Goal: Task Accomplishment & Management: Manage account settings

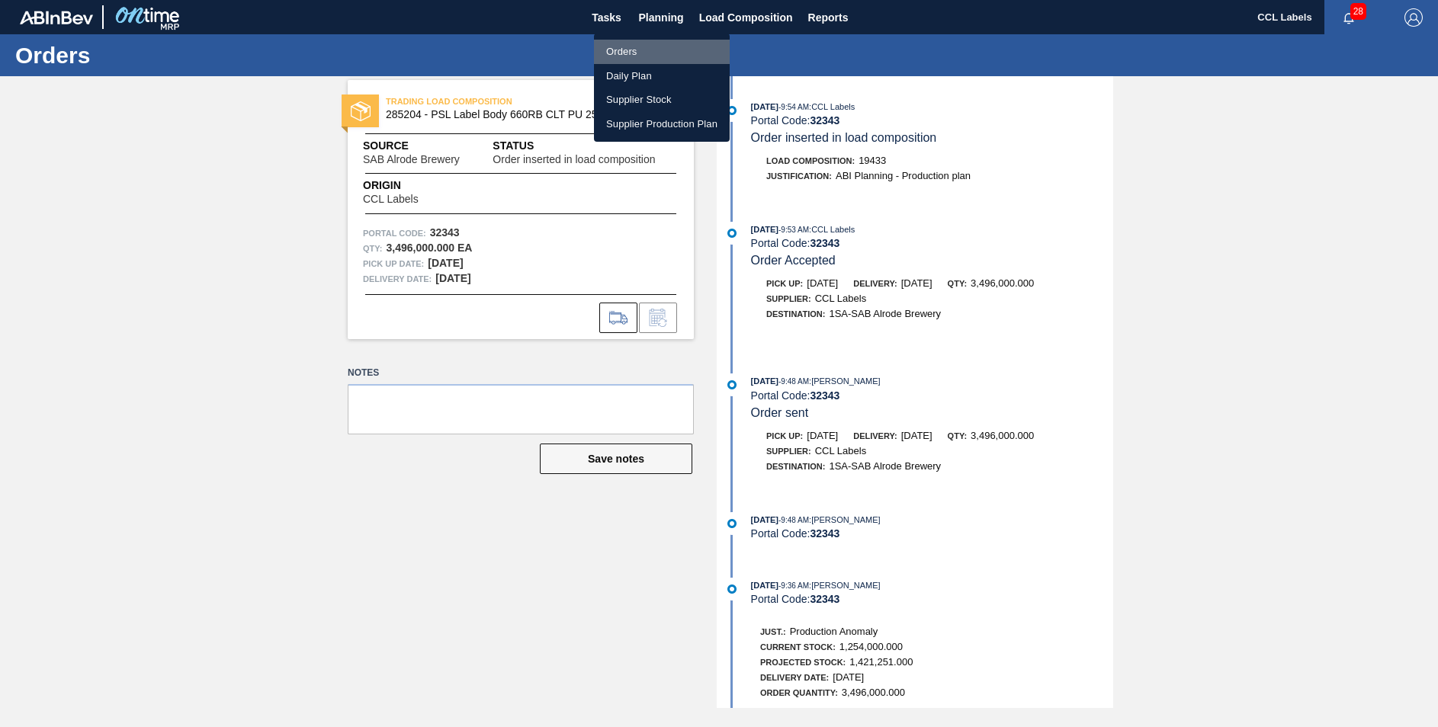
click at [628, 54] on li "Orders" at bounding box center [662, 52] width 136 height 24
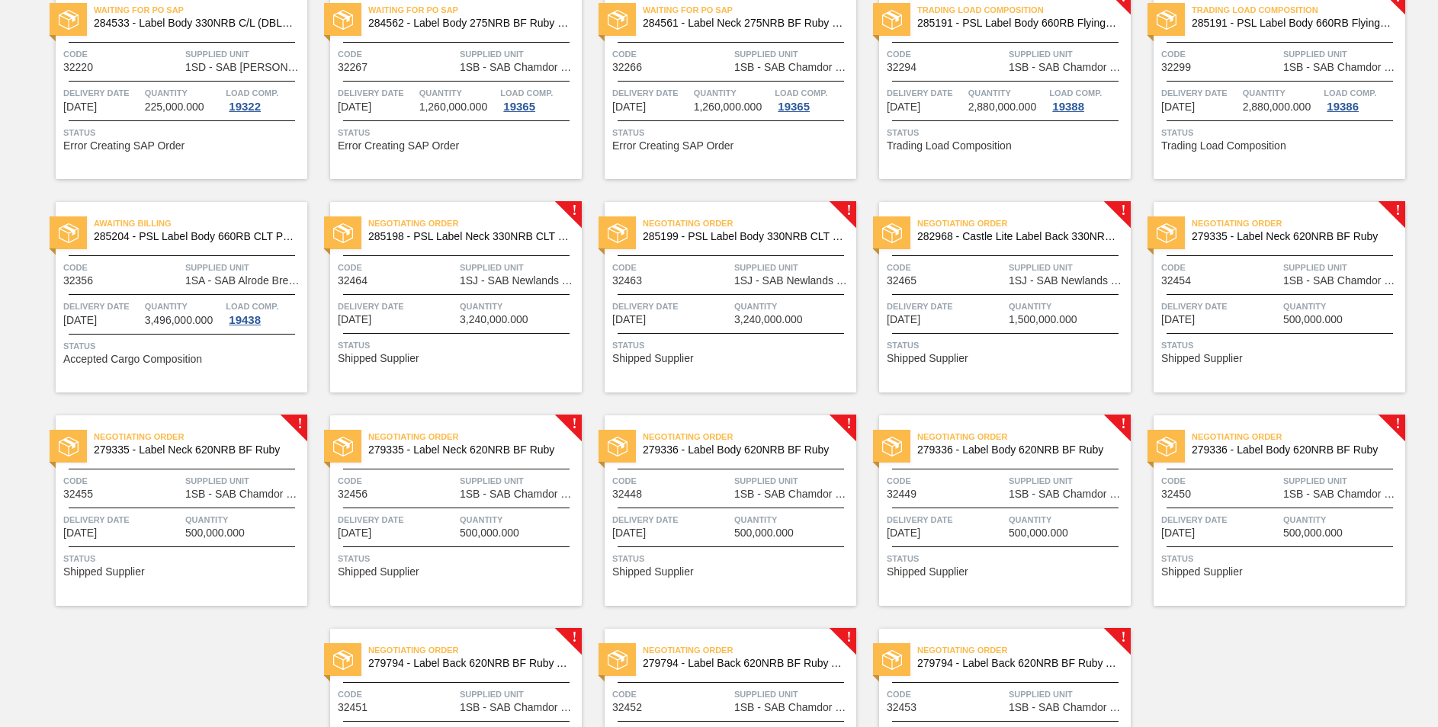
scroll to position [997, 0]
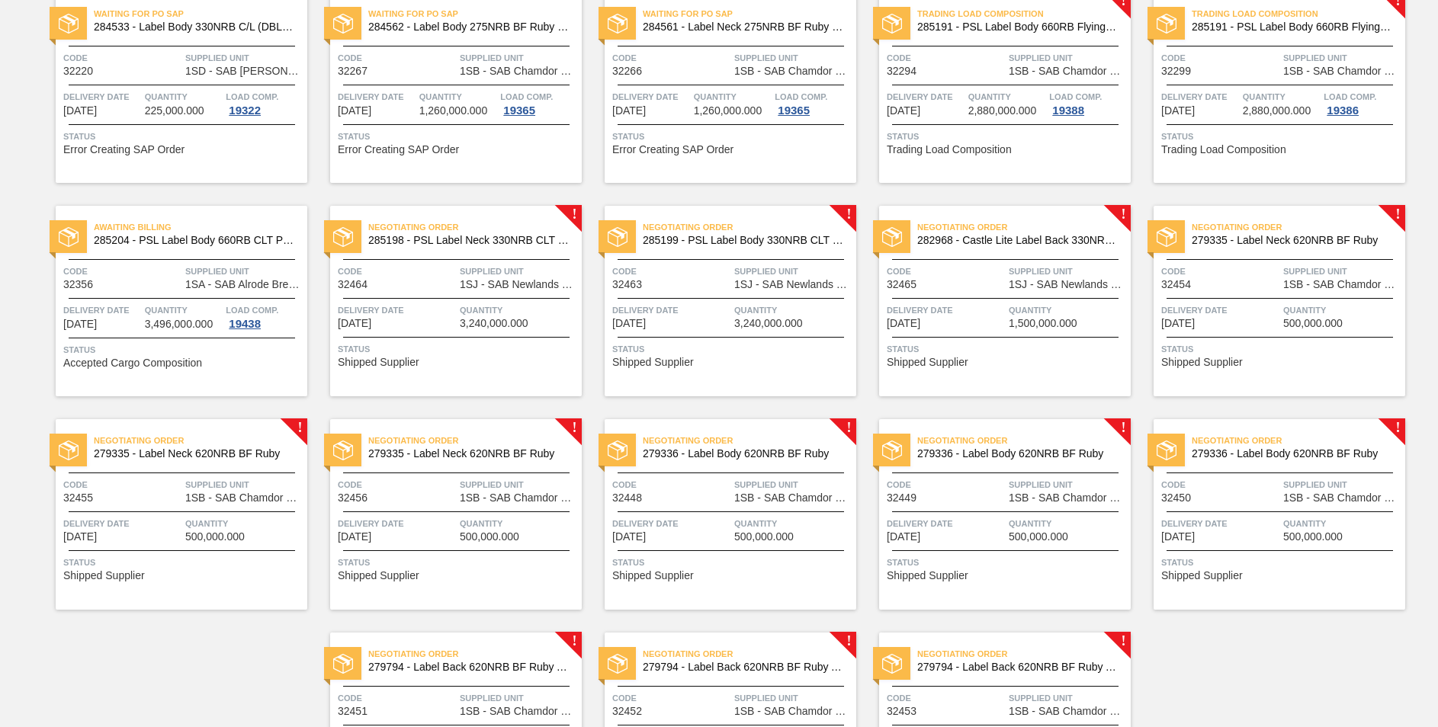
click at [1054, 242] on span "282968 - Castle Lite Label Back 330NRB Booster 1" at bounding box center [1017, 240] width 201 height 11
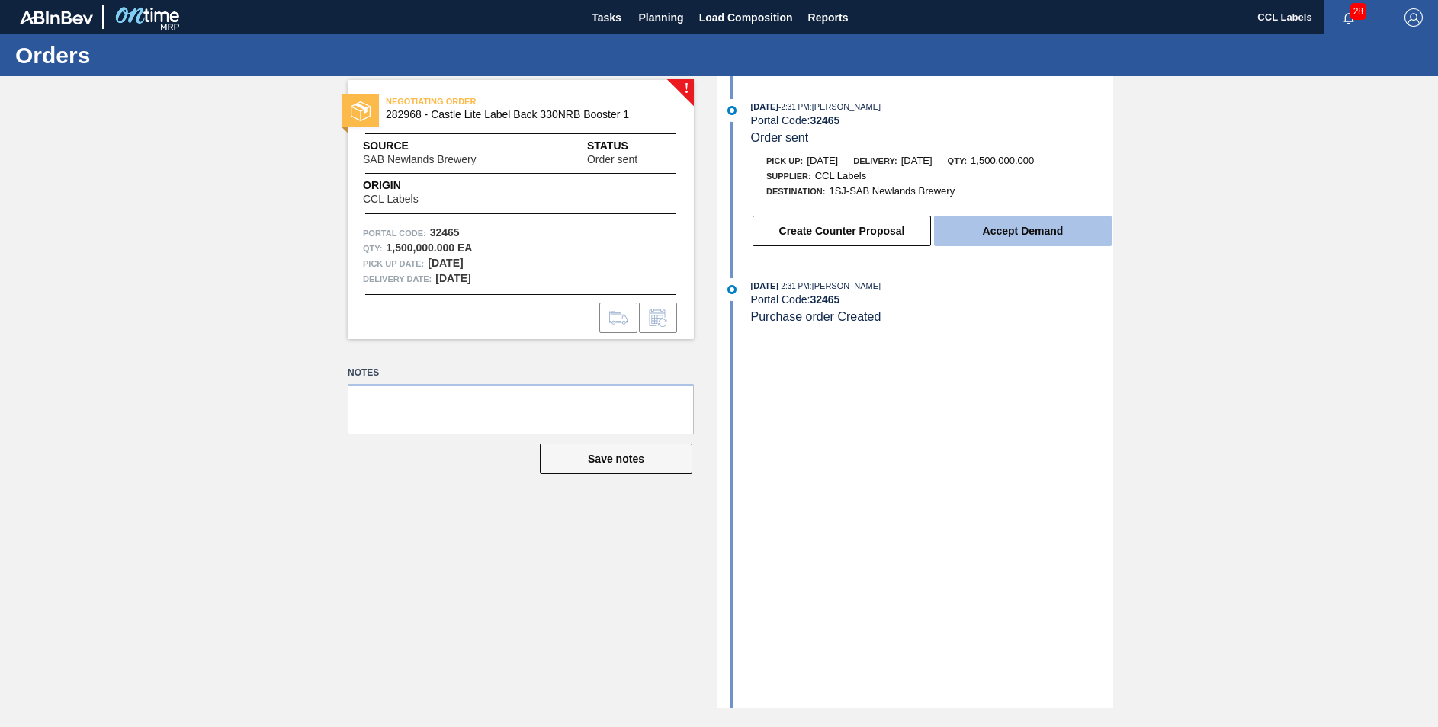
click at [1042, 236] on button "Accept Demand" at bounding box center [1023, 231] width 178 height 30
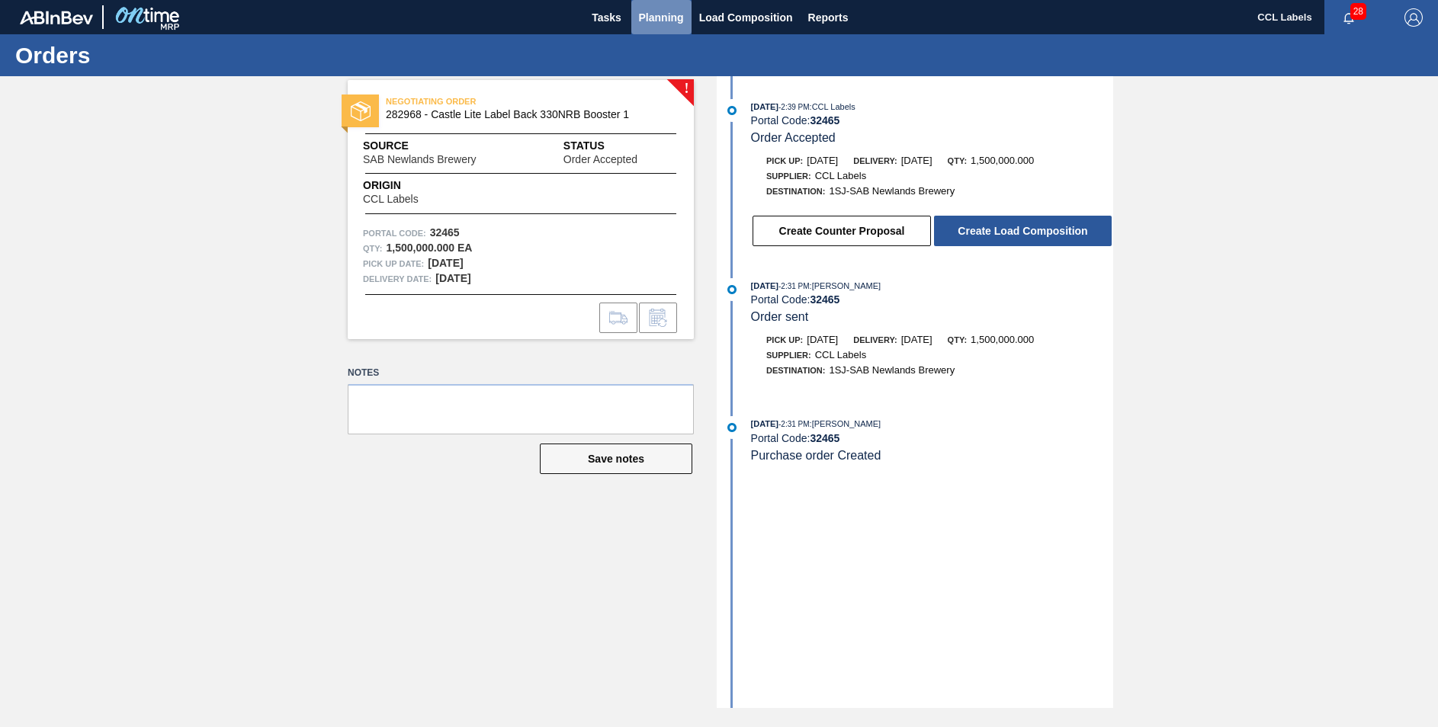
click at [668, 14] on span "Planning" at bounding box center [661, 17] width 45 height 18
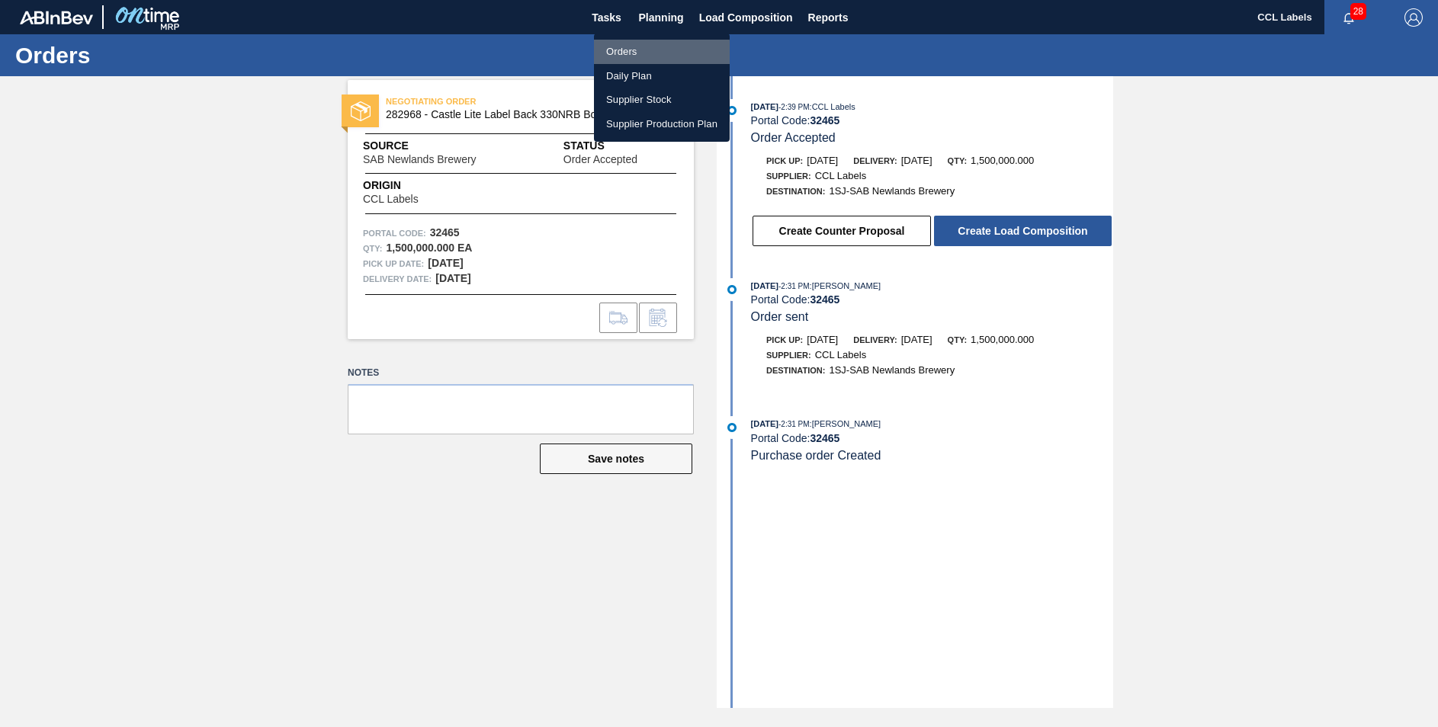
drag, startPoint x: 615, startPoint y: 54, endPoint x: 682, endPoint y: 164, distance: 128.3
click at [615, 54] on li "Orders" at bounding box center [662, 52] width 136 height 24
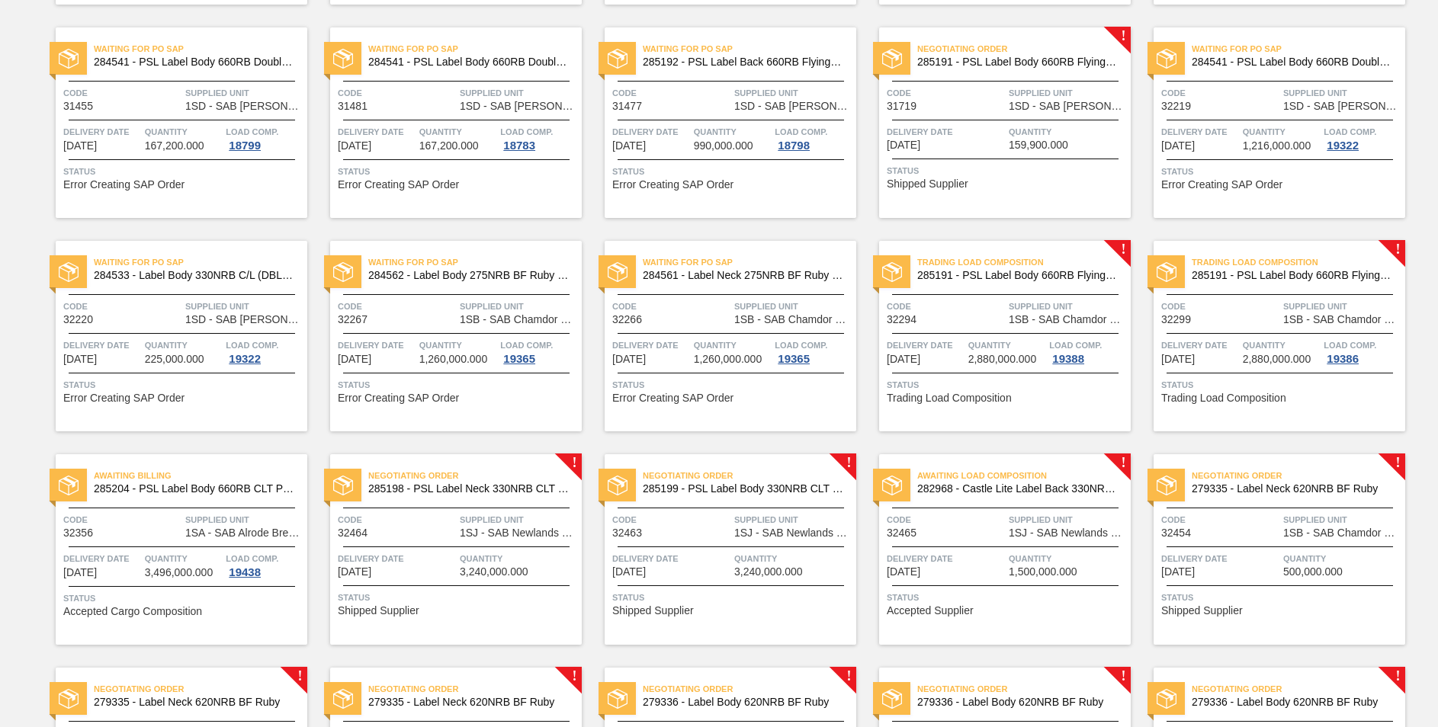
scroll to position [1067, 0]
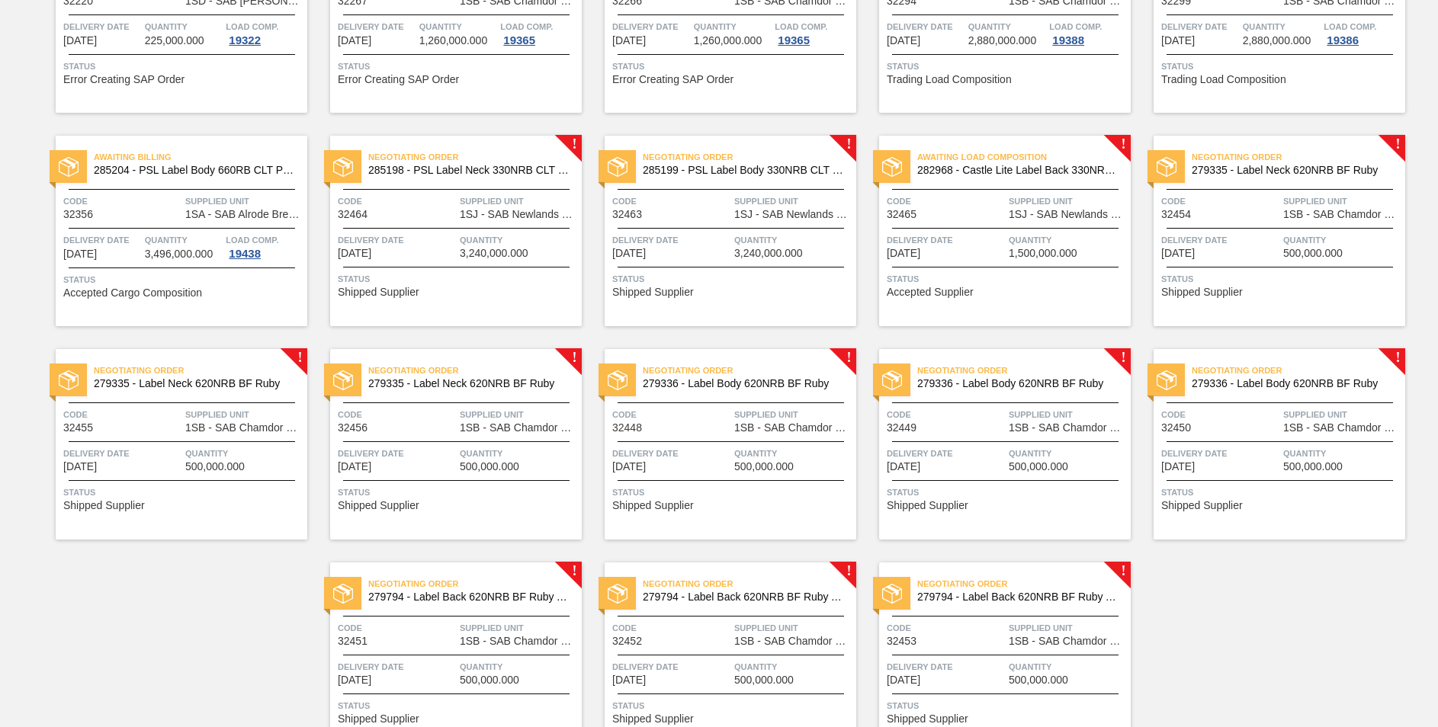
click at [745, 175] on span "285199 - PSL Label Body 330NRB CLT PU 25" at bounding box center [743, 170] width 201 height 11
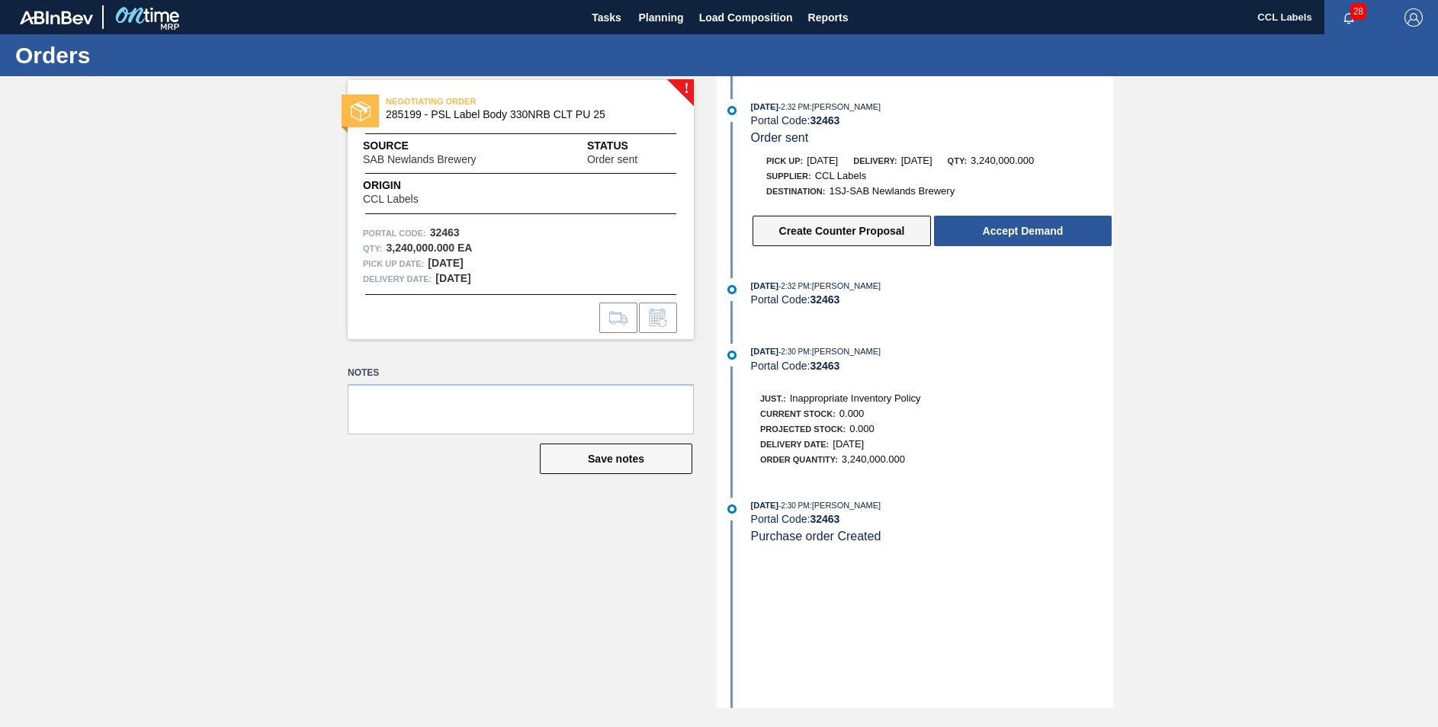
click at [836, 228] on button "Create Counter Proposal" at bounding box center [842, 231] width 178 height 30
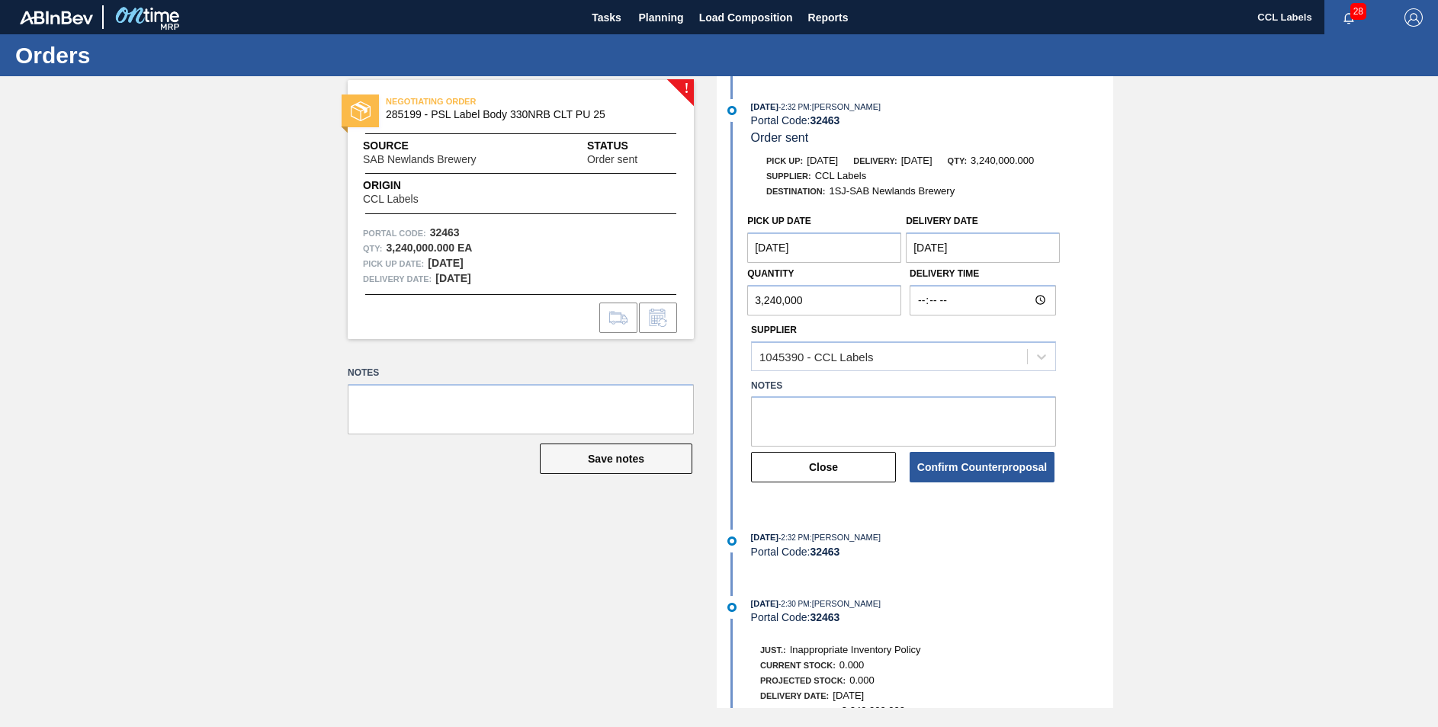
click at [798, 303] on input "3,240,000" at bounding box center [824, 300] width 154 height 30
drag, startPoint x: 821, startPoint y: 303, endPoint x: 642, endPoint y: 300, distance: 179.2
click at [639, 300] on div "! NEGOTIATING ORDER 285199 - PSL Label Body 330NRB CLT PU 25 Source SAB Newland…" at bounding box center [719, 392] width 1438 height 632
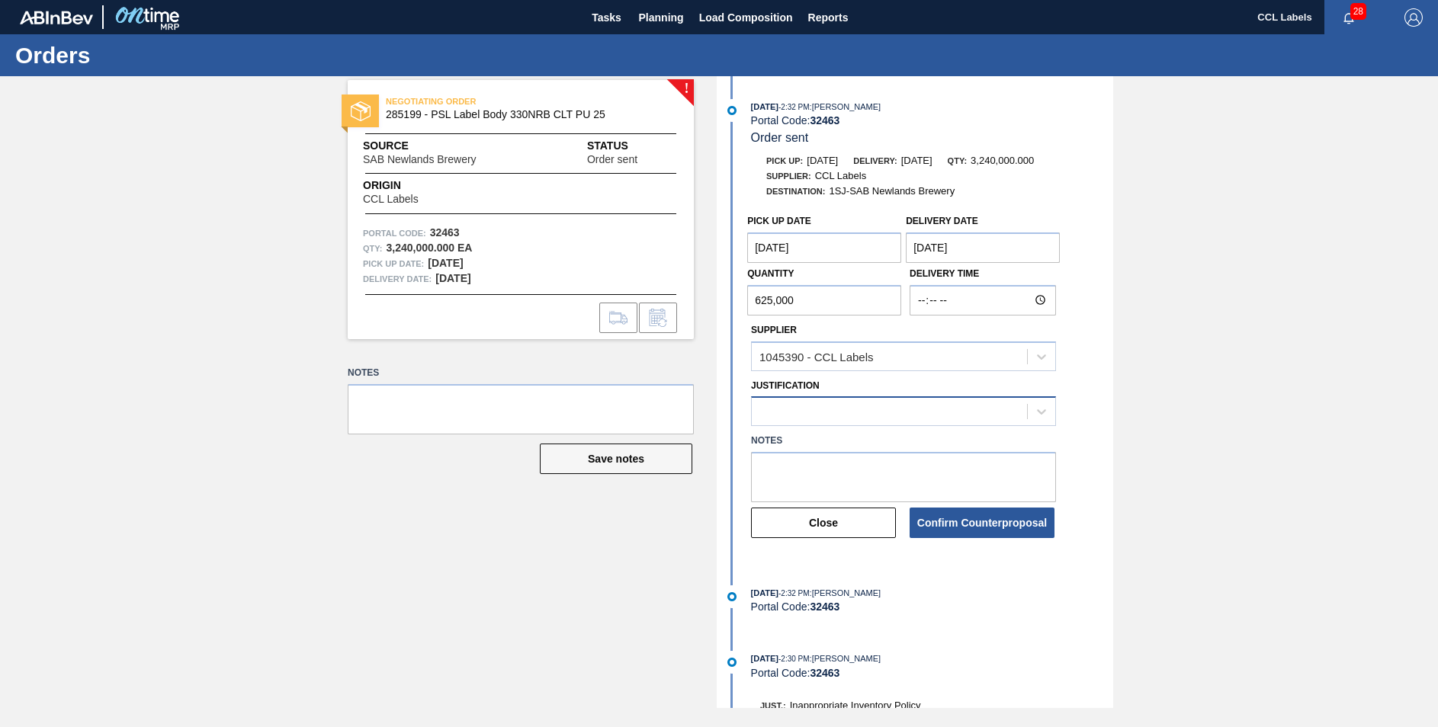
type input "625,000"
click at [781, 413] on div at bounding box center [889, 412] width 275 height 22
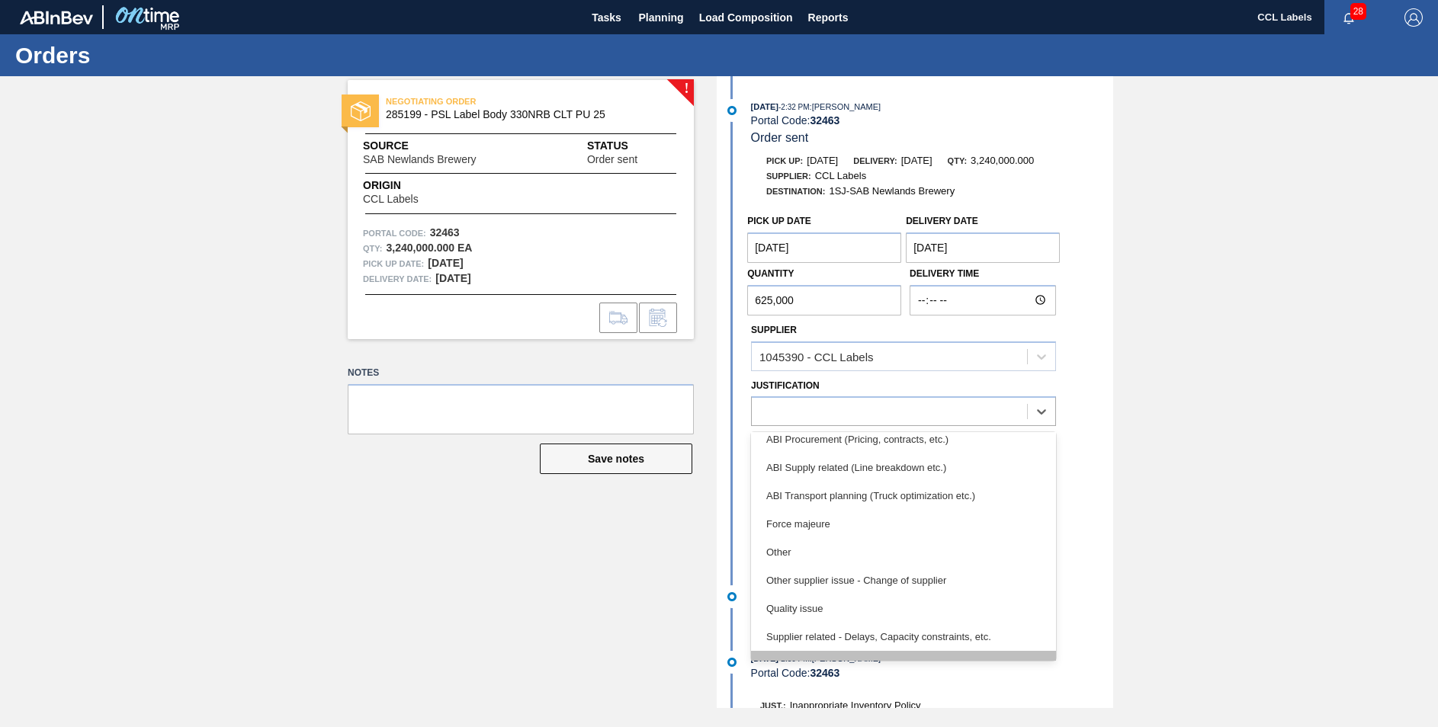
scroll to position [285, 0]
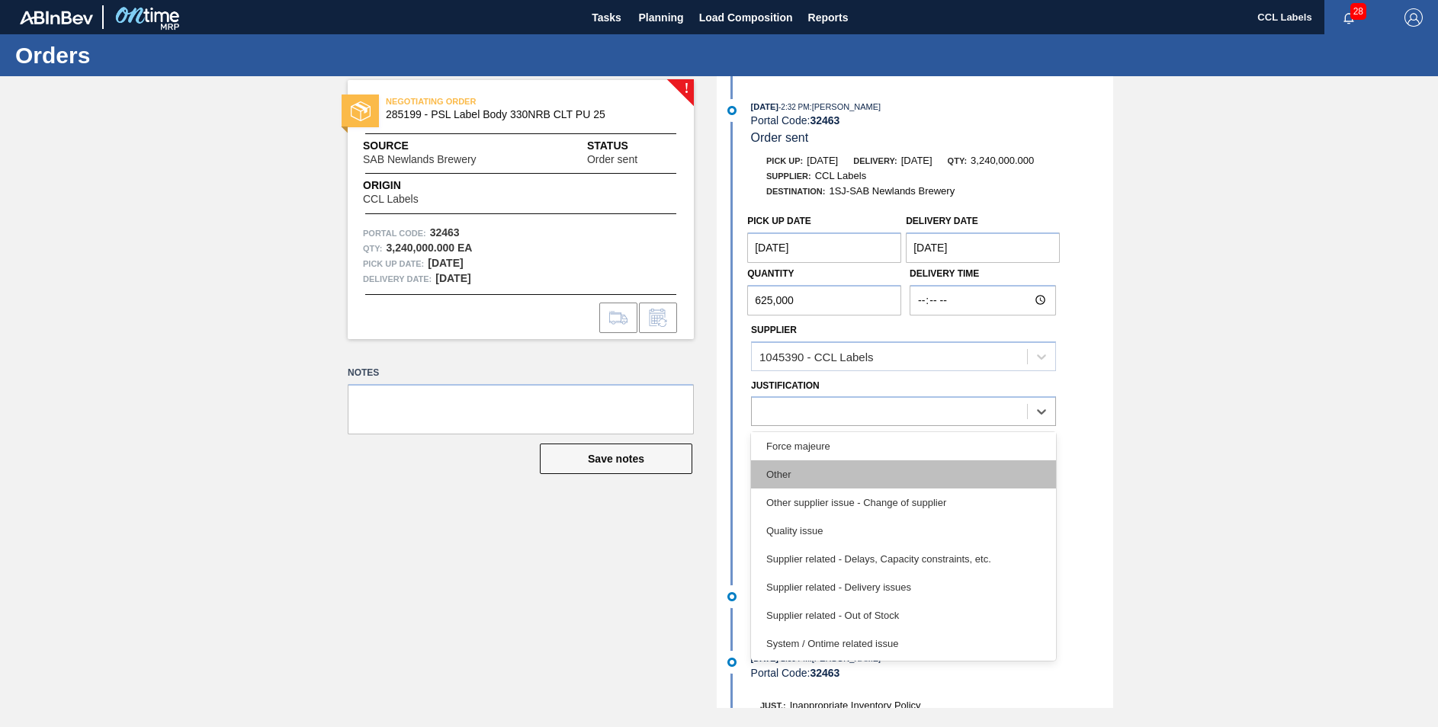
click at [810, 485] on div "Other" at bounding box center [903, 475] width 305 height 28
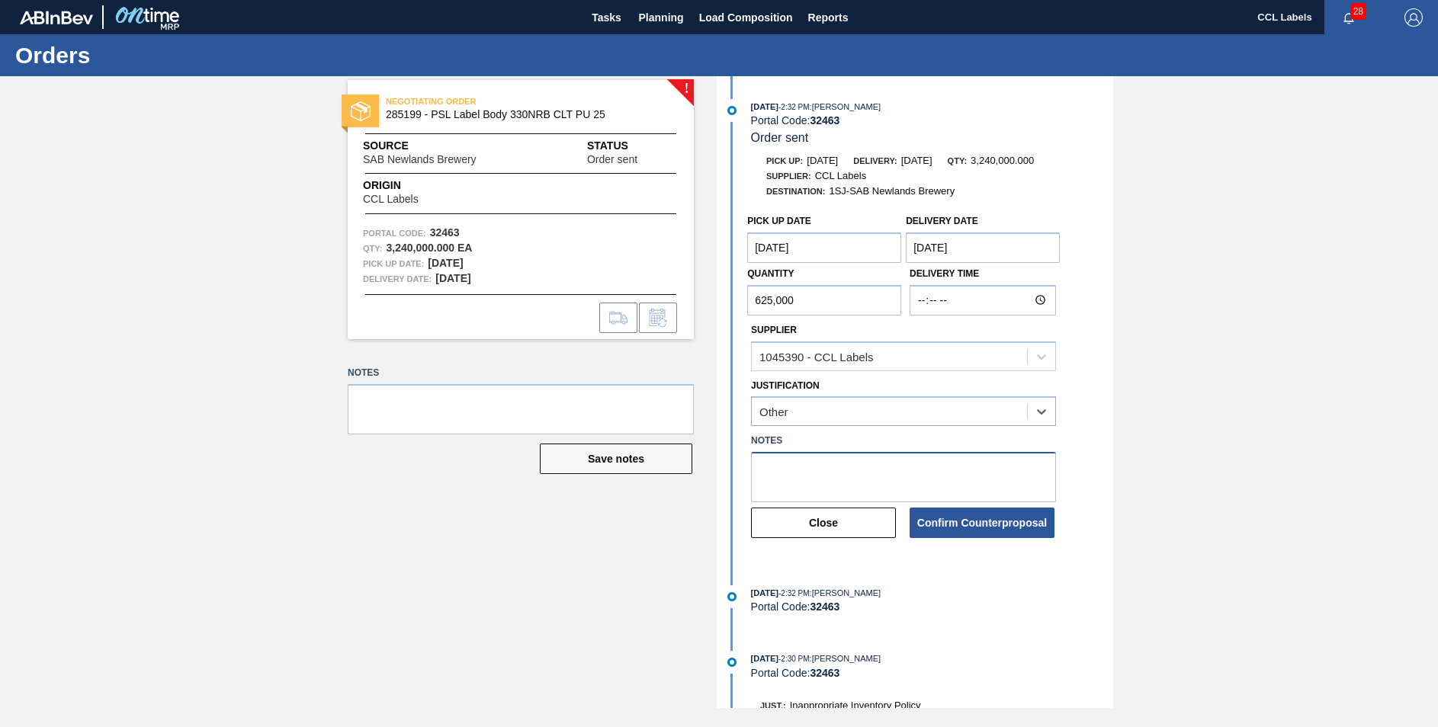
click at [804, 469] on textarea at bounding box center [903, 477] width 305 height 50
type textarea "Current SOH 625 000"
click at [968, 519] on button "Confirm Counterproposal" at bounding box center [982, 523] width 145 height 30
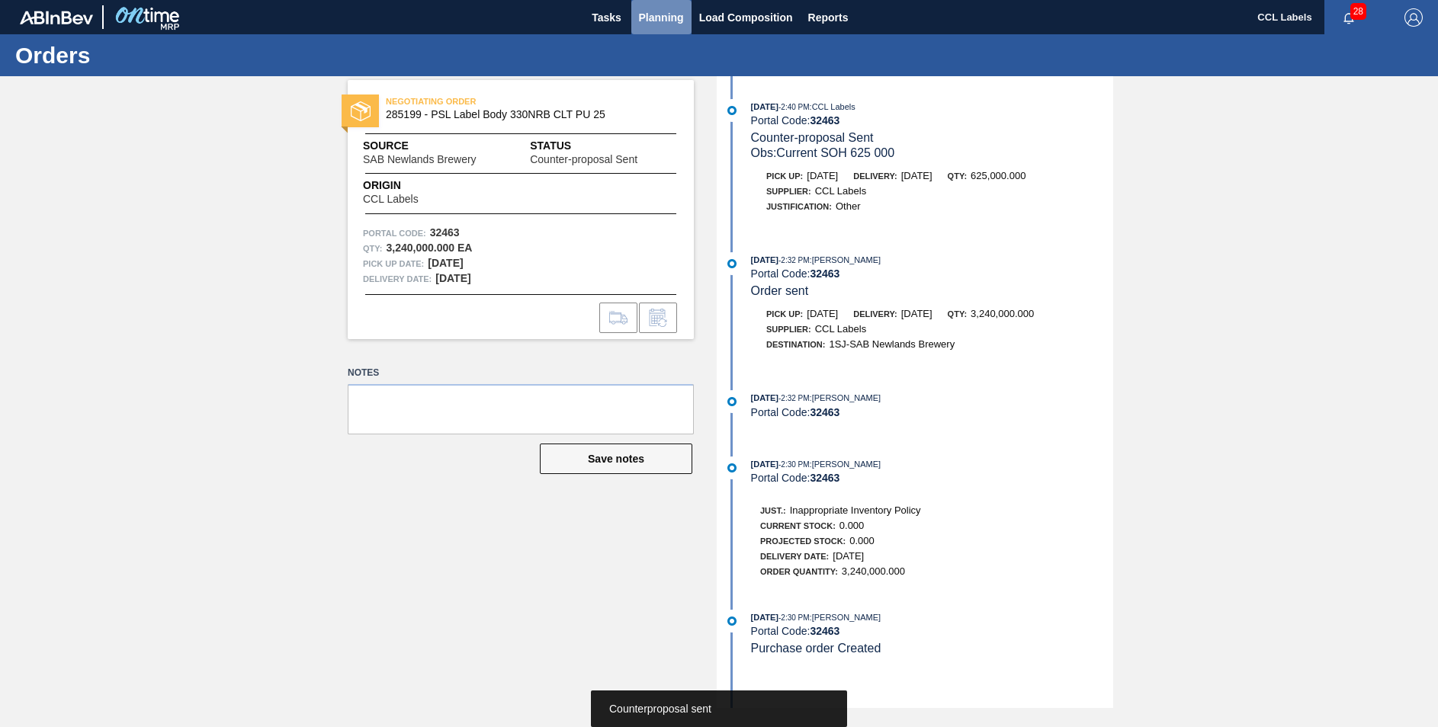
click at [656, 14] on span "Planning" at bounding box center [661, 17] width 45 height 18
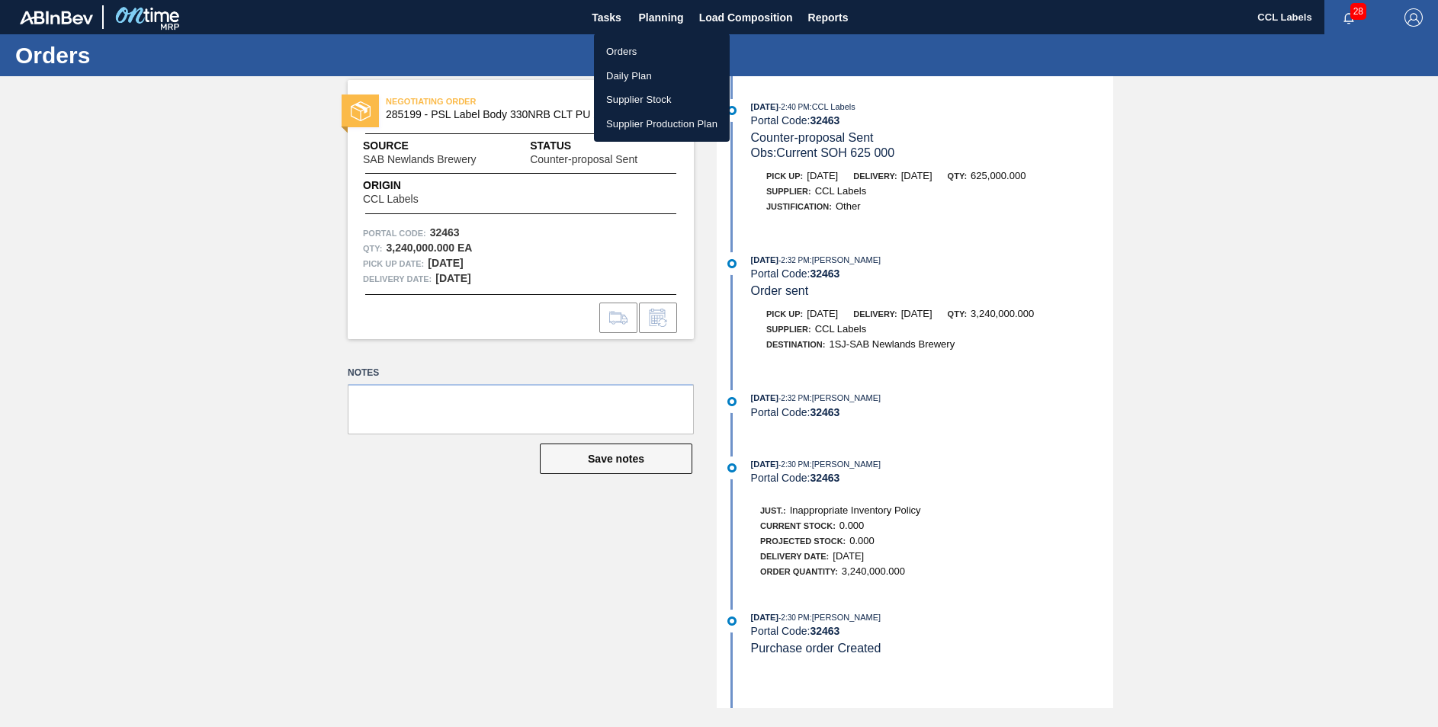
drag, startPoint x: 622, startPoint y: 50, endPoint x: 779, endPoint y: 198, distance: 215.8
click at [622, 50] on li "Orders" at bounding box center [662, 52] width 136 height 24
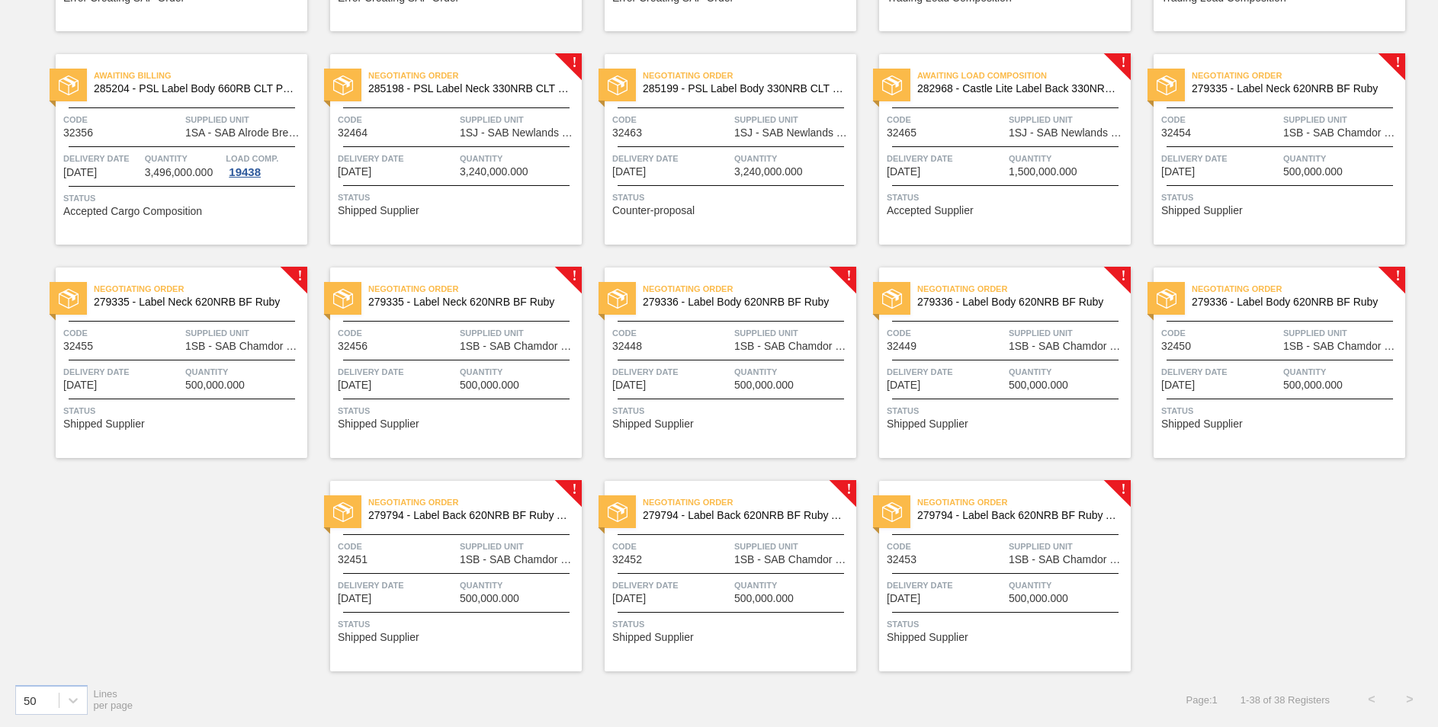
scroll to position [1150, 0]
click at [456, 84] on span "285198 - PSL Label Neck 330NRB CLT PU 25" at bounding box center [468, 87] width 201 height 11
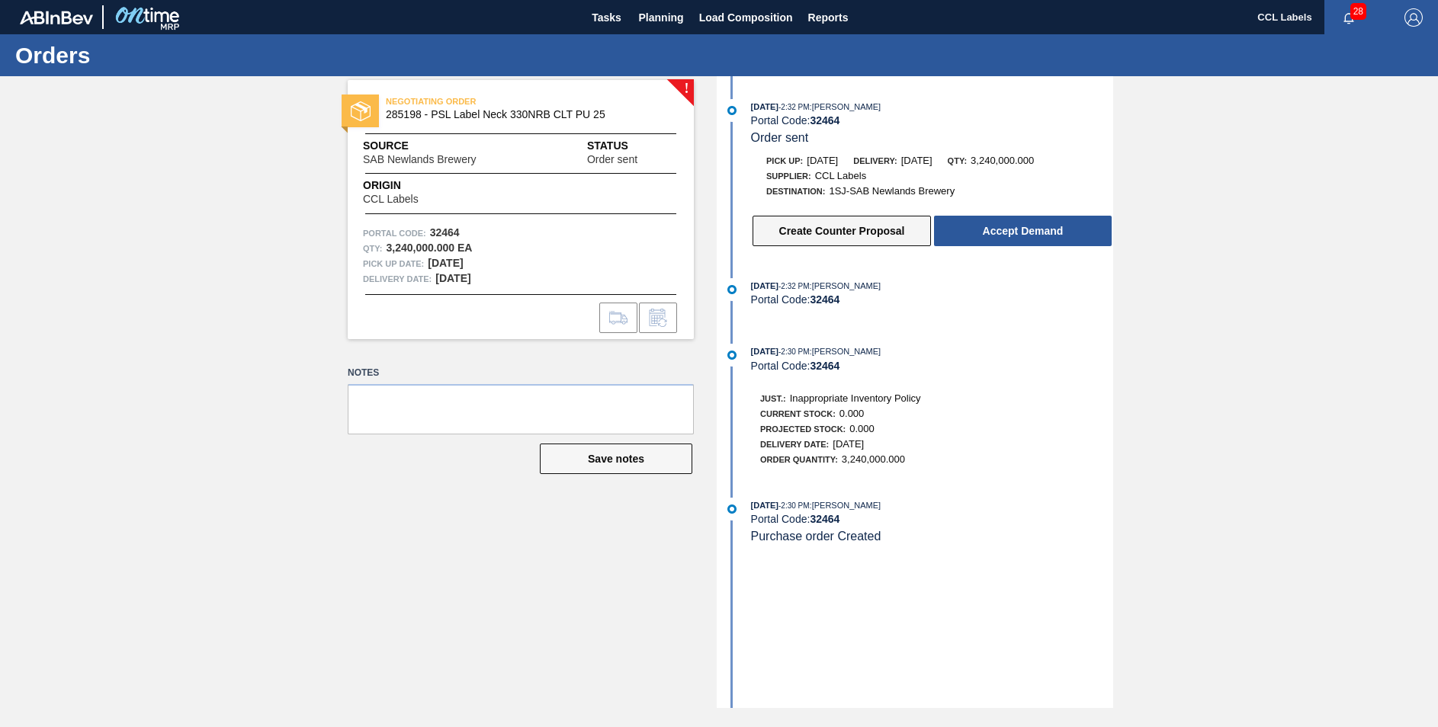
click at [866, 231] on button "Create Counter Proposal" at bounding box center [842, 231] width 178 height 30
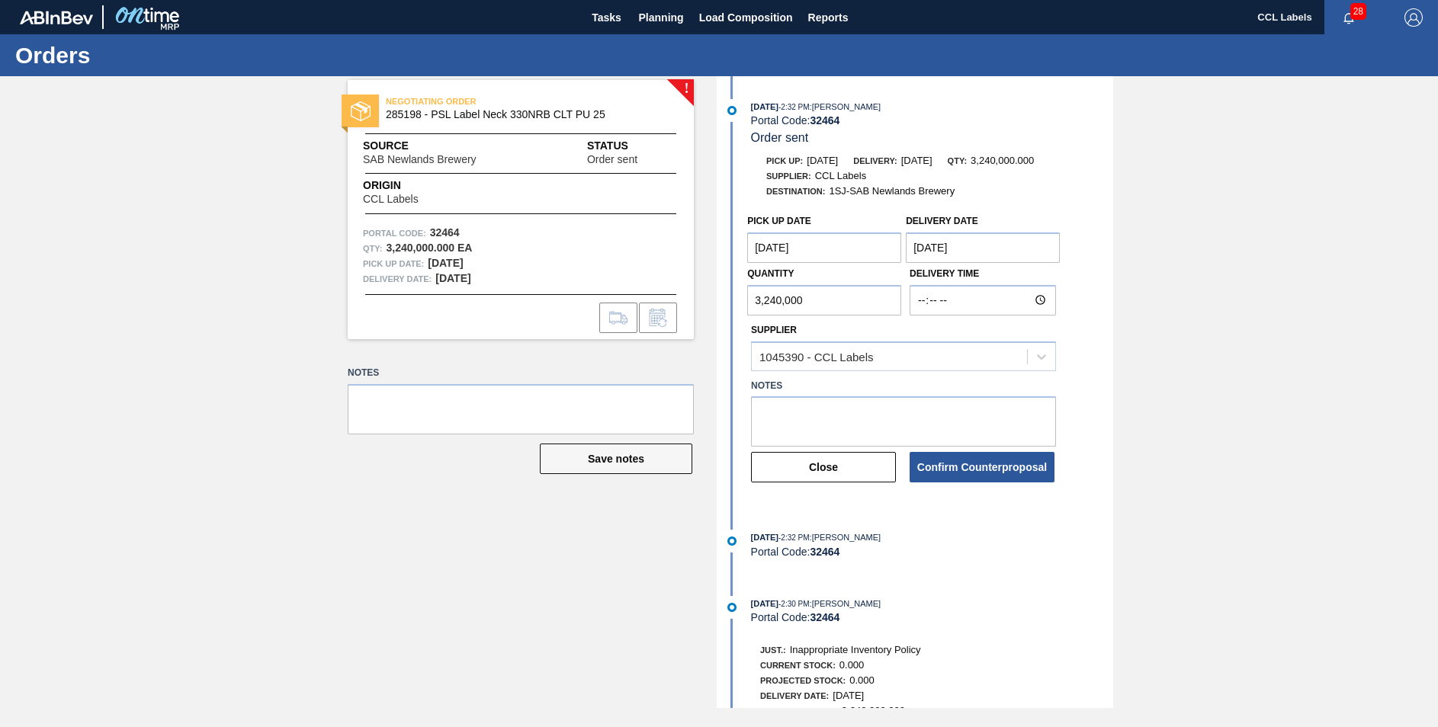
click at [803, 301] on input "3,240,000" at bounding box center [824, 300] width 154 height 30
drag, startPoint x: 801, startPoint y: 301, endPoint x: 521, endPoint y: 300, distance: 280.6
click at [522, 301] on div "! NEGOTIATING ORDER 285198 - PSL Label Neck 330NRB CLT PU 25 Source SAB Newland…" at bounding box center [719, 392] width 1438 height 632
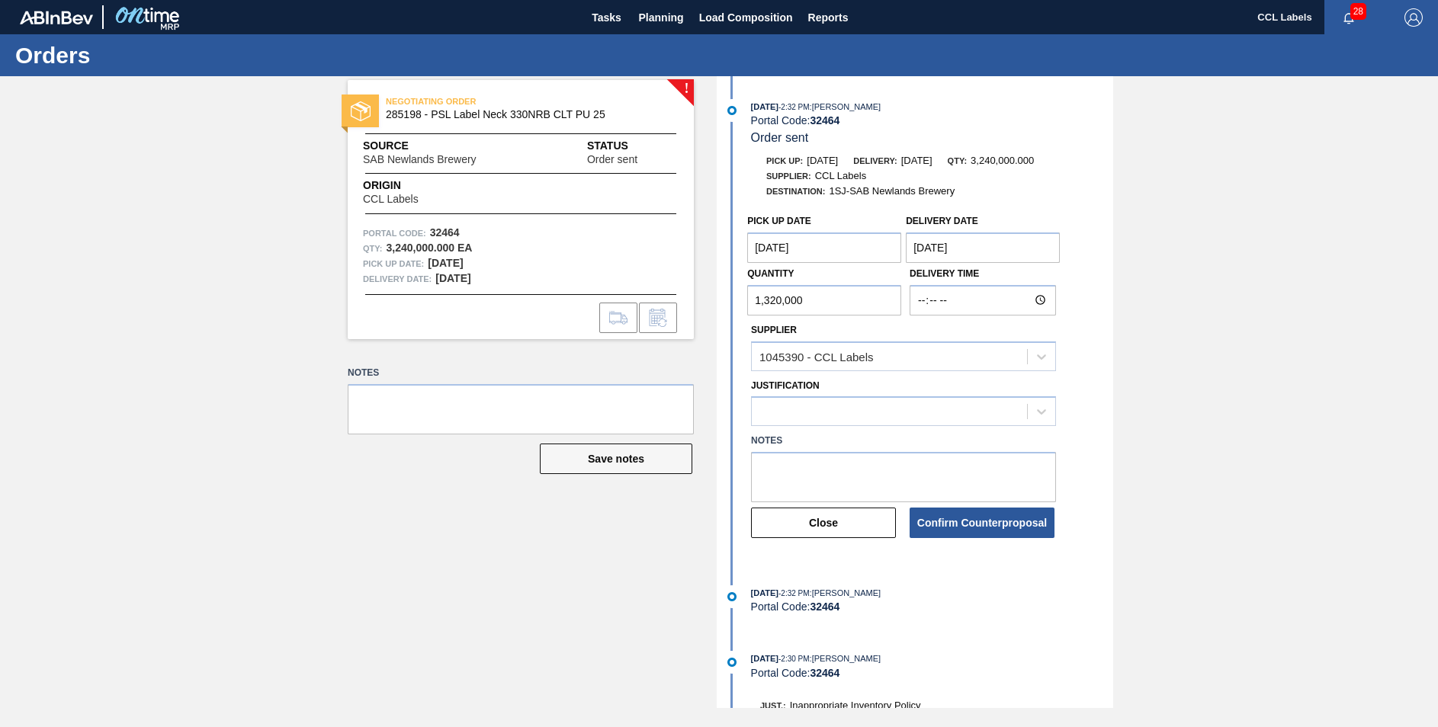
type input "1,320,000"
drag, startPoint x: 785, startPoint y: 463, endPoint x: 785, endPoint y: 450, distance: 13.0
click at [785, 463] on textarea at bounding box center [903, 477] width 305 height 50
click at [778, 413] on div at bounding box center [889, 412] width 275 height 22
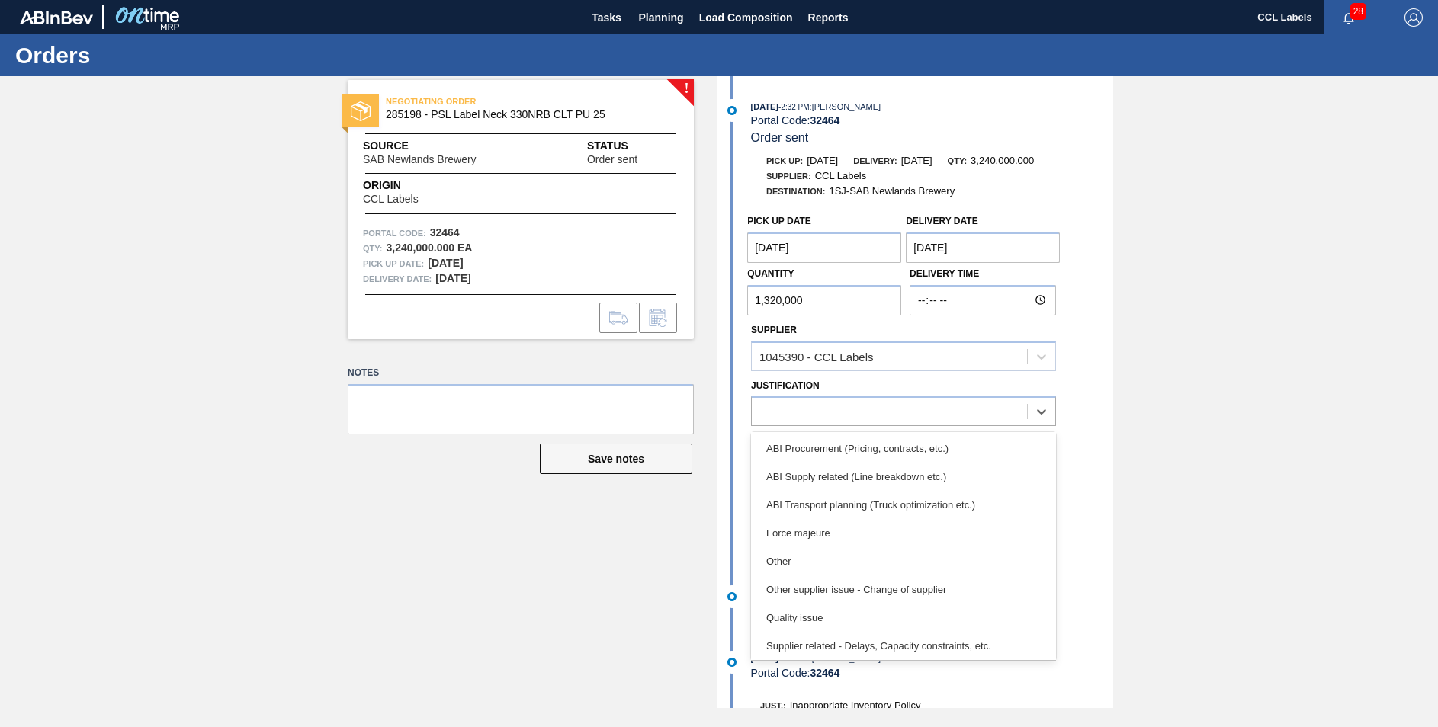
scroll to position [285, 0]
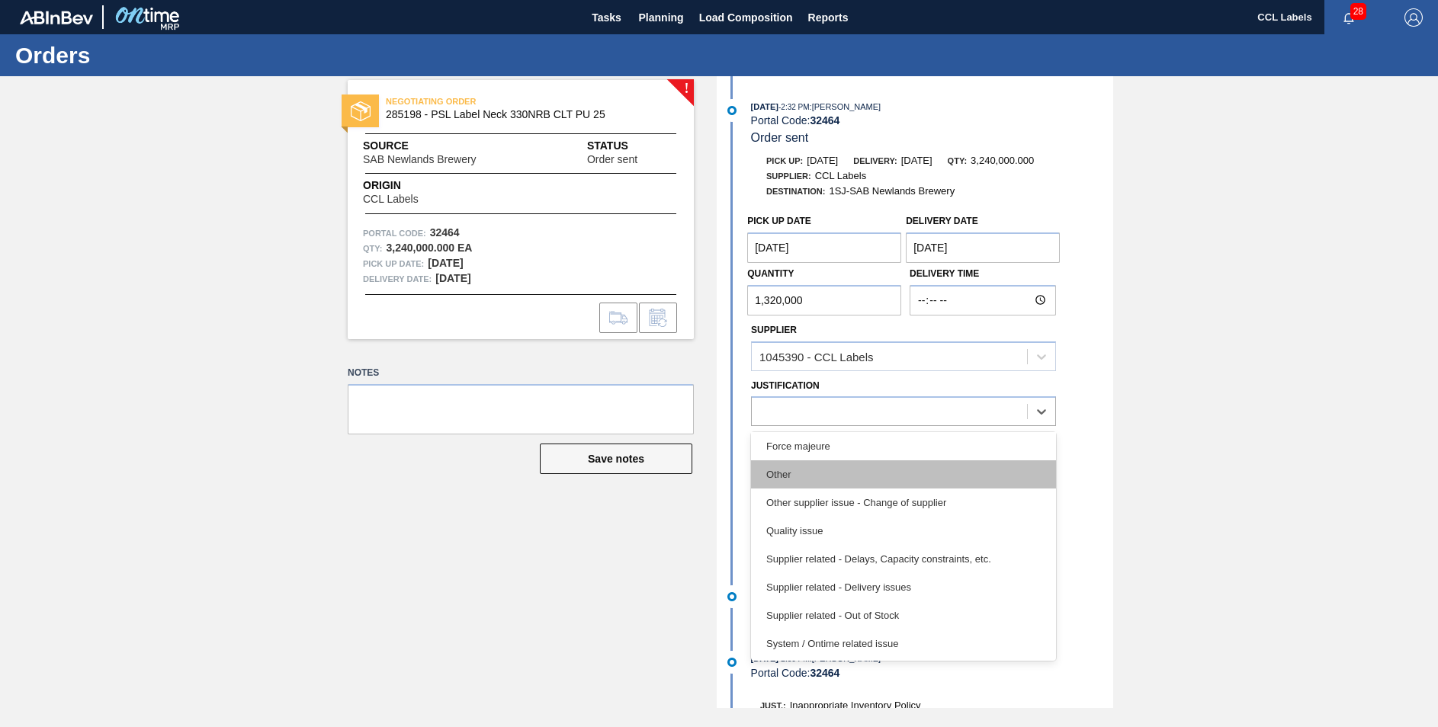
click at [811, 474] on div "Other" at bounding box center [903, 475] width 305 height 28
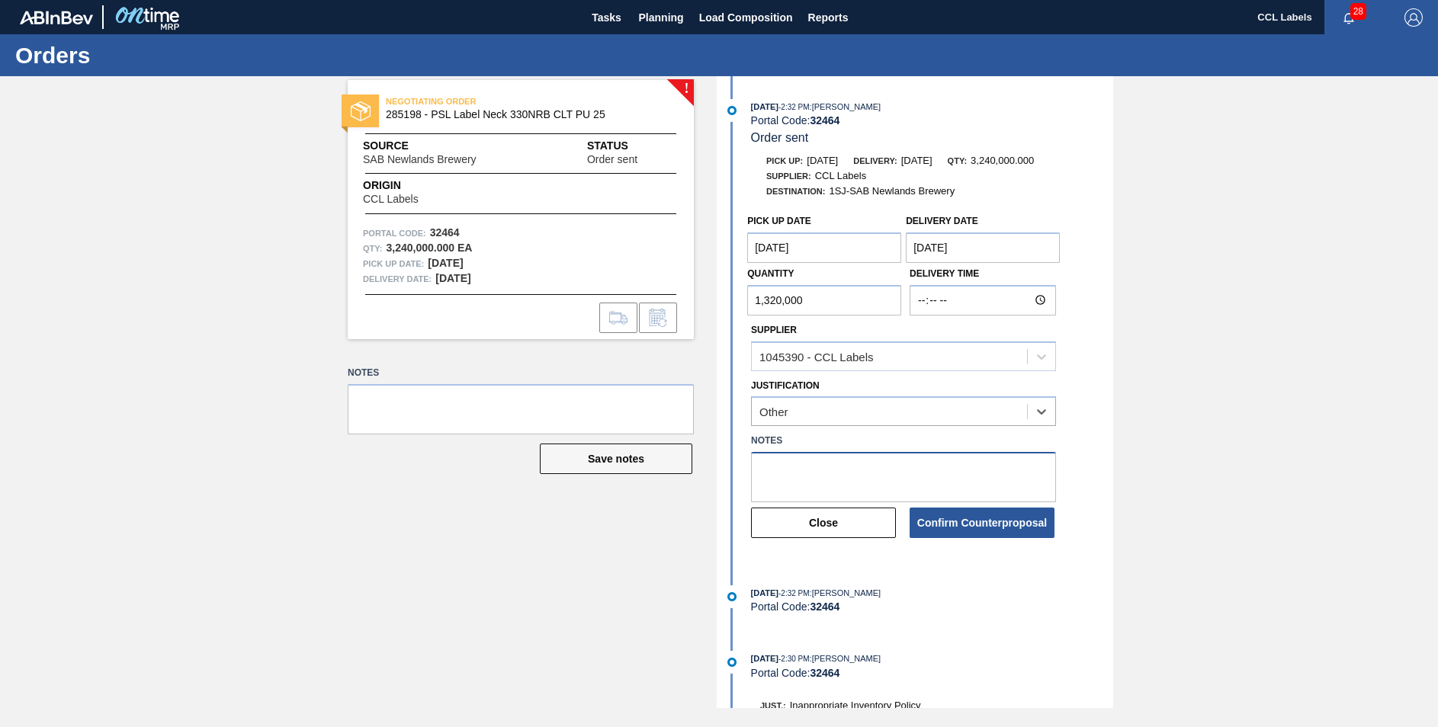
click at [801, 480] on textarea at bounding box center [903, 477] width 305 height 50
drag, startPoint x: 895, startPoint y: 479, endPoint x: 855, endPoint y: 486, distance: 41.0
click at [894, 479] on textarea "Current SOH 1320000" at bounding box center [903, 477] width 305 height 50
click at [832, 470] on textarea "Current SOH 1320000" at bounding box center [903, 477] width 305 height 50
click at [849, 468] on textarea "Current SOH 1 320000" at bounding box center [903, 477] width 305 height 50
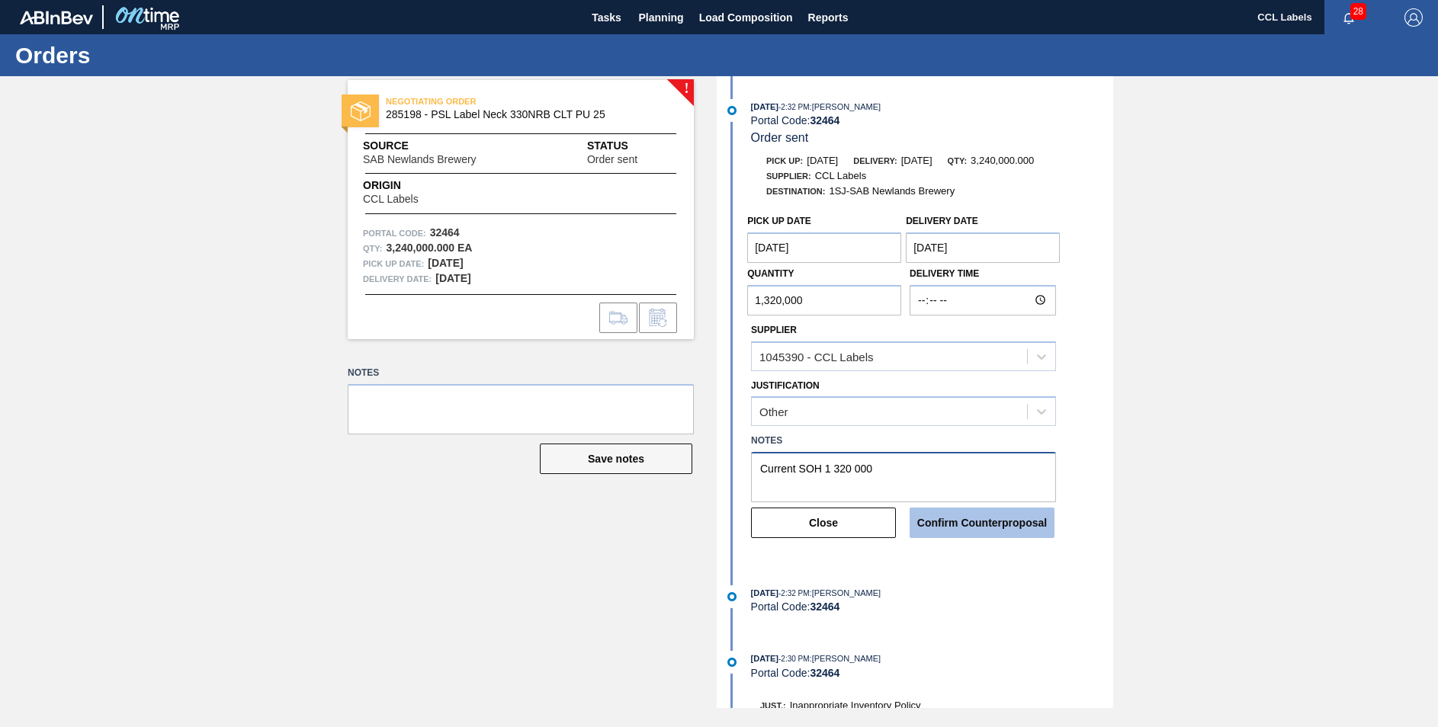
type textarea "Current SOH 1 320 000"
click at [978, 528] on button "Confirm Counterproposal" at bounding box center [982, 523] width 145 height 30
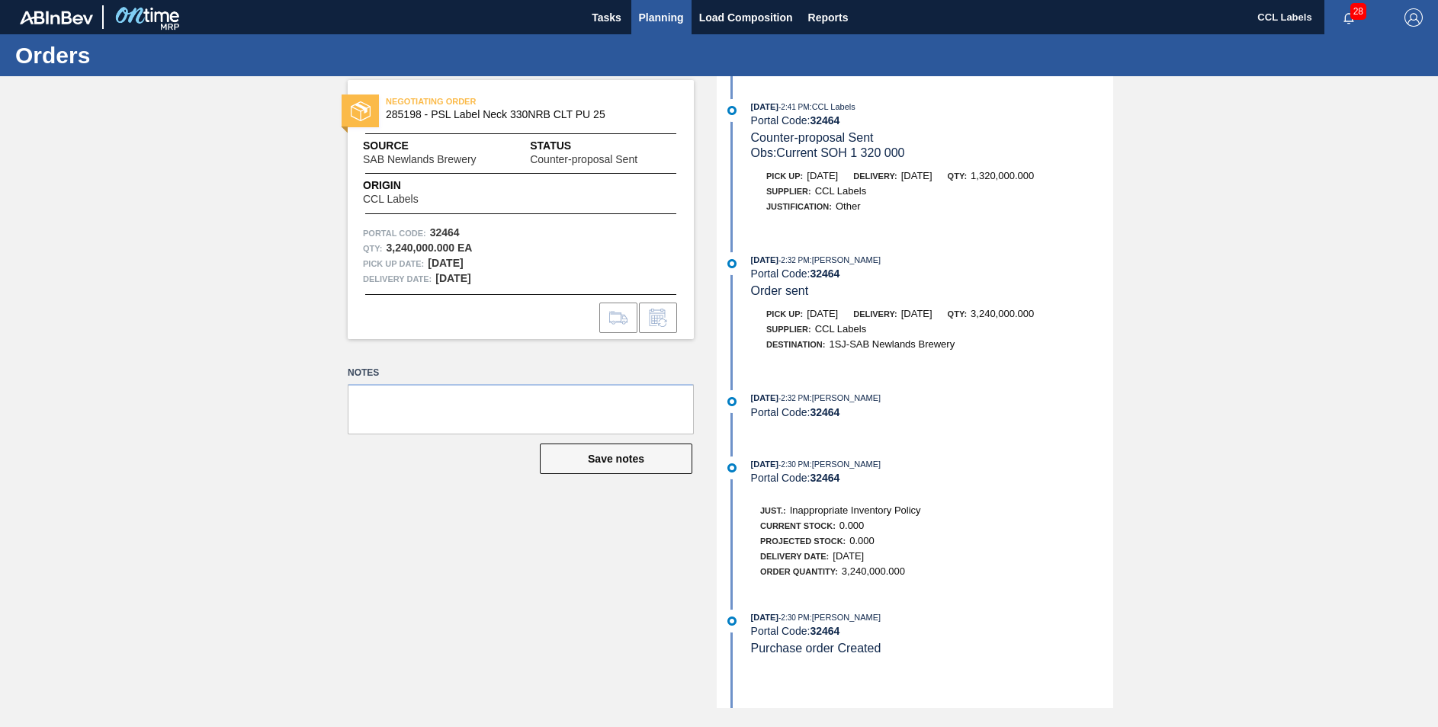
click at [676, 12] on span "Planning" at bounding box center [661, 17] width 45 height 18
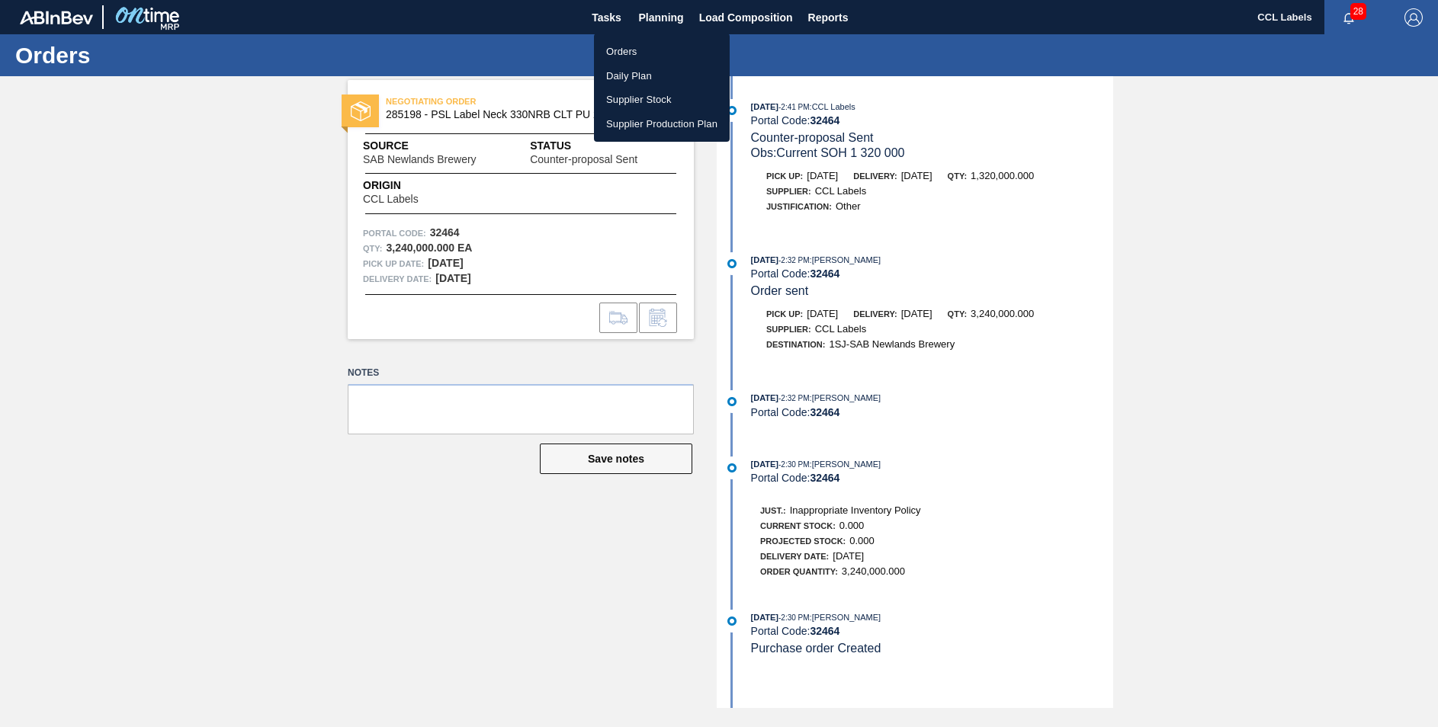
click at [628, 49] on li "Orders" at bounding box center [662, 52] width 136 height 24
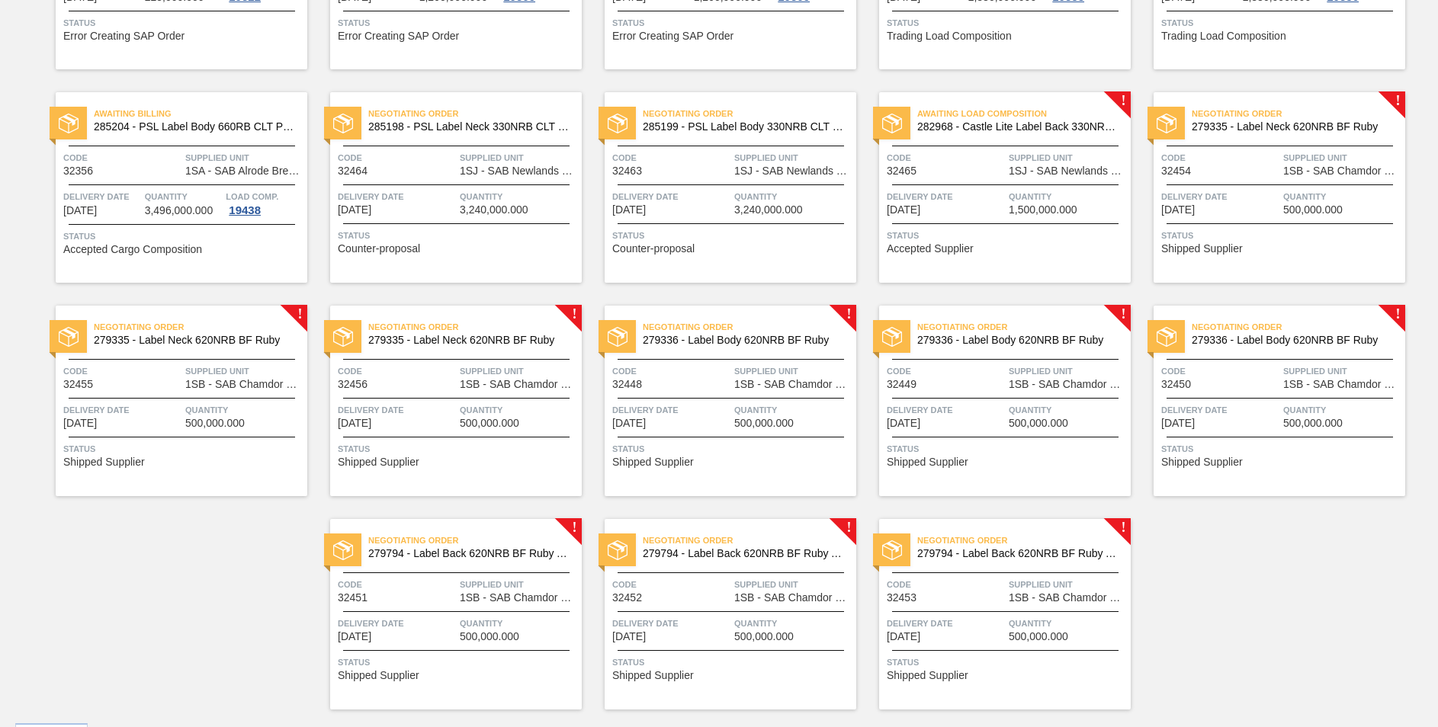
scroll to position [1150, 0]
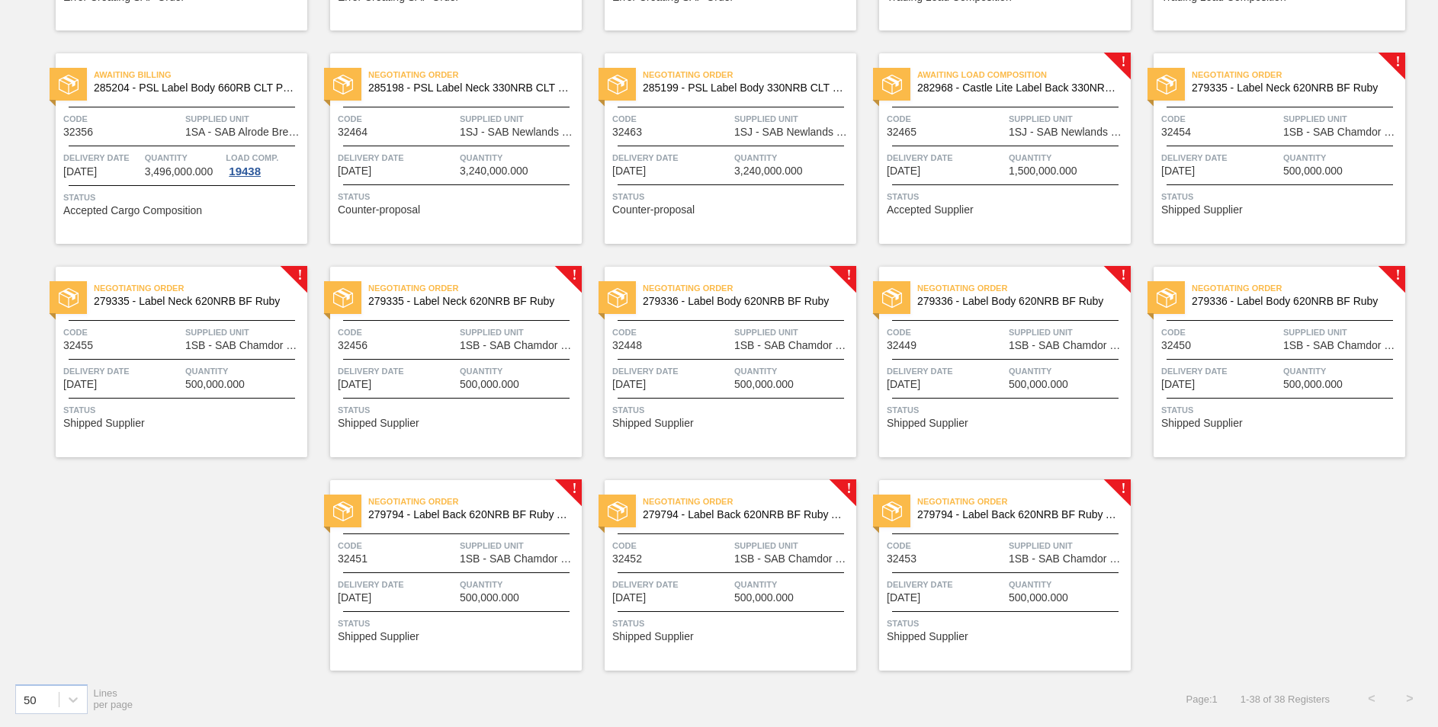
click at [481, 513] on span "279794 - Label Back 620NRB BF Ruby Apple 1x12" at bounding box center [468, 514] width 201 height 11
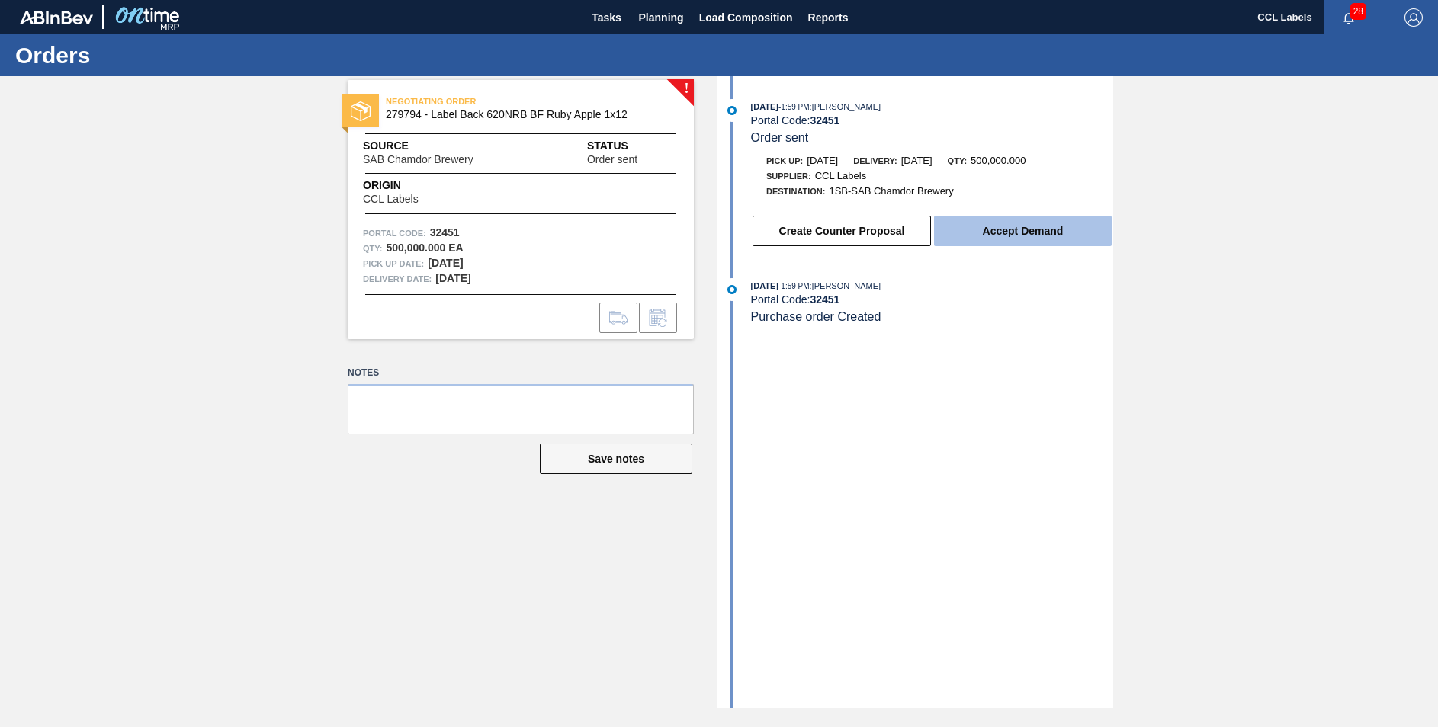
click at [1037, 223] on button "Accept Demand" at bounding box center [1023, 231] width 178 height 30
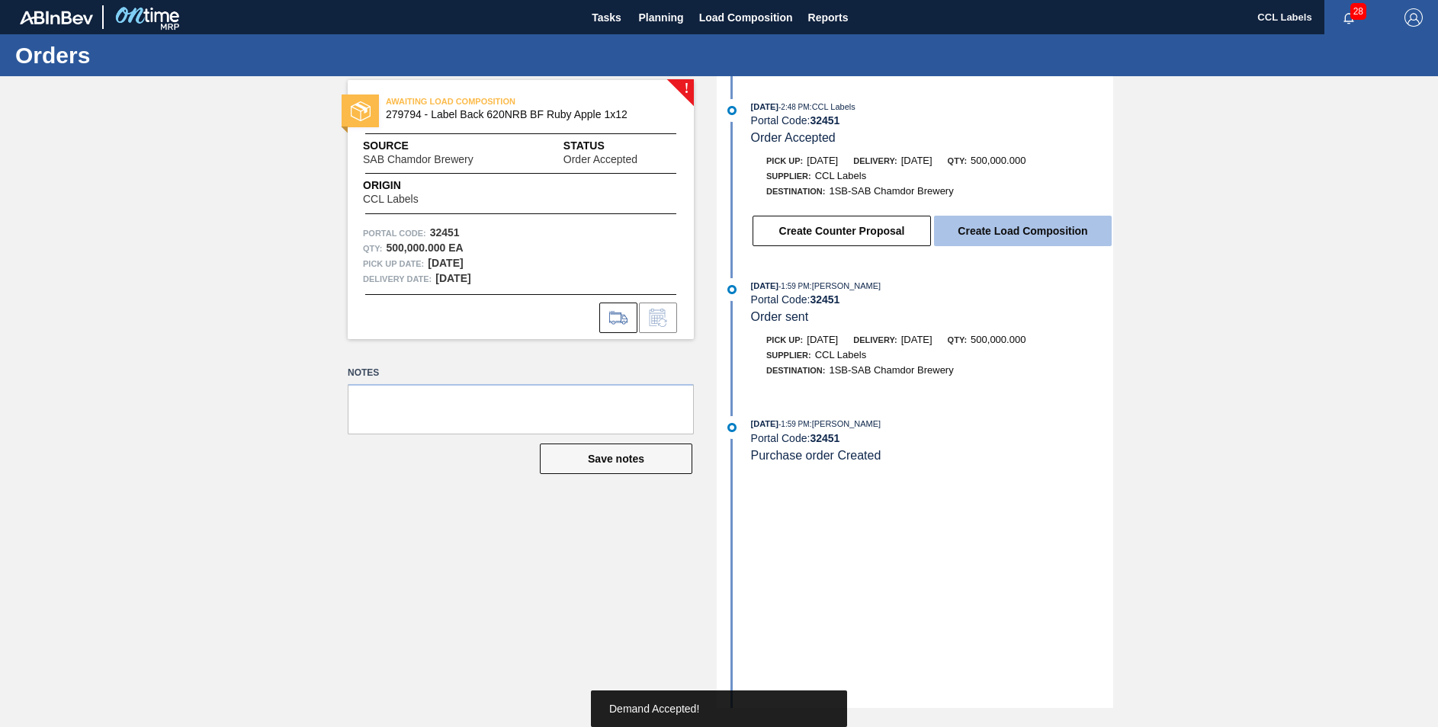
click at [1043, 226] on button "Create Load Composition" at bounding box center [1023, 231] width 178 height 30
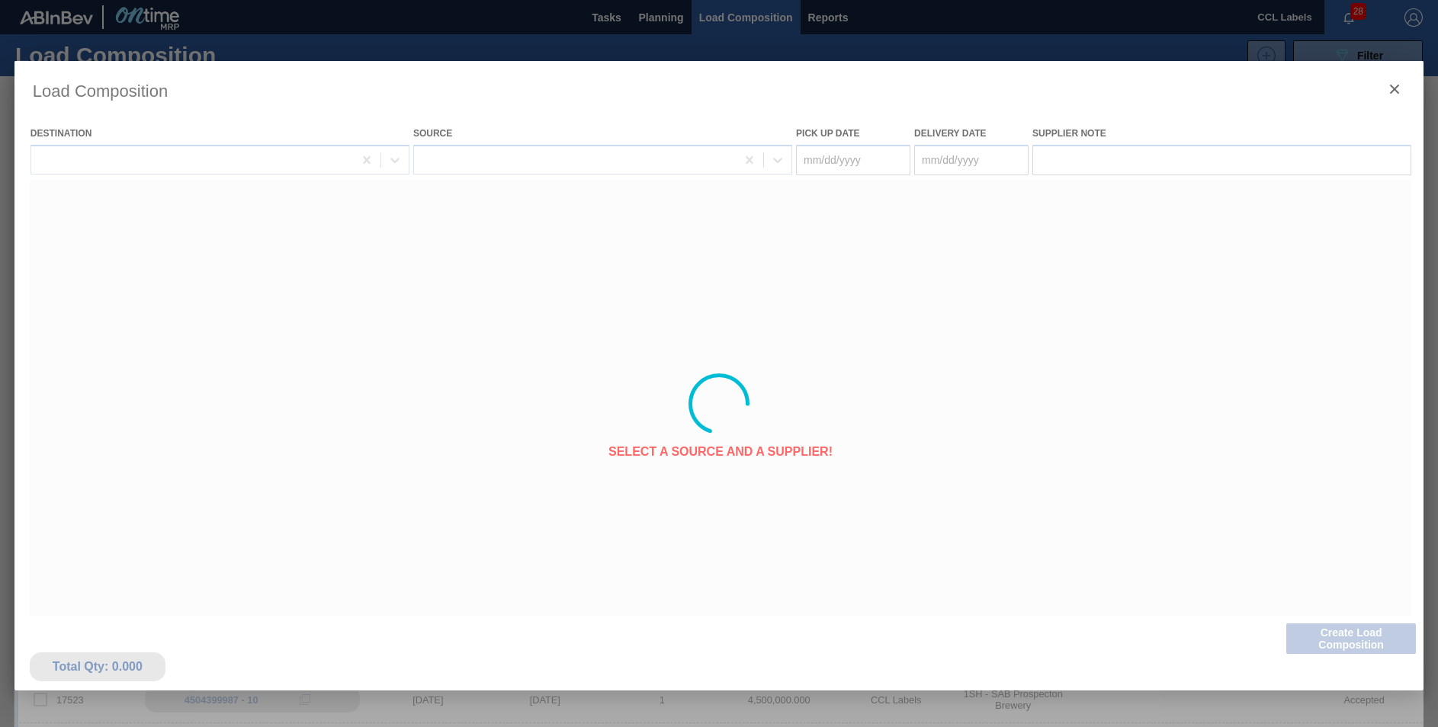
type Date "[DATE]"
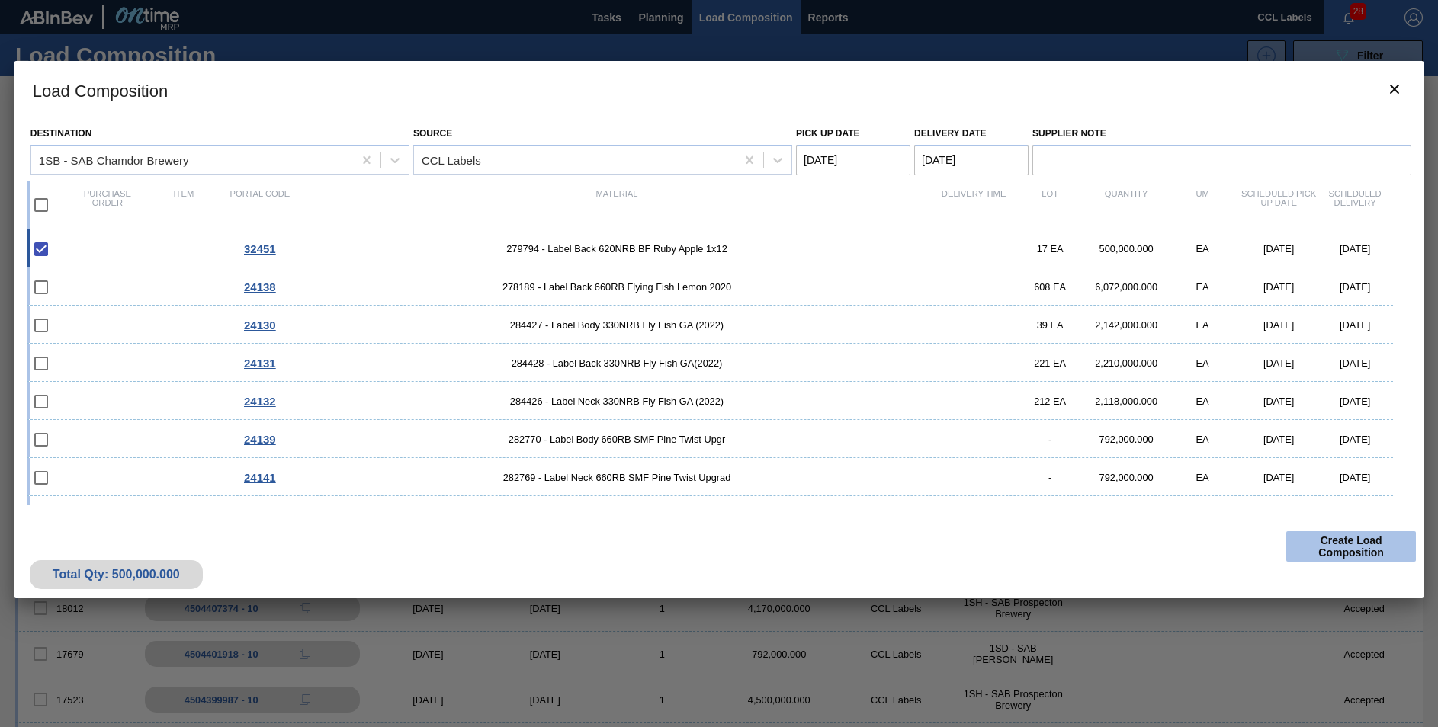
click at [1357, 541] on button "Create Load Composition" at bounding box center [1351, 546] width 130 height 30
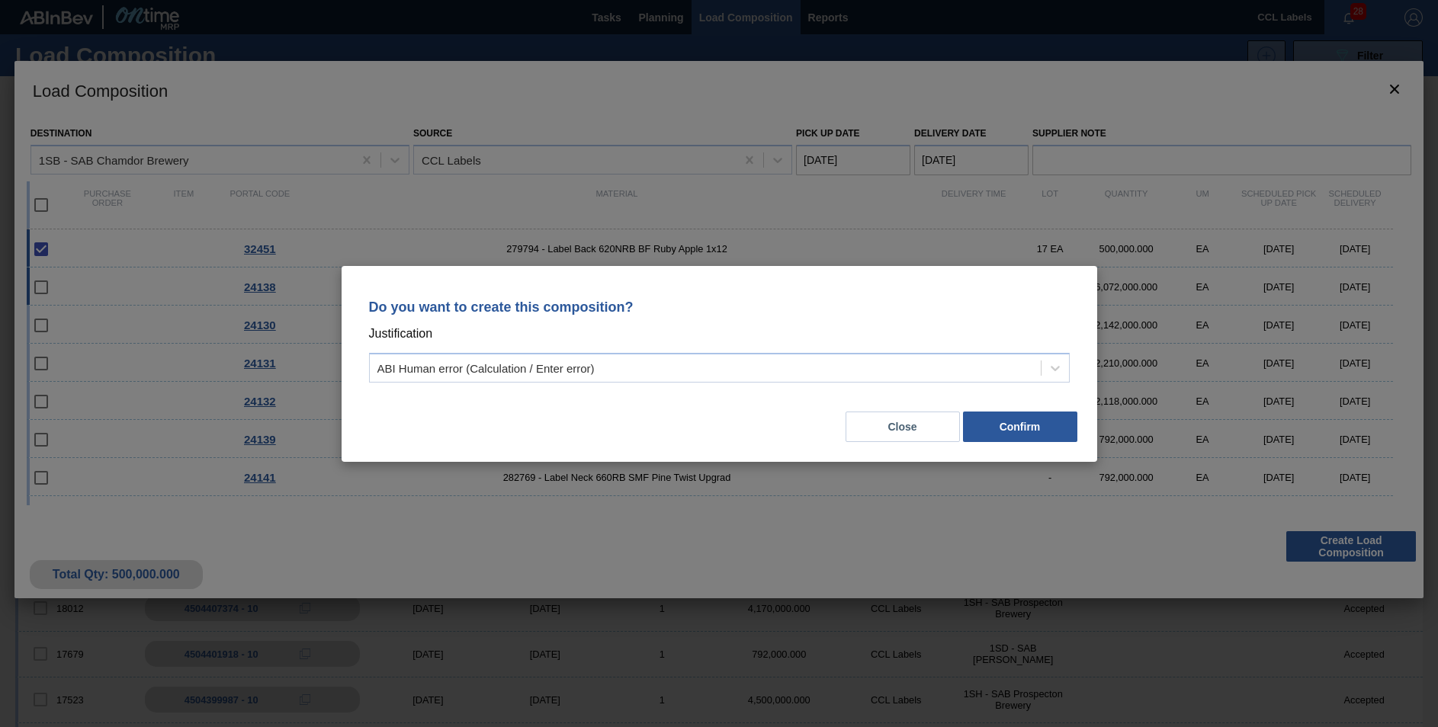
click at [913, 417] on button "Close" at bounding box center [903, 427] width 114 height 30
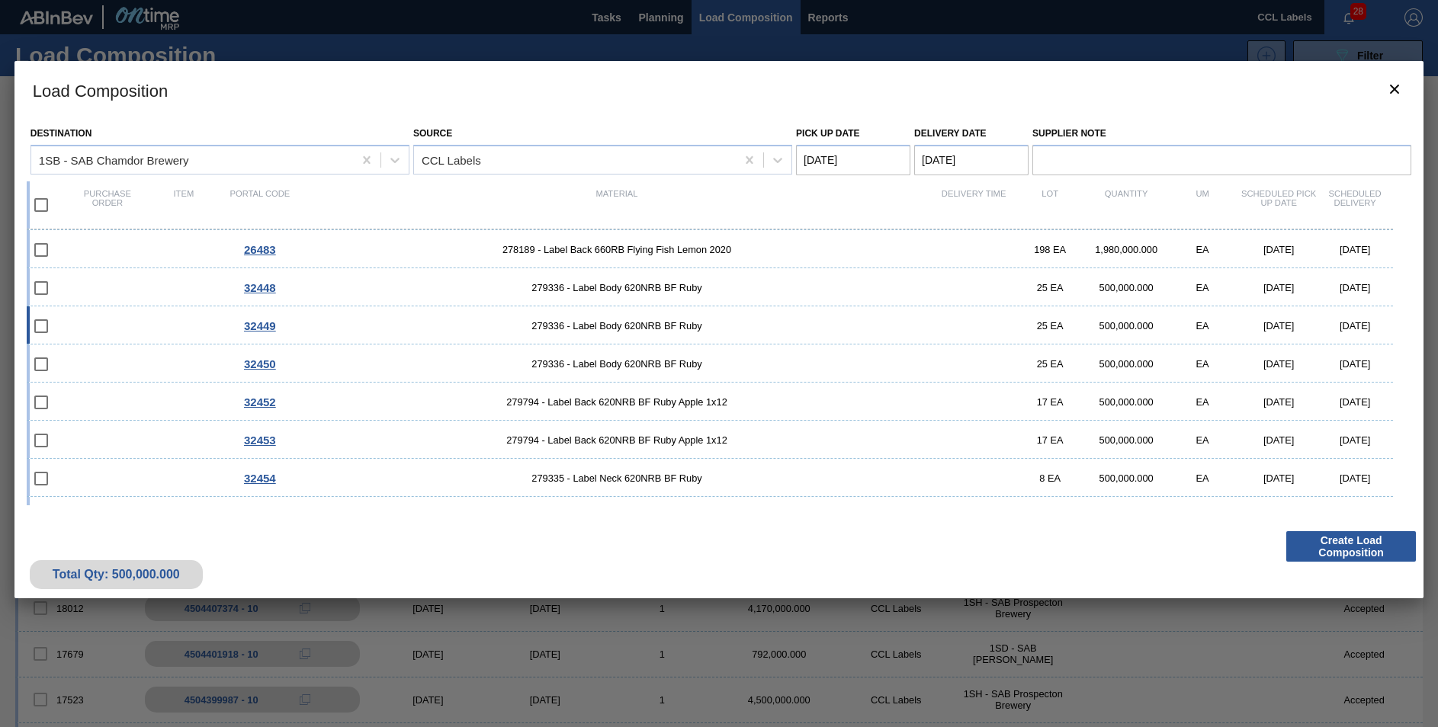
scroll to position [333, 0]
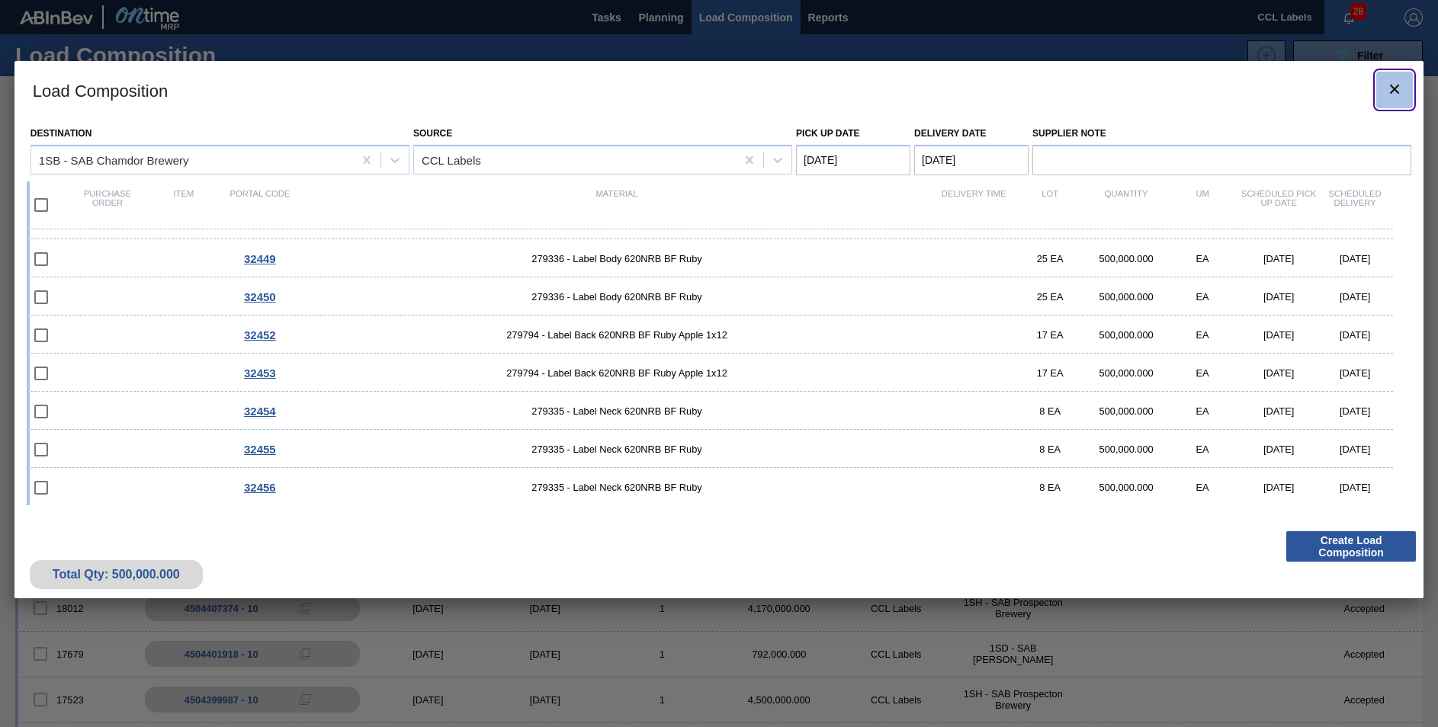
click at [1398, 92] on icon "botão de ícone" at bounding box center [1394, 89] width 9 height 9
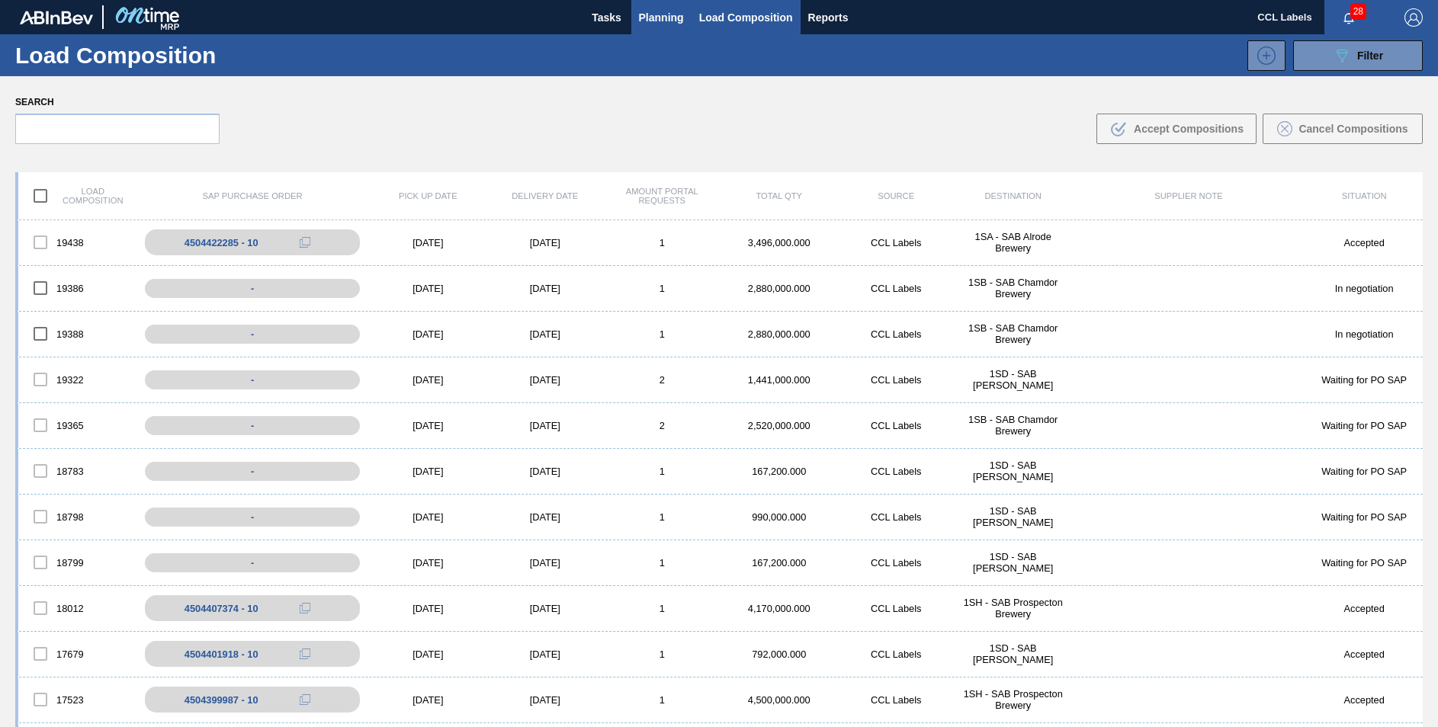
click at [652, 24] on span "Planning" at bounding box center [661, 17] width 45 height 18
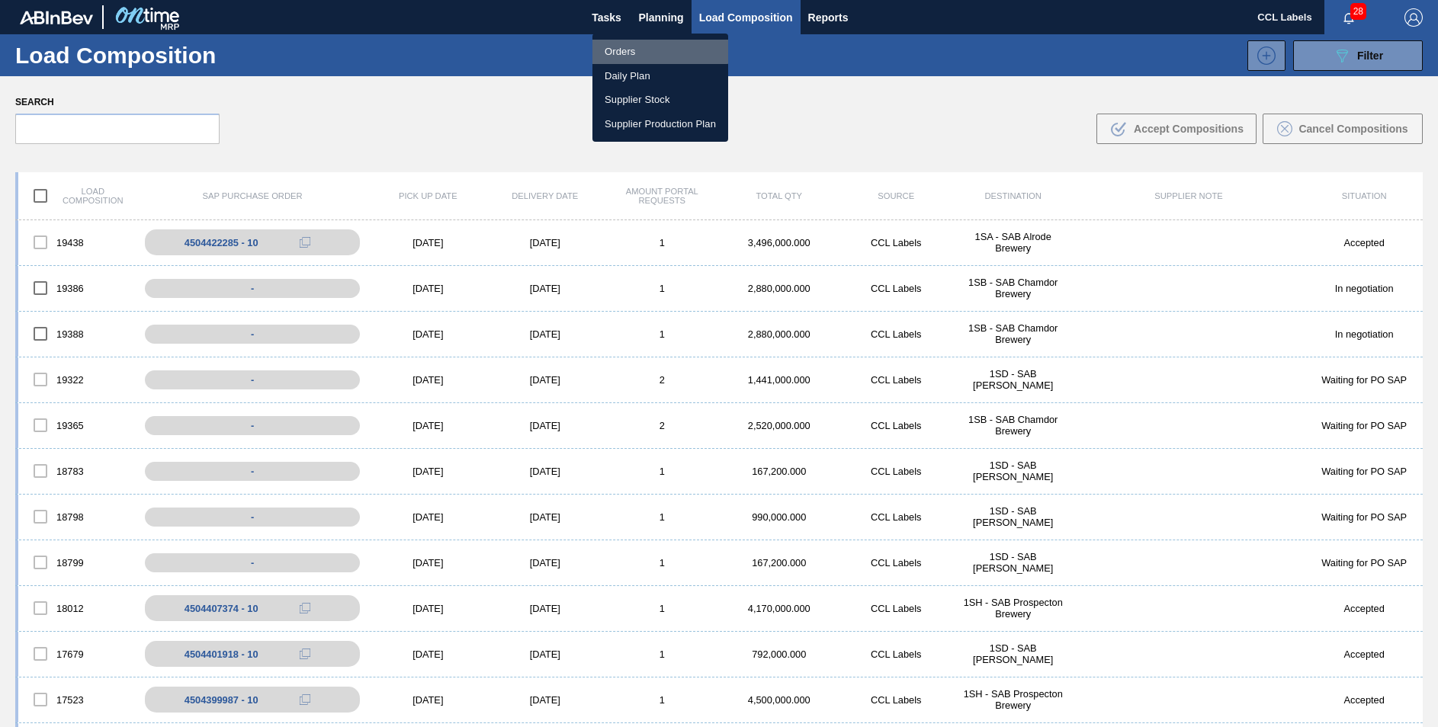
drag, startPoint x: 617, startPoint y: 50, endPoint x: 735, endPoint y: 140, distance: 148.1
click at [616, 51] on li "Orders" at bounding box center [660, 52] width 136 height 24
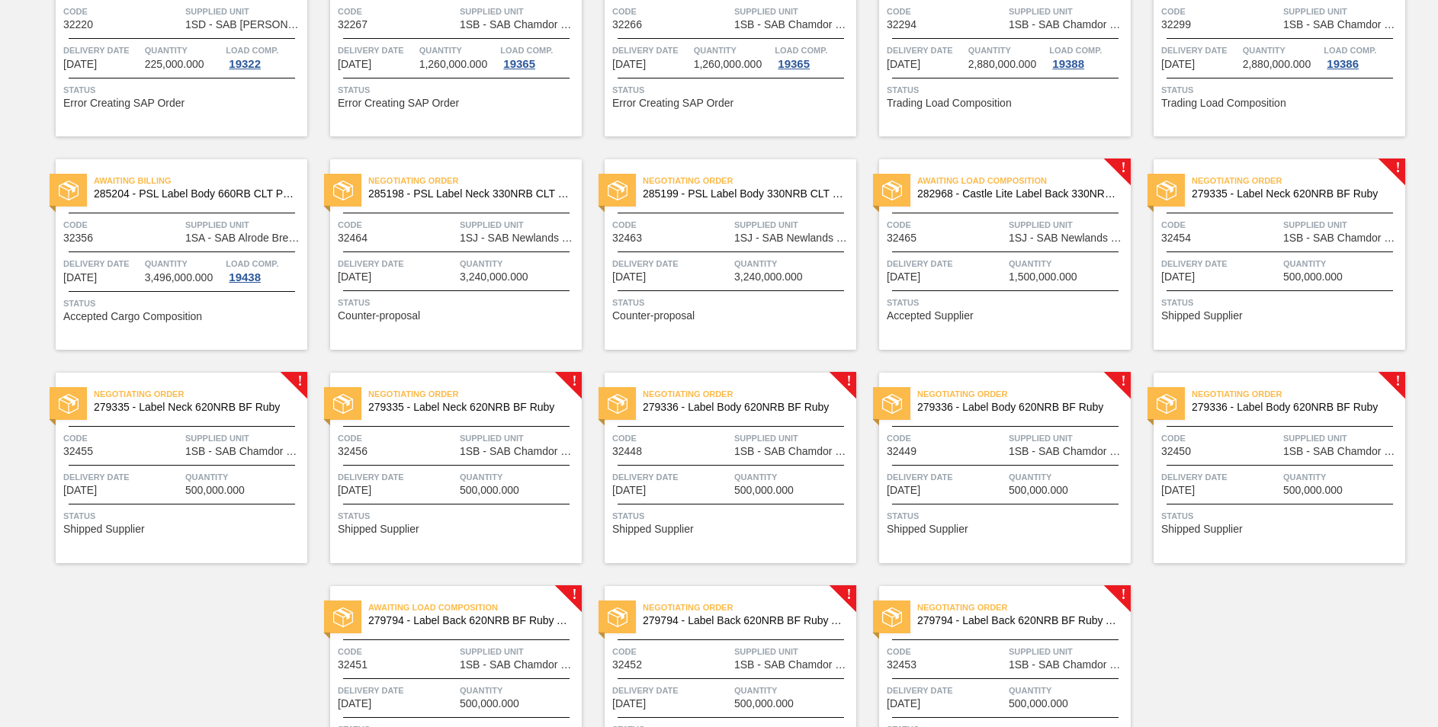
scroll to position [1150, 0]
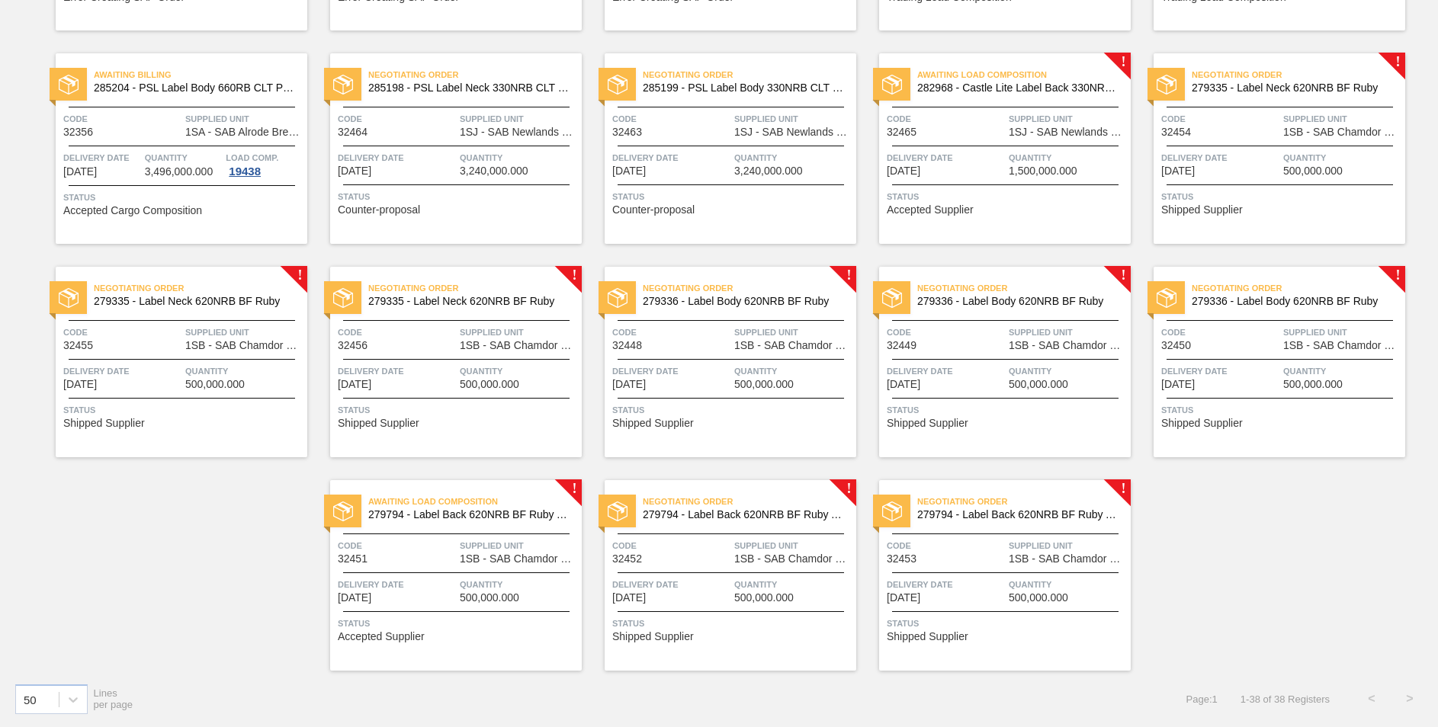
click at [767, 514] on span "279794 - Label Back 620NRB BF Ruby Apple 1x12" at bounding box center [743, 514] width 201 height 11
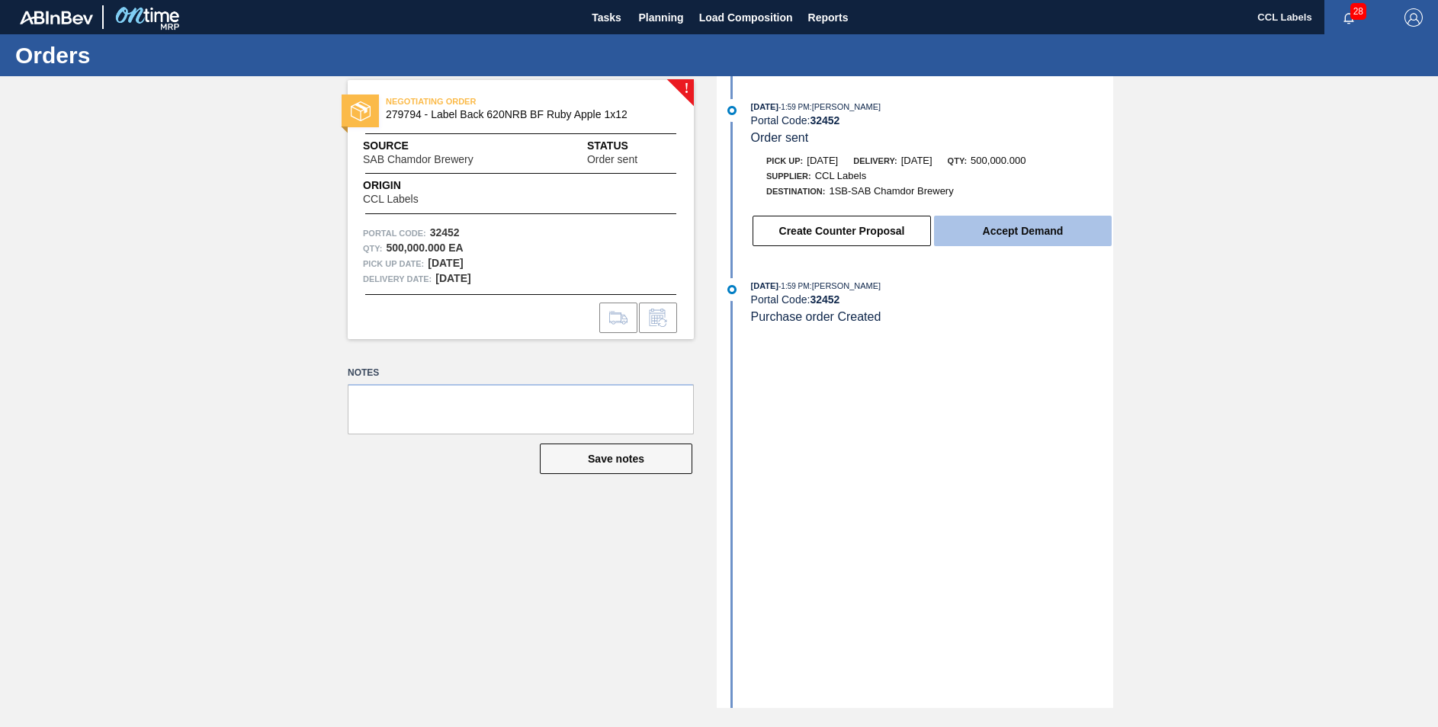
drag, startPoint x: 1019, startPoint y: 212, endPoint x: 1019, endPoint y: 227, distance: 15.2
click at [1019, 213] on div "Create Counter Proposal Accept Demand" at bounding box center [917, 227] width 393 height 41
click at [1019, 229] on button "Accept Demand" at bounding box center [1023, 231] width 178 height 30
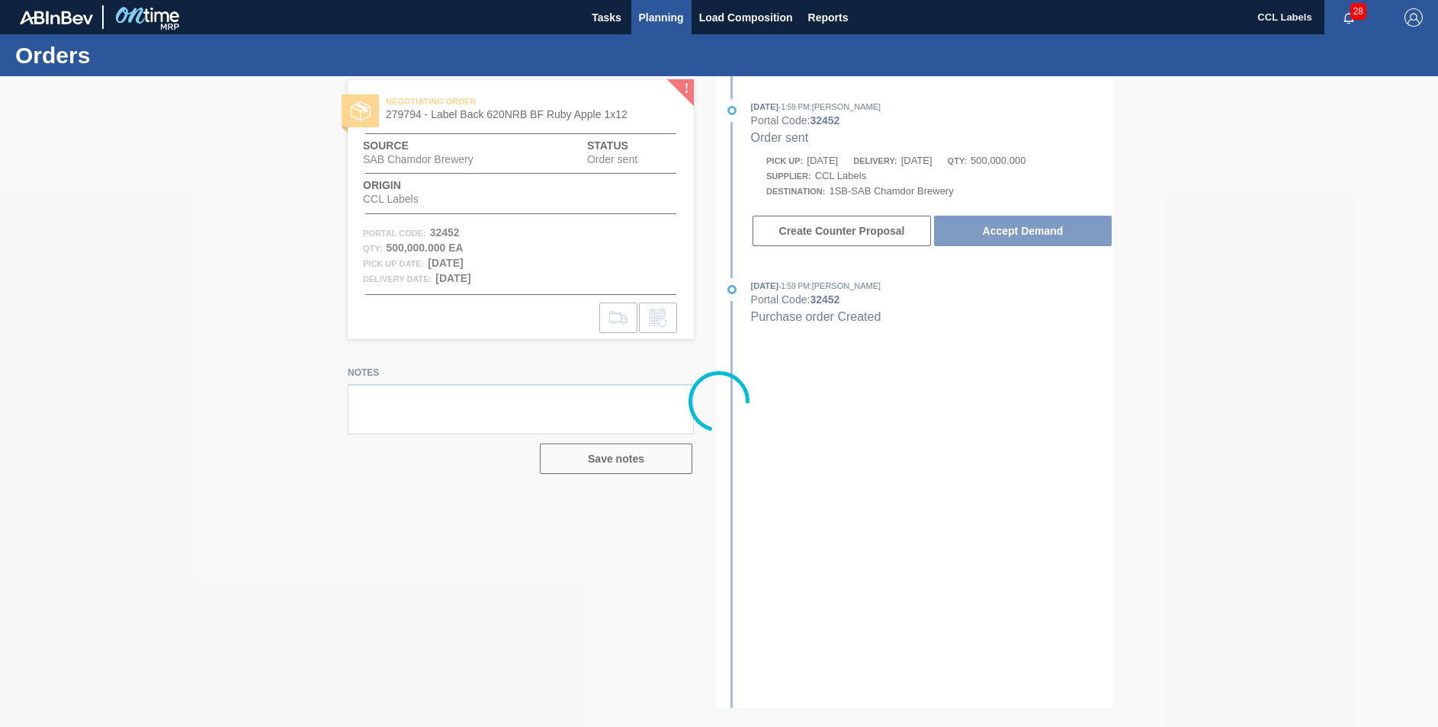
click at [652, 13] on span "Planning" at bounding box center [661, 17] width 45 height 18
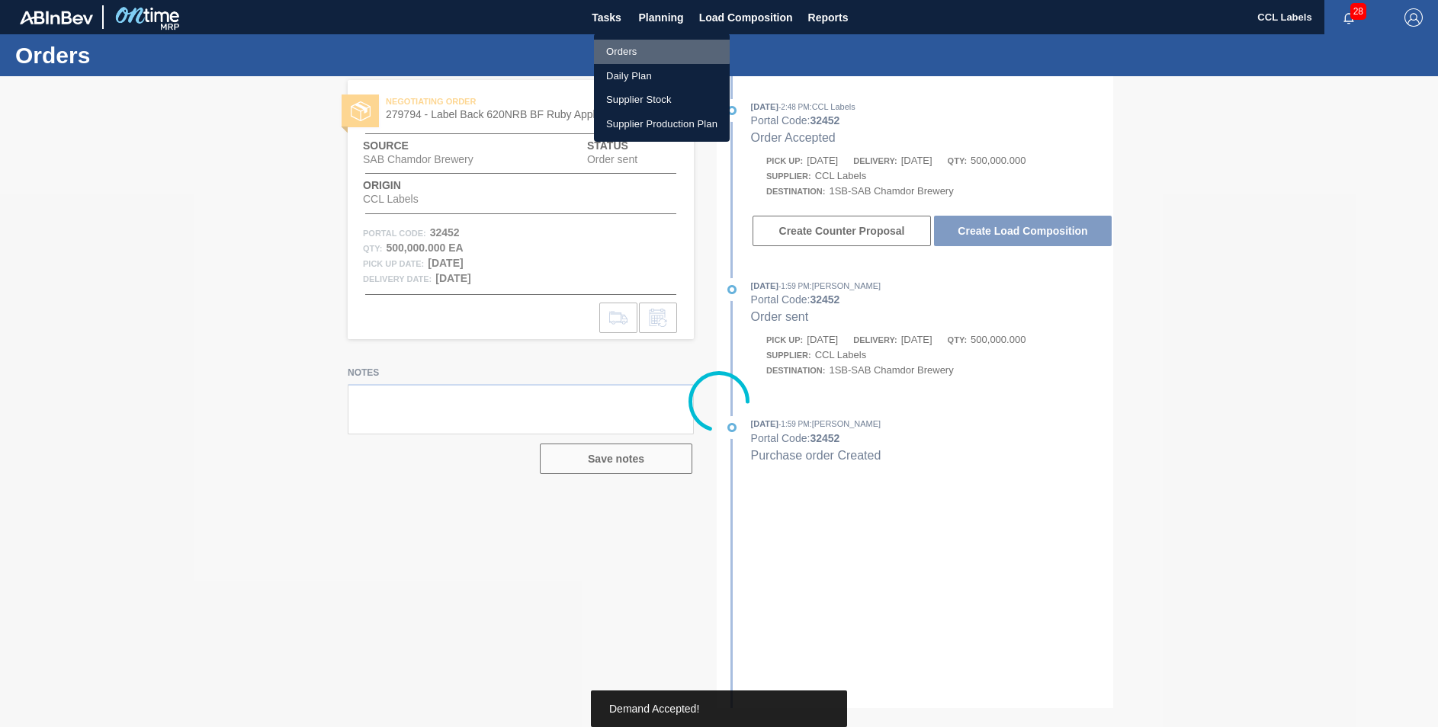
click at [621, 50] on li "Orders" at bounding box center [662, 52] width 136 height 24
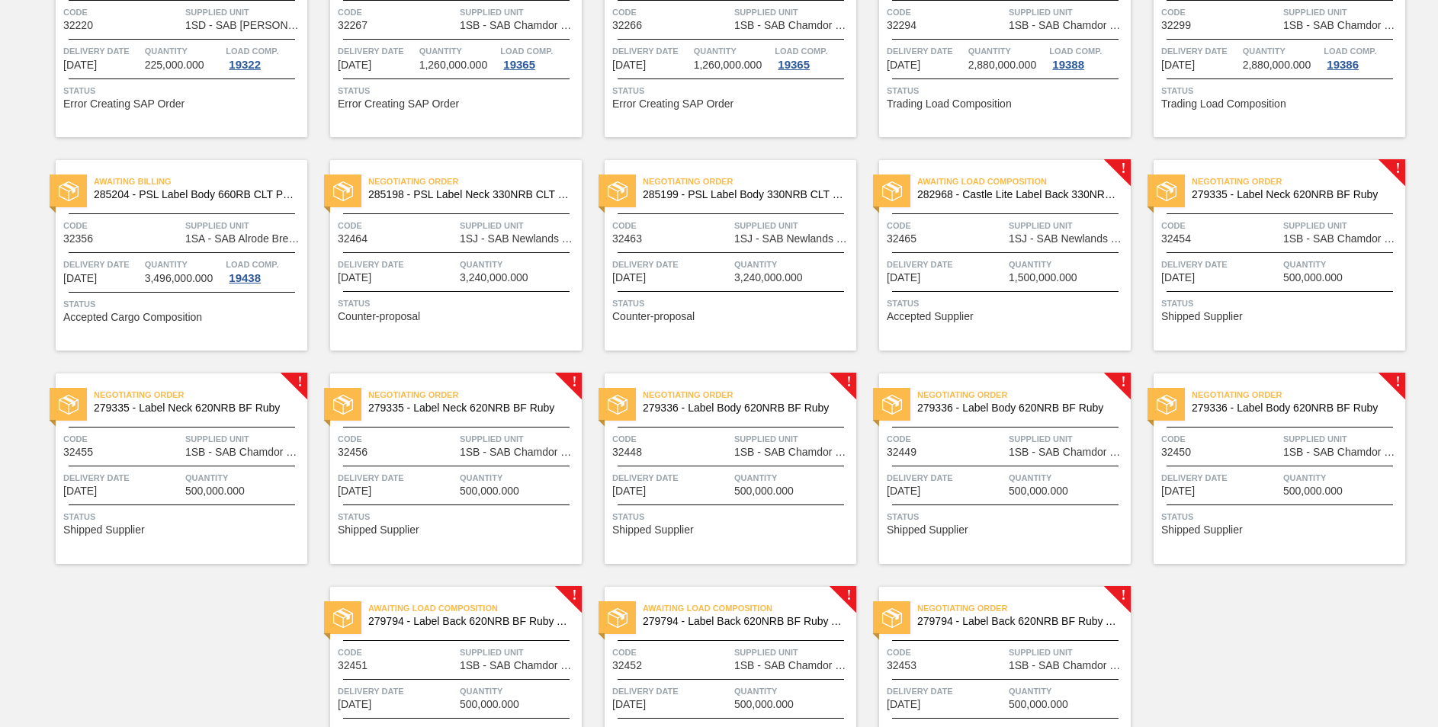
scroll to position [1150, 0]
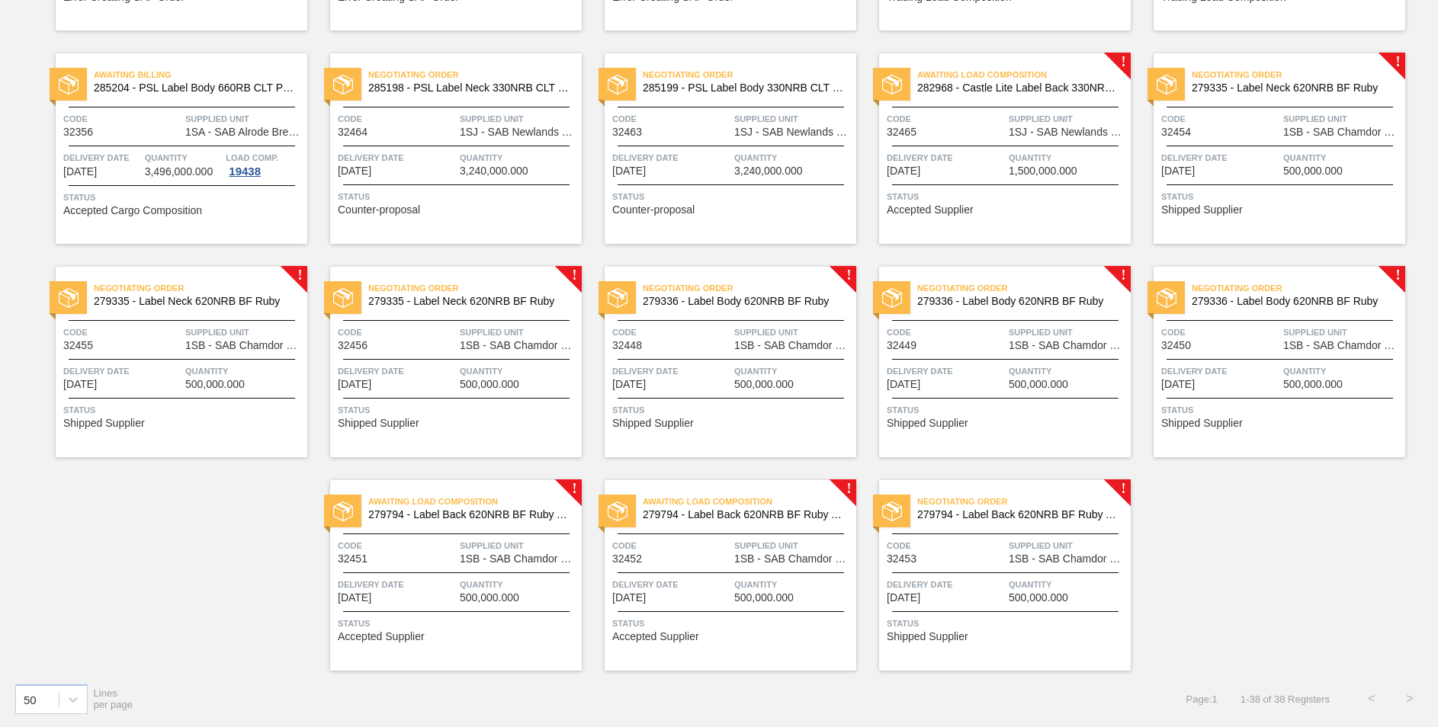
click at [1077, 499] on span "Negotiating Order" at bounding box center [1023, 501] width 213 height 15
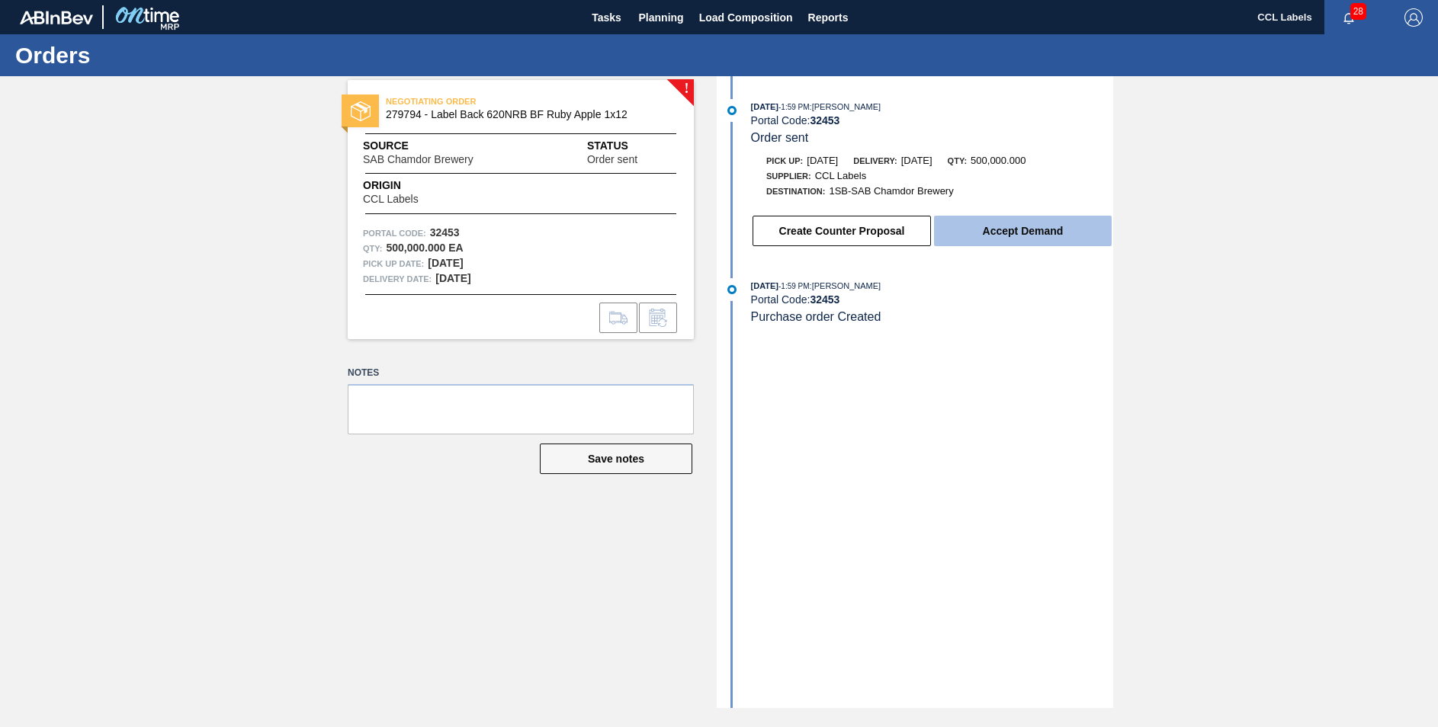
click at [1018, 236] on button "Accept Demand" at bounding box center [1023, 231] width 178 height 30
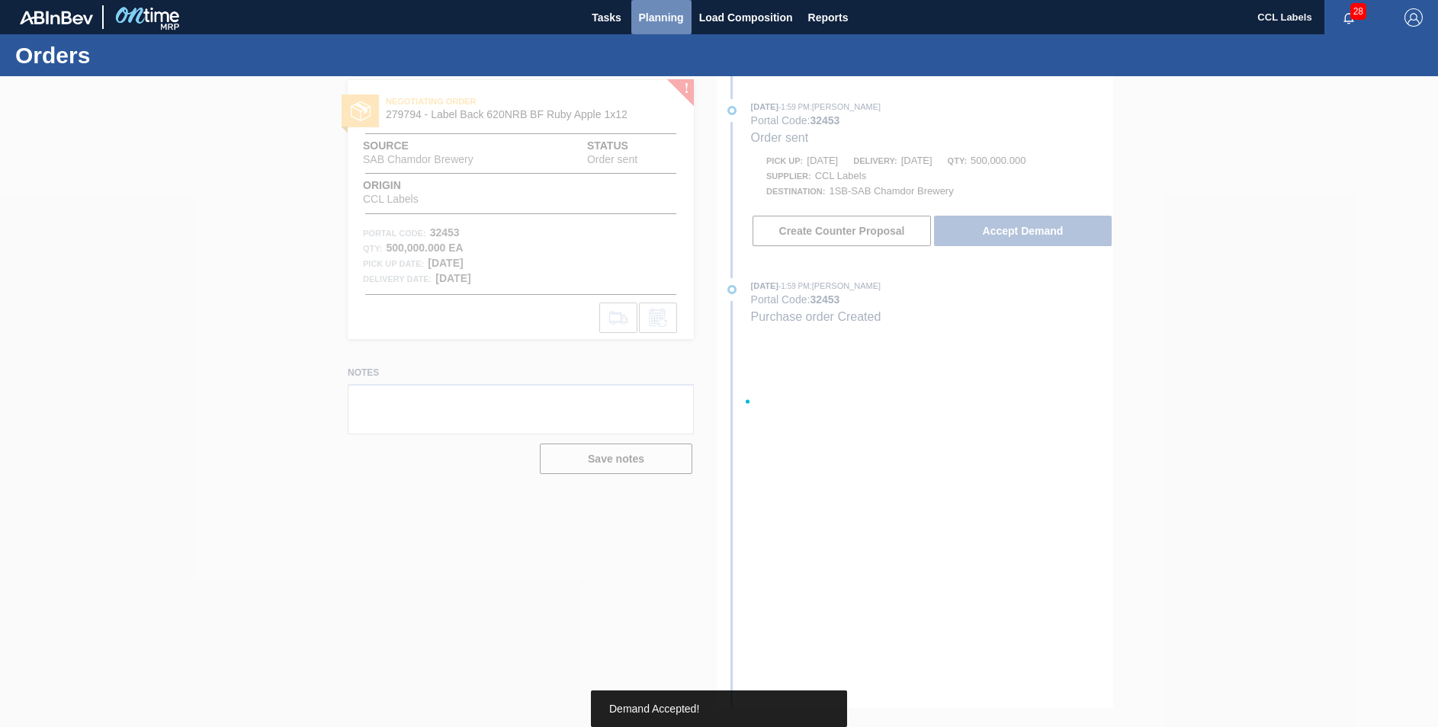
click at [667, 15] on span "Planning" at bounding box center [661, 17] width 45 height 18
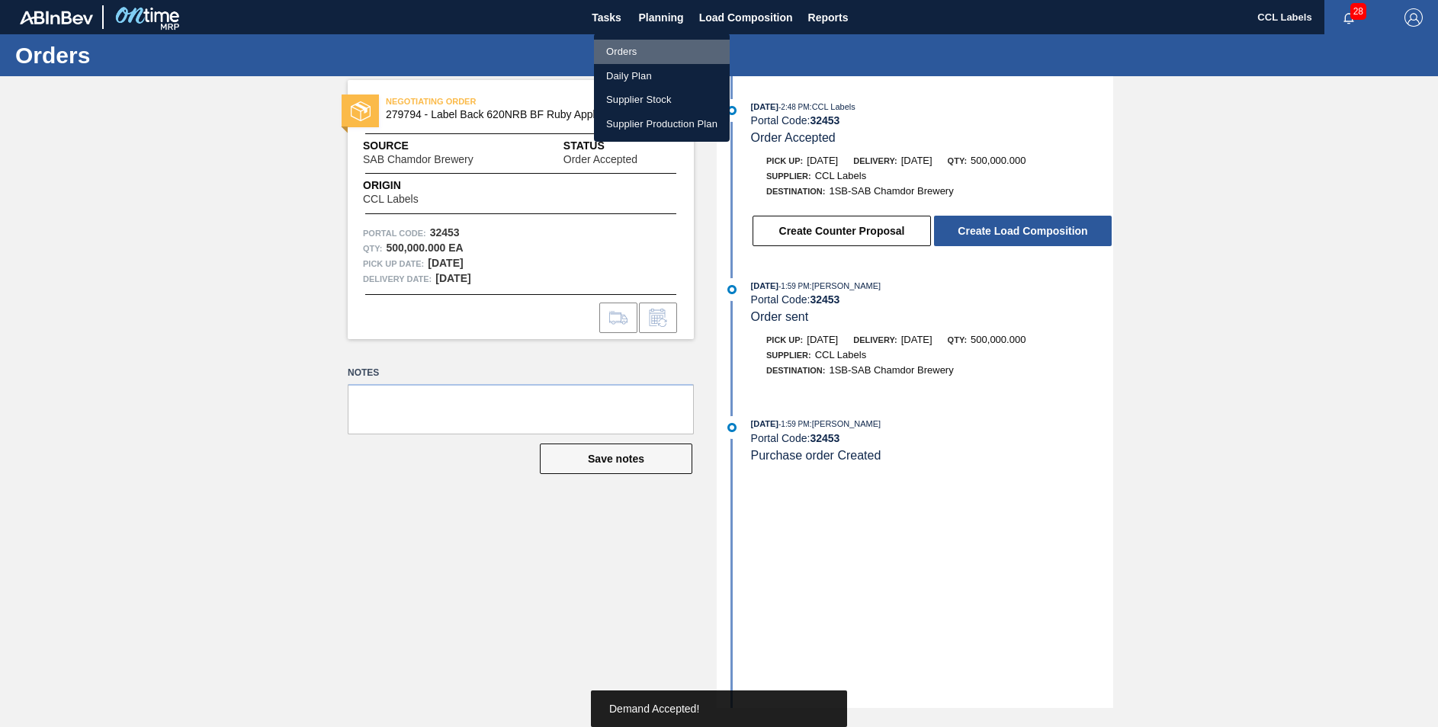
click at [620, 45] on li "Orders" at bounding box center [662, 52] width 136 height 24
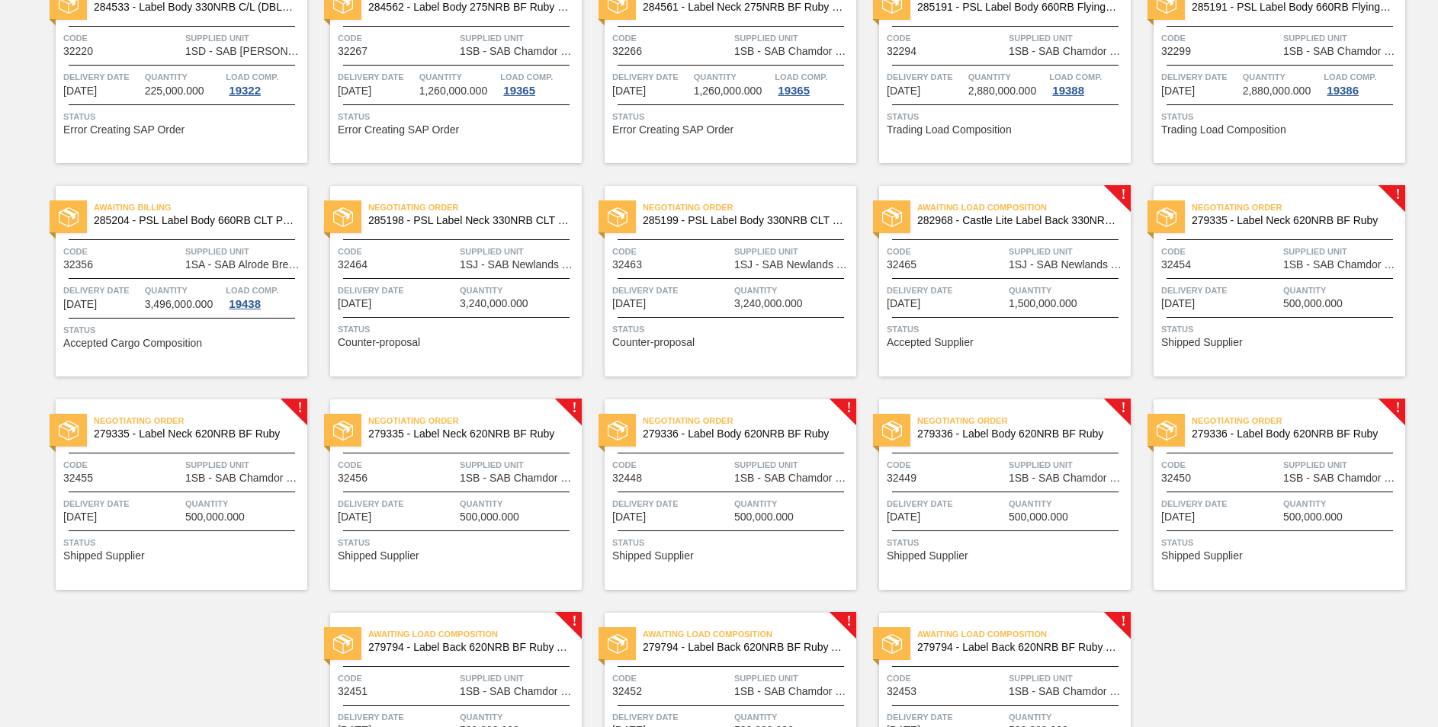
scroll to position [1150, 0]
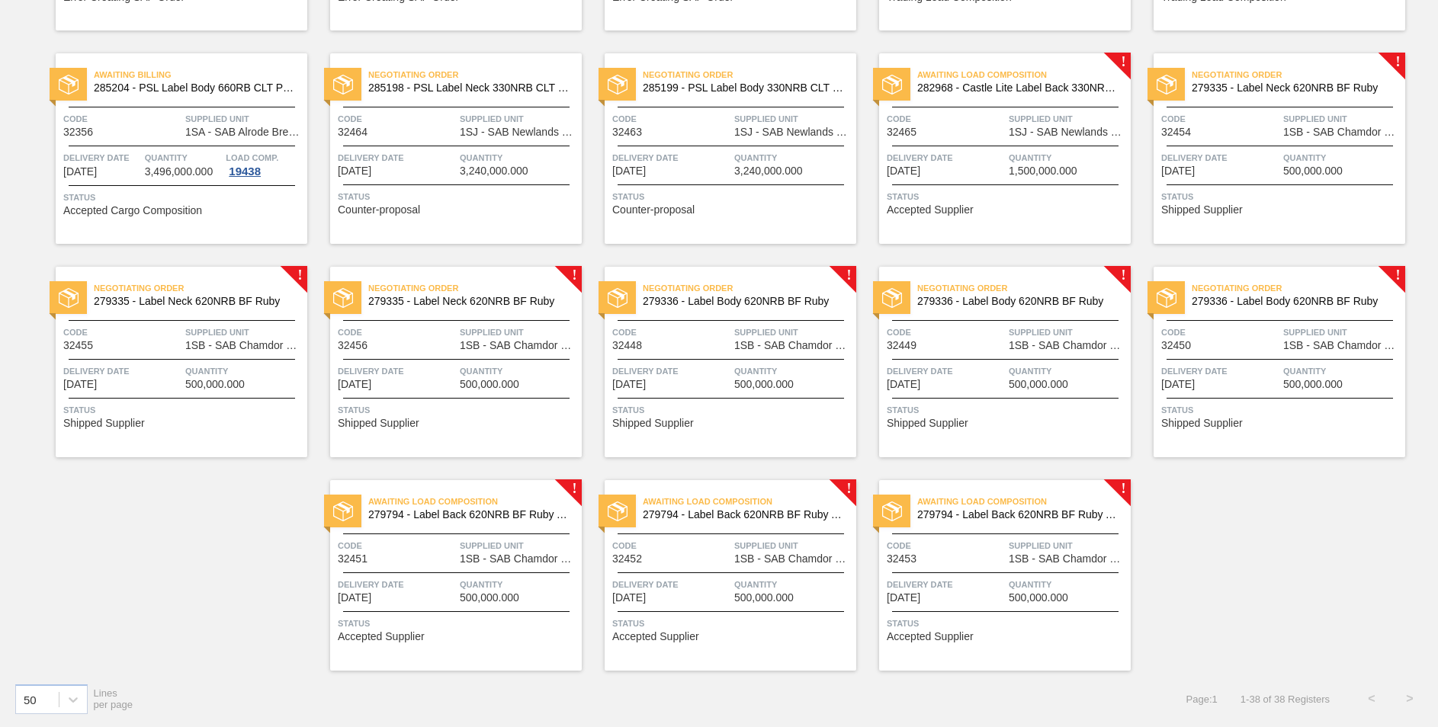
click at [1281, 302] on span "279336 - Label Body 620NRB BF Ruby" at bounding box center [1292, 301] width 201 height 11
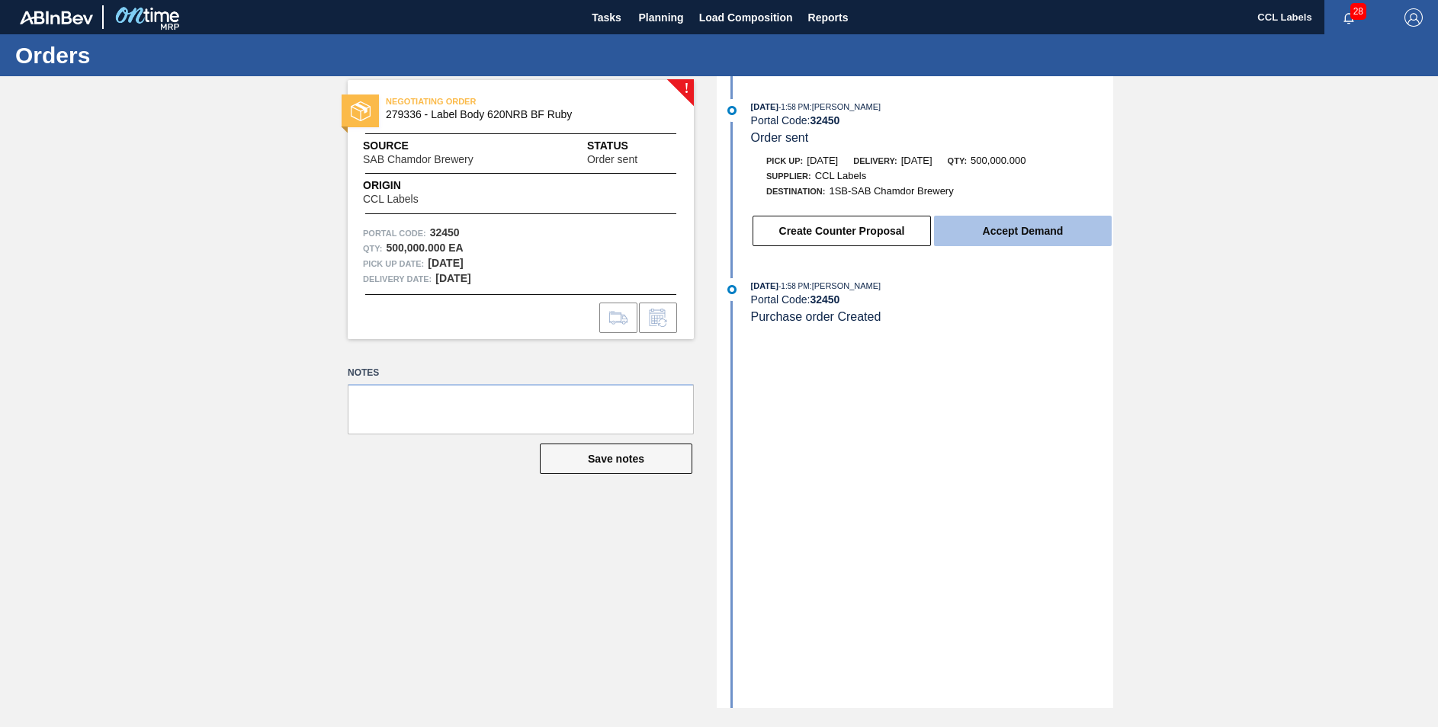
click at [1003, 236] on button "Accept Demand" at bounding box center [1023, 231] width 178 height 30
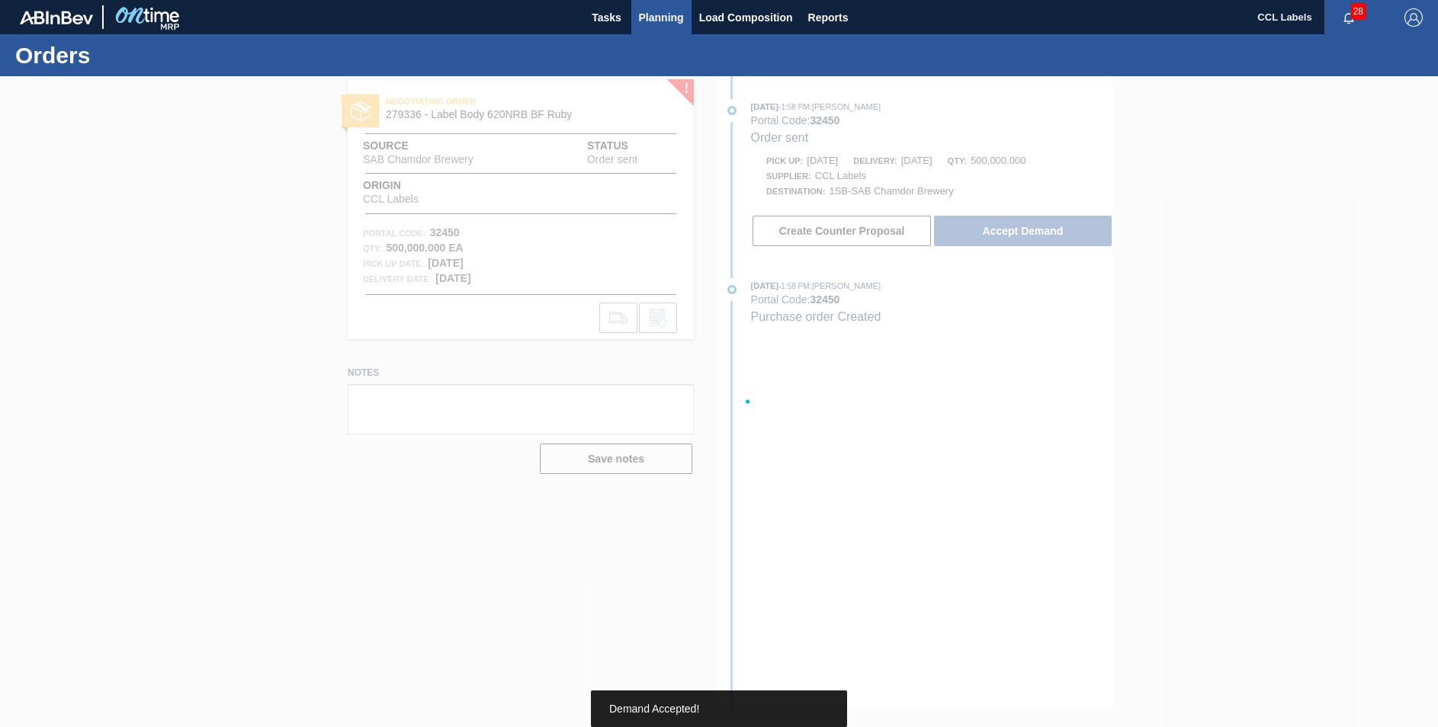
click at [650, 18] on span "Planning" at bounding box center [661, 17] width 45 height 18
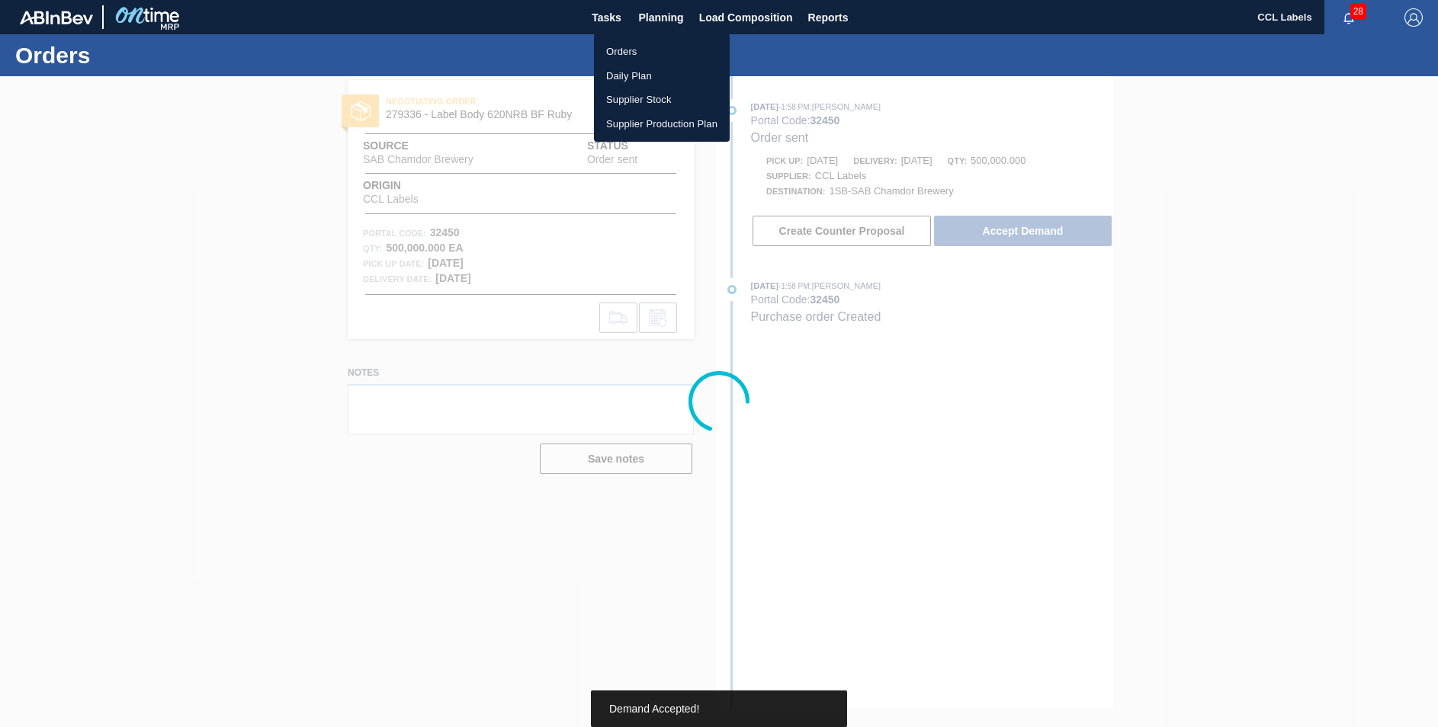
click at [621, 50] on li "Orders" at bounding box center [662, 52] width 136 height 24
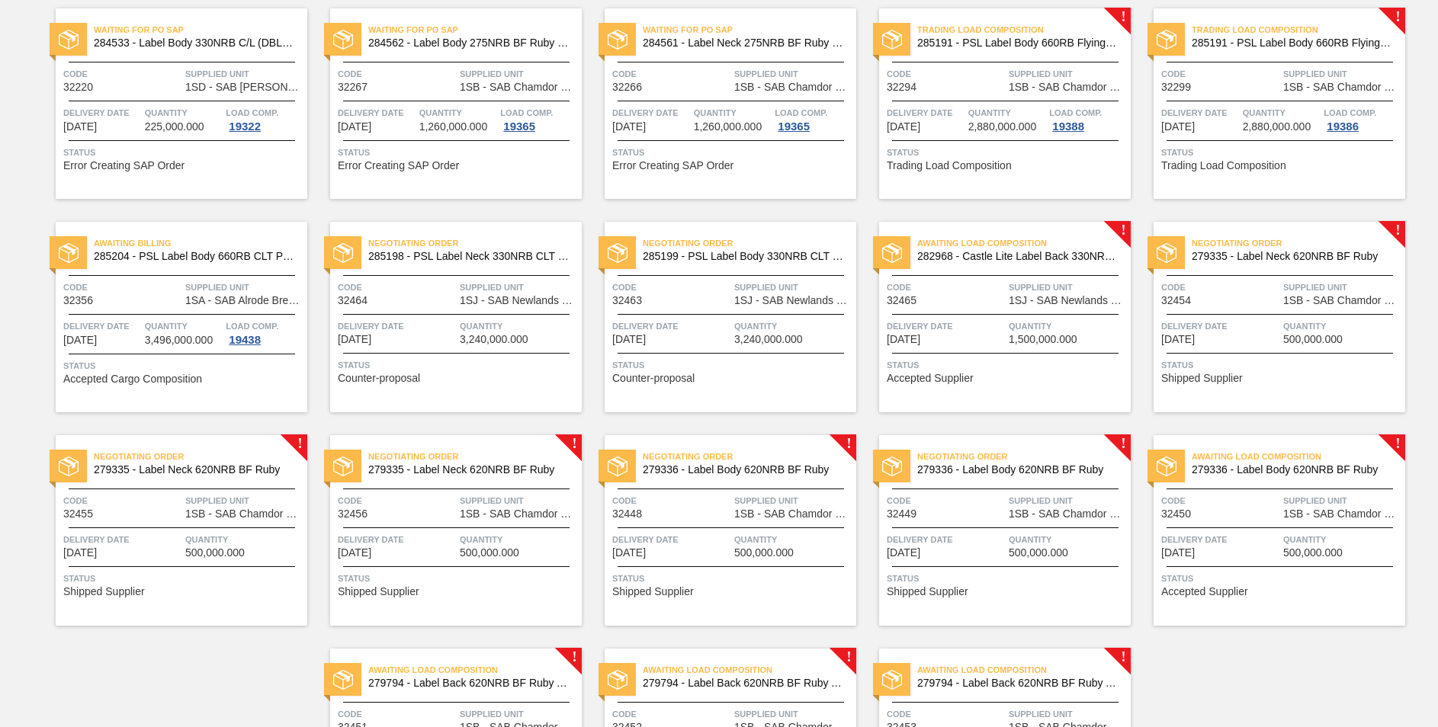
scroll to position [1067, 0]
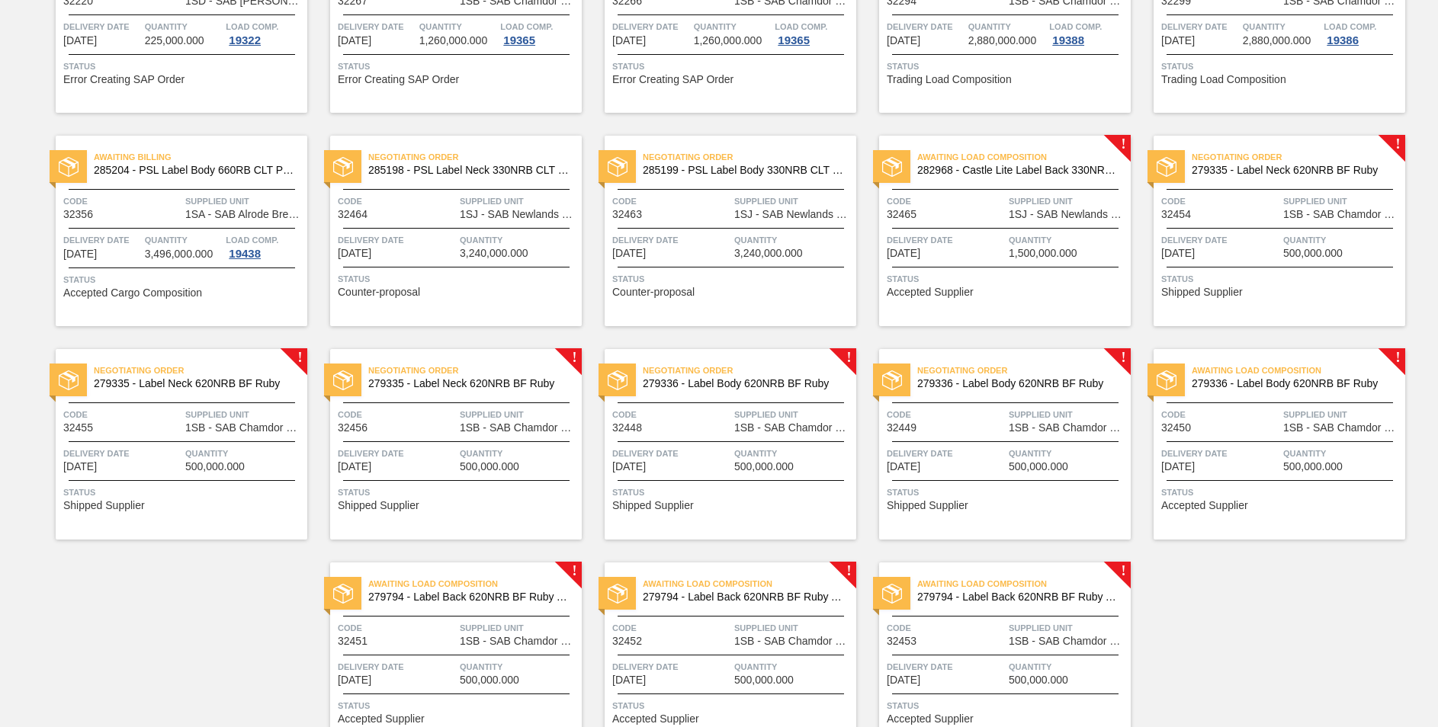
click at [1007, 384] on span "279336 - Label Body 620NRB BF Ruby" at bounding box center [1017, 383] width 201 height 11
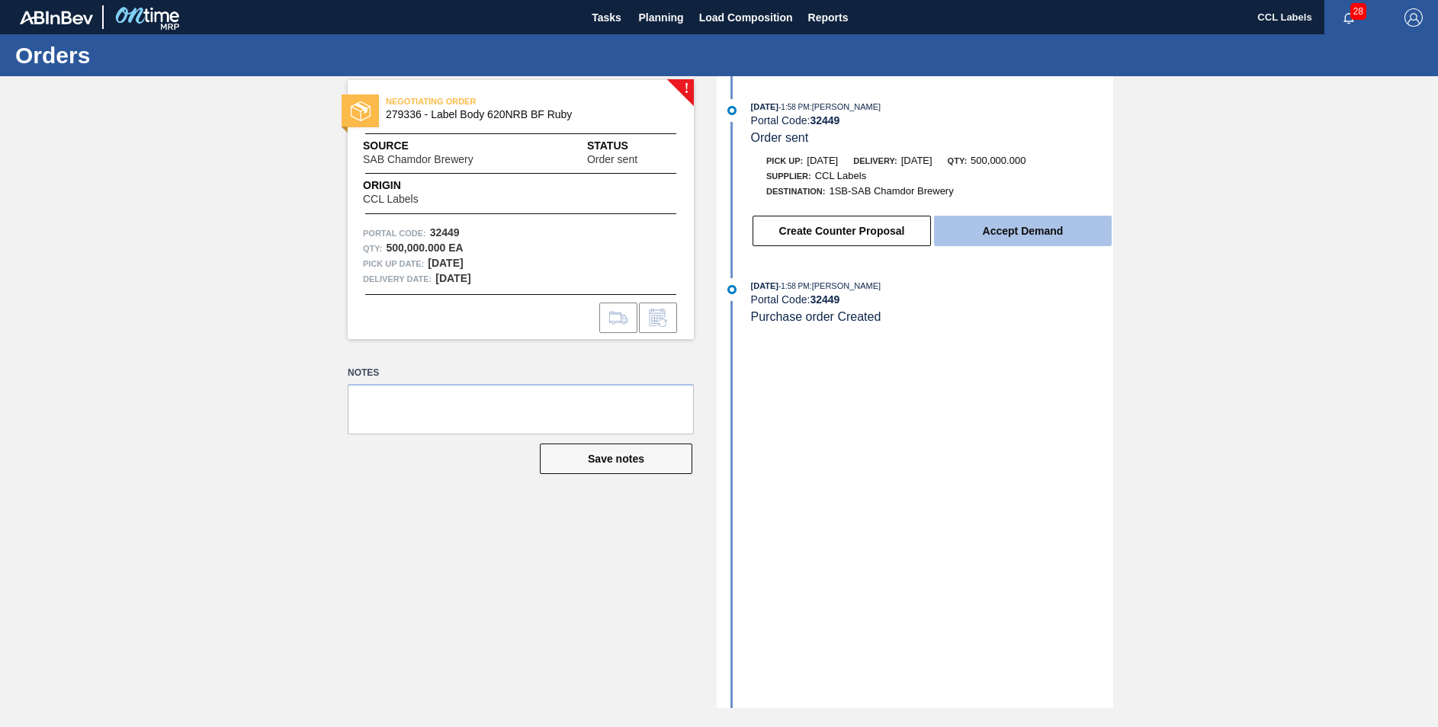
click at [1020, 246] on button "Accept Demand" at bounding box center [1023, 231] width 178 height 30
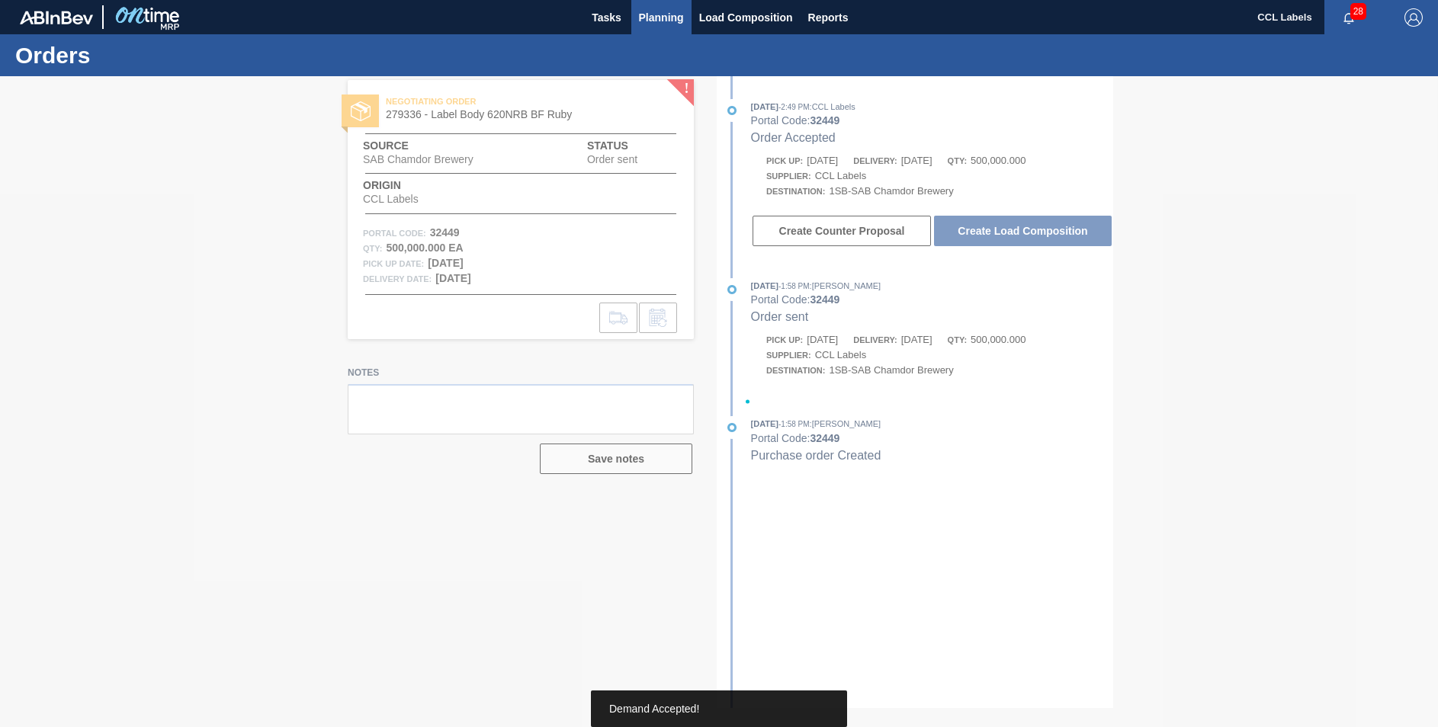
click at [652, 14] on span "Planning" at bounding box center [661, 17] width 45 height 18
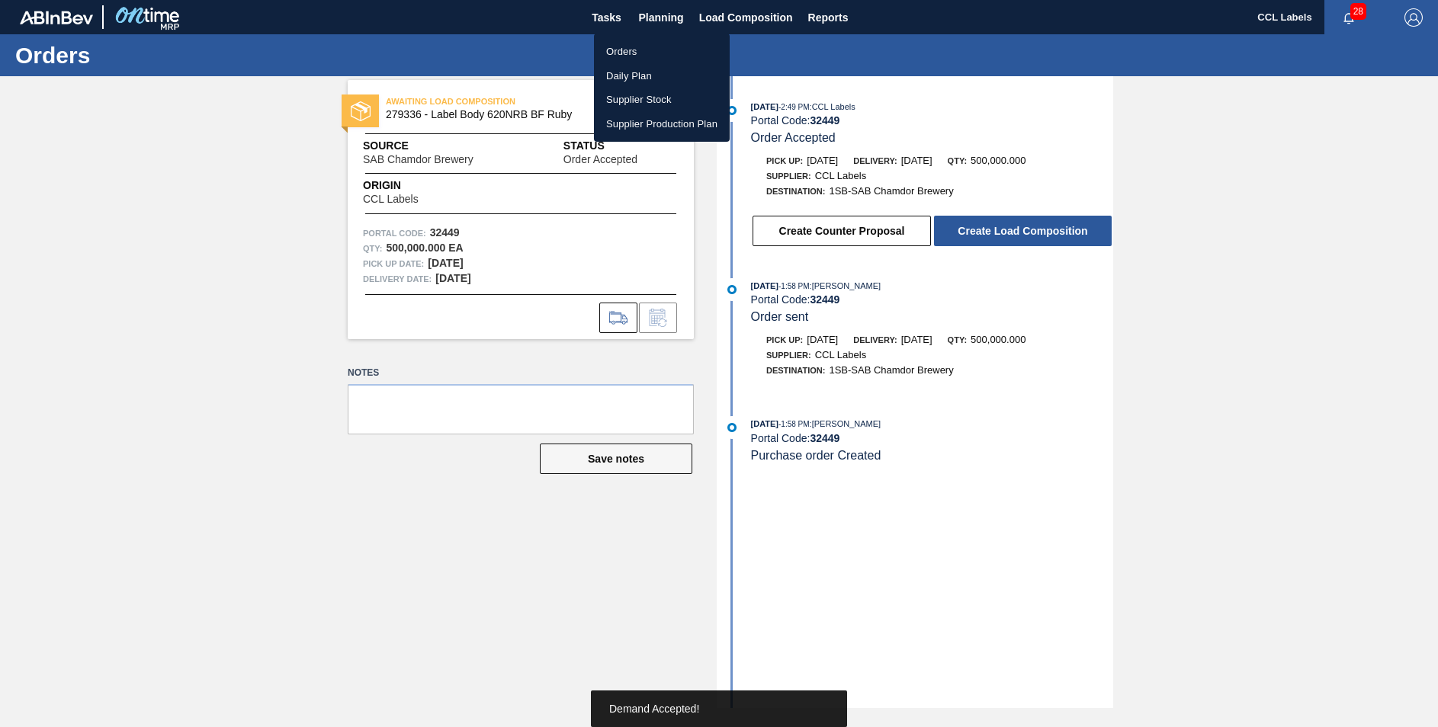
click at [625, 53] on li "Orders" at bounding box center [662, 52] width 136 height 24
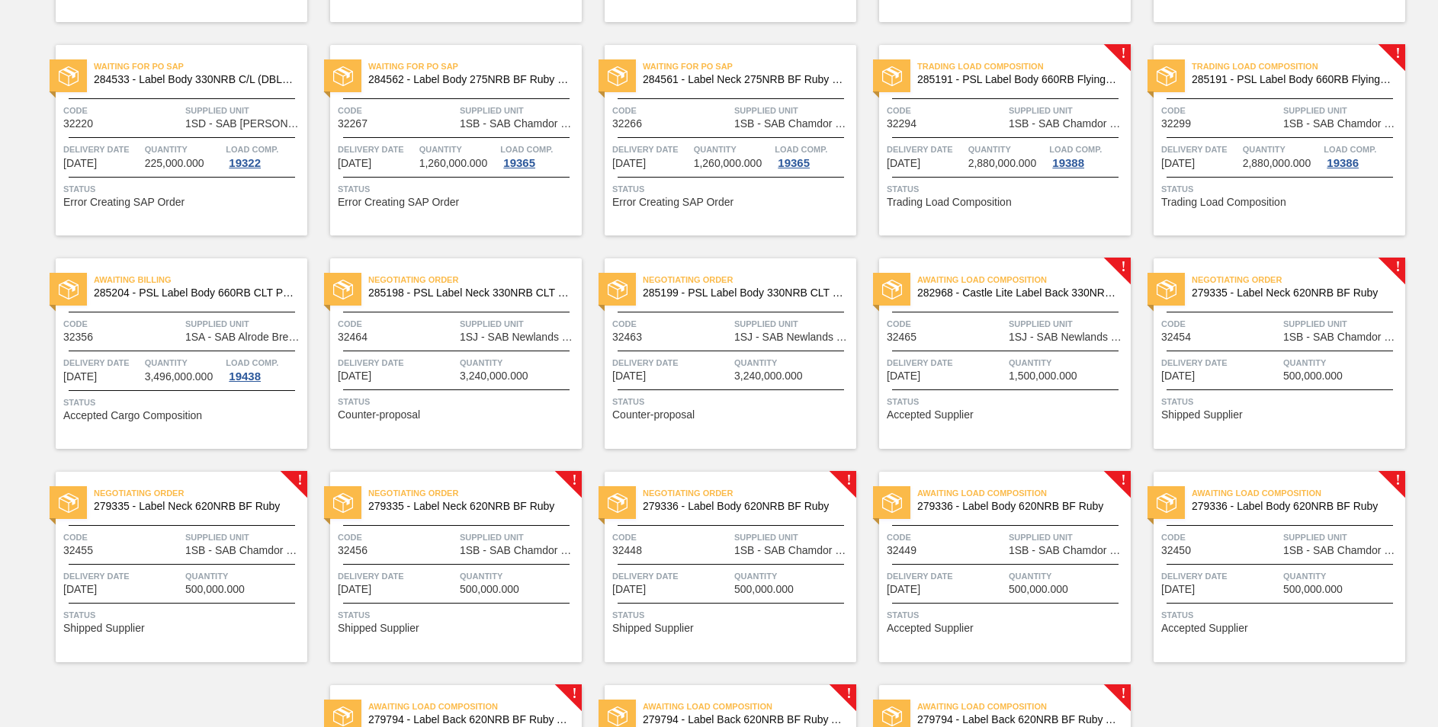
scroll to position [1150, 0]
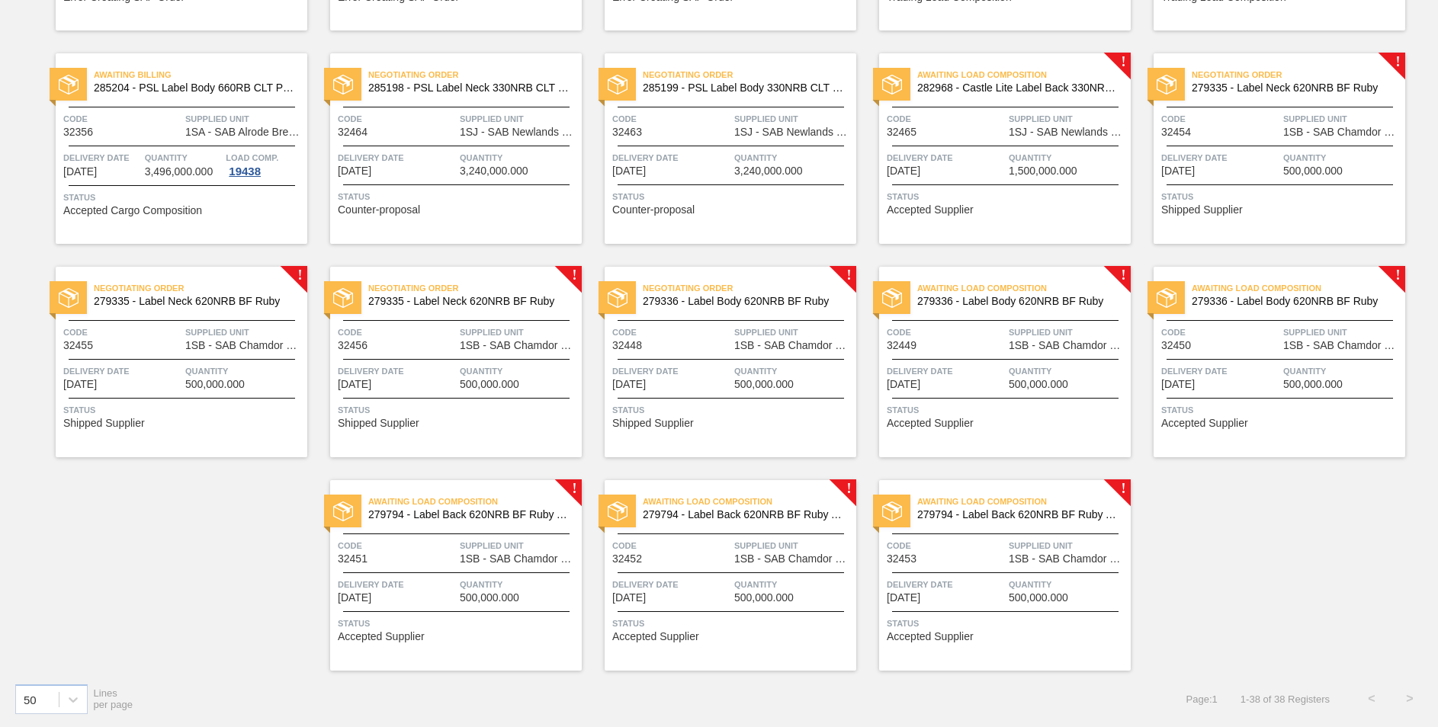
click at [706, 306] on span "279336 - Label Body 620NRB BF Ruby" at bounding box center [743, 301] width 201 height 11
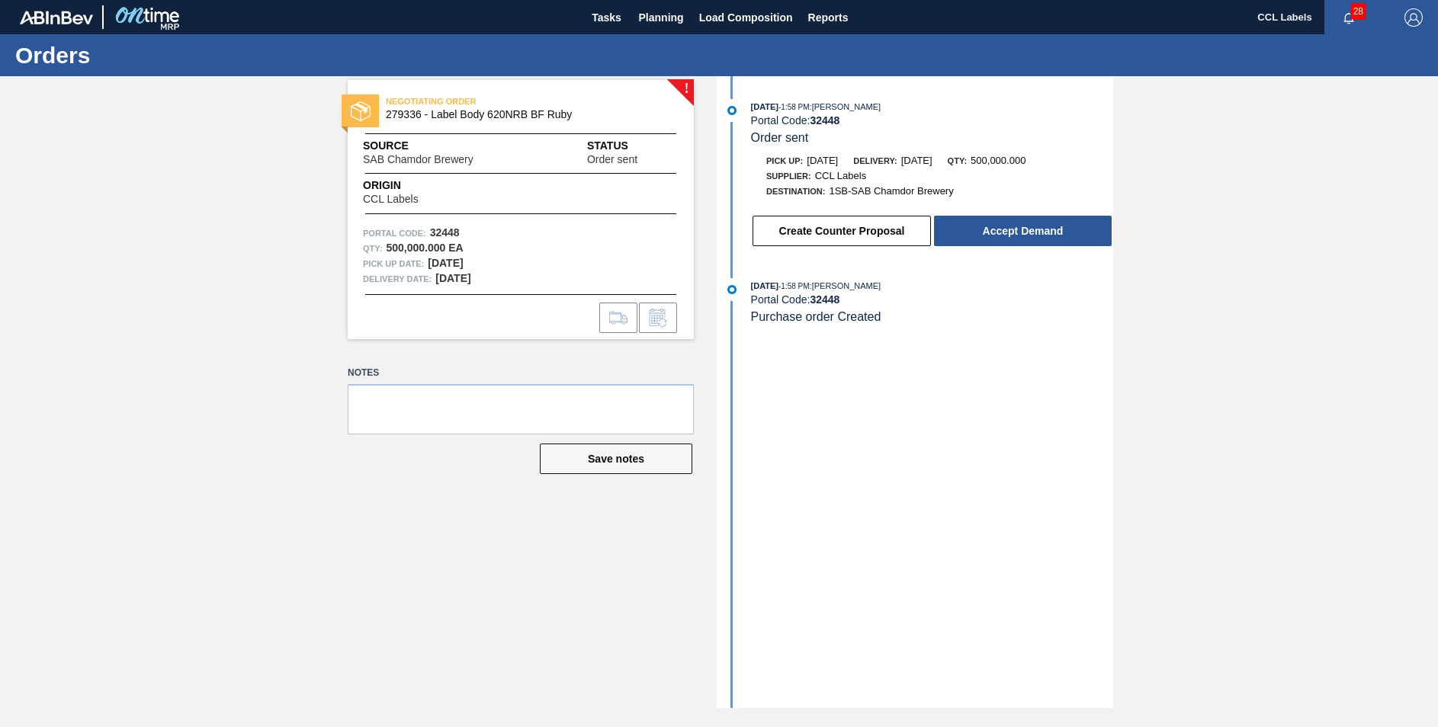
click at [987, 208] on div "Create Counter Proposal Accept Demand" at bounding box center [917, 227] width 393 height 41
click at [995, 223] on button "Accept Demand" at bounding box center [1023, 231] width 178 height 30
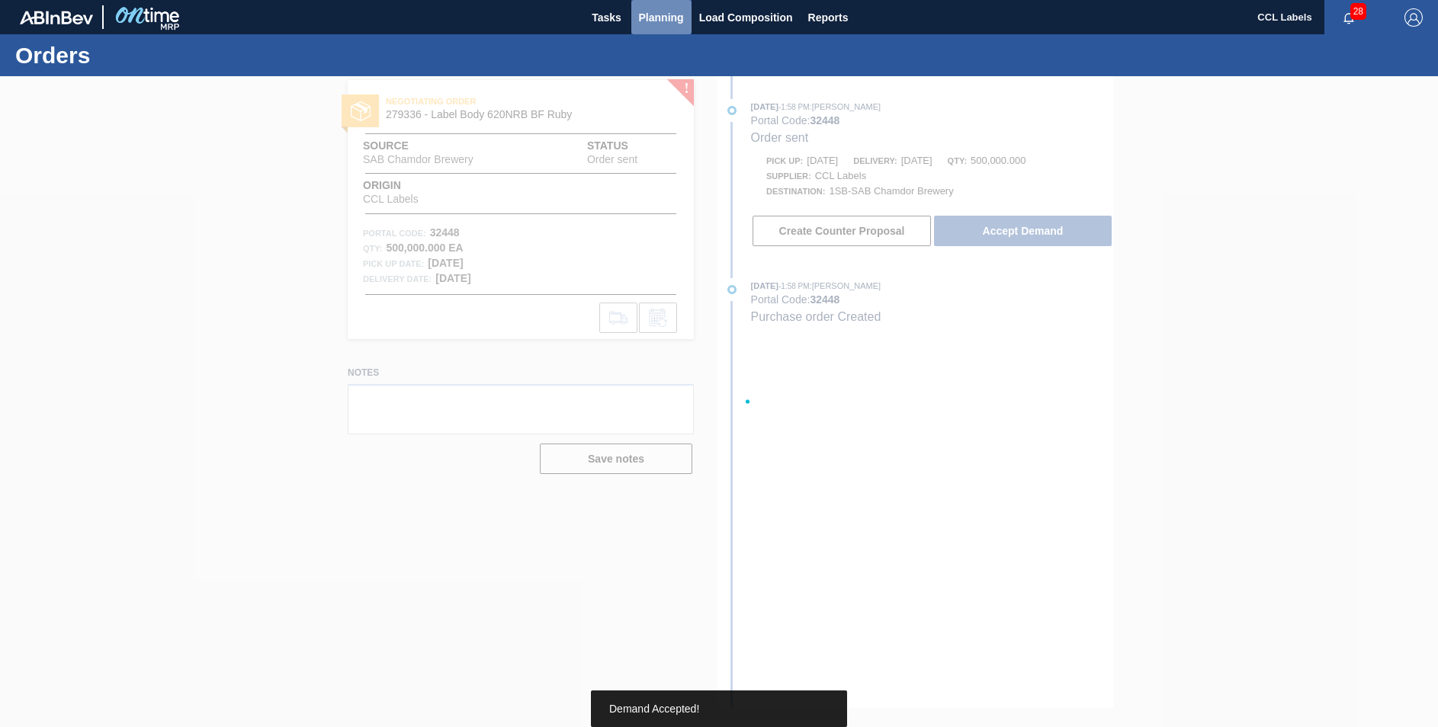
click at [663, 15] on span "Planning" at bounding box center [661, 17] width 45 height 18
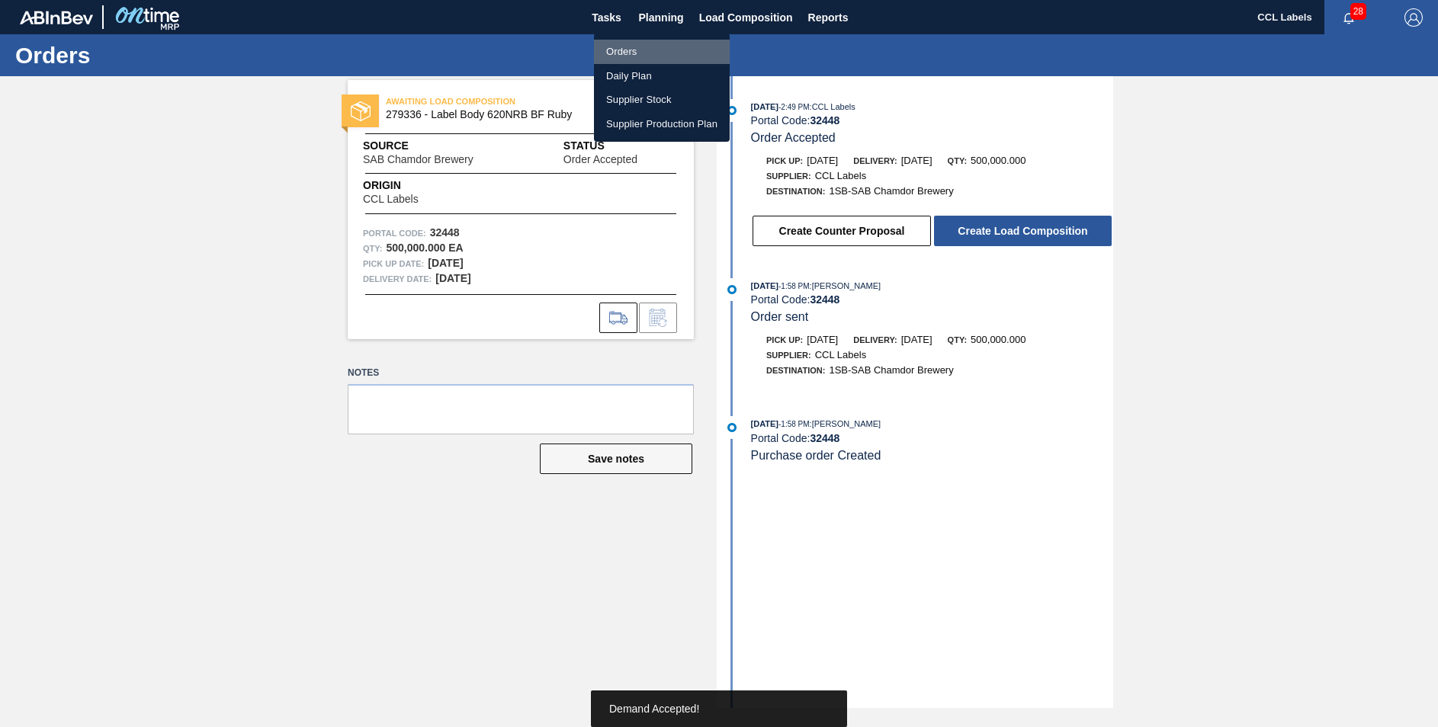
click at [608, 51] on li "Orders" at bounding box center [662, 52] width 136 height 24
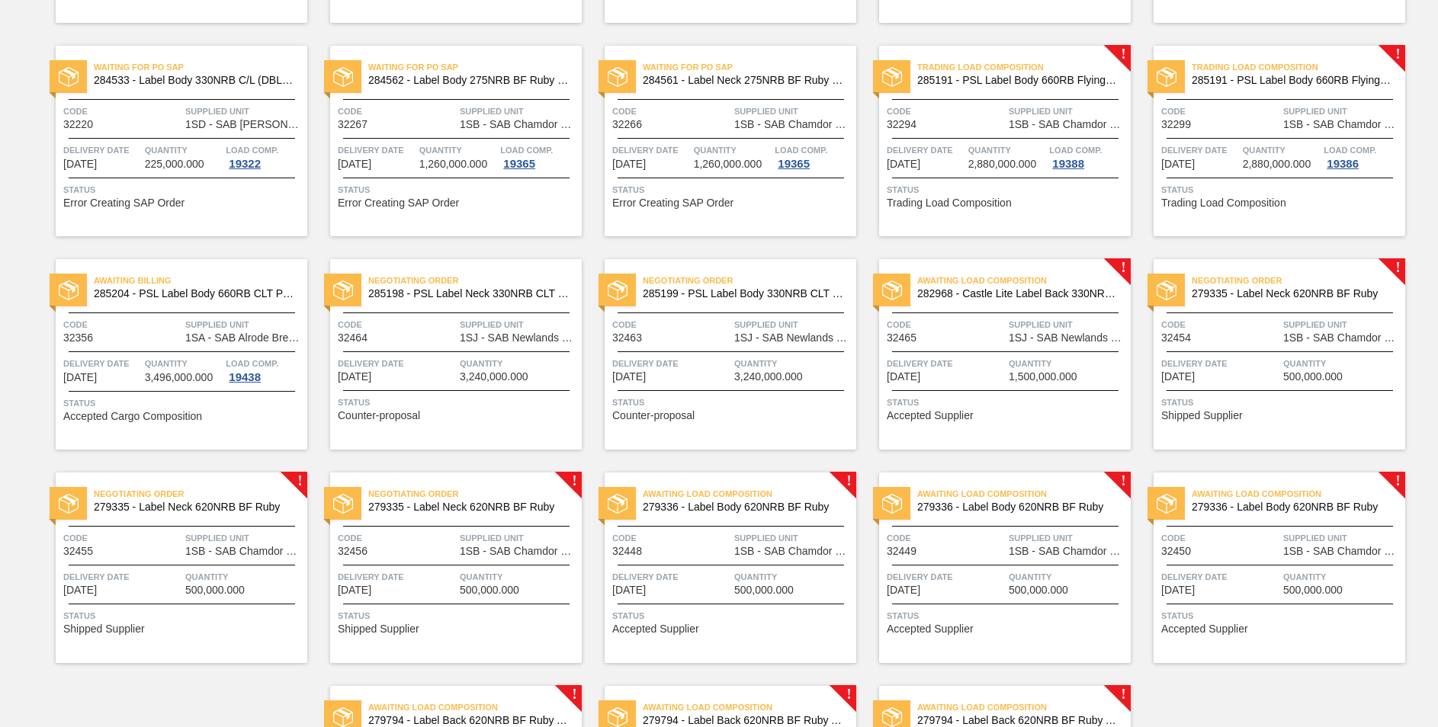
scroll to position [1150, 0]
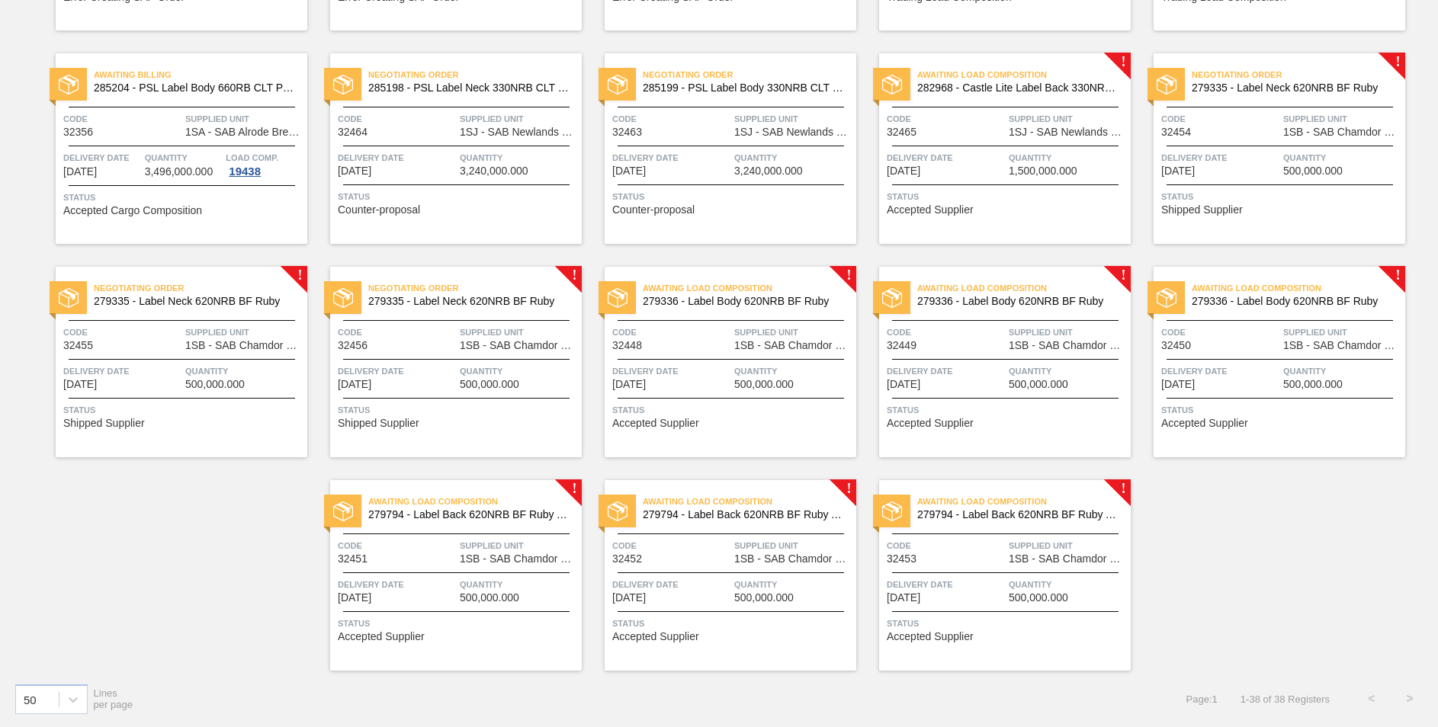
click at [494, 301] on span "279335 - Label Neck 620NRB BF Ruby" at bounding box center [468, 301] width 201 height 11
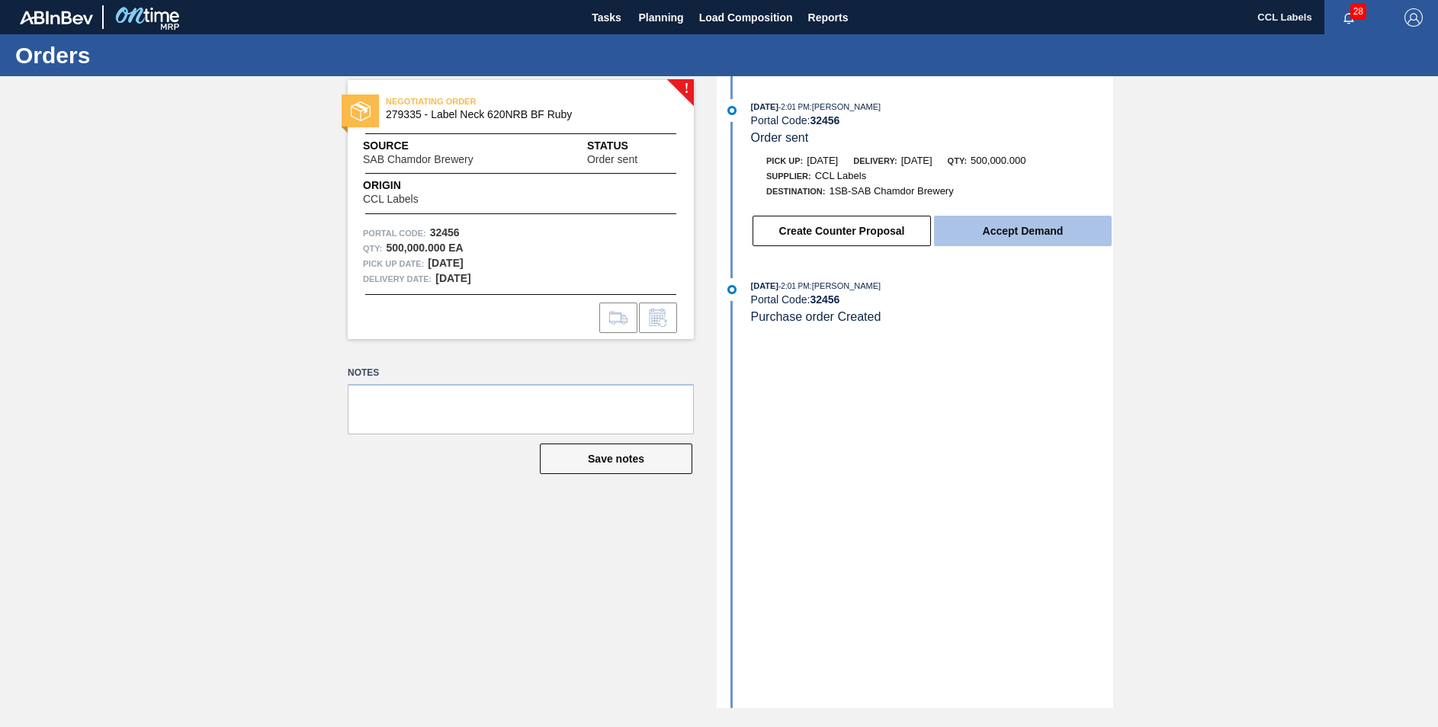
click at [997, 234] on button "Accept Demand" at bounding box center [1023, 231] width 178 height 30
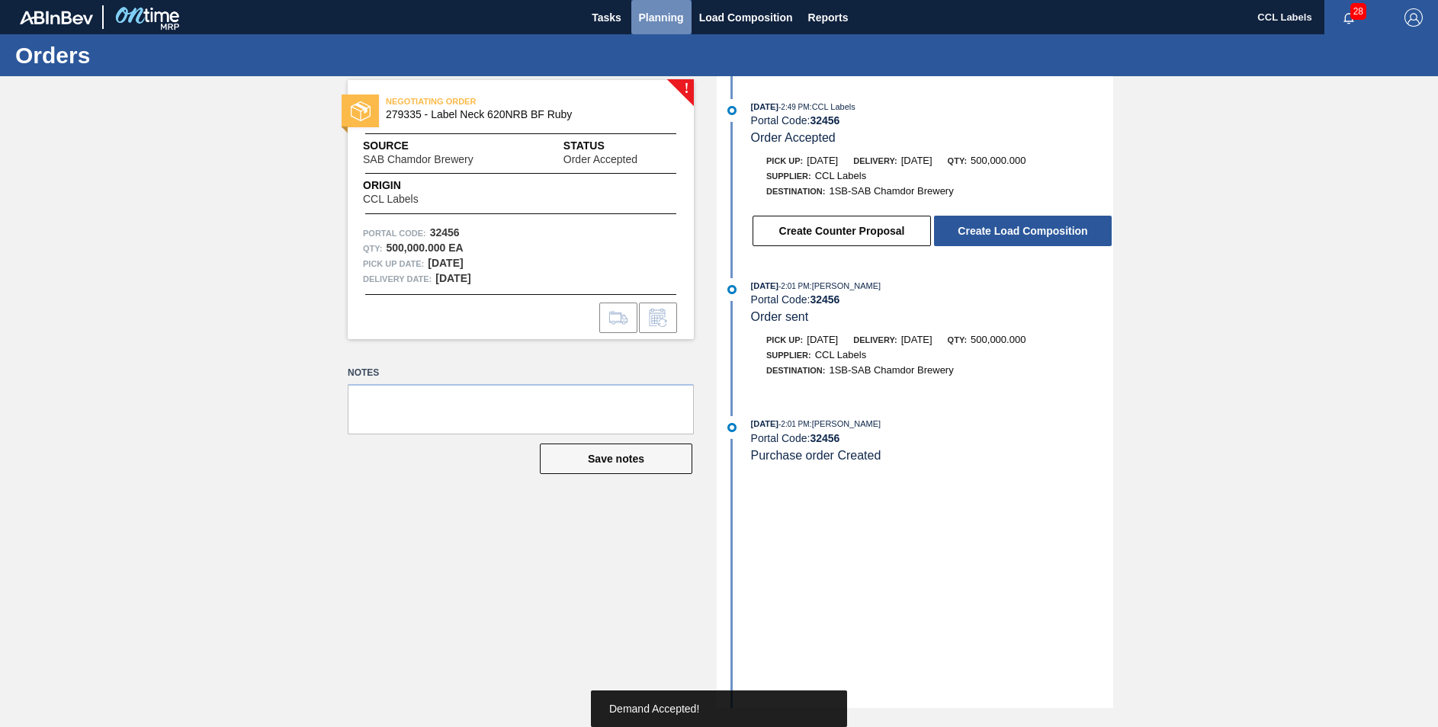
click at [672, 20] on span "Planning" at bounding box center [661, 17] width 45 height 18
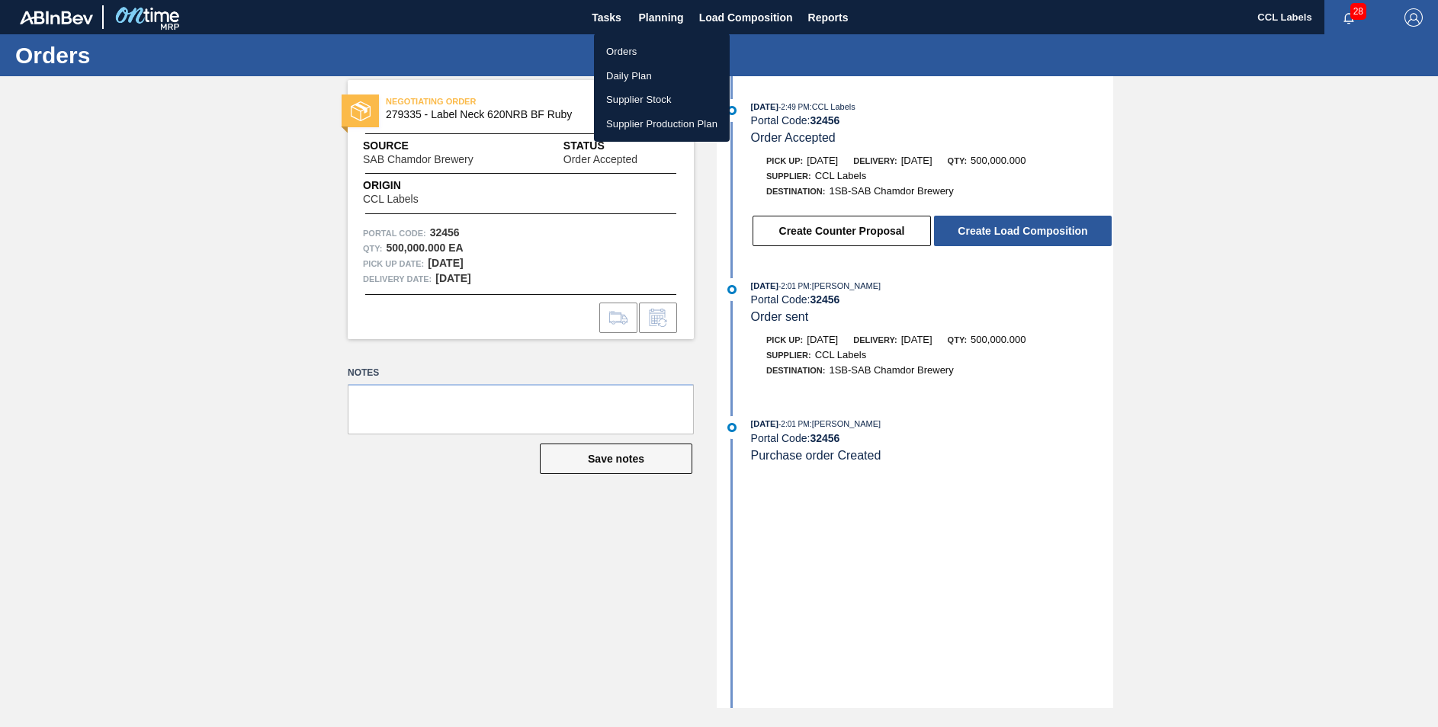
click at [630, 50] on li "Orders" at bounding box center [662, 52] width 136 height 24
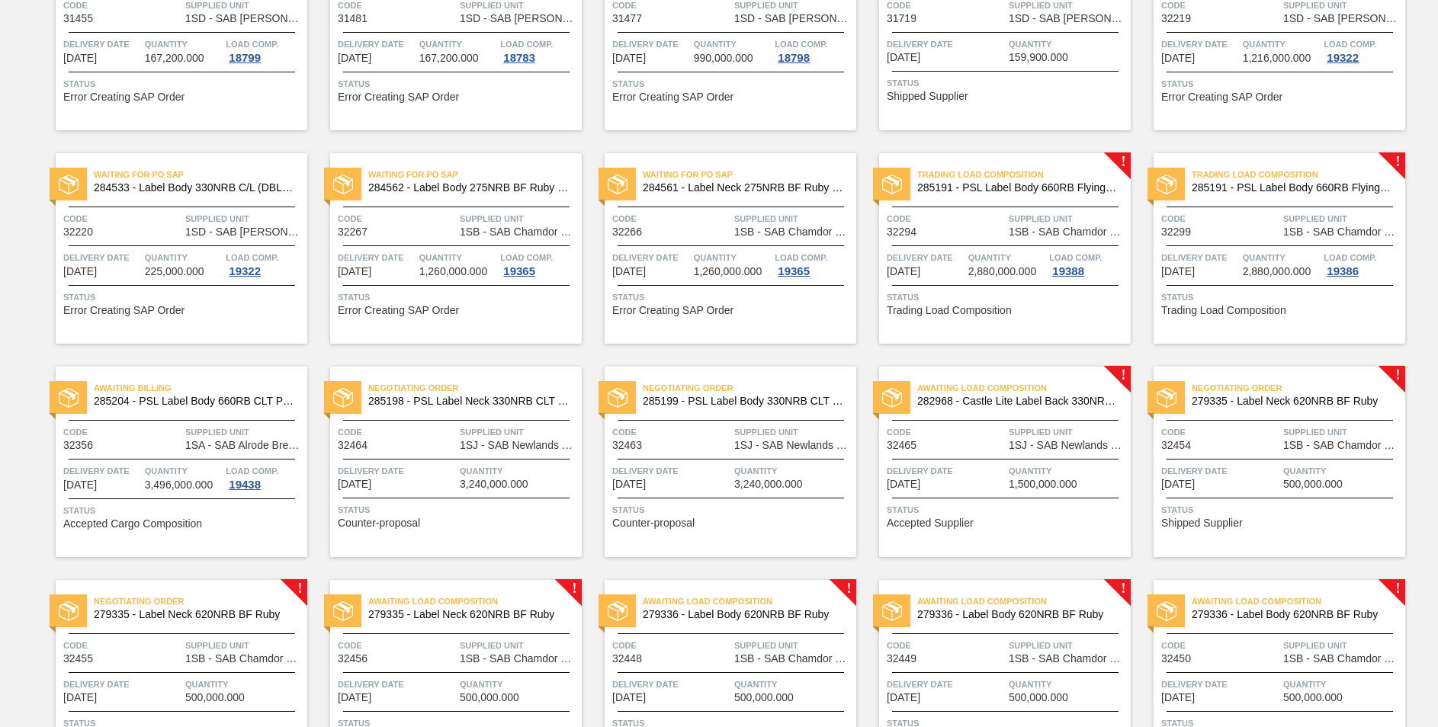
scroll to position [1144, 0]
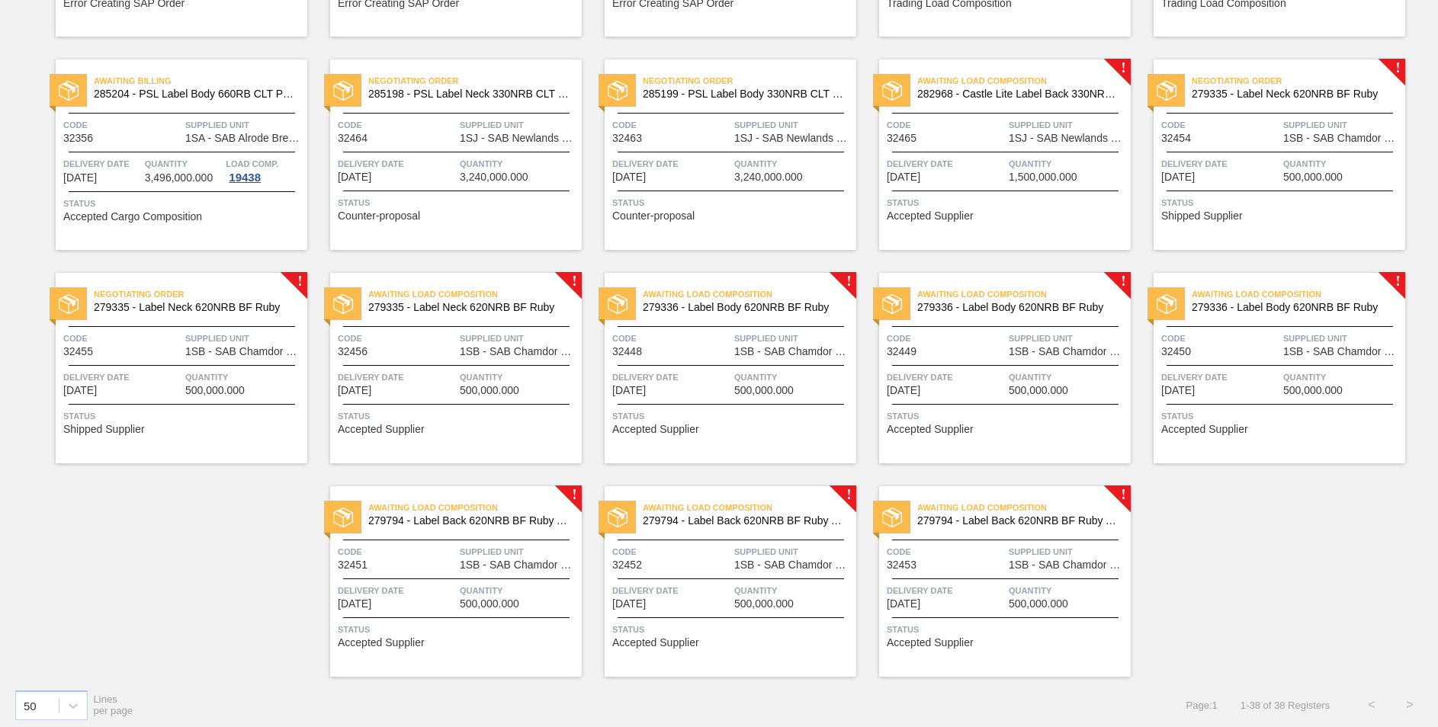
click at [197, 309] on span "279335 - Label Neck 620NRB BF Ruby" at bounding box center [194, 307] width 201 height 11
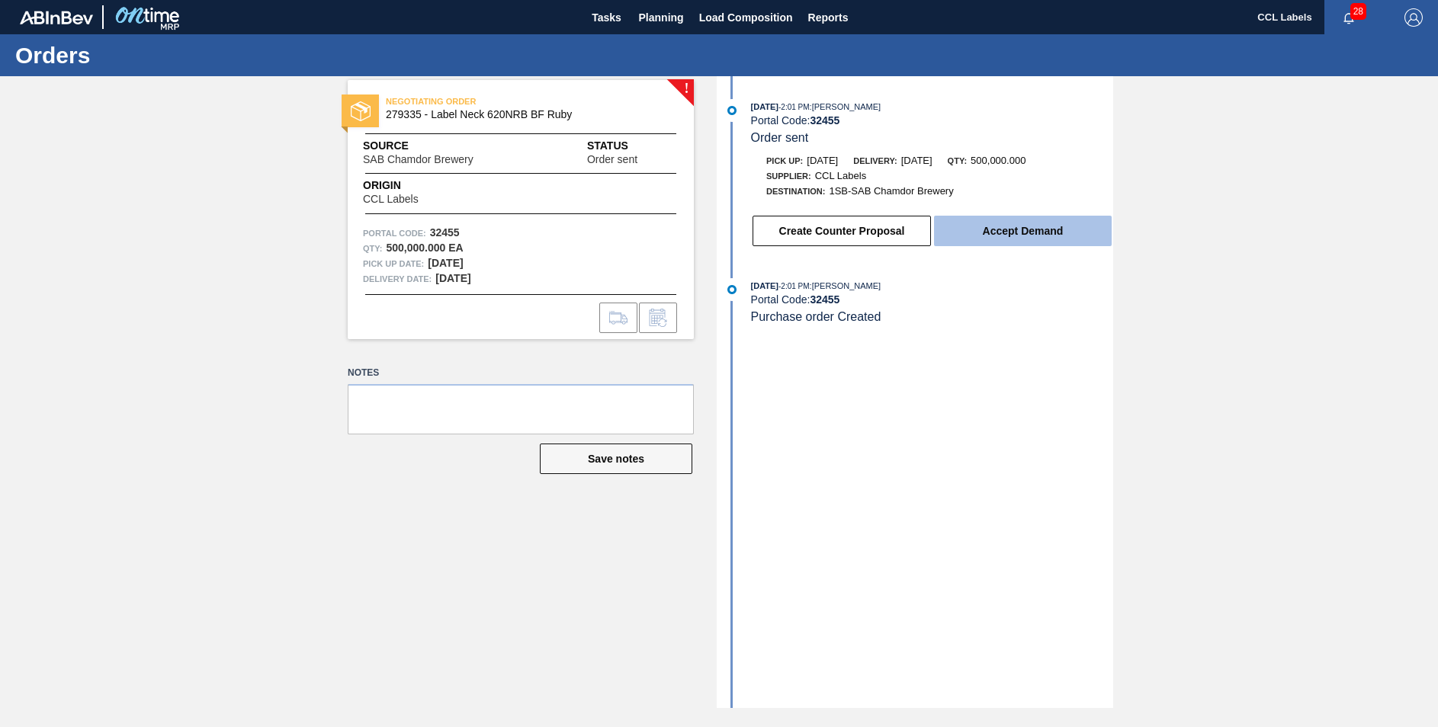
click at [1026, 242] on button "Accept Demand" at bounding box center [1023, 231] width 178 height 30
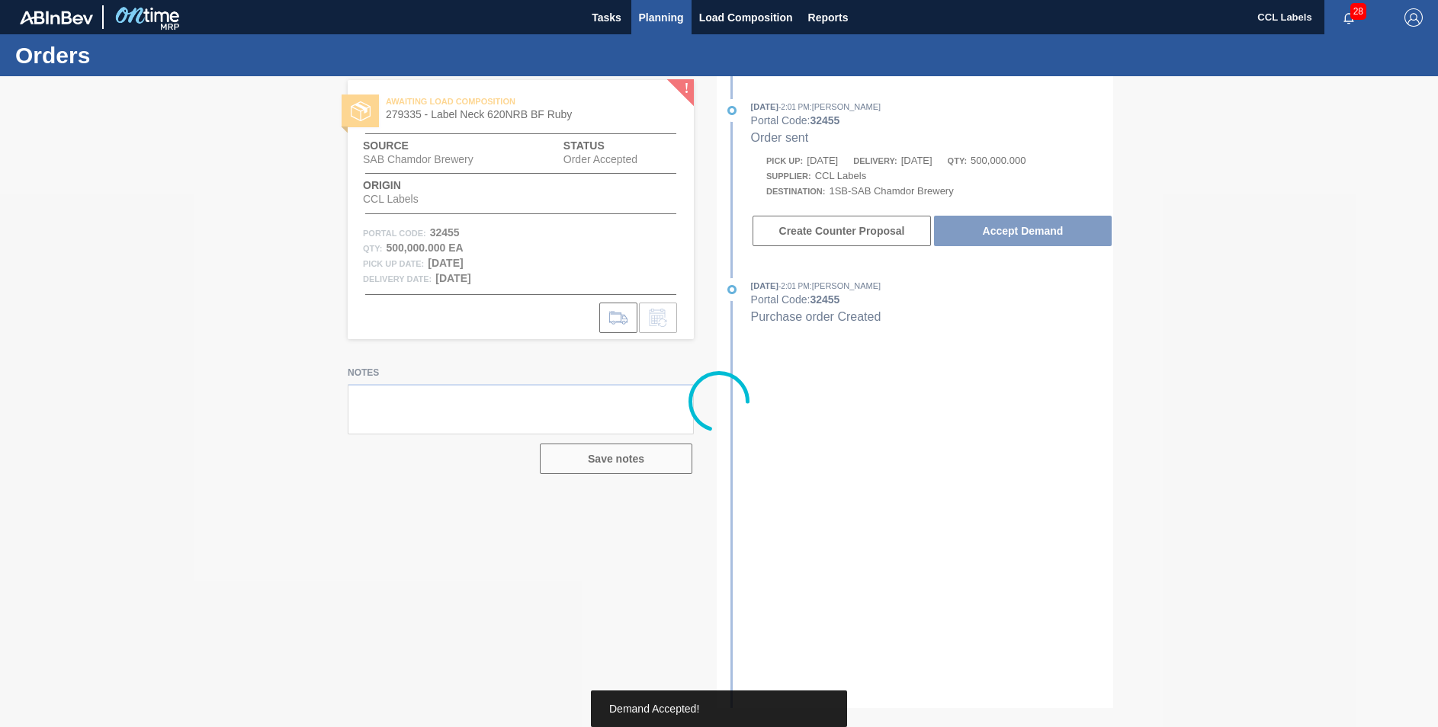
click at [657, 16] on span "Planning" at bounding box center [661, 17] width 45 height 18
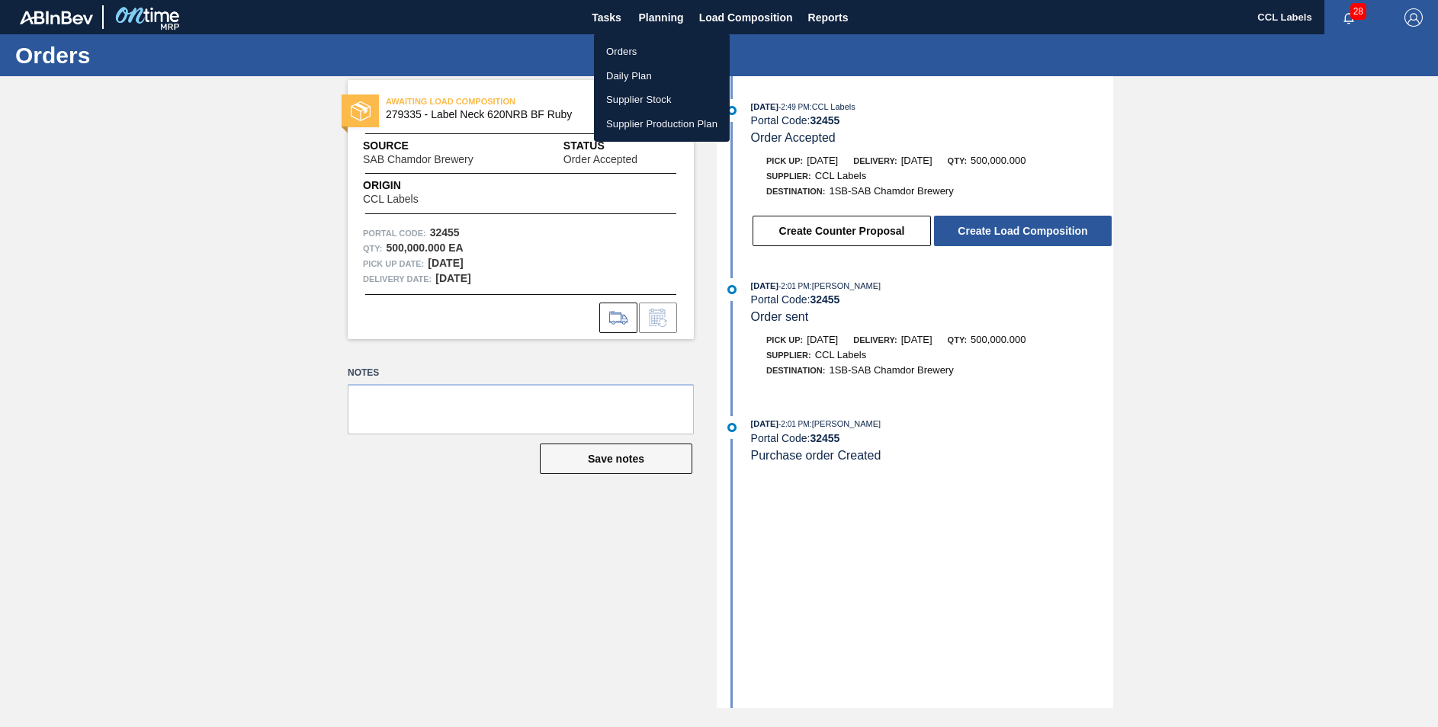
click at [634, 47] on li "Orders" at bounding box center [662, 52] width 136 height 24
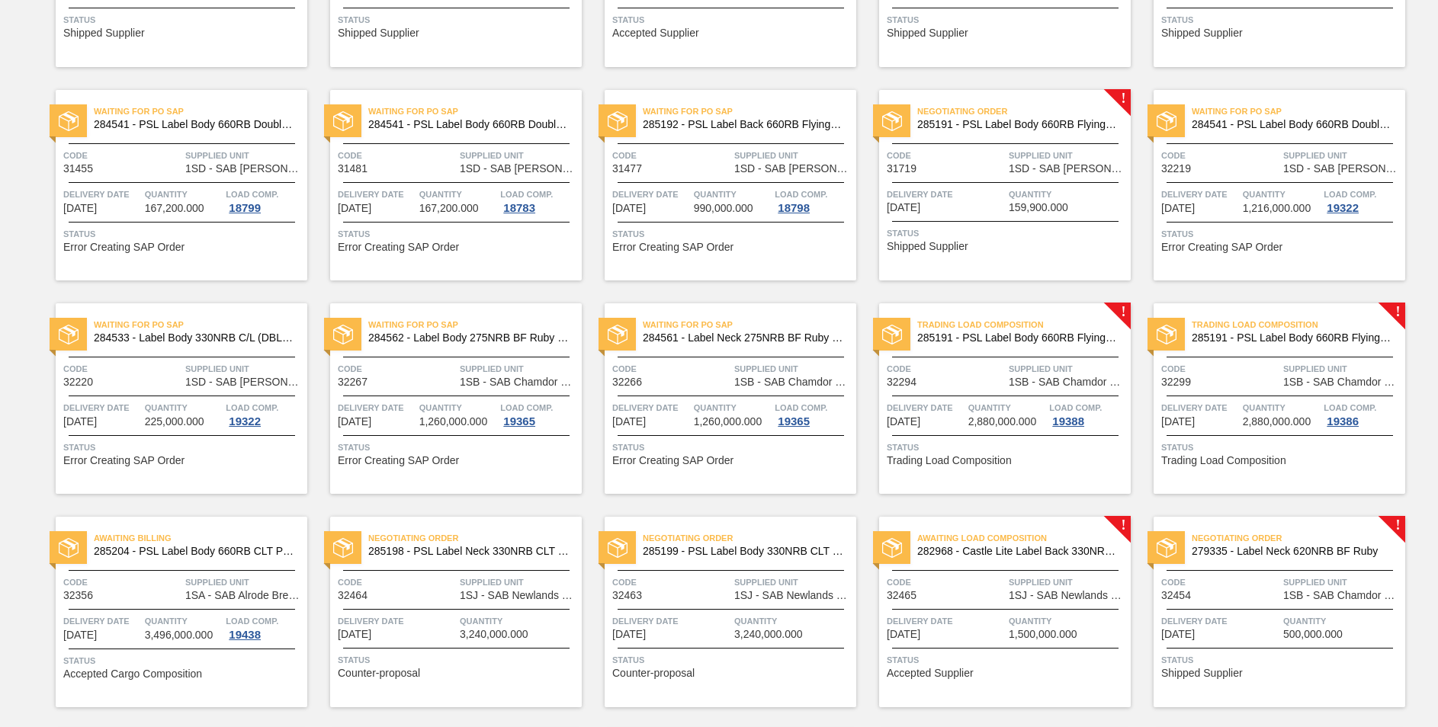
scroll to position [1144, 0]
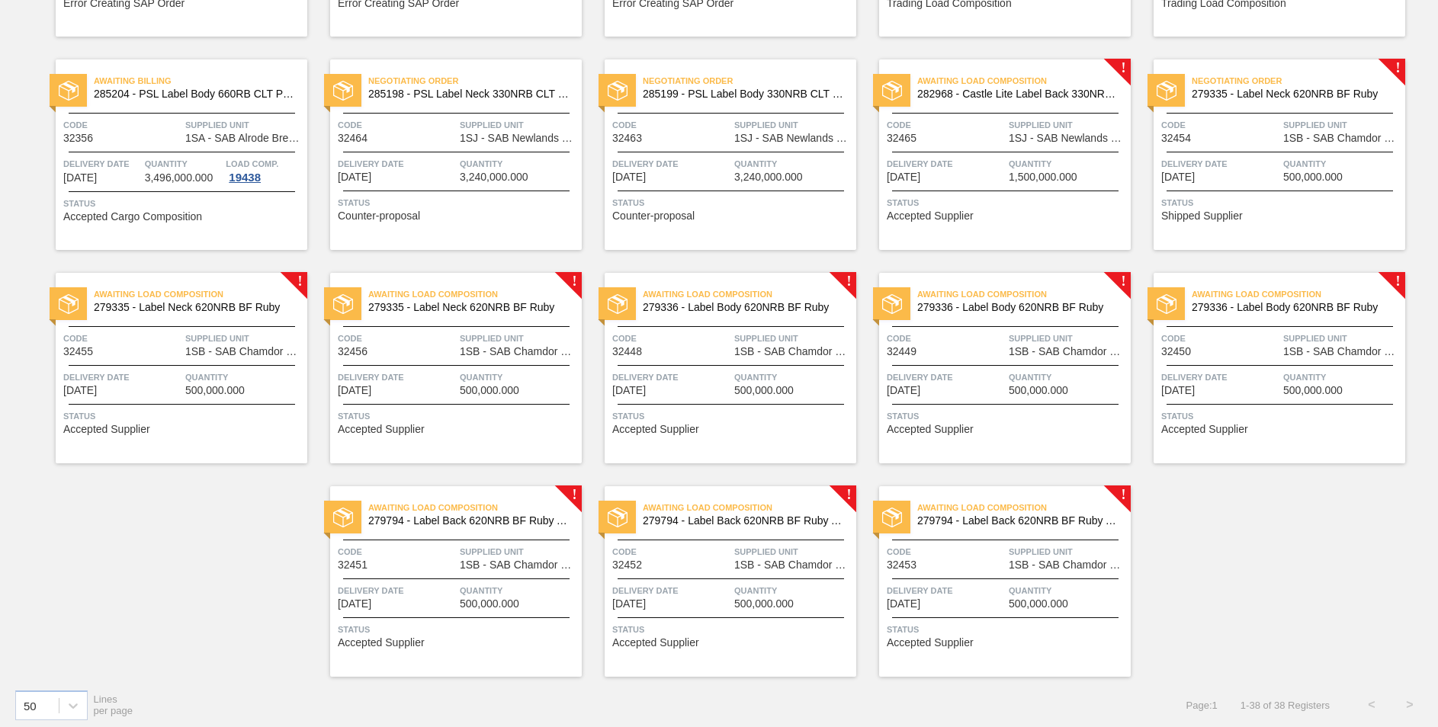
click at [1030, 95] on span "282968 - Castle Lite Label Back 330NRB Booster 1" at bounding box center [1017, 93] width 201 height 11
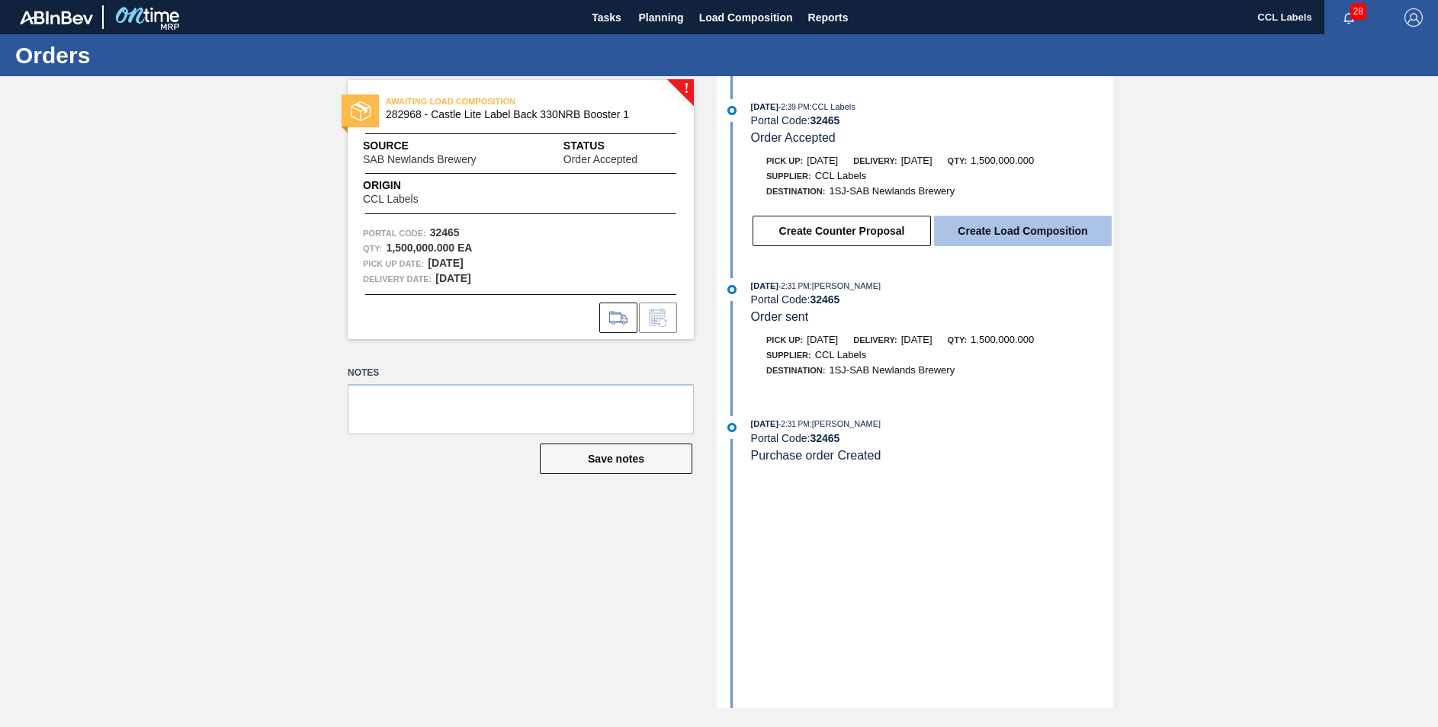
click at [946, 242] on button "Create Load Composition" at bounding box center [1023, 231] width 178 height 30
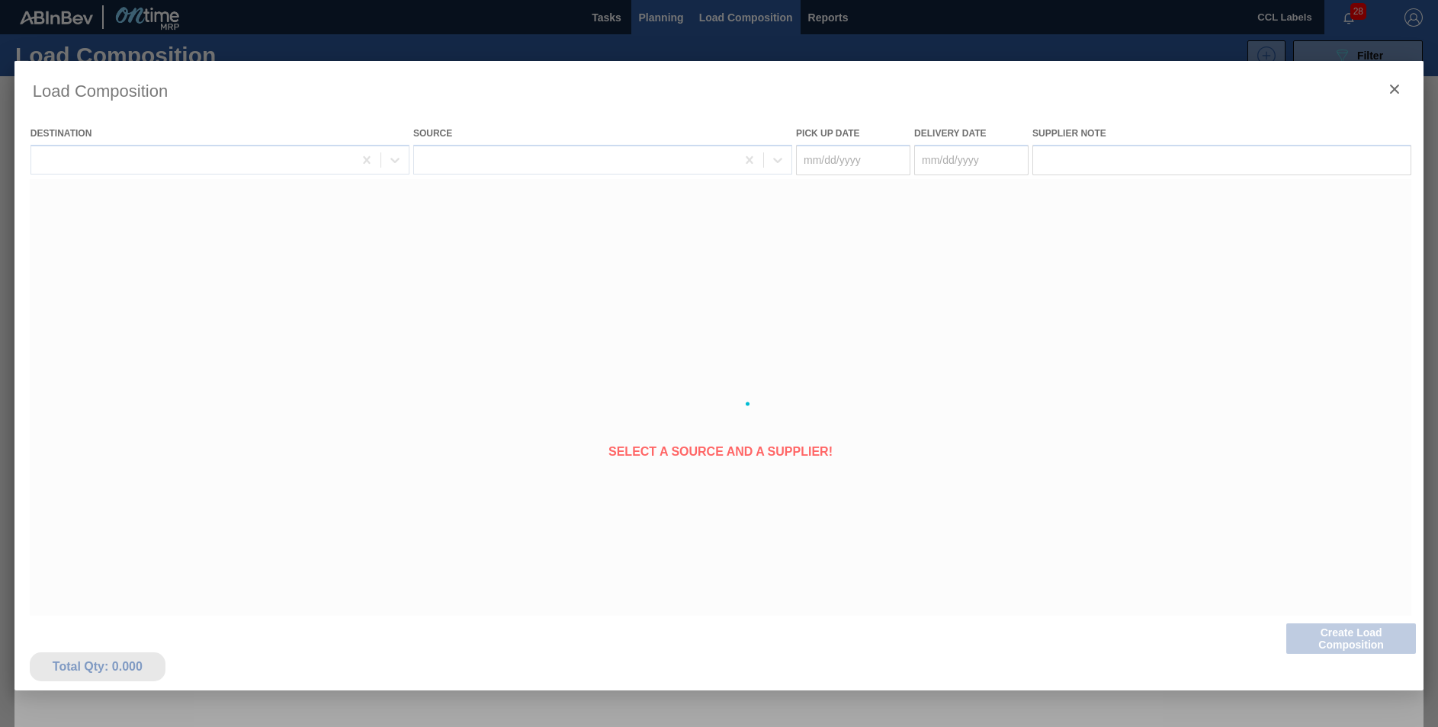
click at [655, 22] on div at bounding box center [719, 363] width 1438 height 727
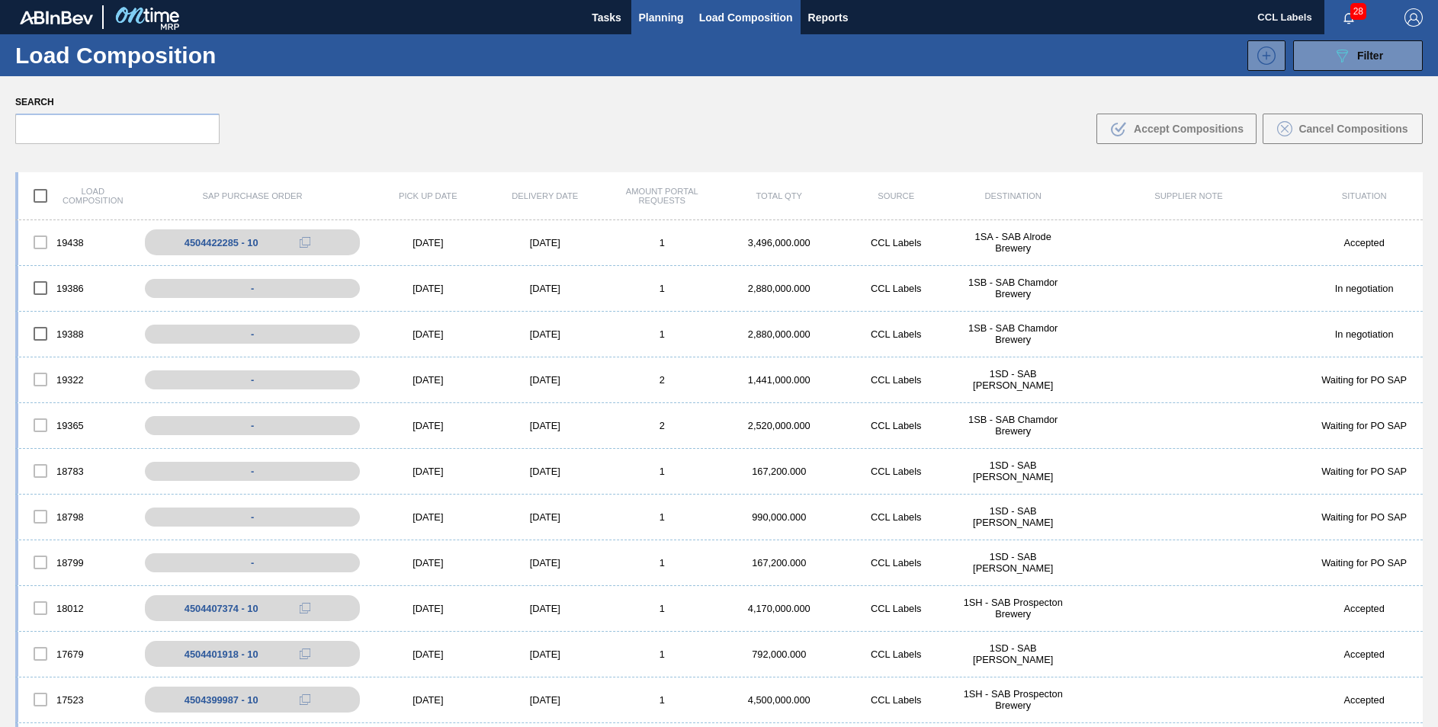
click at [659, 16] on span "Planning" at bounding box center [661, 17] width 45 height 18
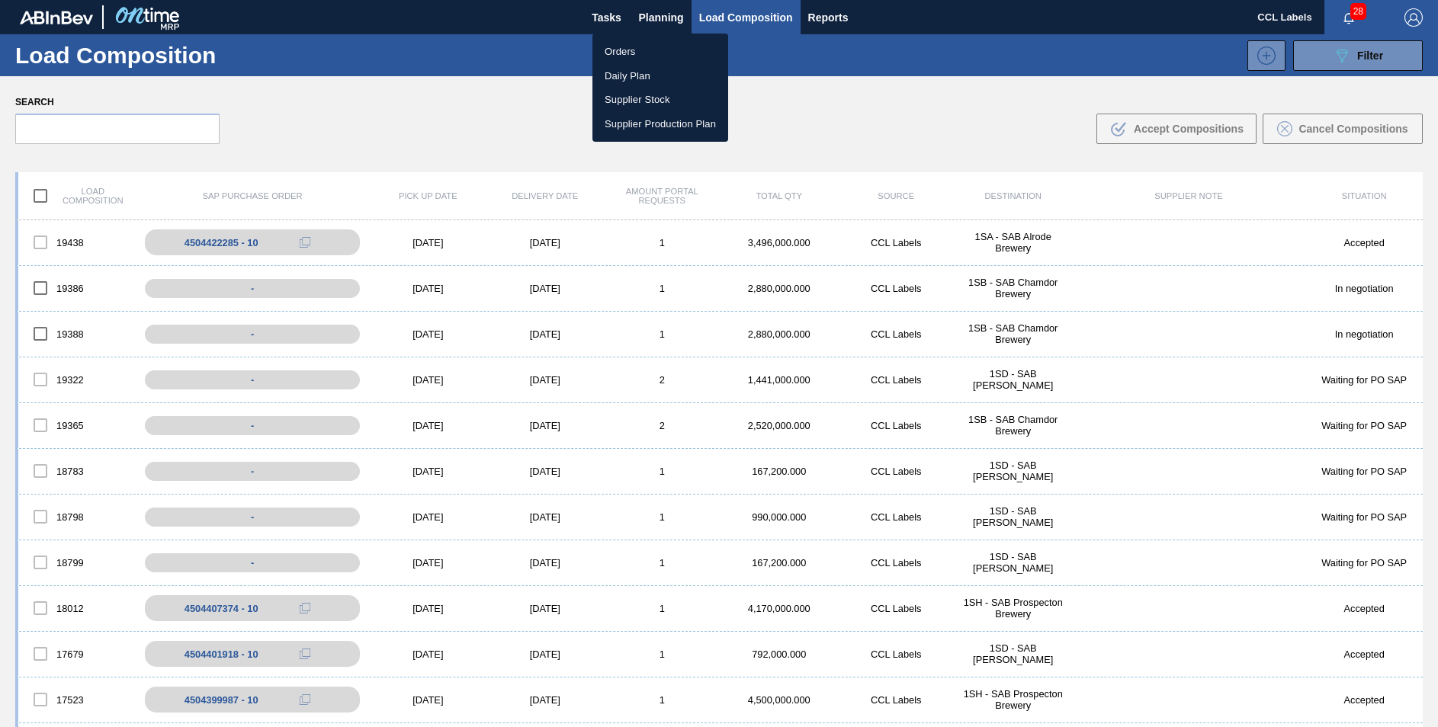
click at [637, 54] on li "Orders" at bounding box center [660, 52] width 136 height 24
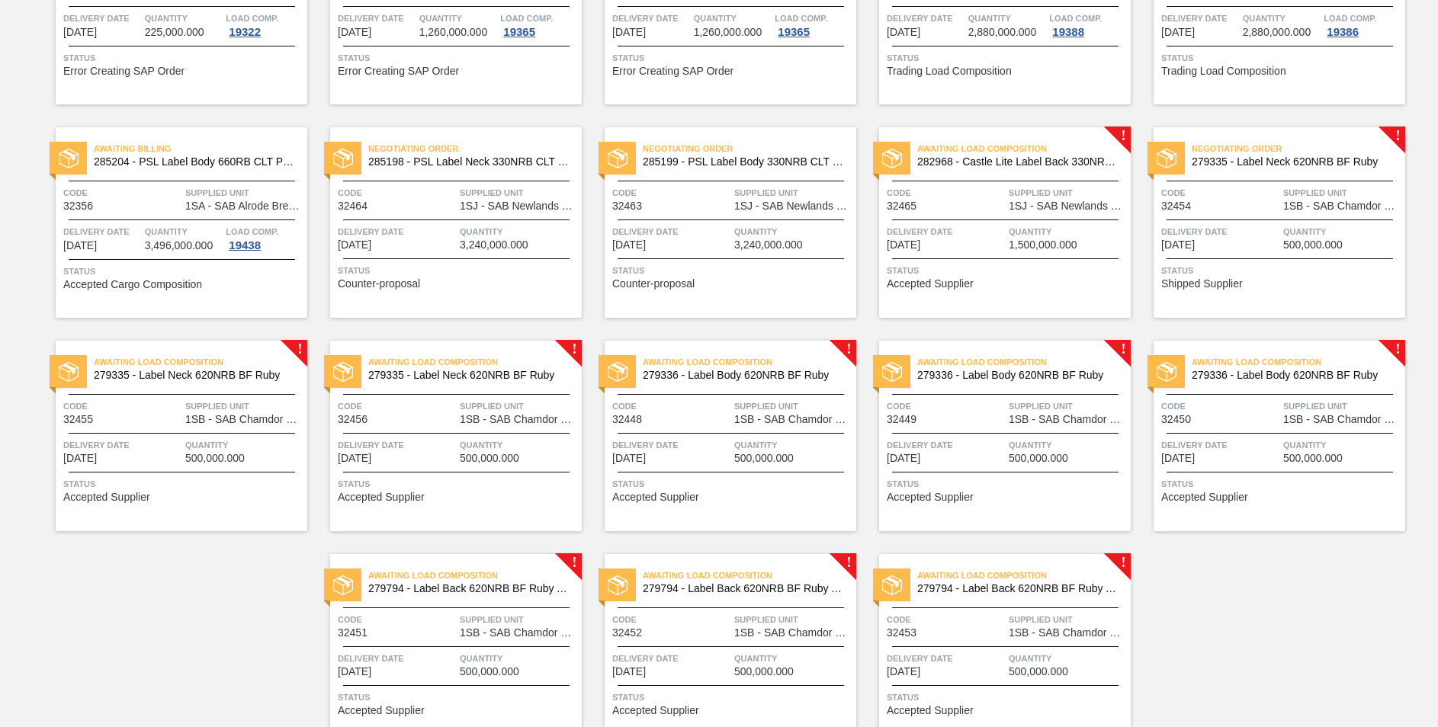
scroll to position [1150, 0]
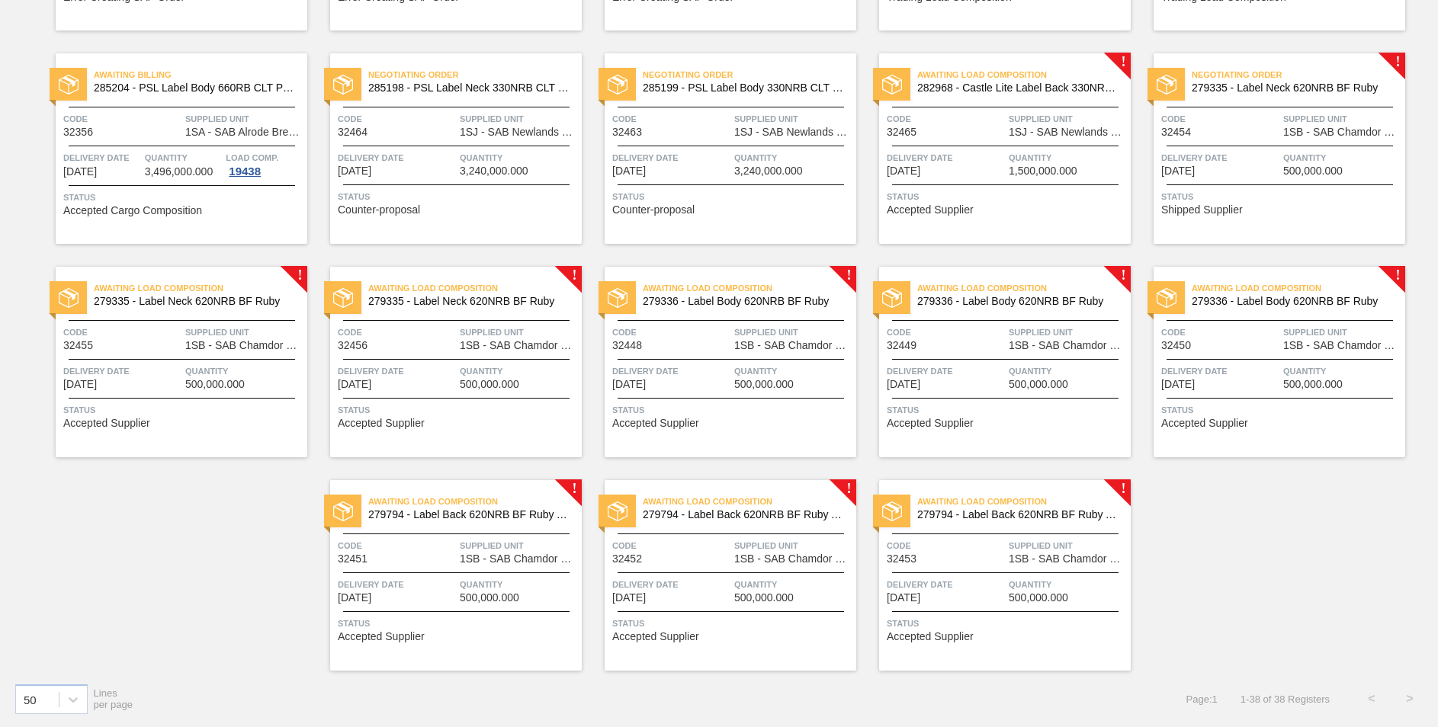
click at [1247, 300] on span "279336 - Label Body 620NRB BF Ruby" at bounding box center [1292, 301] width 201 height 11
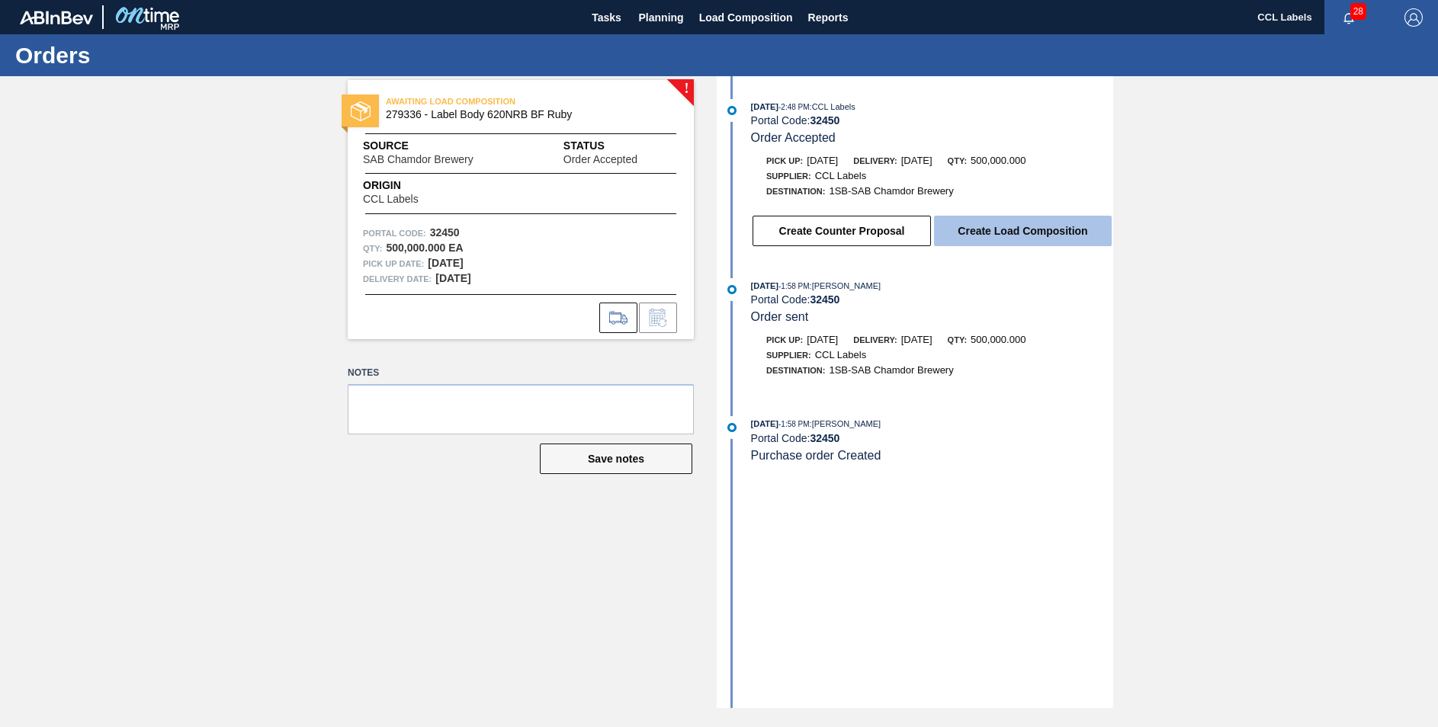
click at [1045, 238] on button "Create Load Composition" at bounding box center [1023, 231] width 178 height 30
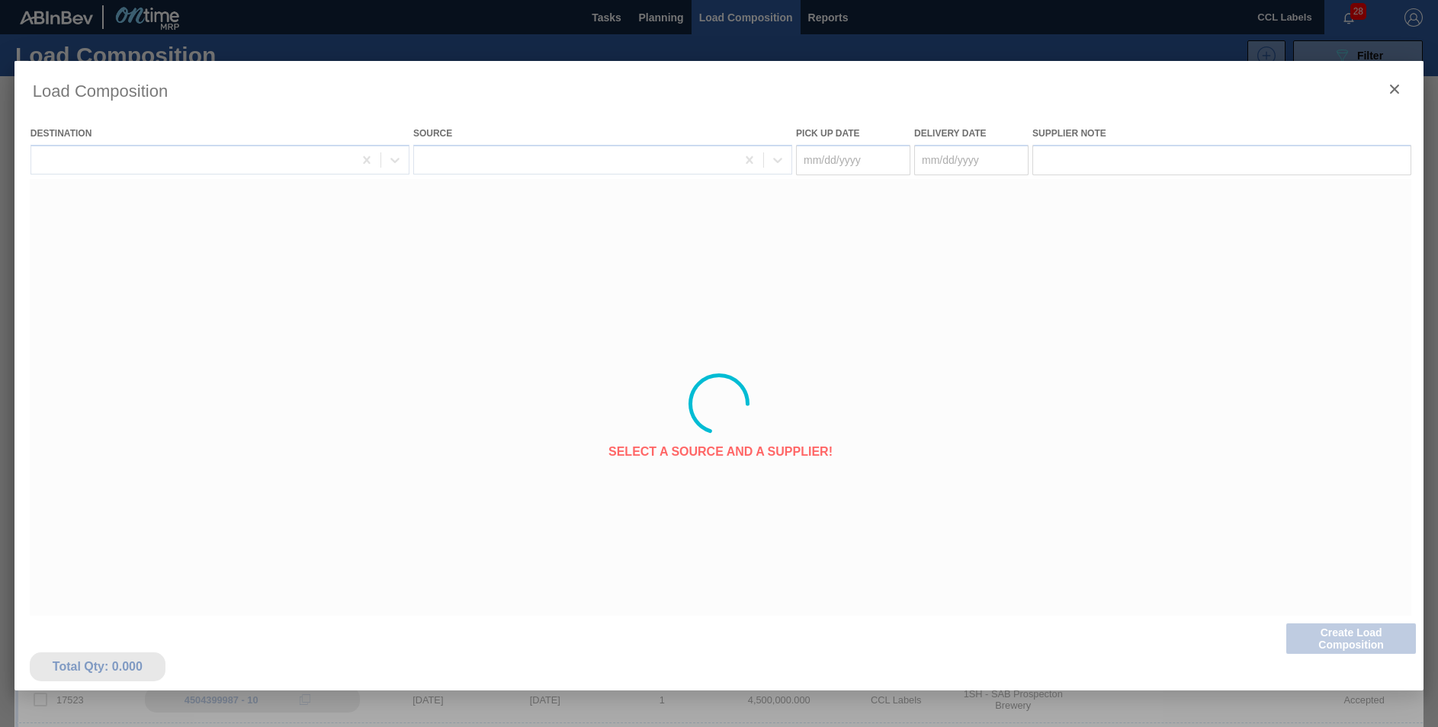
type Date "[DATE]"
click at [1397, 87] on icon "botão de ícone" at bounding box center [1394, 89] width 9 height 9
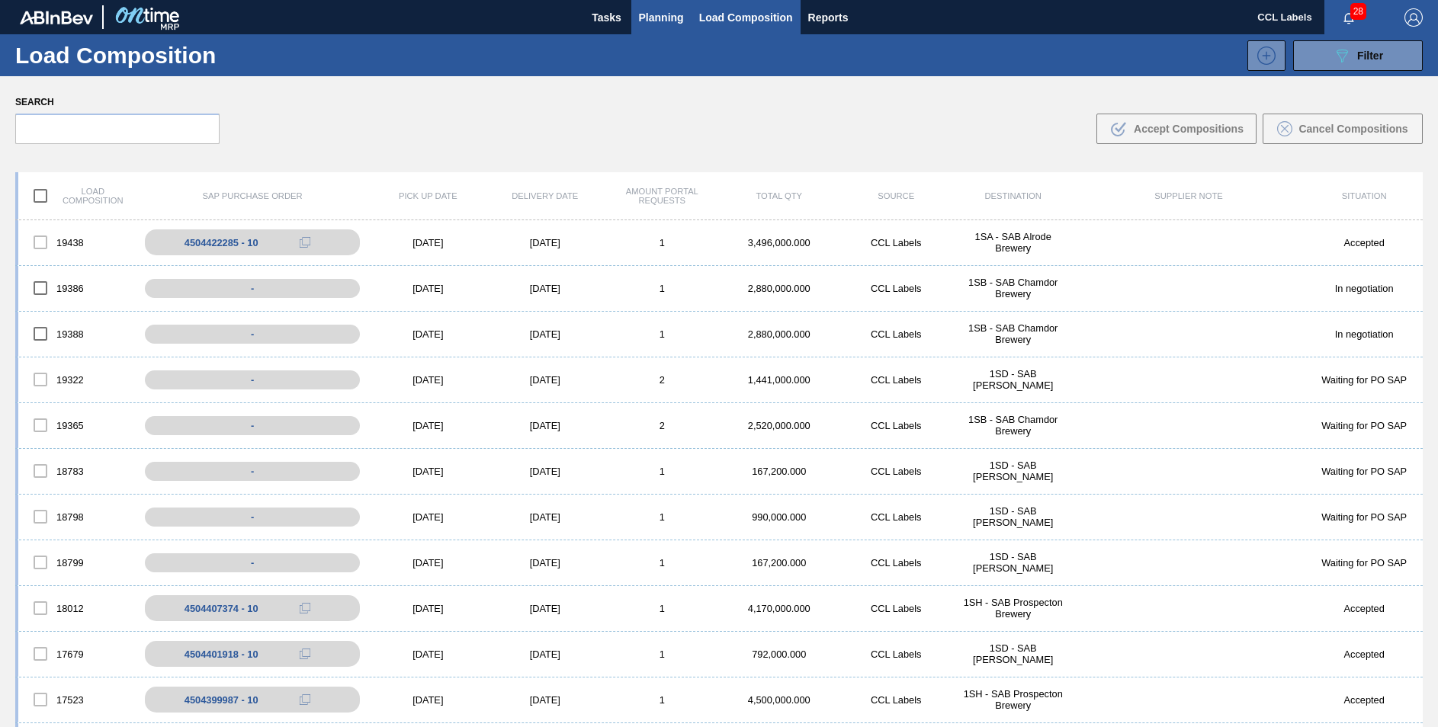
click at [653, 21] on span "Planning" at bounding box center [661, 17] width 45 height 18
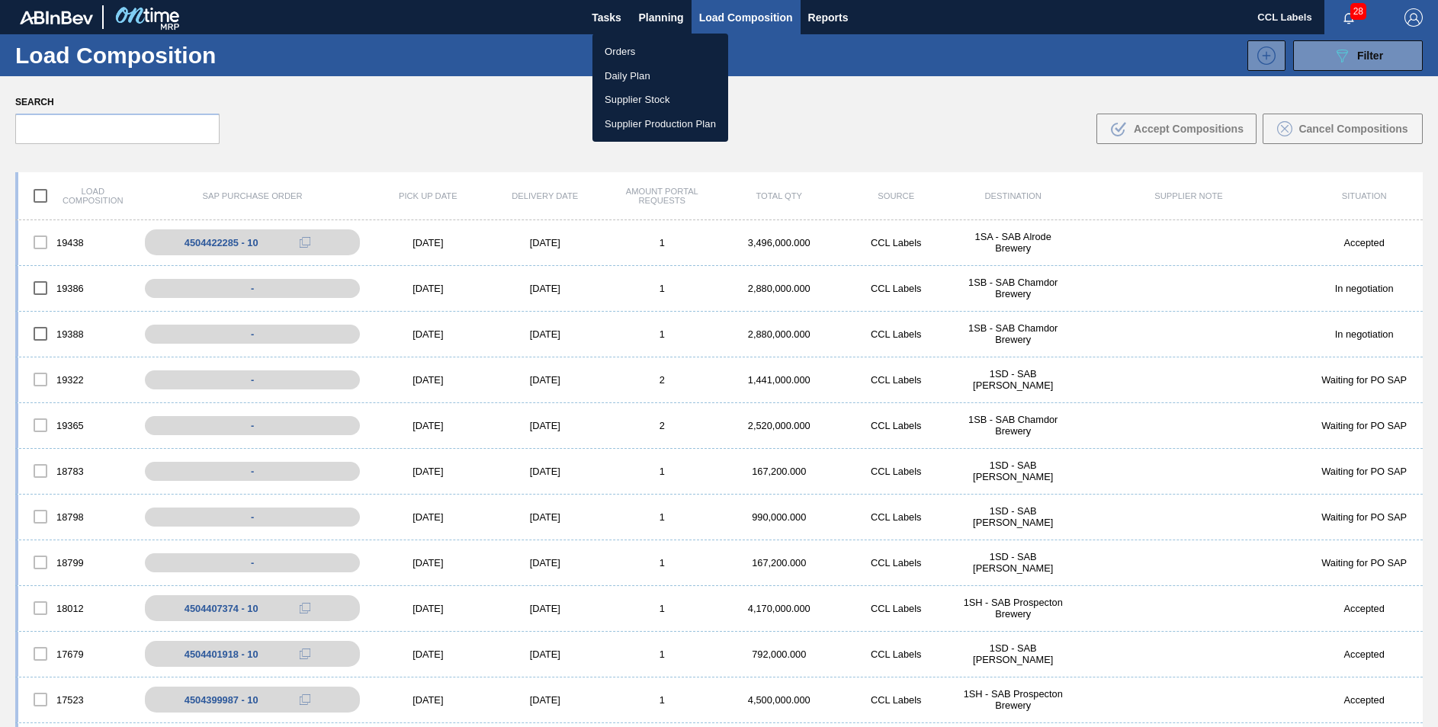
click at [621, 49] on li "Orders" at bounding box center [660, 52] width 136 height 24
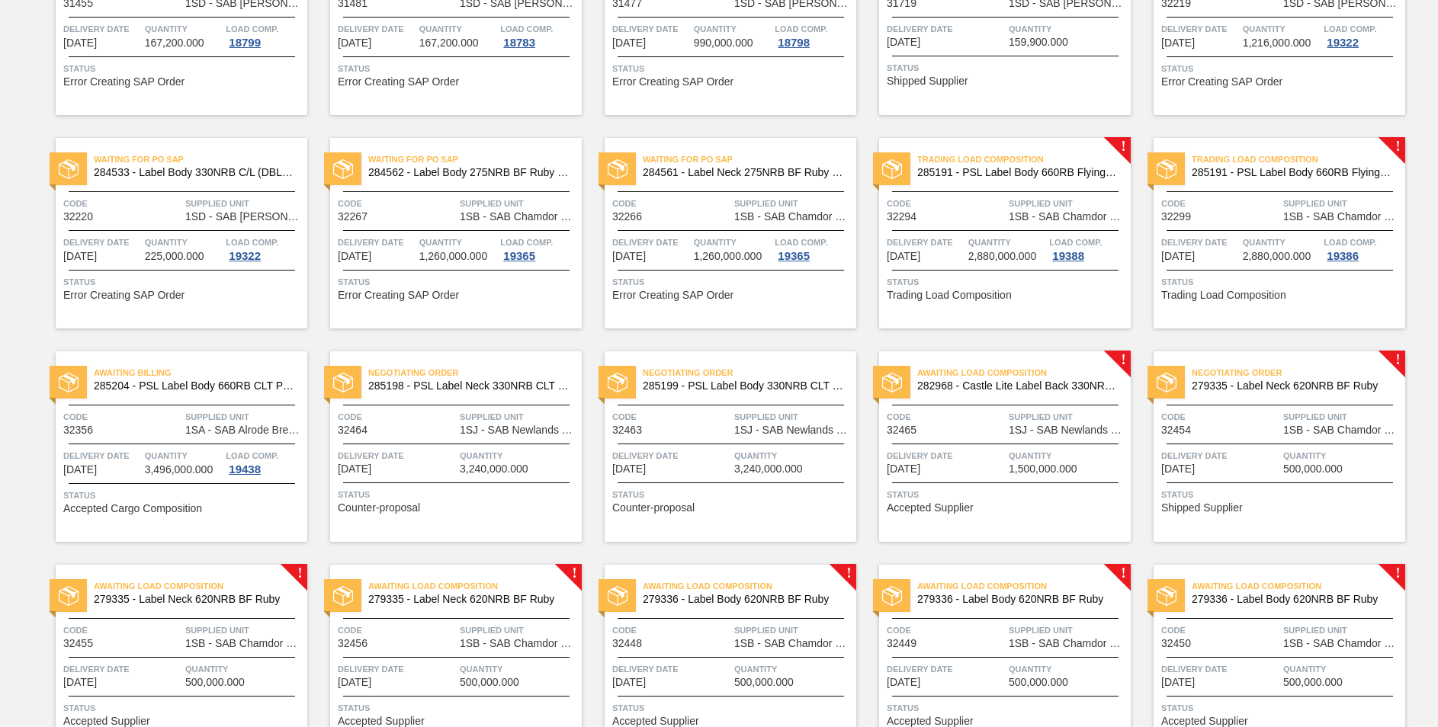
scroll to position [1144, 0]
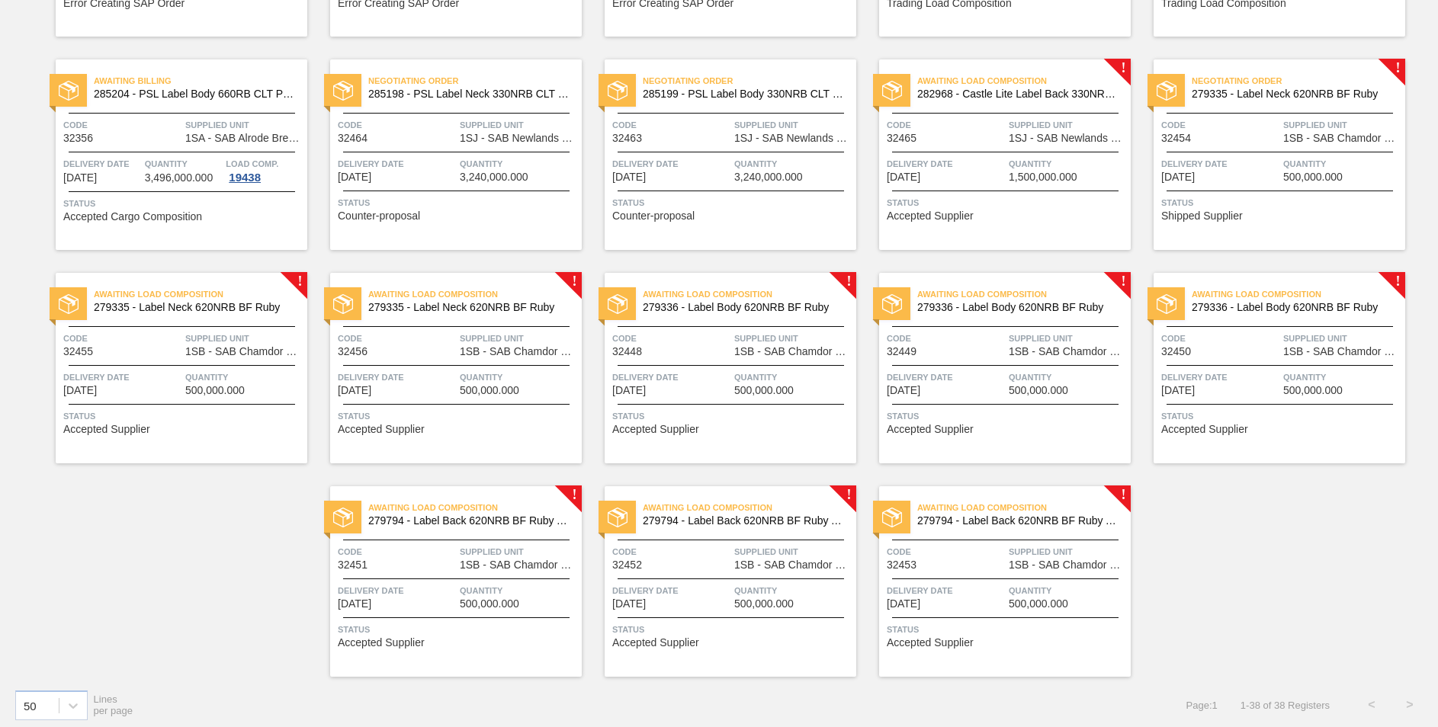
click at [1296, 98] on span "279335 - Label Neck 620NRB BF Ruby" at bounding box center [1292, 93] width 201 height 11
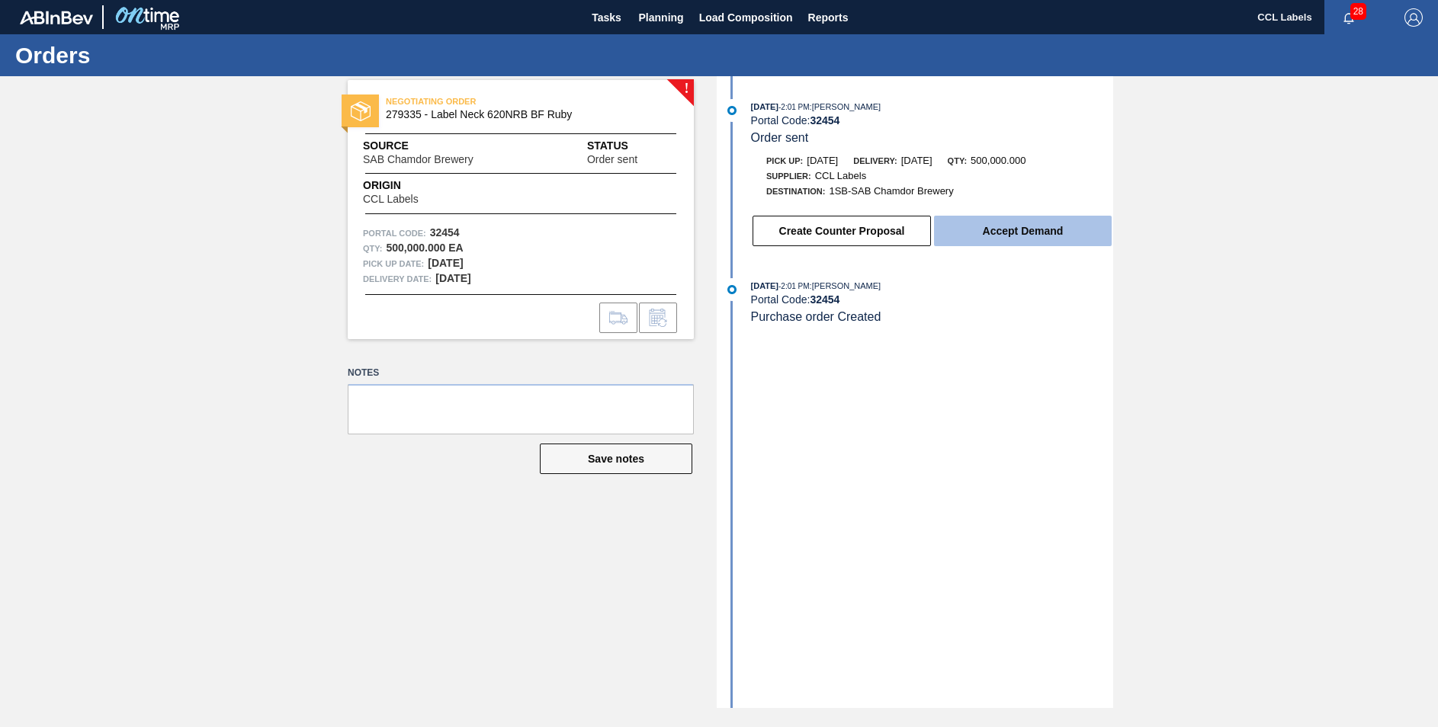
click at [1045, 229] on button "Accept Demand" at bounding box center [1023, 231] width 178 height 30
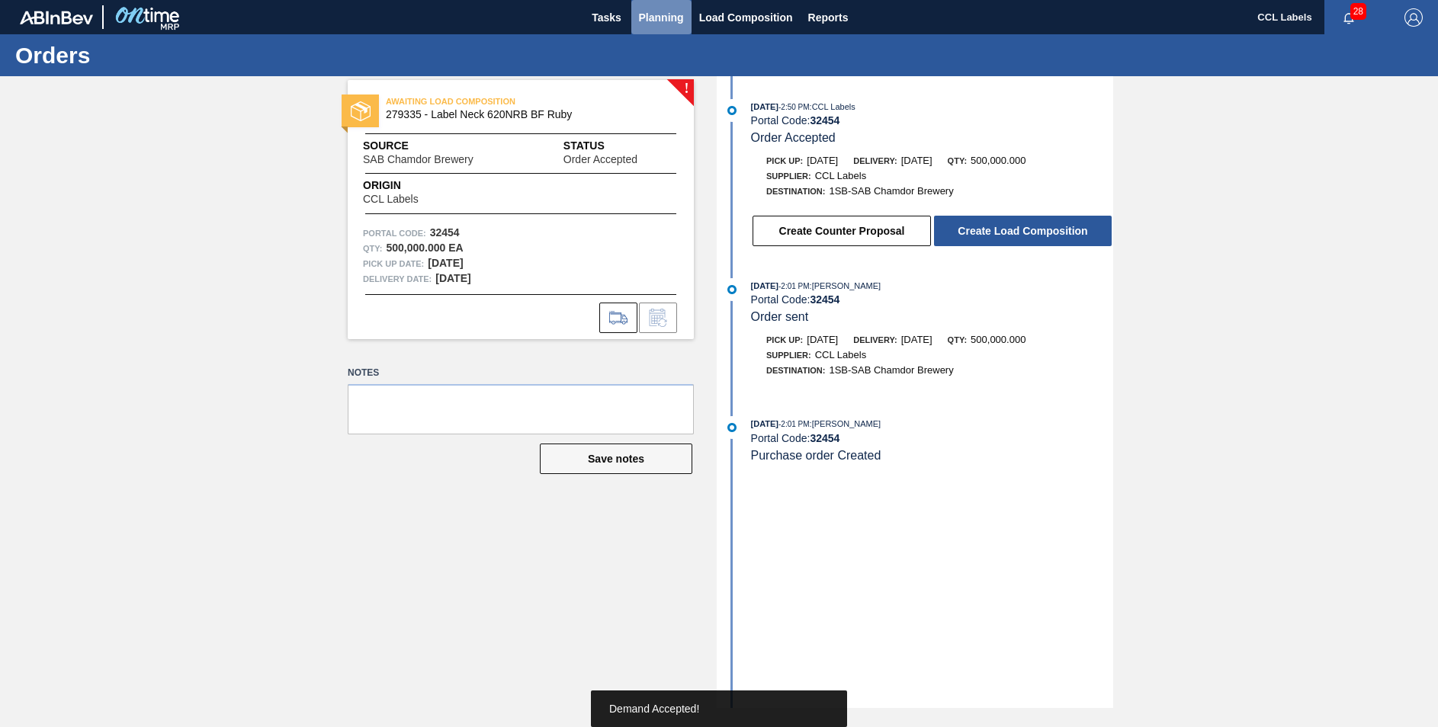
click at [661, 18] on span "Planning" at bounding box center [661, 17] width 45 height 18
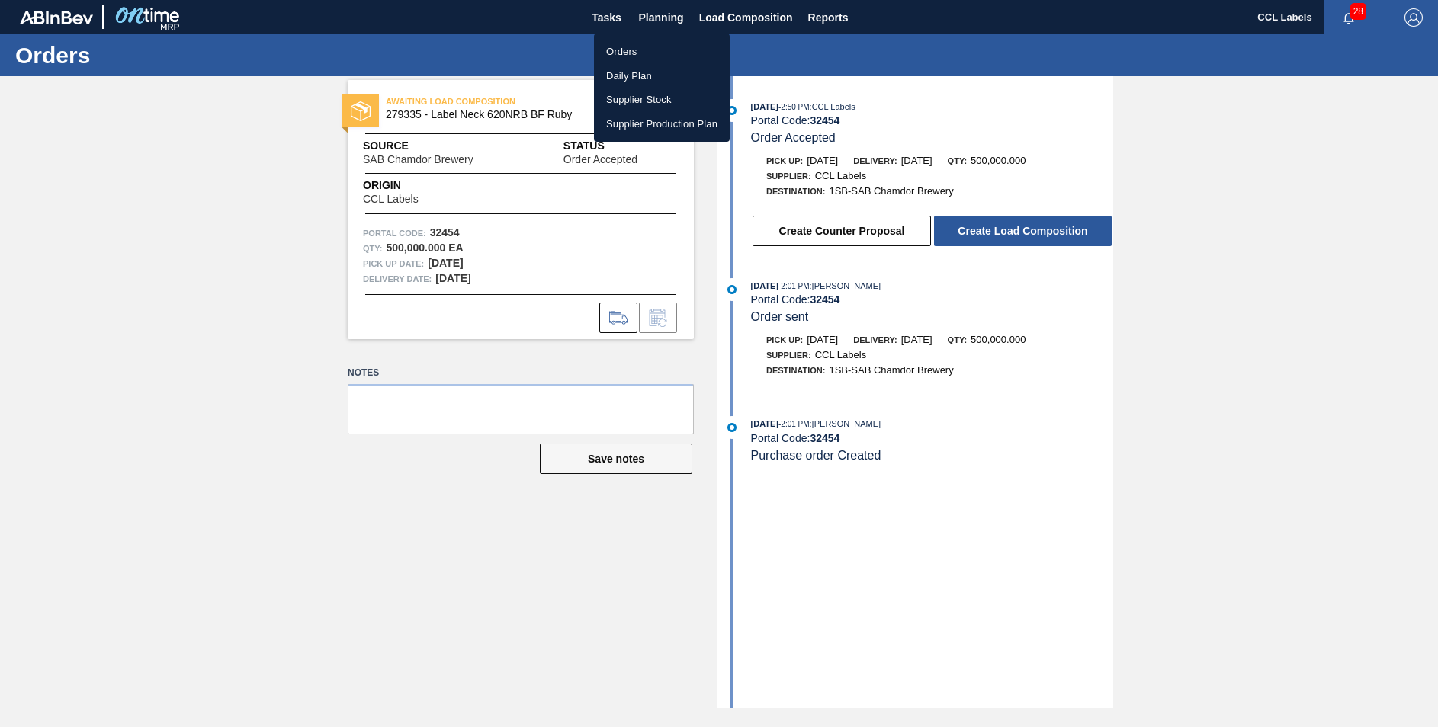
click at [635, 43] on li "Orders" at bounding box center [662, 52] width 136 height 24
click at [631, 53] on li "Orders" at bounding box center [662, 52] width 136 height 24
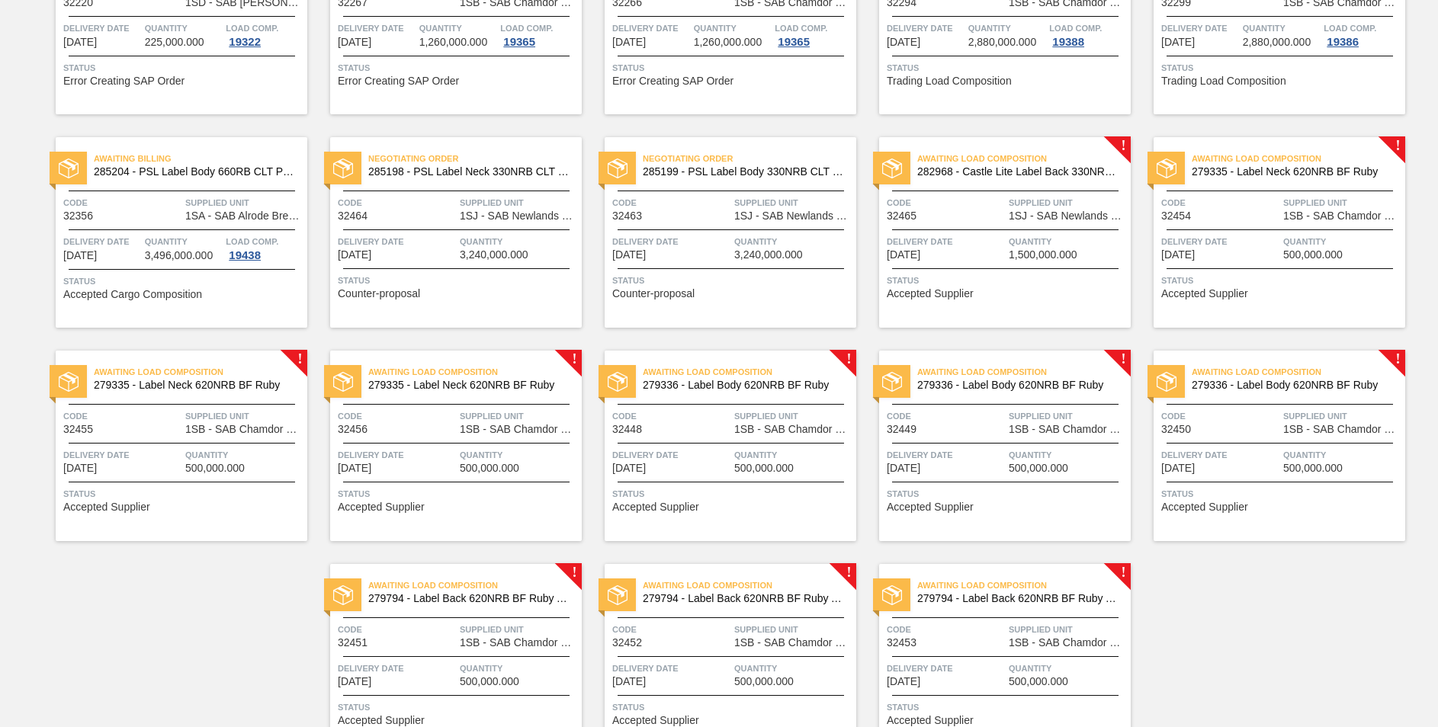
scroll to position [1150, 0]
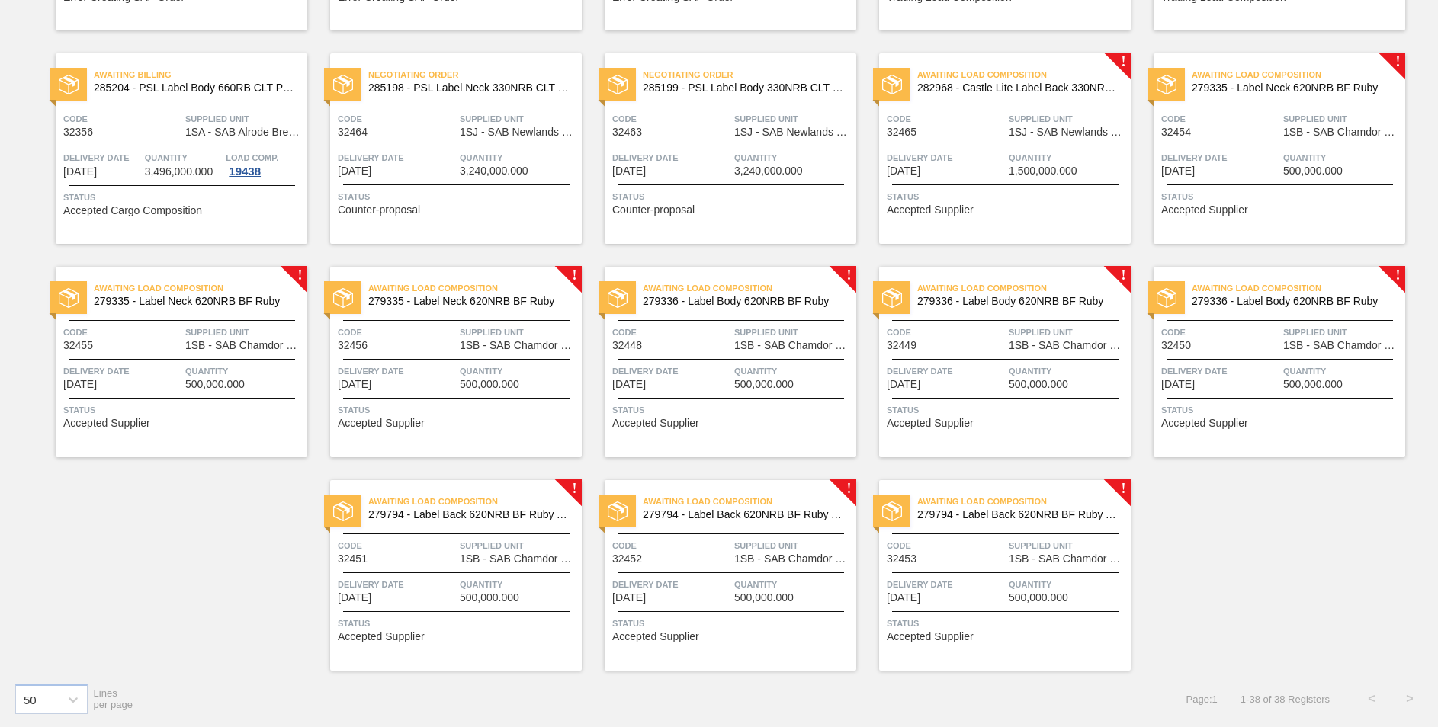
click at [1043, 517] on span "279794 - Label Back 620NRB BF Ruby Apple 1x12" at bounding box center [1017, 514] width 201 height 11
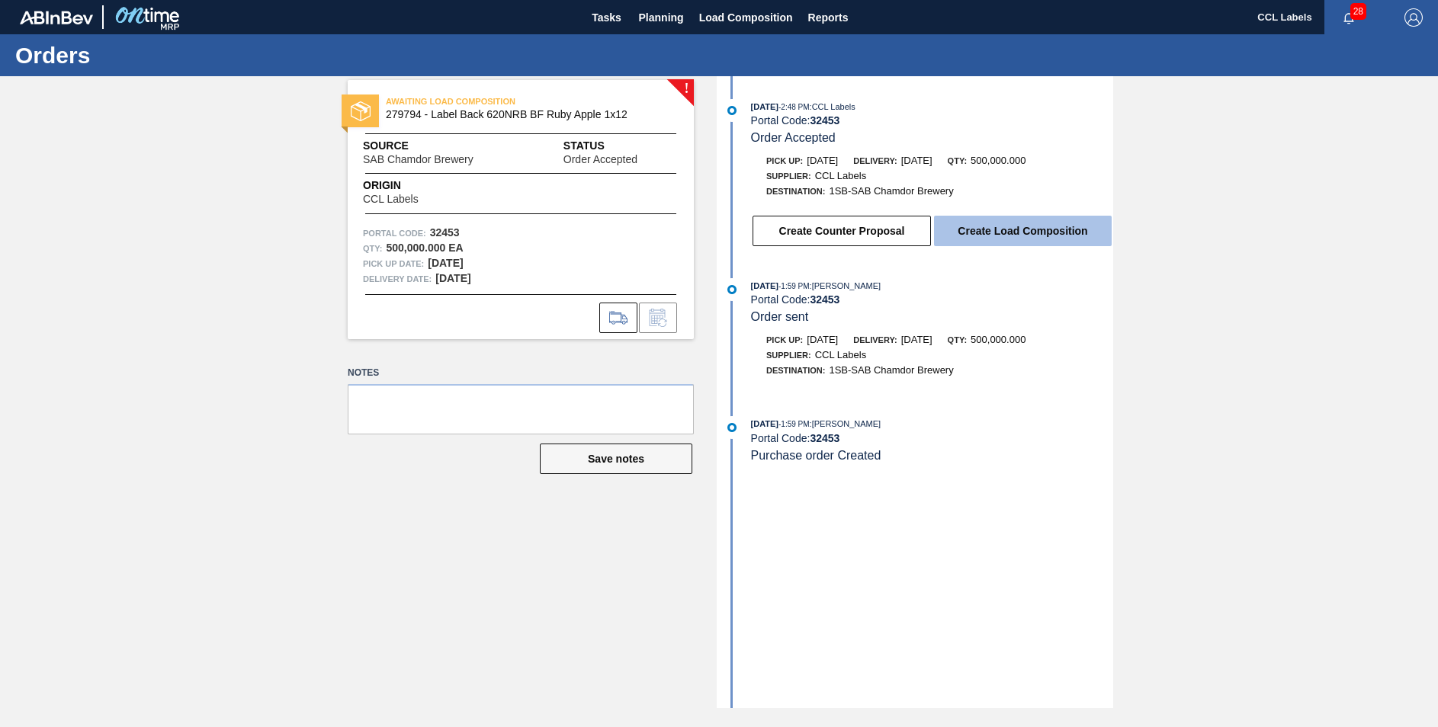
click at [1001, 236] on button "Create Load Composition" at bounding box center [1023, 231] width 178 height 30
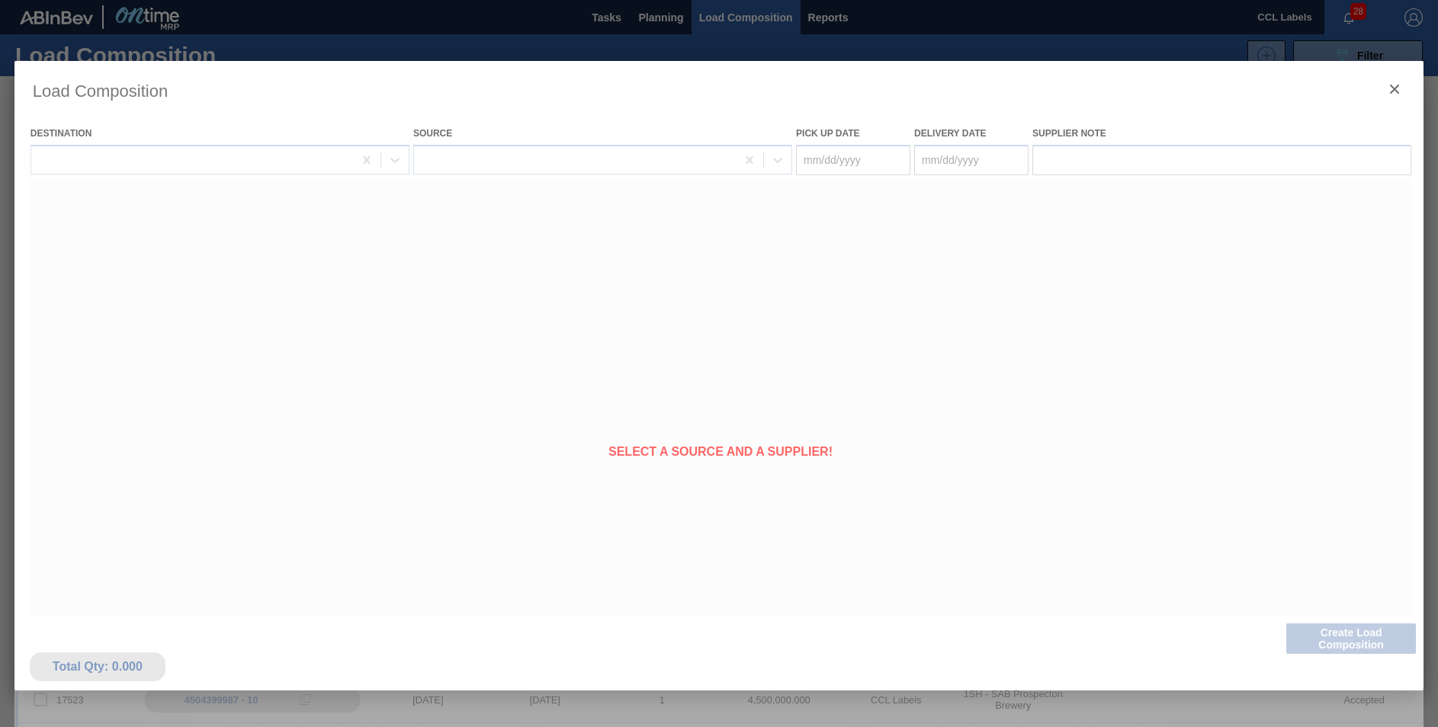
type Date "[DATE]"
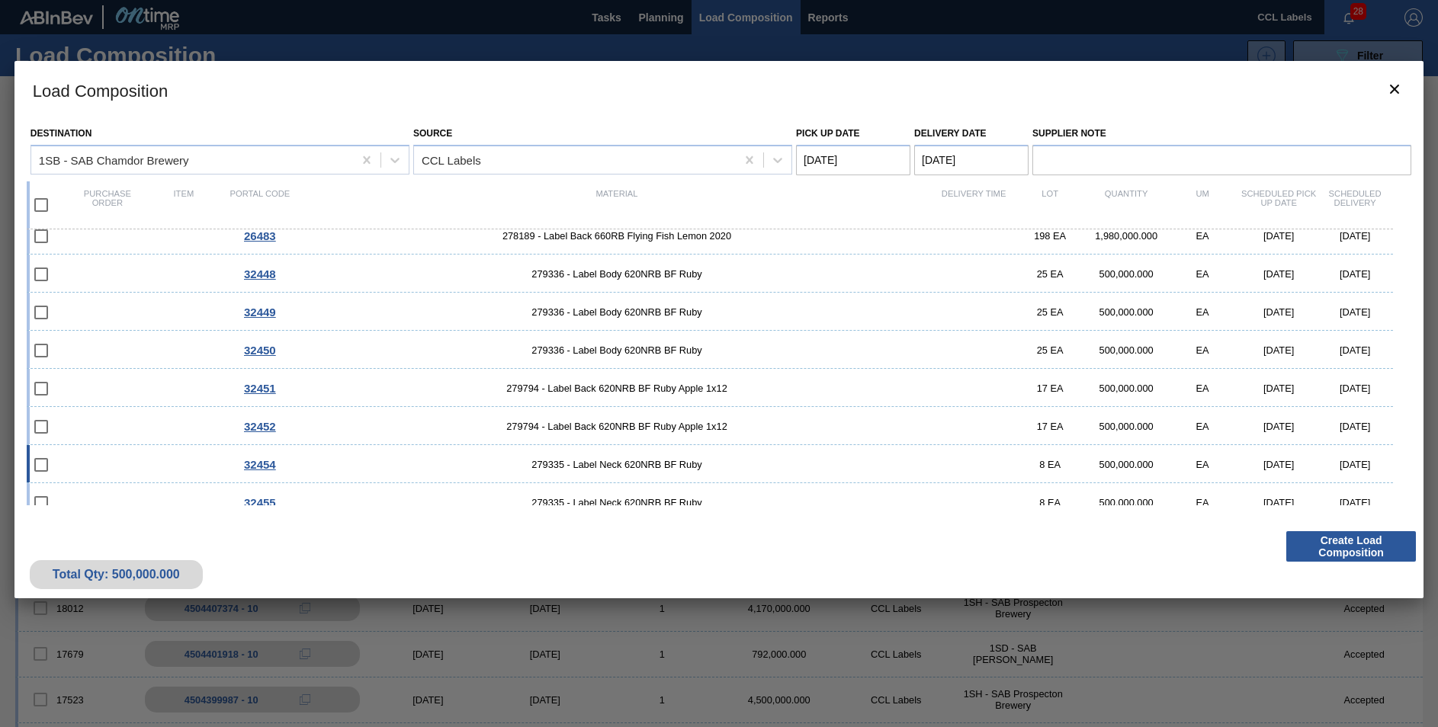
scroll to position [333, 0]
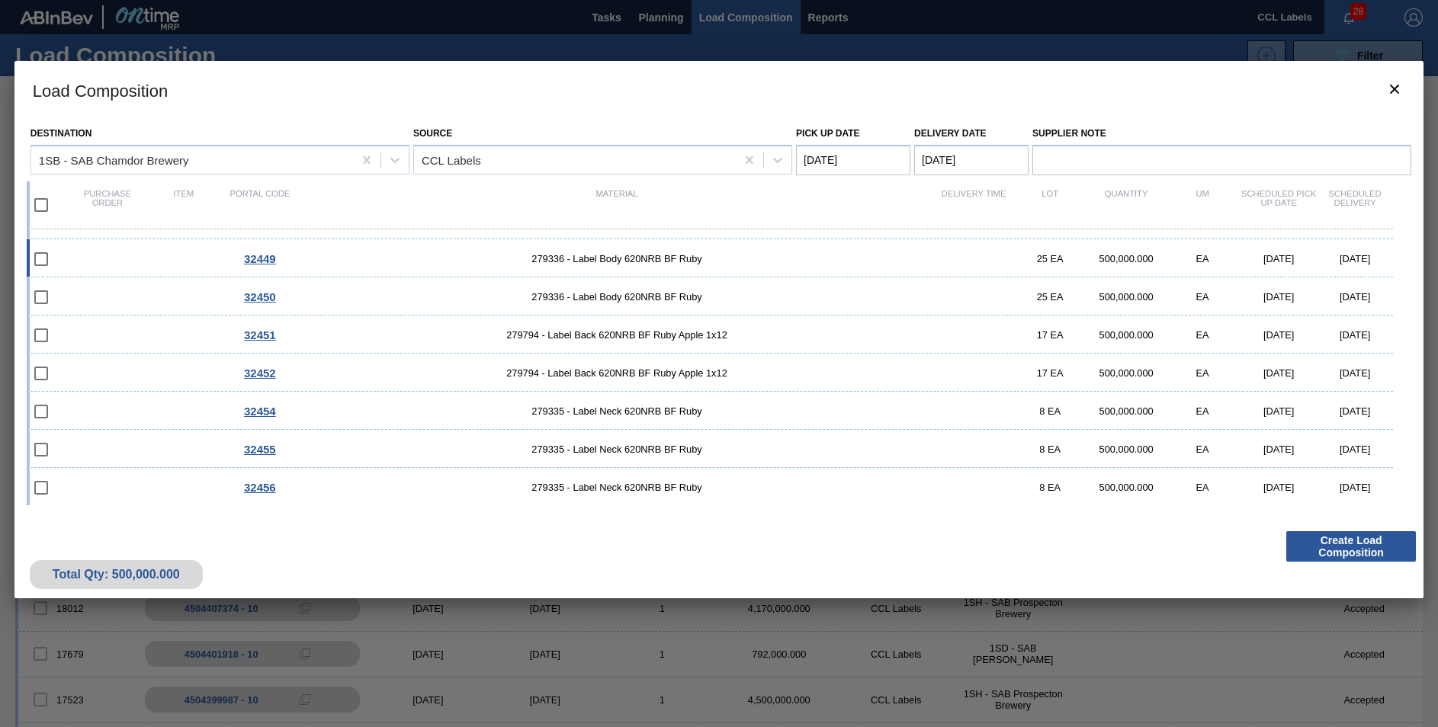
click at [642, 267] on div "32449 279336 - Label Body 620NRB BF Ruby 25 EA 500,000.000 EA [DATE] [DATE]" at bounding box center [710, 258] width 1366 height 38
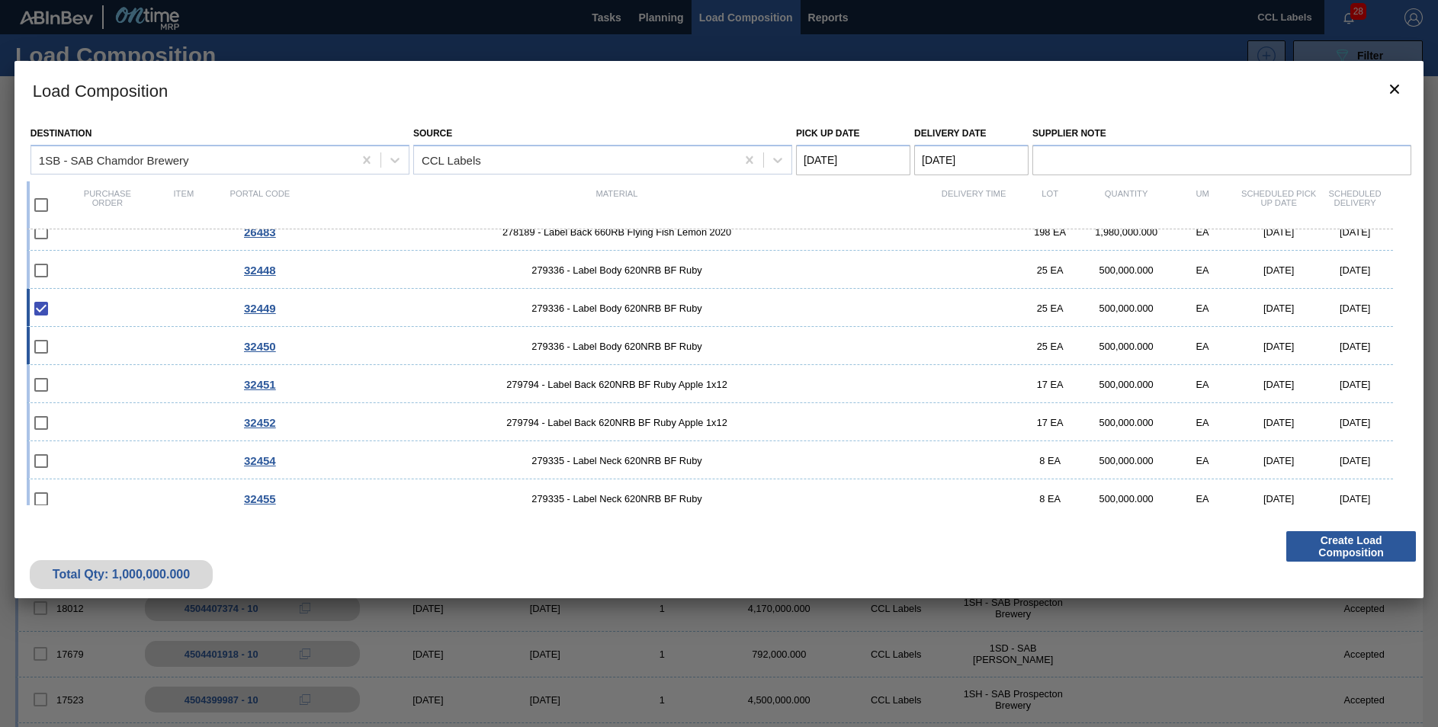
scroll to position [257, 0]
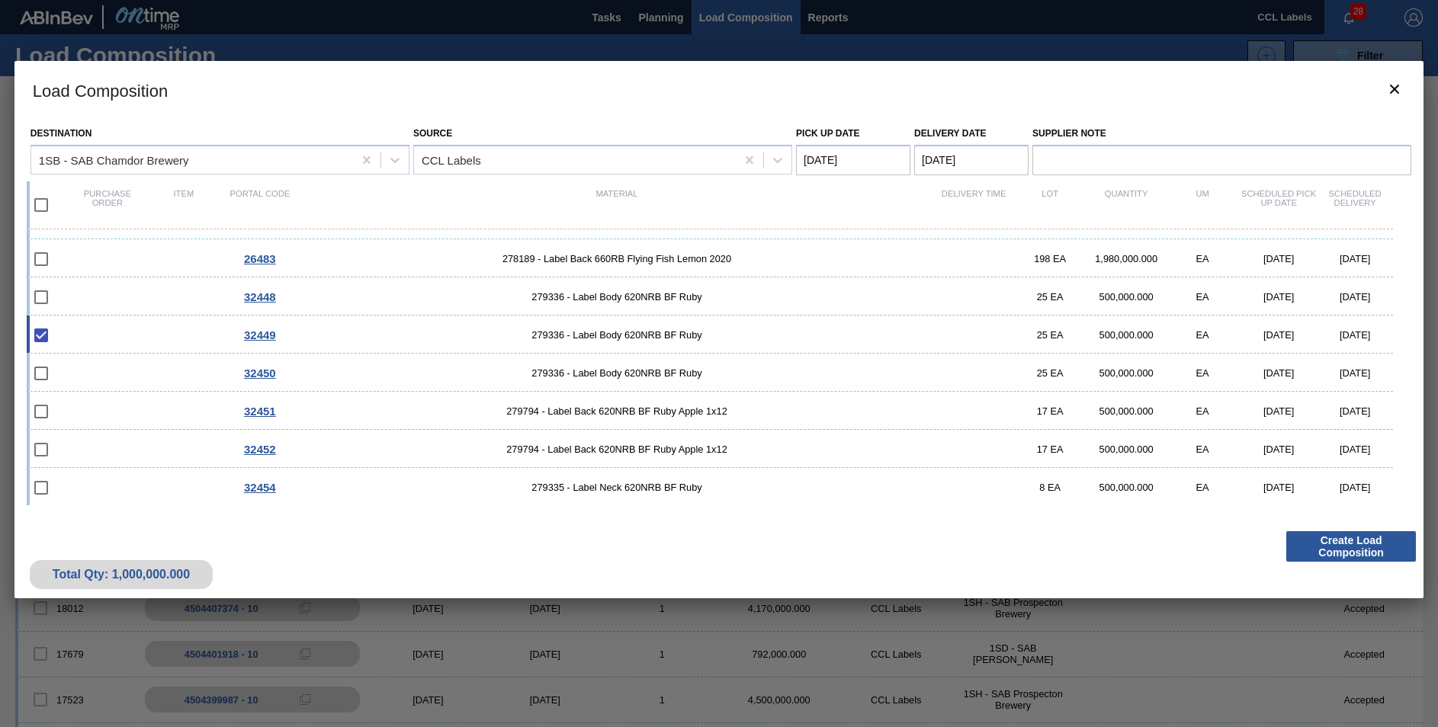
click at [667, 334] on span "279336 - Label Body 620NRB BF Ruby" at bounding box center [616, 334] width 637 height 11
checkbox input "false"
click at [661, 302] on span "279336 - Label Body 620NRB BF Ruby" at bounding box center [616, 296] width 637 height 11
checkbox input "true"
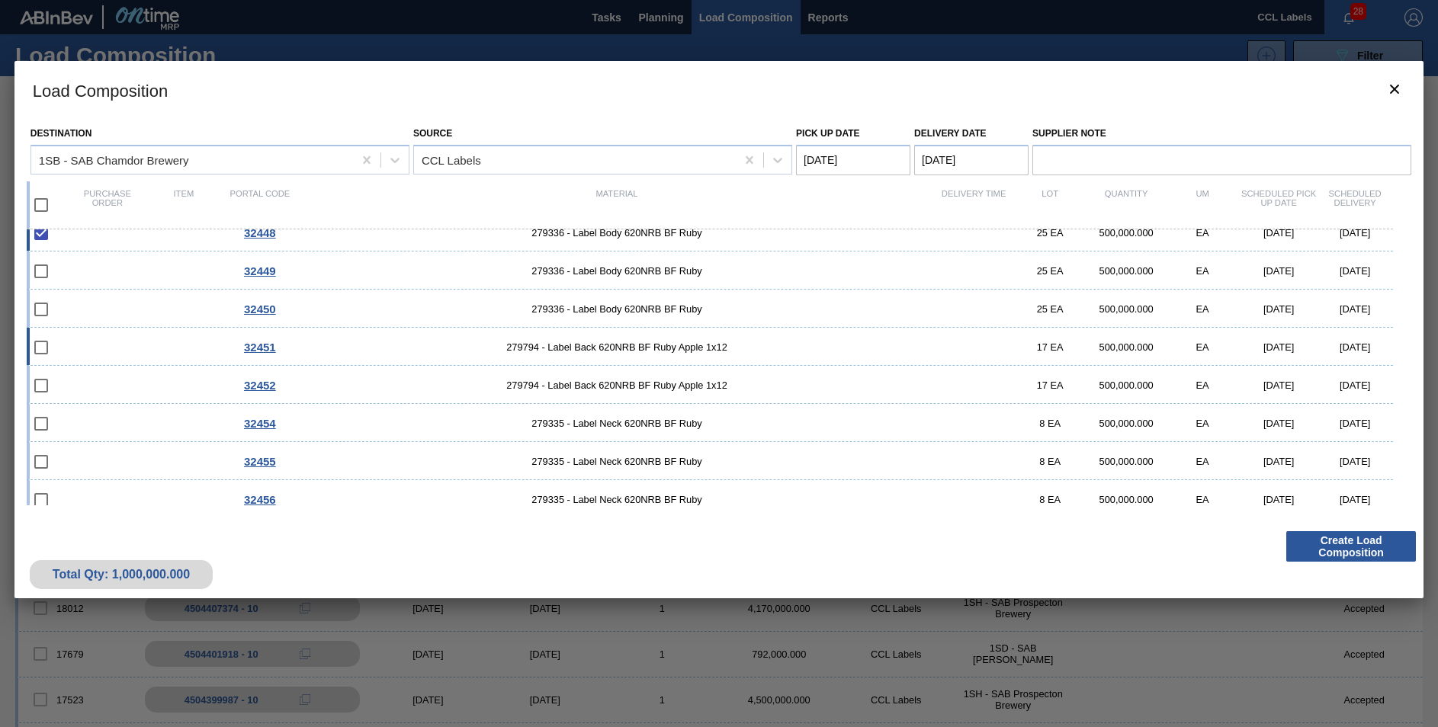
scroll to position [333, 0]
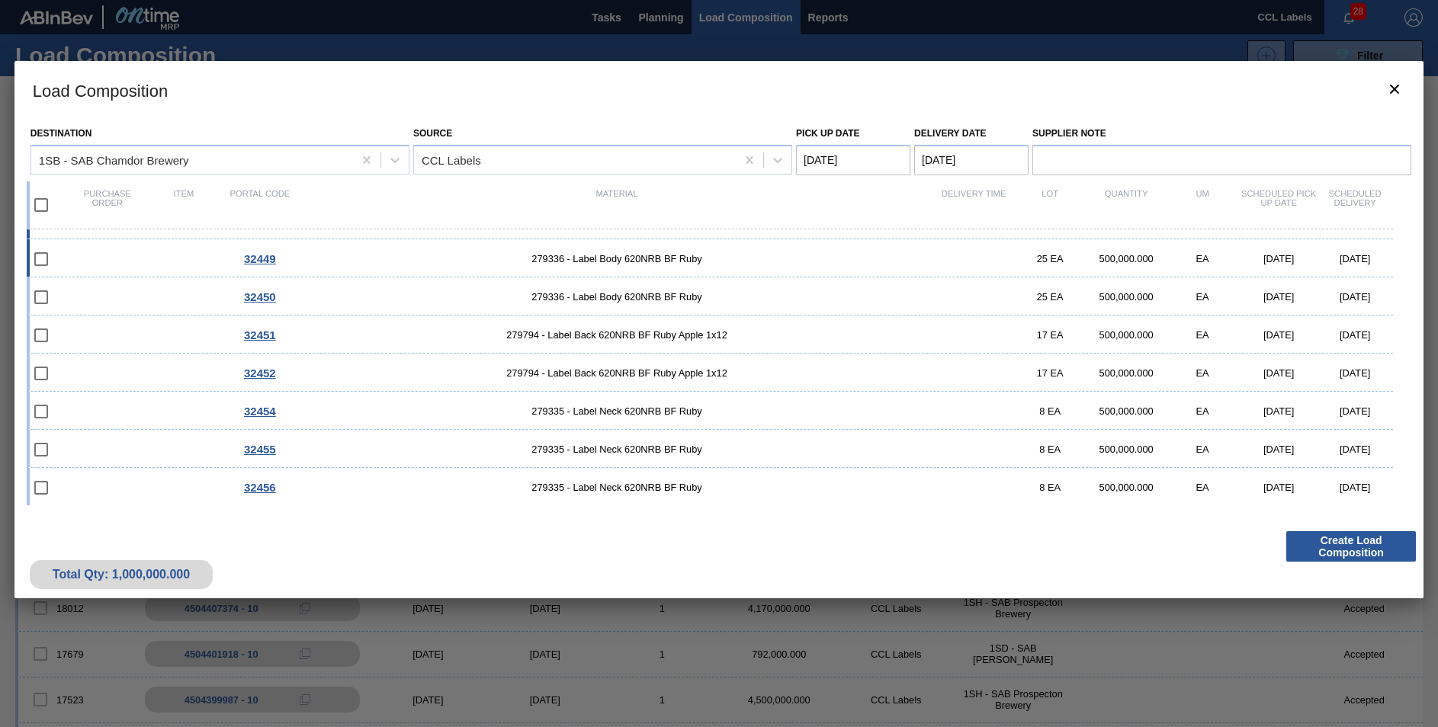
click at [611, 264] on span "279336 - Label Body 620NRB BF Ruby" at bounding box center [616, 258] width 637 height 11
checkbox input "true"
click at [613, 296] on span "279336 - Label Body 620NRB BF Ruby" at bounding box center [616, 296] width 637 height 11
checkbox input "true"
click at [611, 331] on span "279794 - Label Back 620NRB BF Ruby Apple 1x12" at bounding box center [616, 334] width 637 height 11
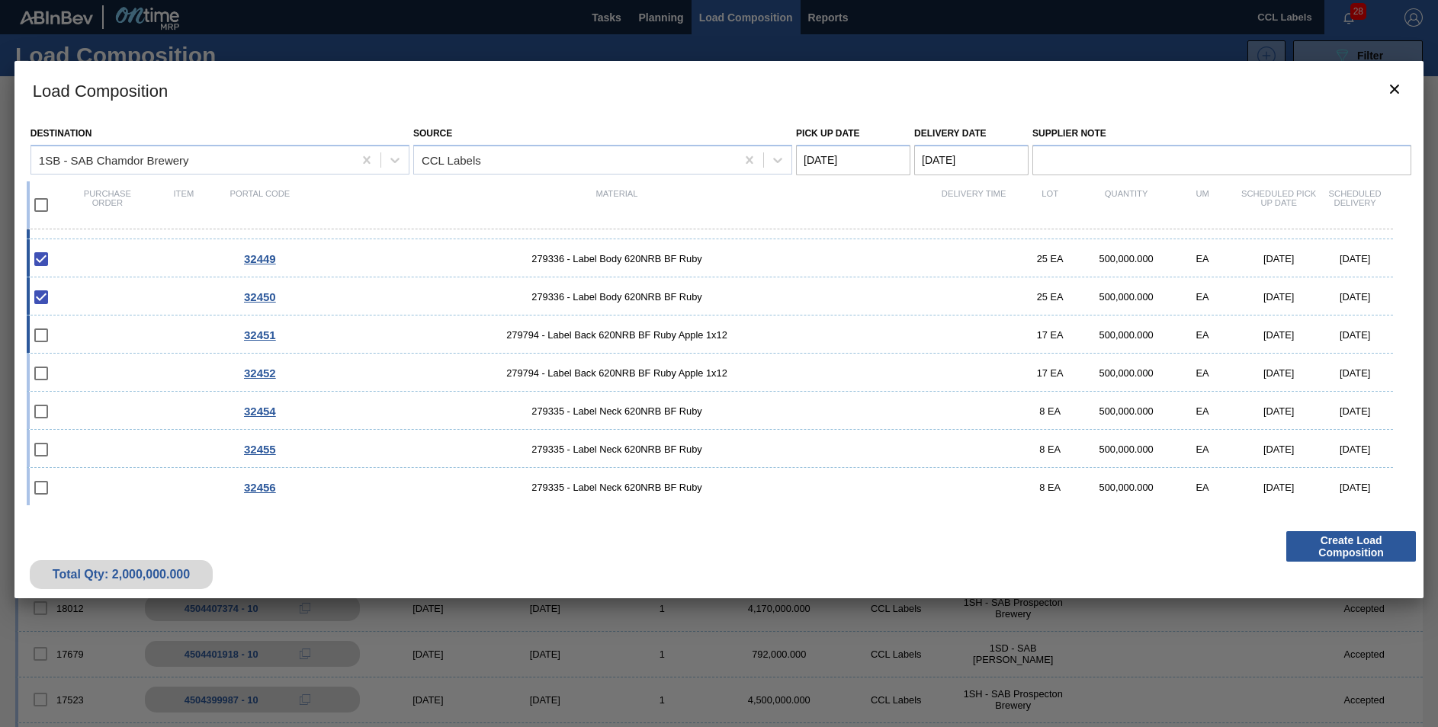
checkbox input "true"
click at [613, 362] on div "32452 279794 - Label Back 620NRB BF Ruby Apple 1x12 17 EA 500,000.000 EA [DATE]…" at bounding box center [710, 373] width 1366 height 38
checkbox input "true"
click at [614, 409] on span "279335 - Label Neck 620NRB BF Ruby" at bounding box center [616, 411] width 637 height 11
checkbox input "true"
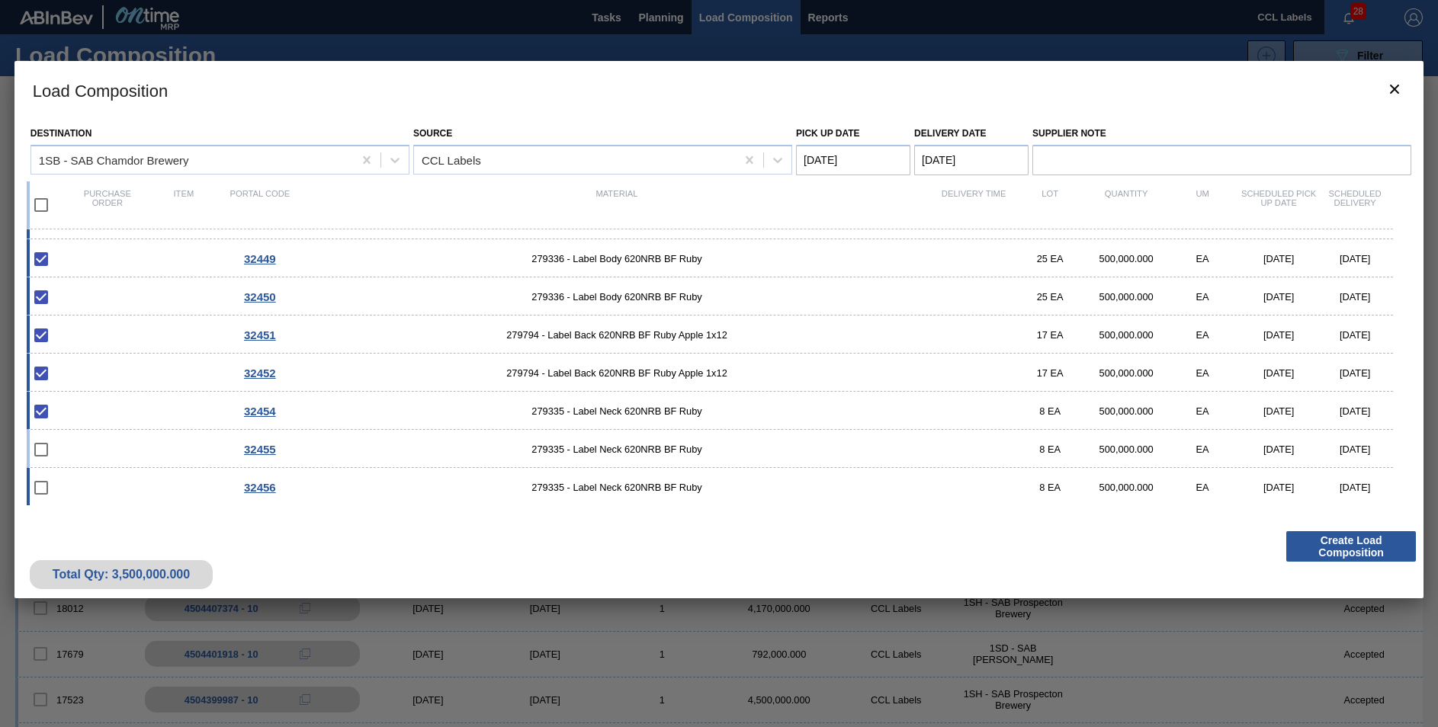
drag, startPoint x: 602, startPoint y: 452, endPoint x: 609, endPoint y: 487, distance: 35.9
click at [602, 454] on span "279335 - Label Neck 620NRB BF Ruby" at bounding box center [616, 449] width 637 height 11
checkbox input "true"
click at [605, 493] on span "279335 - Label Neck 620NRB BF Ruby" at bounding box center [616, 487] width 637 height 11
checkbox input "true"
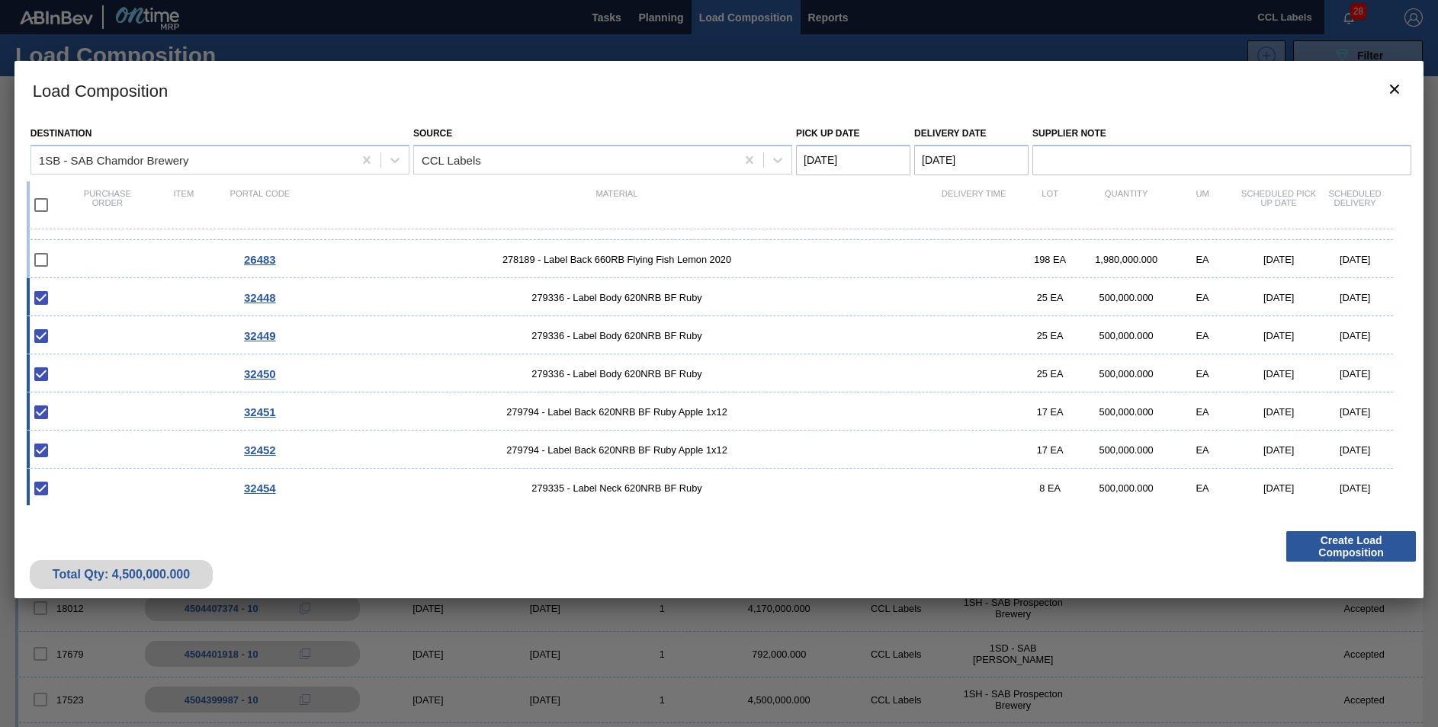
scroll to position [257, 0]
click at [1349, 545] on button "Create Load Composition" at bounding box center [1351, 546] width 130 height 30
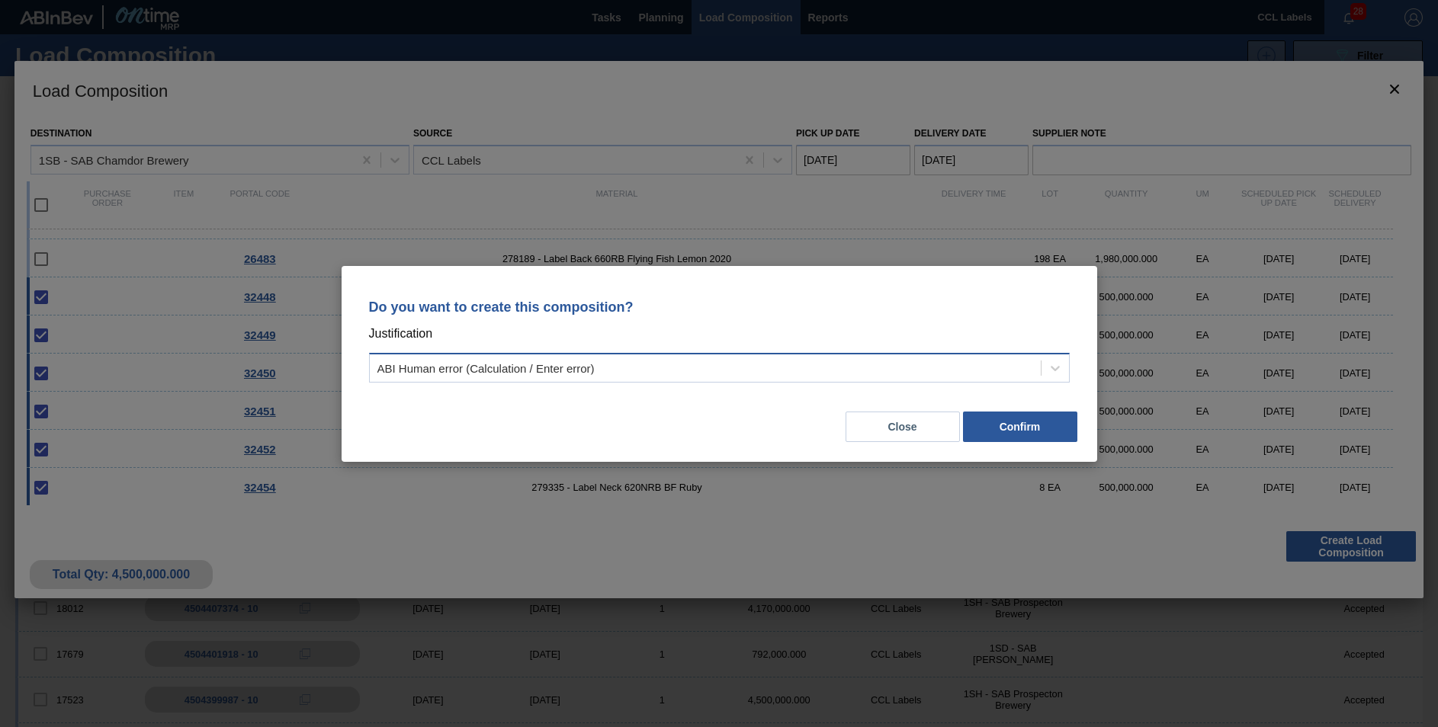
click at [660, 380] on div "ABI Human error (Calculation / Enter error)" at bounding box center [719, 368] width 701 height 30
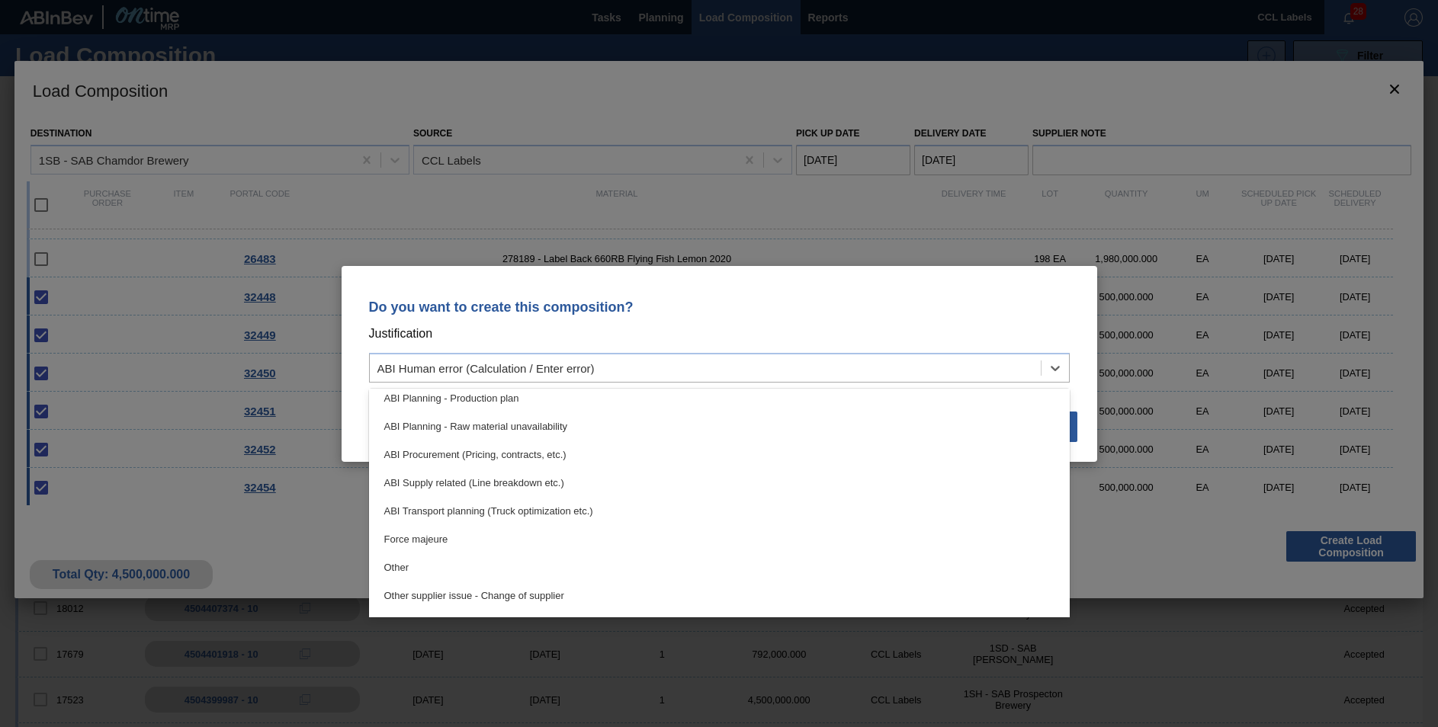
scroll to position [76, 0]
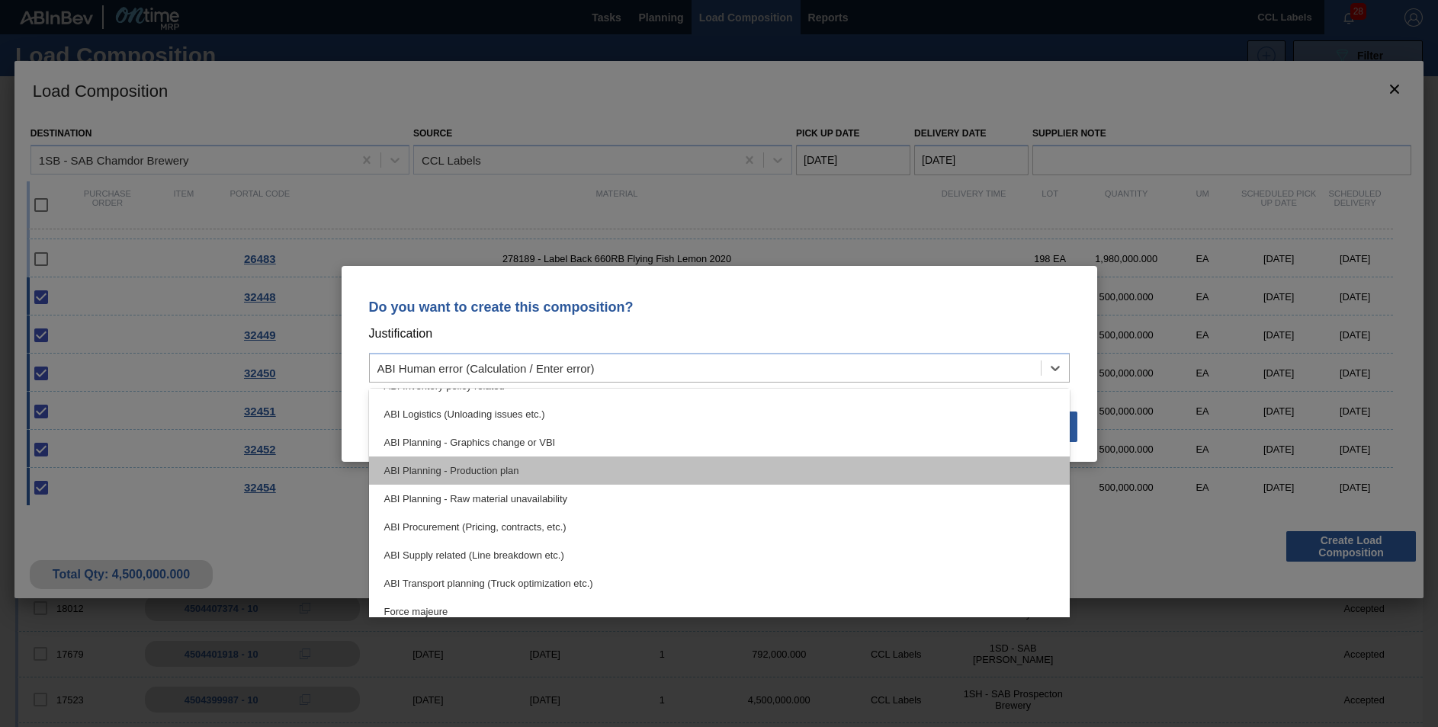
click at [559, 470] on div "ABI Planning - Production plan" at bounding box center [719, 471] width 701 height 28
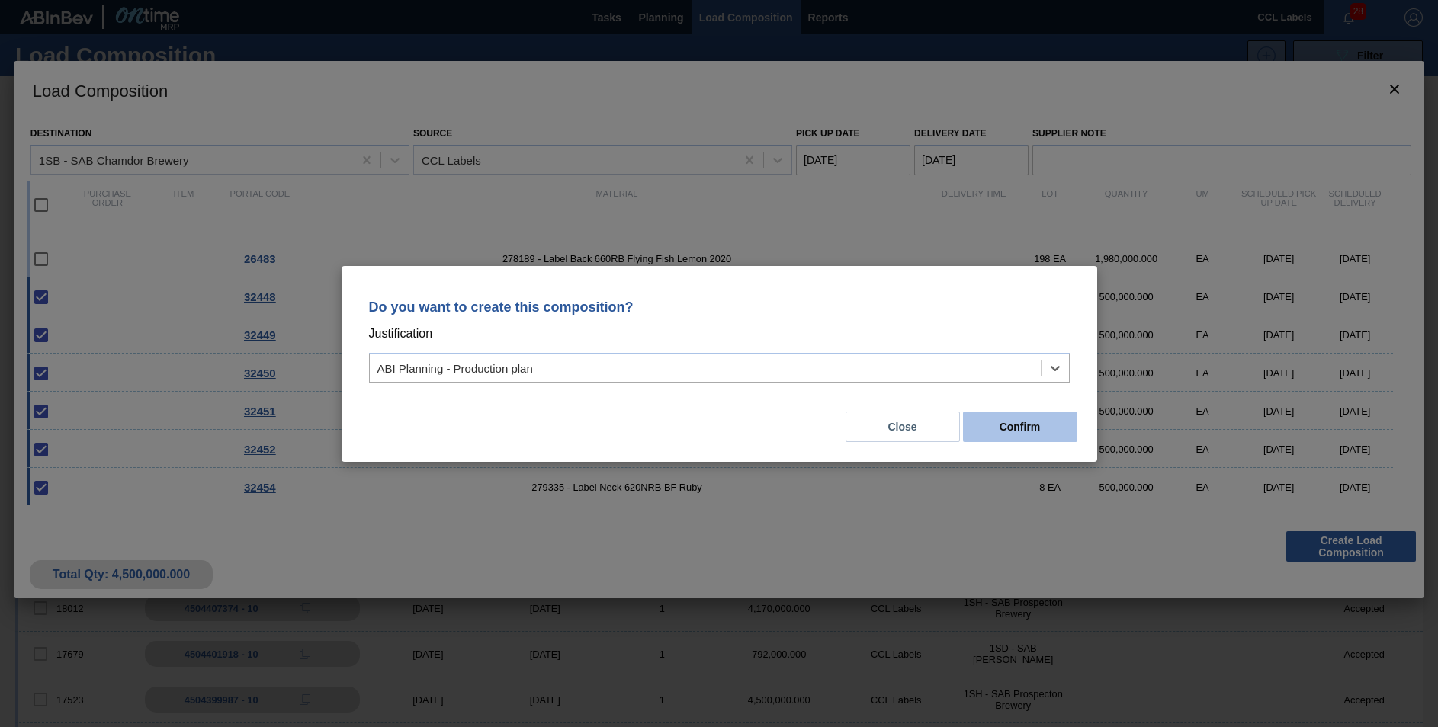
click at [1037, 422] on button "Confirm" at bounding box center [1020, 427] width 114 height 30
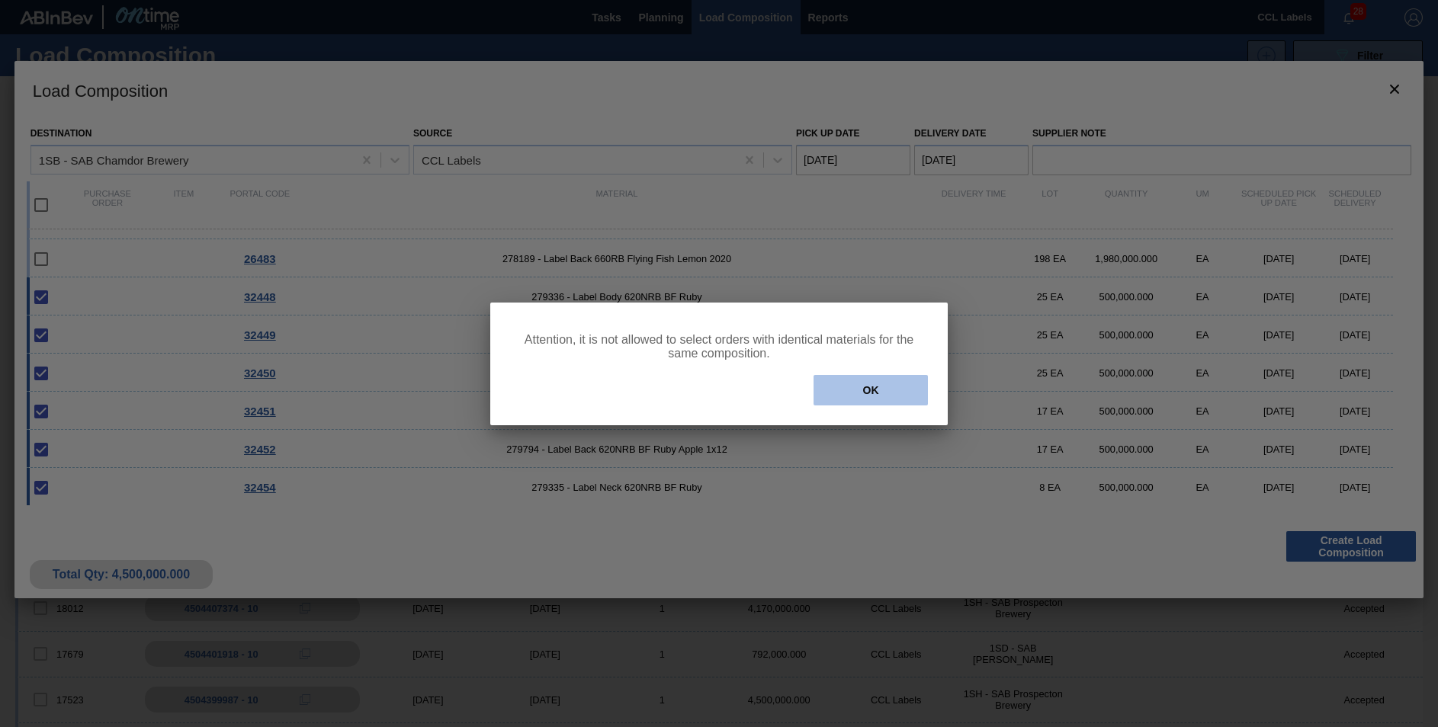
click at [880, 399] on button "OK" at bounding box center [871, 390] width 114 height 30
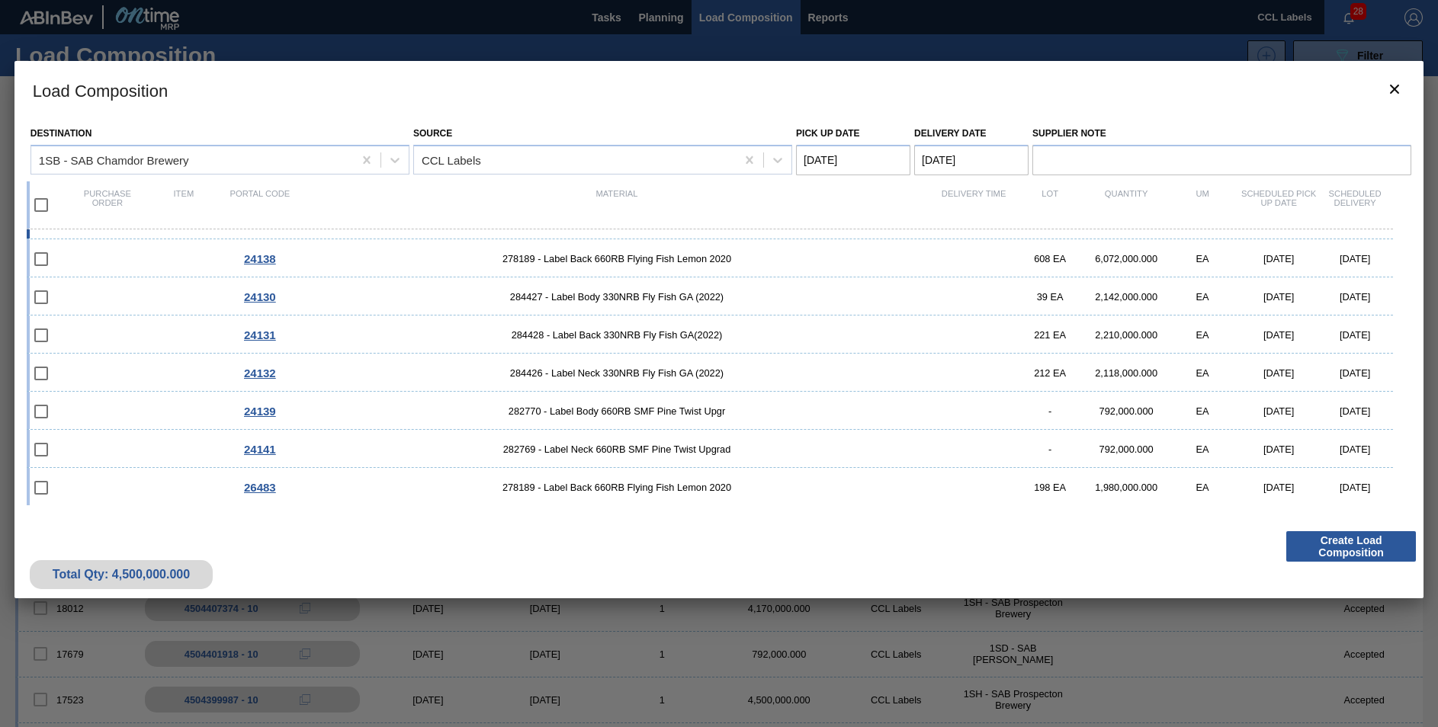
scroll to position [0, 0]
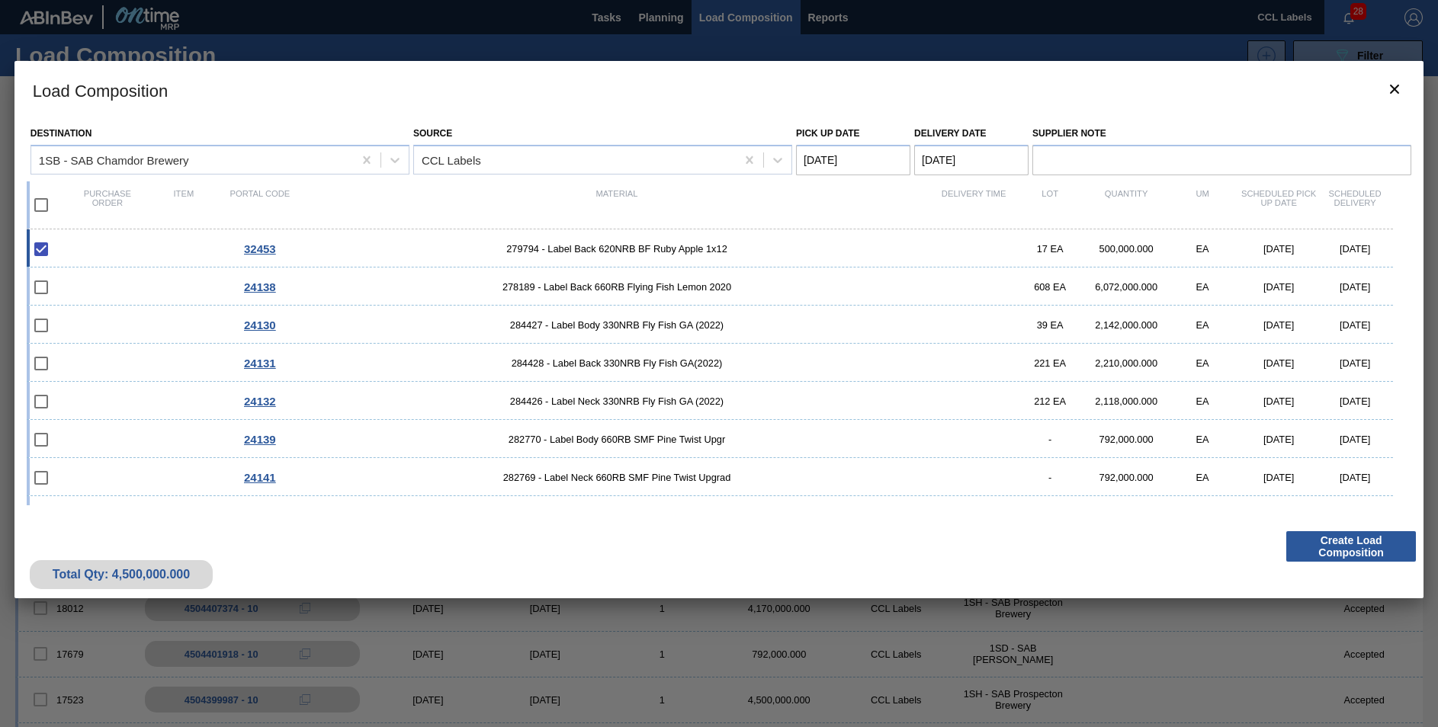
click at [665, 257] on div "32453 279794 - Label Back 620NRB BF Ruby Apple 1x12 17 EA 500,000.000 EA [DATE]…" at bounding box center [710, 249] width 1366 height 38
click at [668, 248] on span "279794 - Label Back 620NRB BF Ruby Apple 1x12" at bounding box center [616, 248] width 637 height 11
checkbox input "true"
click at [36, 198] on input "checkbox" at bounding box center [41, 205] width 32 height 32
checkbox input "true"
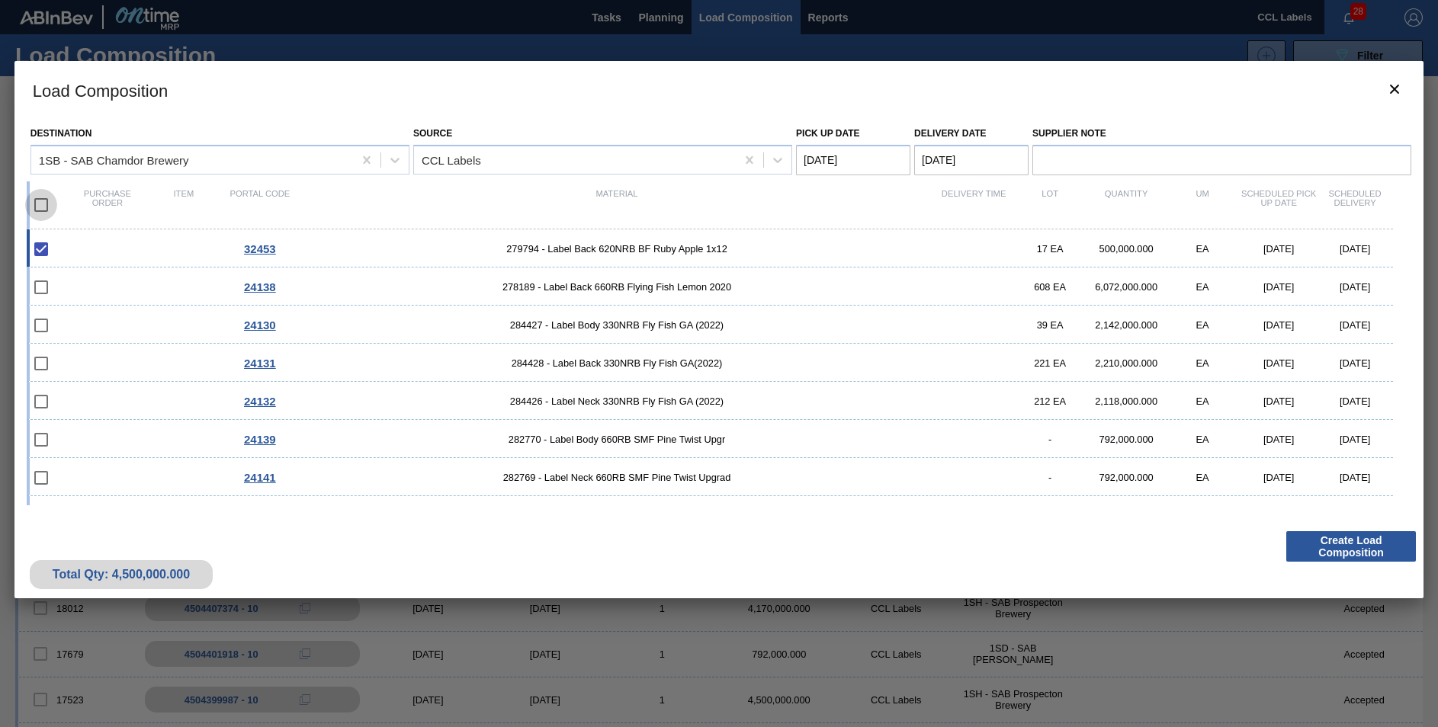
checkbox input "true"
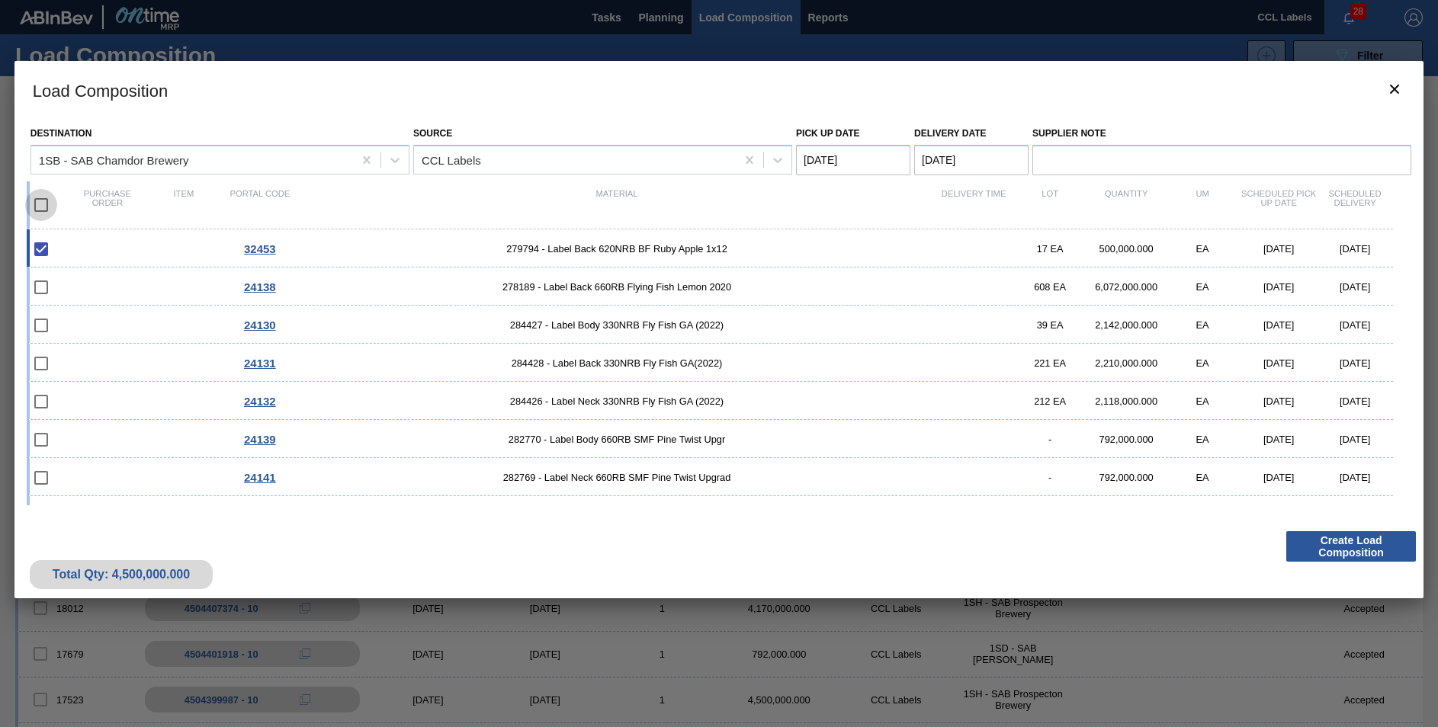
checkbox input "true"
click at [41, 204] on input "checkbox" at bounding box center [41, 205] width 32 height 32
checkbox input "false"
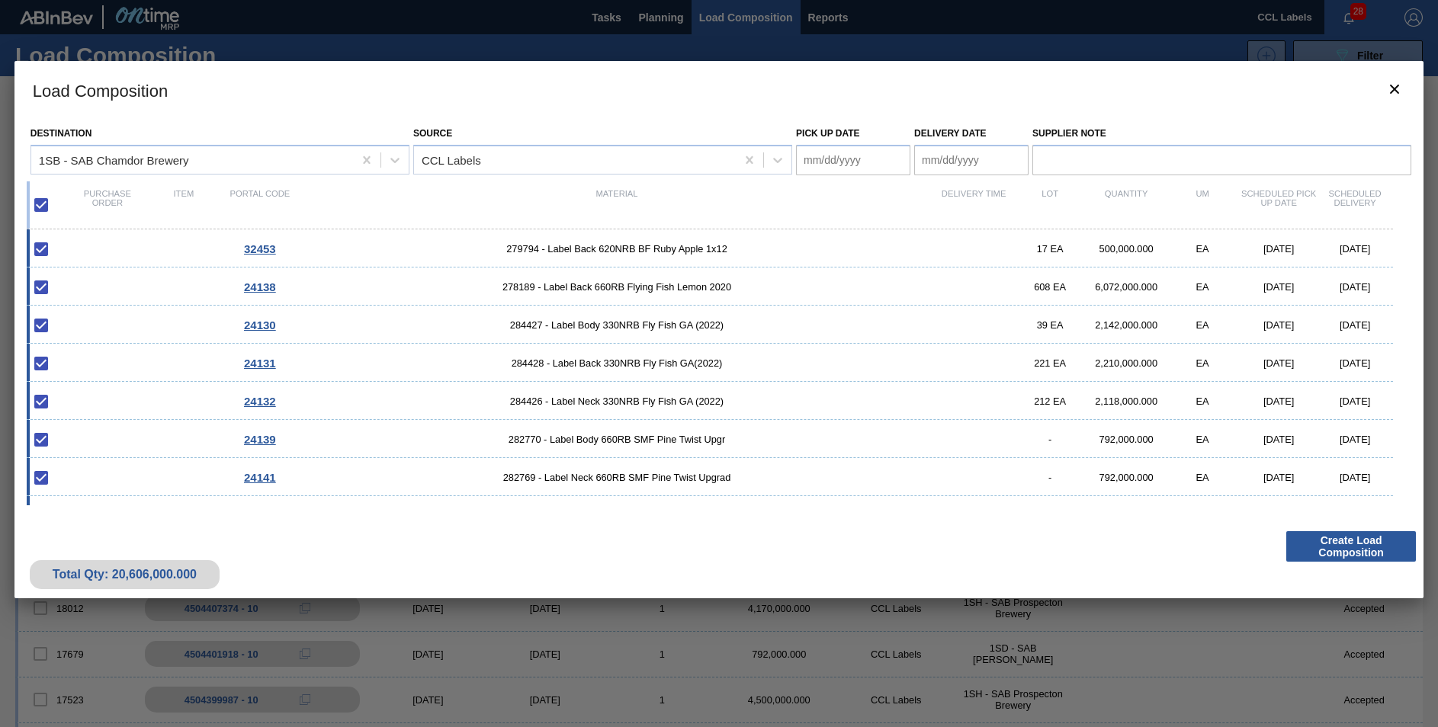
checkbox input "false"
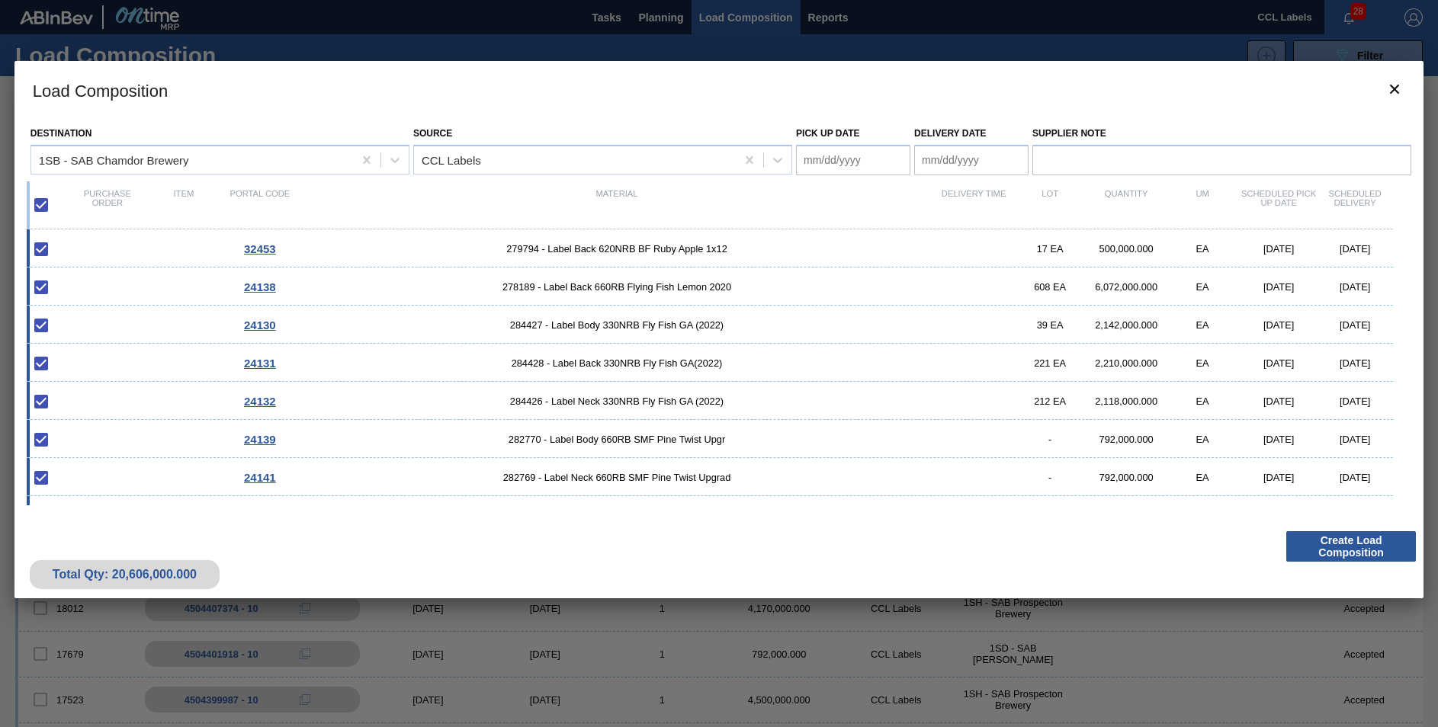
checkbox input "false"
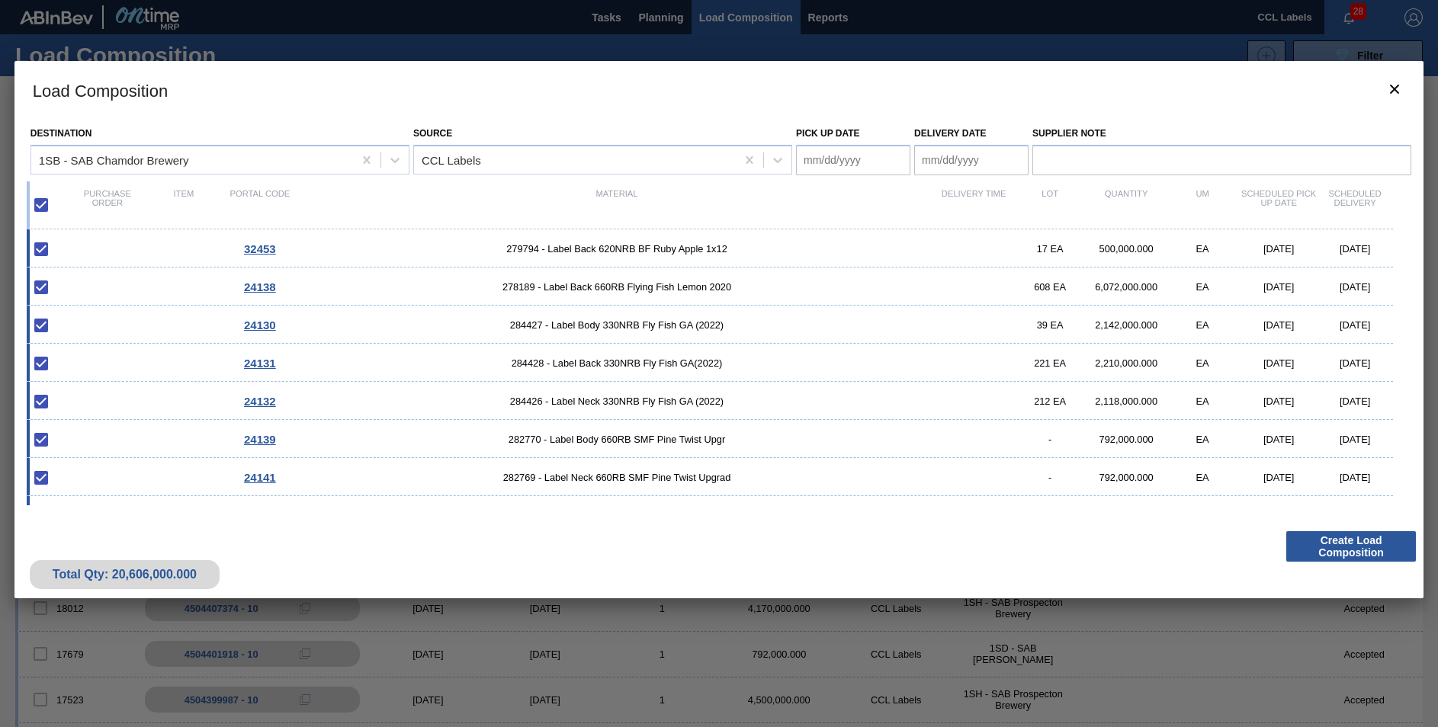
checkbox input "false"
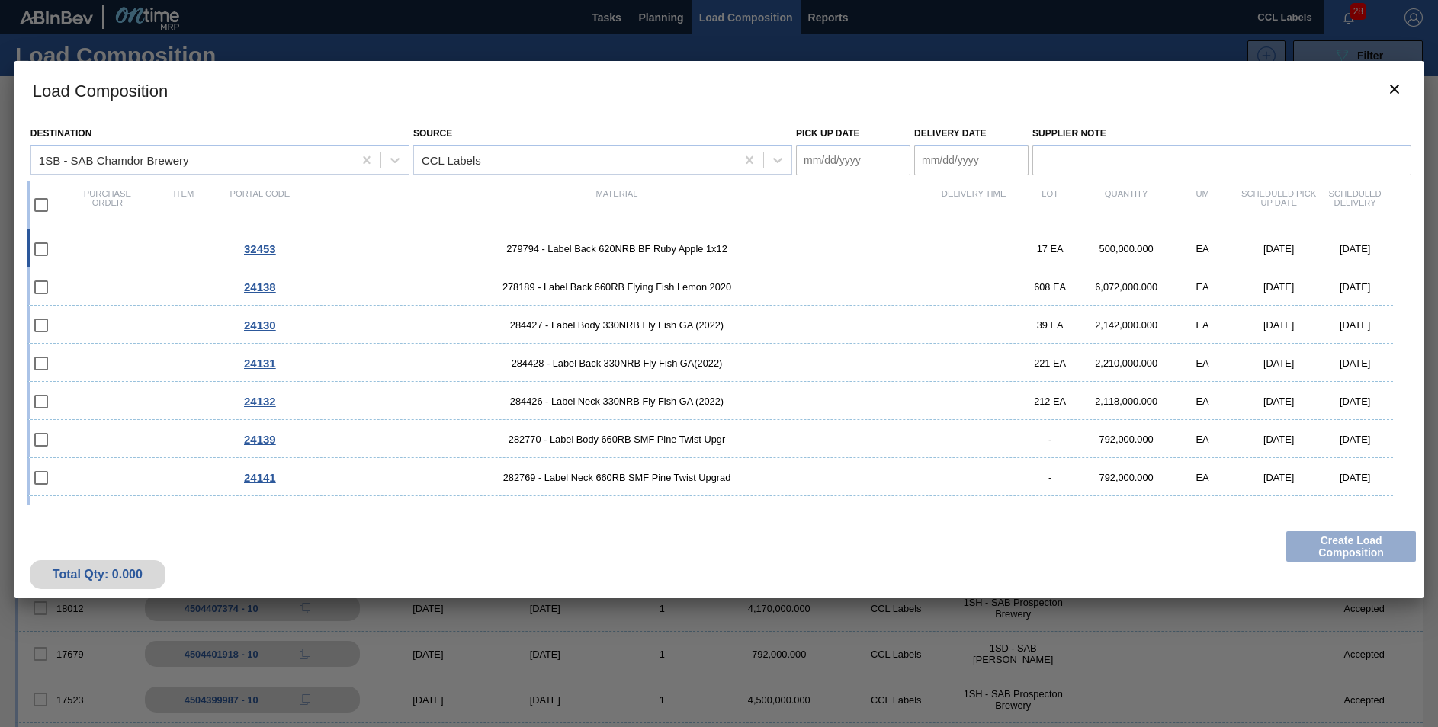
click at [605, 243] on span "279794 - Label Back 620NRB BF Ruby Apple 1x12" at bounding box center [616, 248] width 637 height 11
type Date "[DATE]"
checkbox input "true"
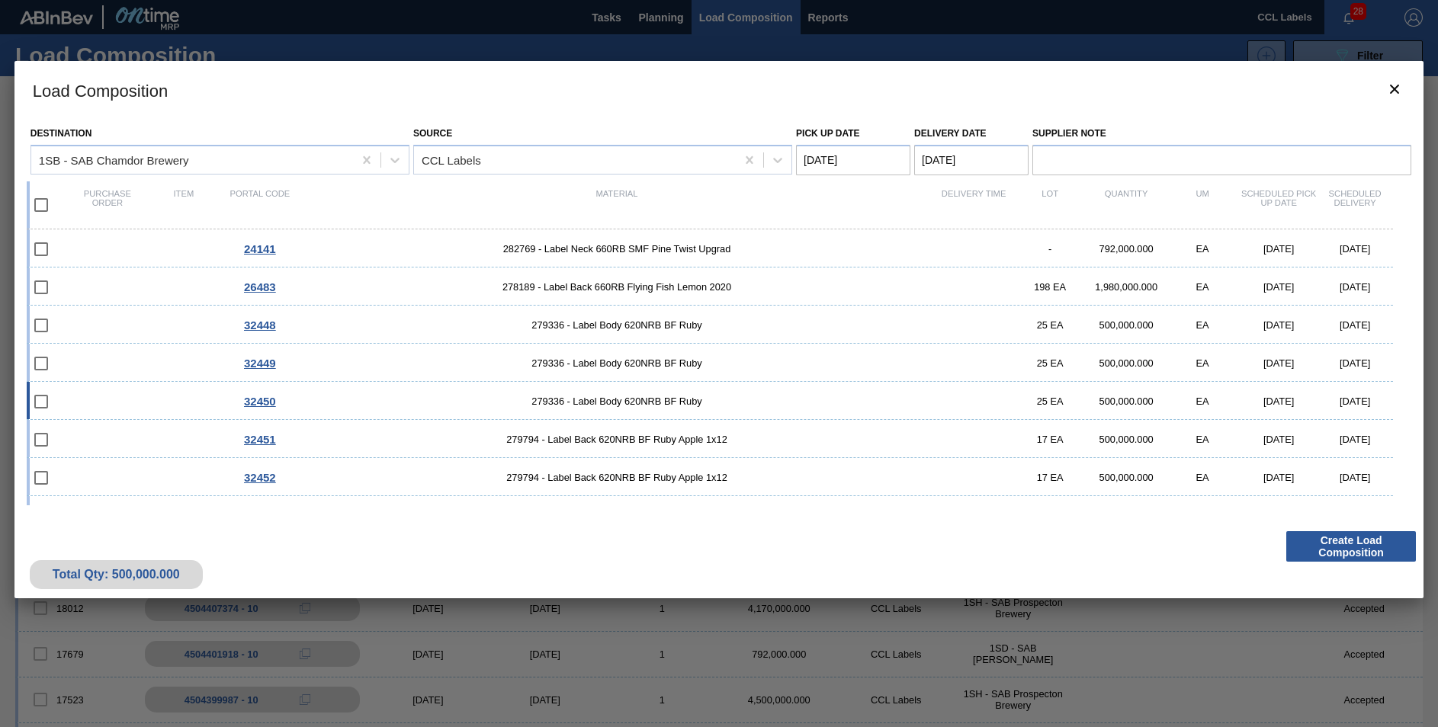
scroll to position [305, 0]
click at [609, 250] on span "279336 - Label Body 620NRB BF Ruby" at bounding box center [616, 248] width 637 height 11
checkbox input "true"
click at [638, 437] on span "279335 - Label Neck 620NRB BF Ruby" at bounding box center [616, 439] width 637 height 11
checkbox input "true"
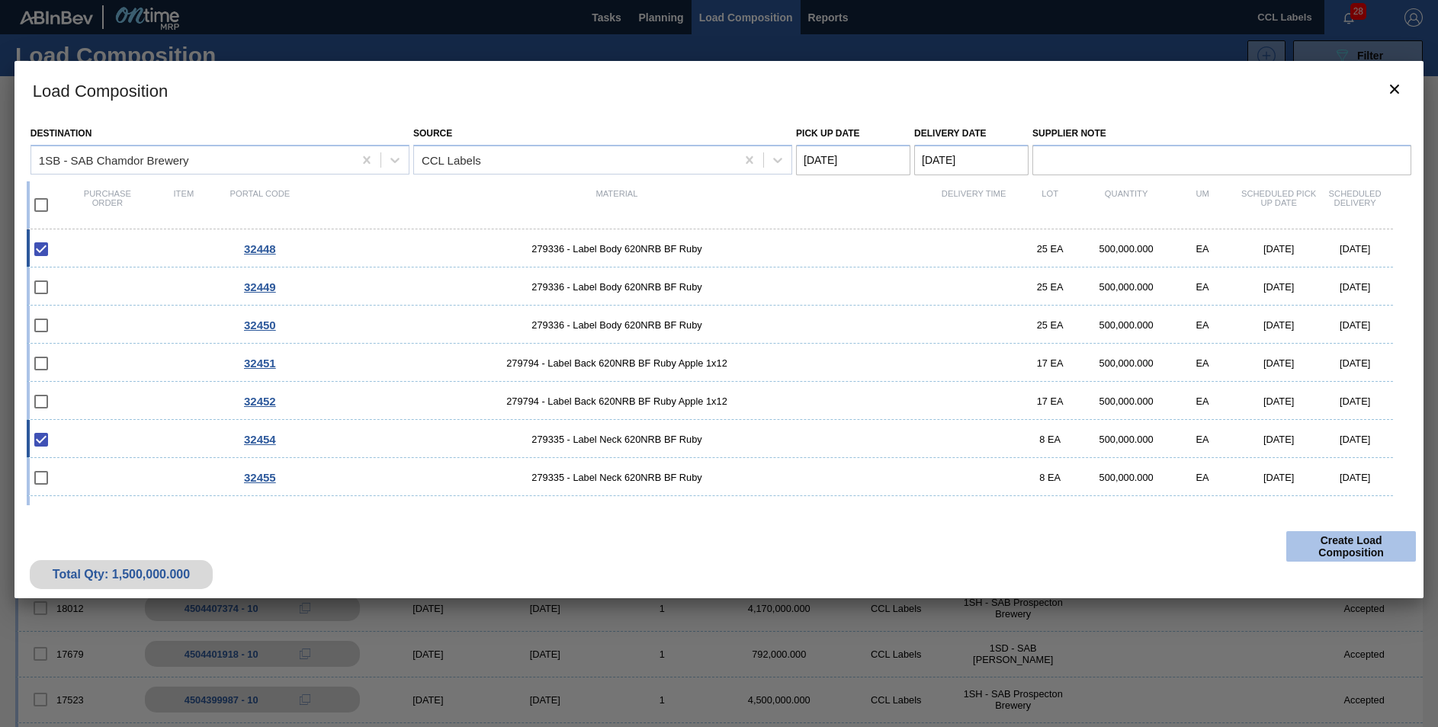
click at [1360, 536] on button "Create Load Composition" at bounding box center [1351, 546] width 130 height 30
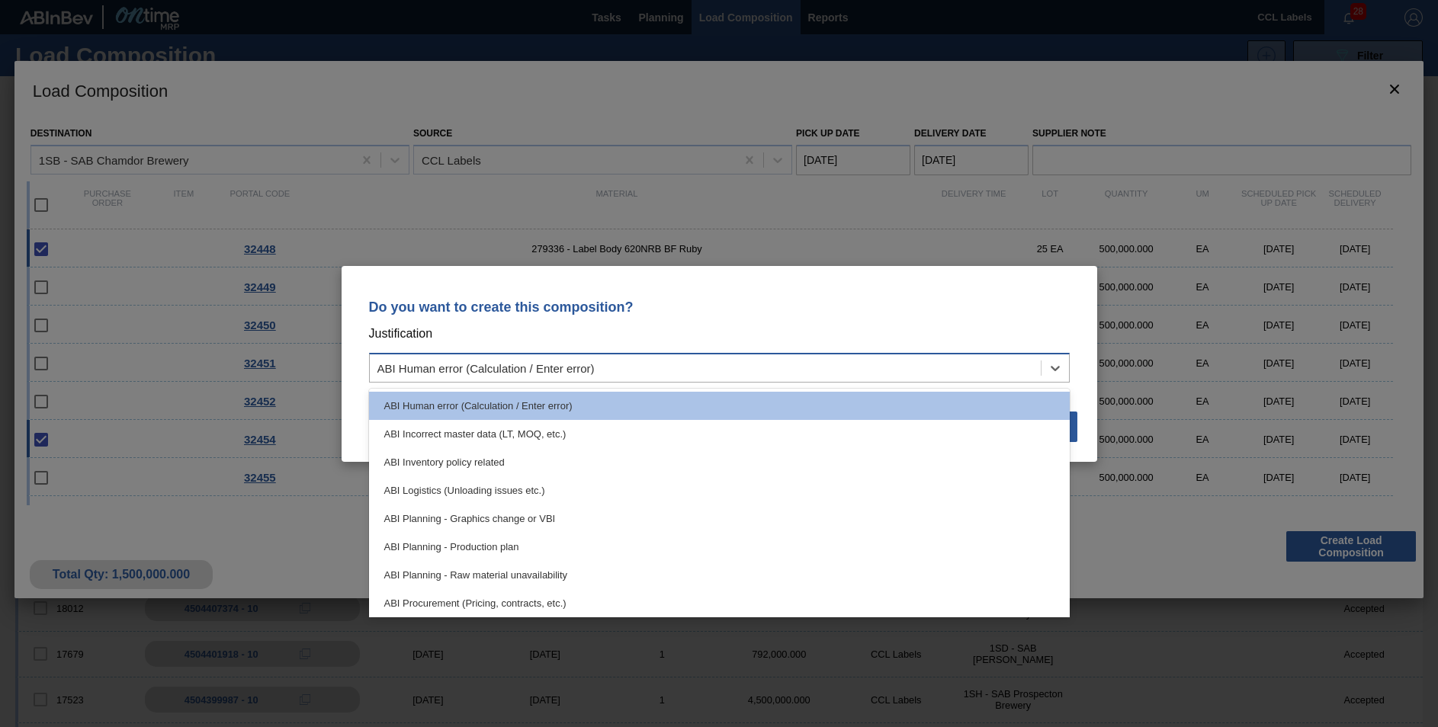
click at [705, 373] on div "ABI Human error (Calculation / Enter error)" at bounding box center [705, 368] width 671 height 22
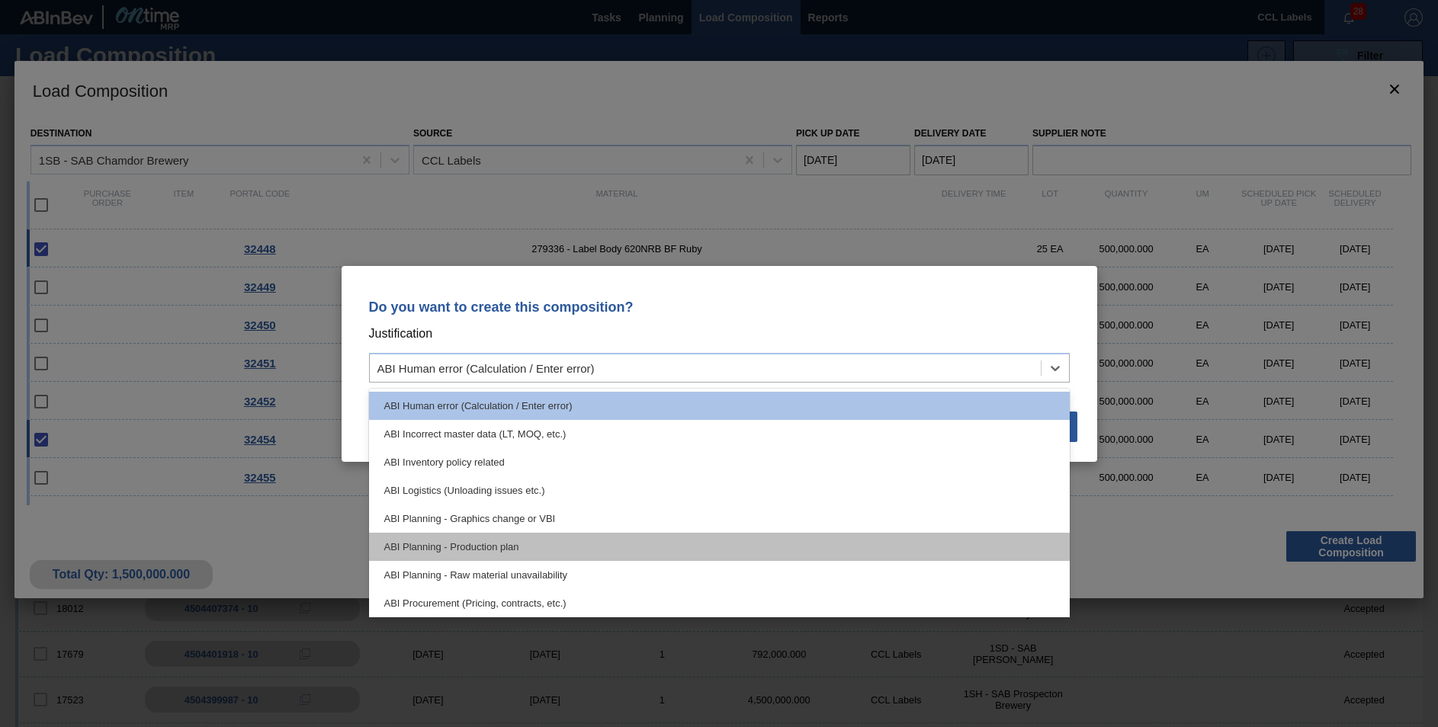
click at [518, 548] on div "ABI Planning - Production plan" at bounding box center [719, 547] width 701 height 28
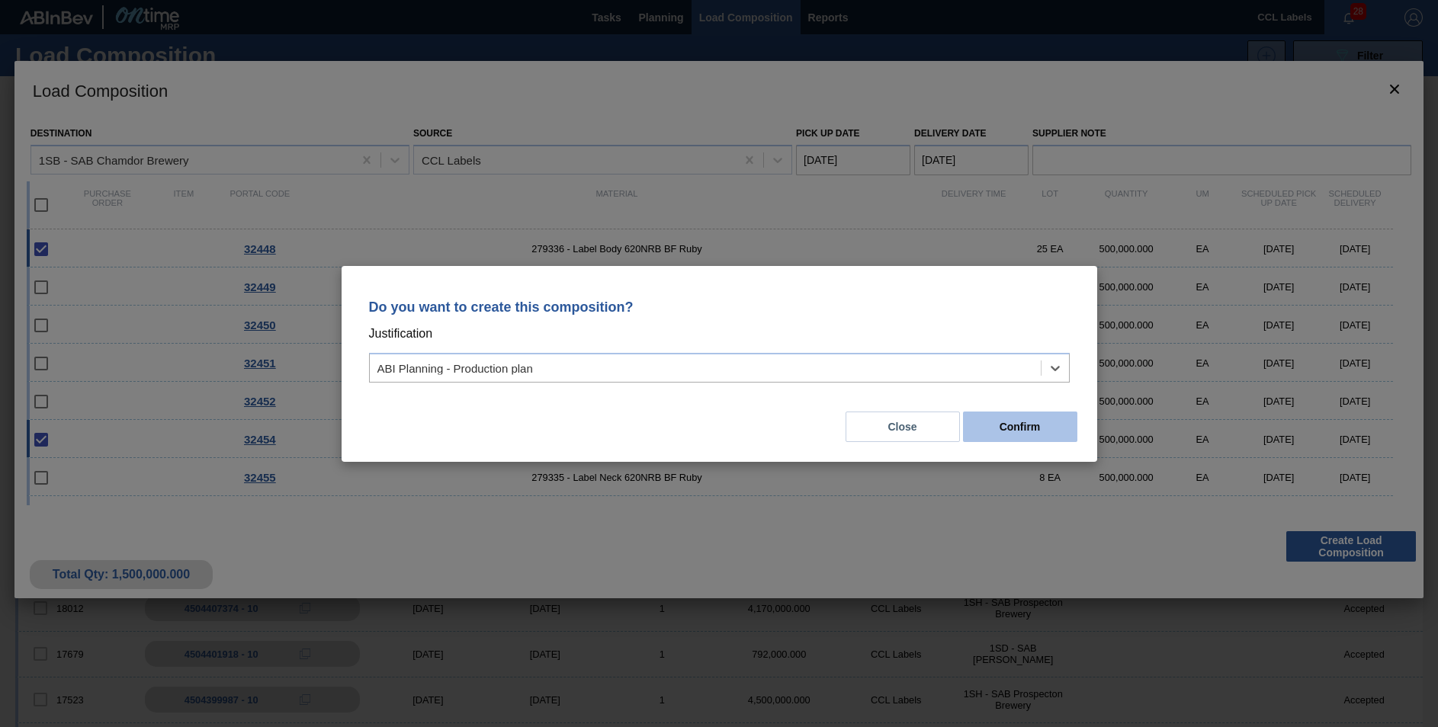
click at [1034, 426] on button "Confirm" at bounding box center [1020, 427] width 114 height 30
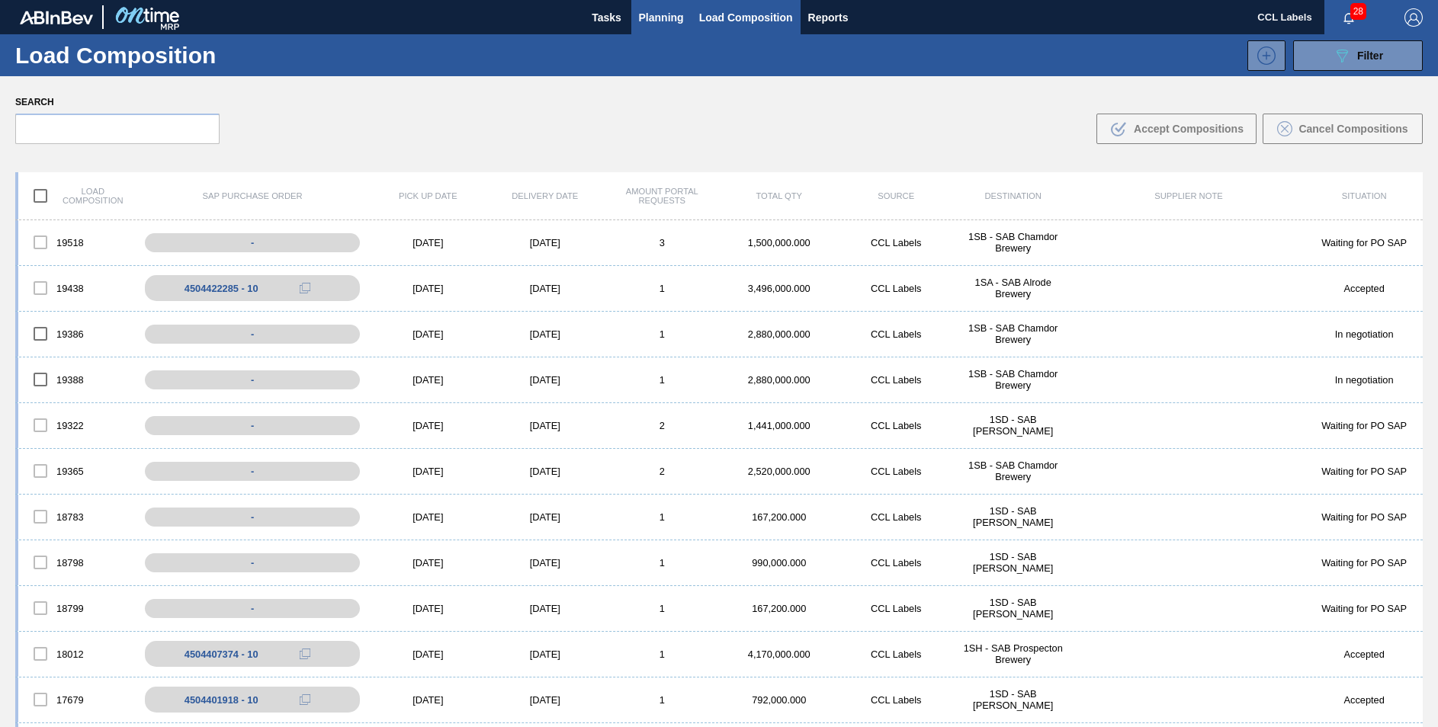
click at [666, 20] on span "Planning" at bounding box center [661, 17] width 45 height 18
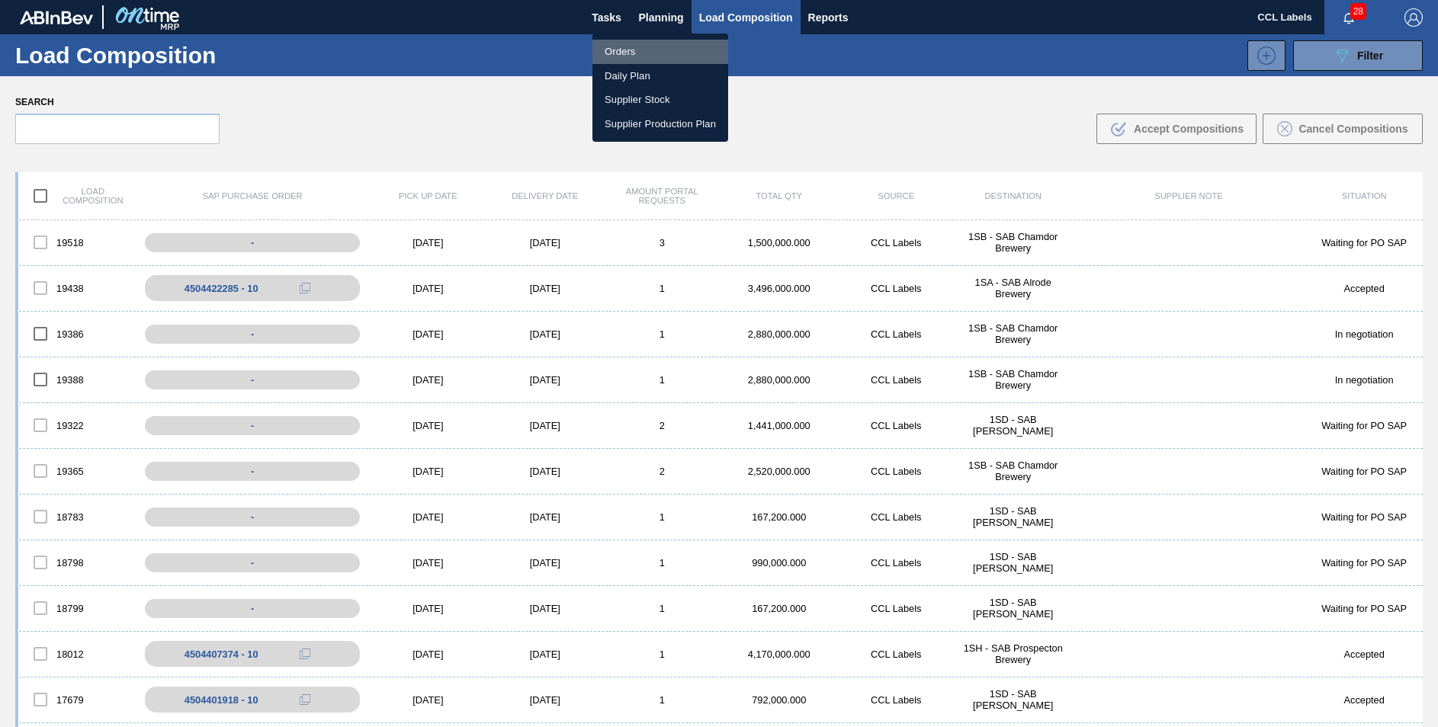
drag, startPoint x: 623, startPoint y: 53, endPoint x: 1157, endPoint y: 398, distance: 636.4
click at [623, 53] on li "Orders" at bounding box center [660, 52] width 136 height 24
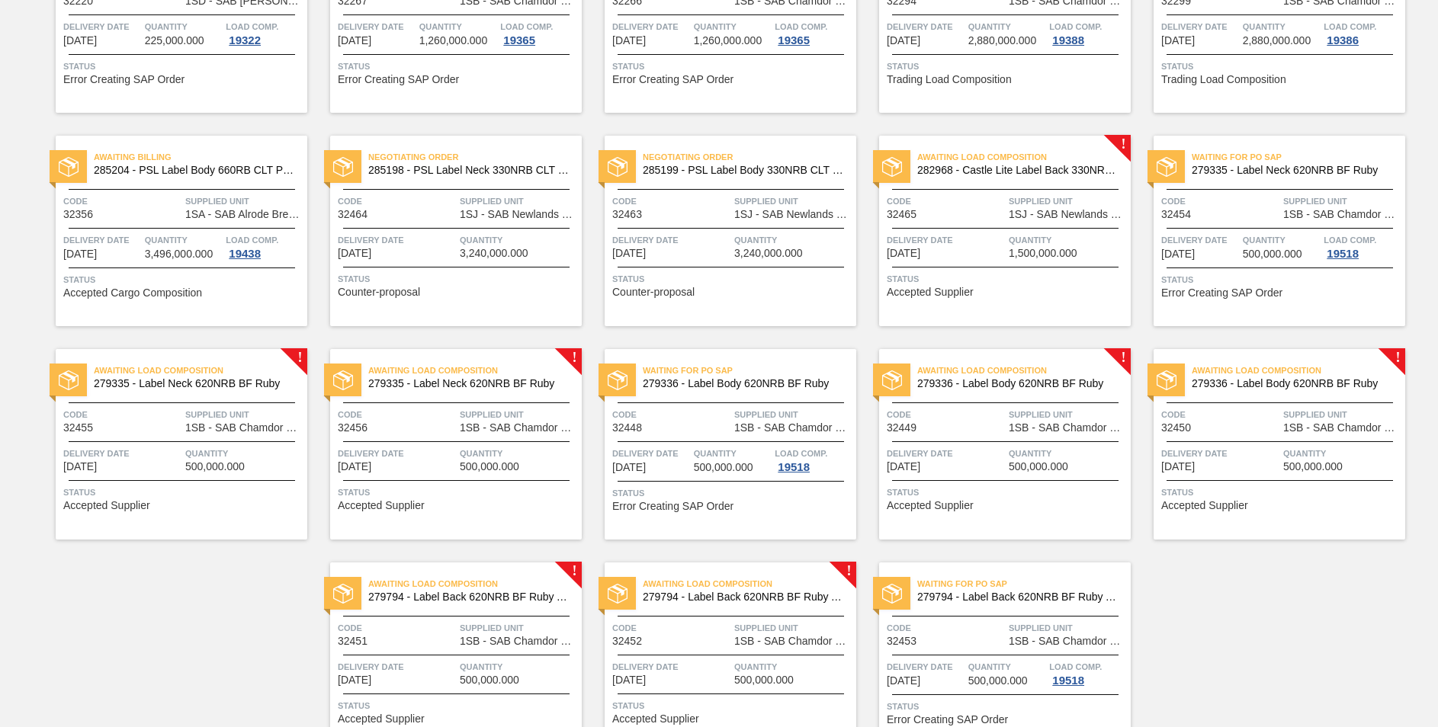
scroll to position [1150, 0]
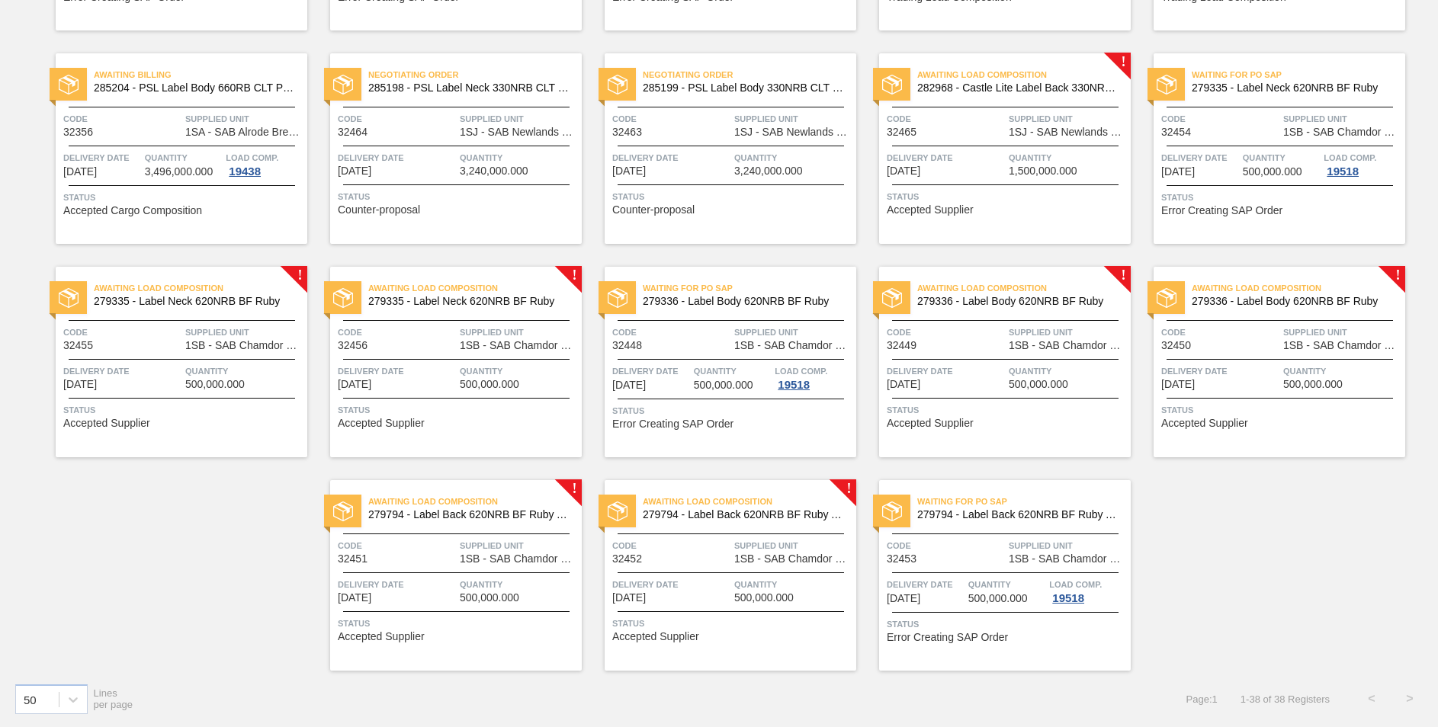
click at [1043, 300] on span "279336 - Label Body 620NRB BF Ruby" at bounding box center [1017, 301] width 201 height 11
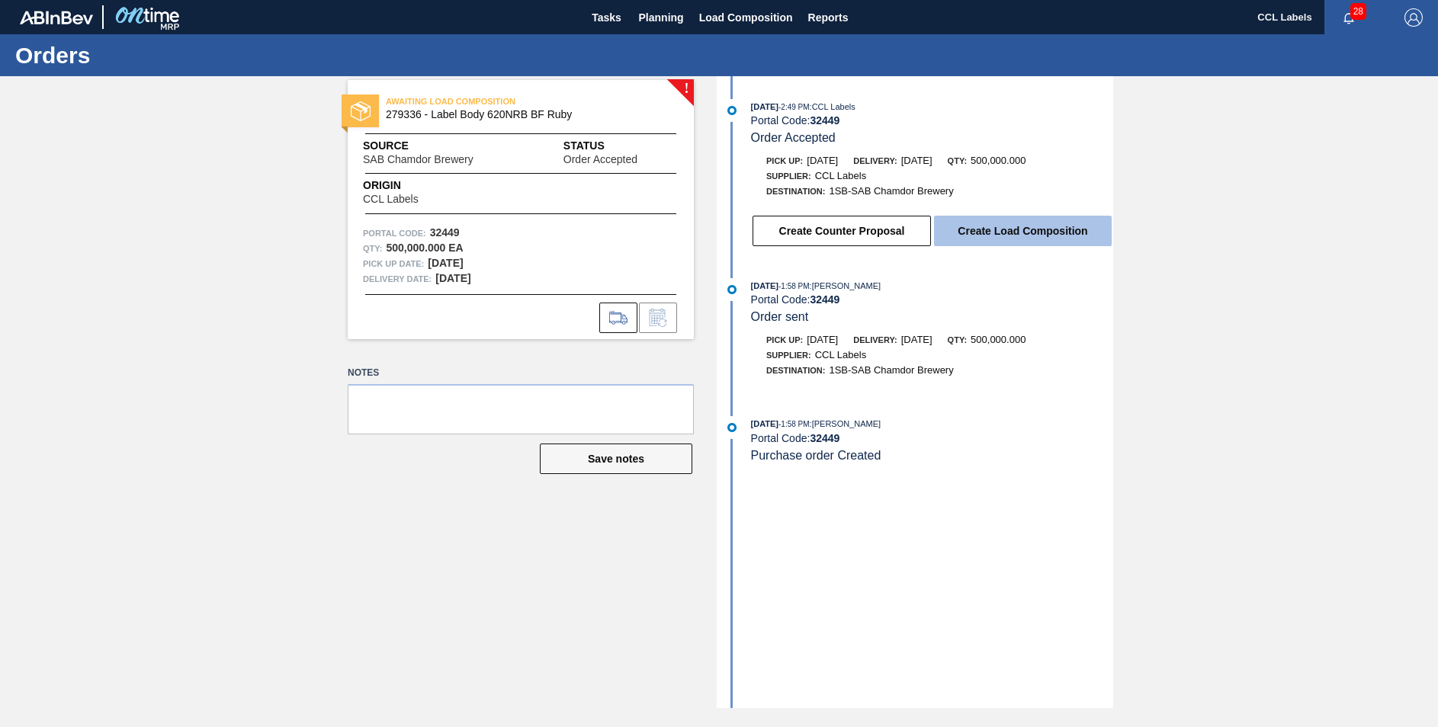
click at [1000, 231] on button "Create Load Composition" at bounding box center [1023, 231] width 178 height 30
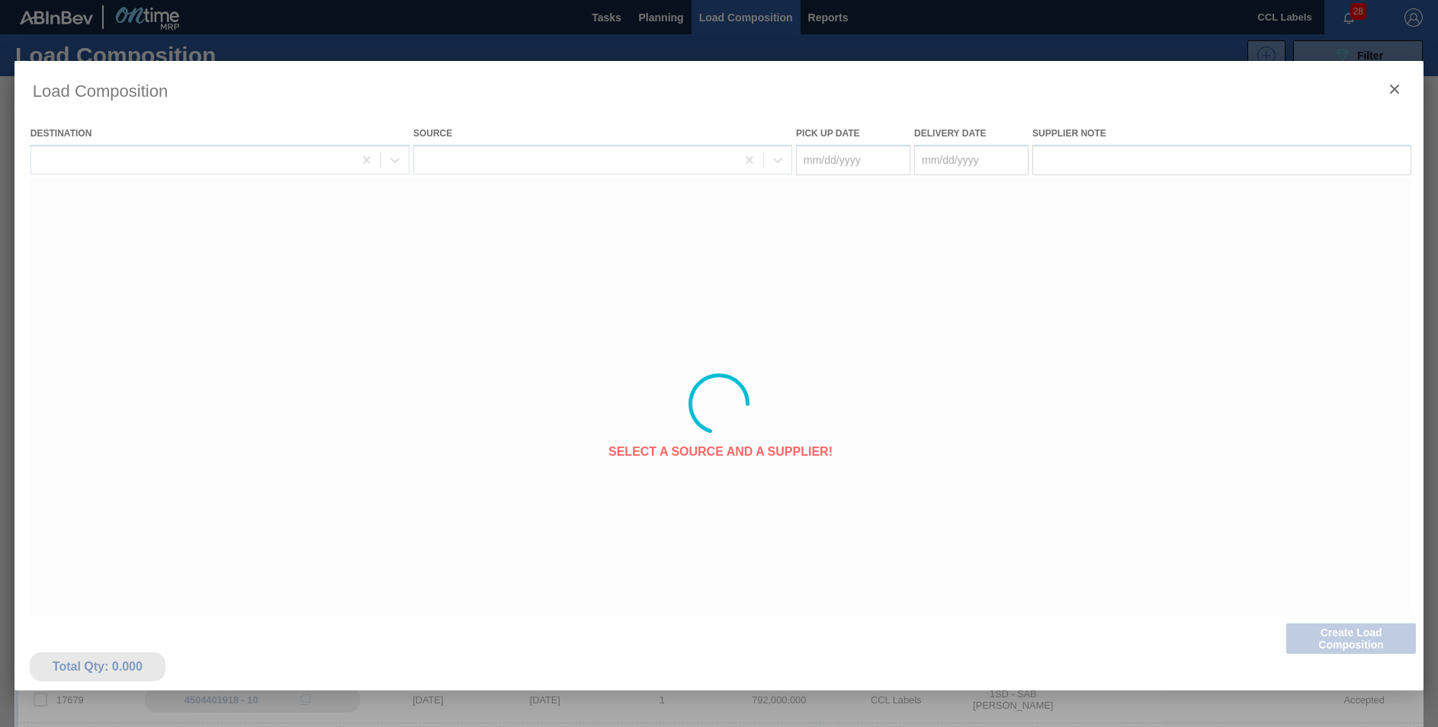
type Date "[DATE]"
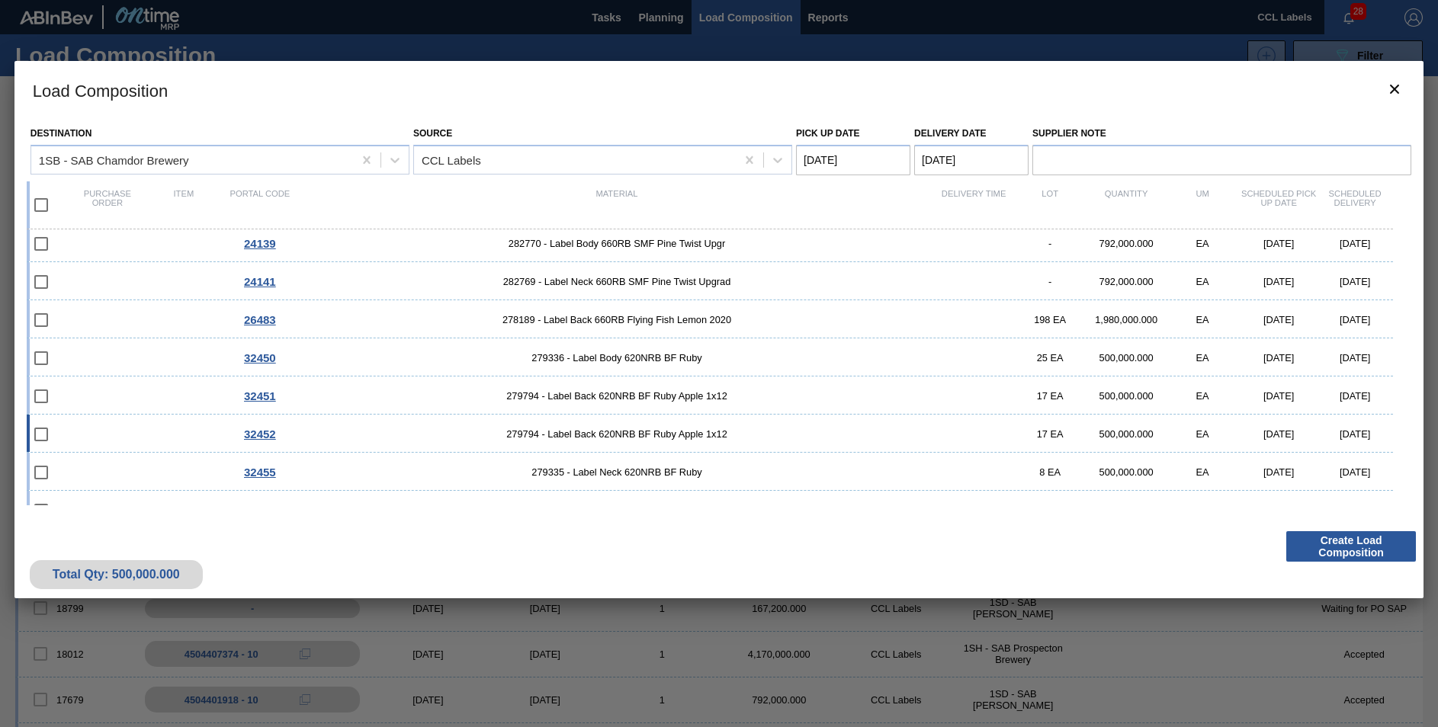
scroll to position [219, 0]
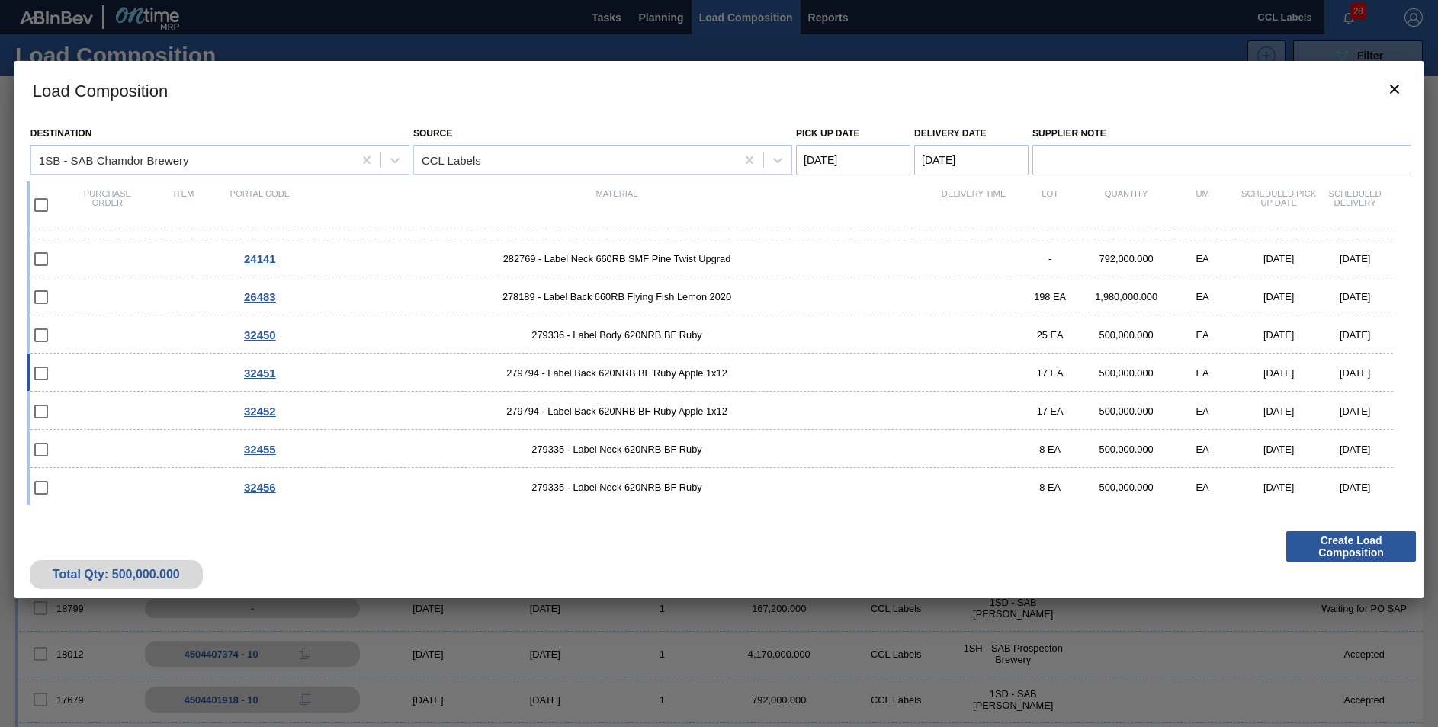
click at [641, 369] on span "279794 - Label Back 620NRB BF Ruby Apple 1x12" at bounding box center [616, 373] width 637 height 11
checkbox input "true"
click at [651, 452] on span "279335 - Label Neck 620NRB BF Ruby" at bounding box center [616, 449] width 637 height 11
checkbox input "true"
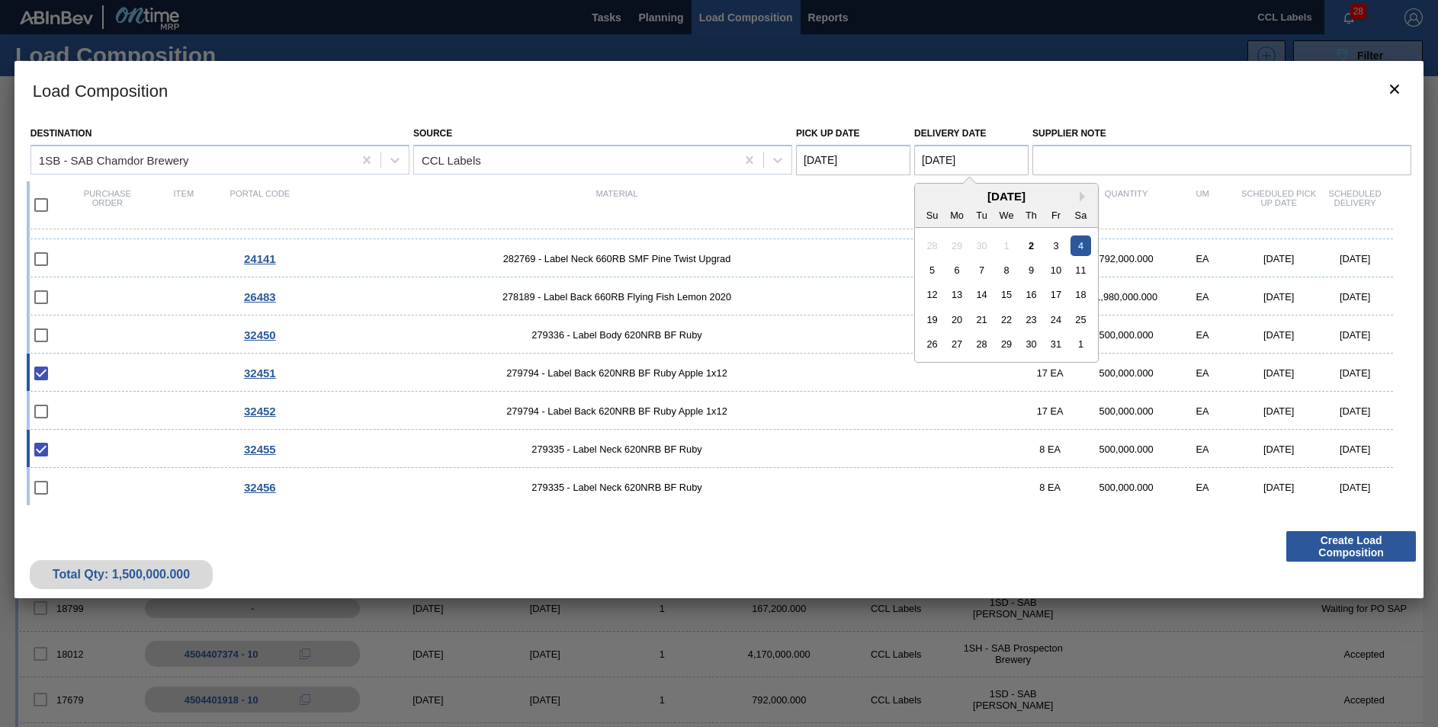
click at [937, 162] on Date "[DATE]" at bounding box center [971, 160] width 114 height 30
click at [958, 268] on div "6" at bounding box center [957, 270] width 21 height 21
type Date "[DATE]"
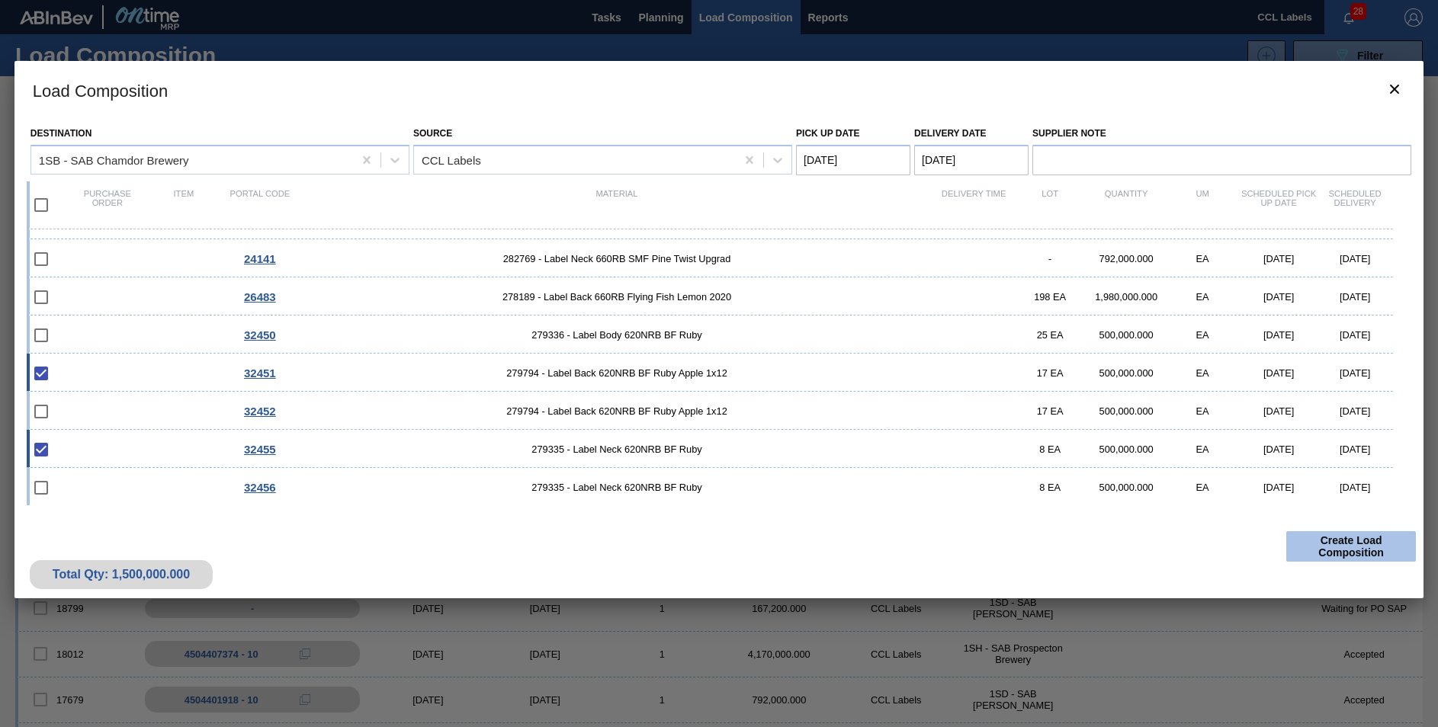
click at [1338, 545] on button "Create Load Composition" at bounding box center [1351, 546] width 130 height 30
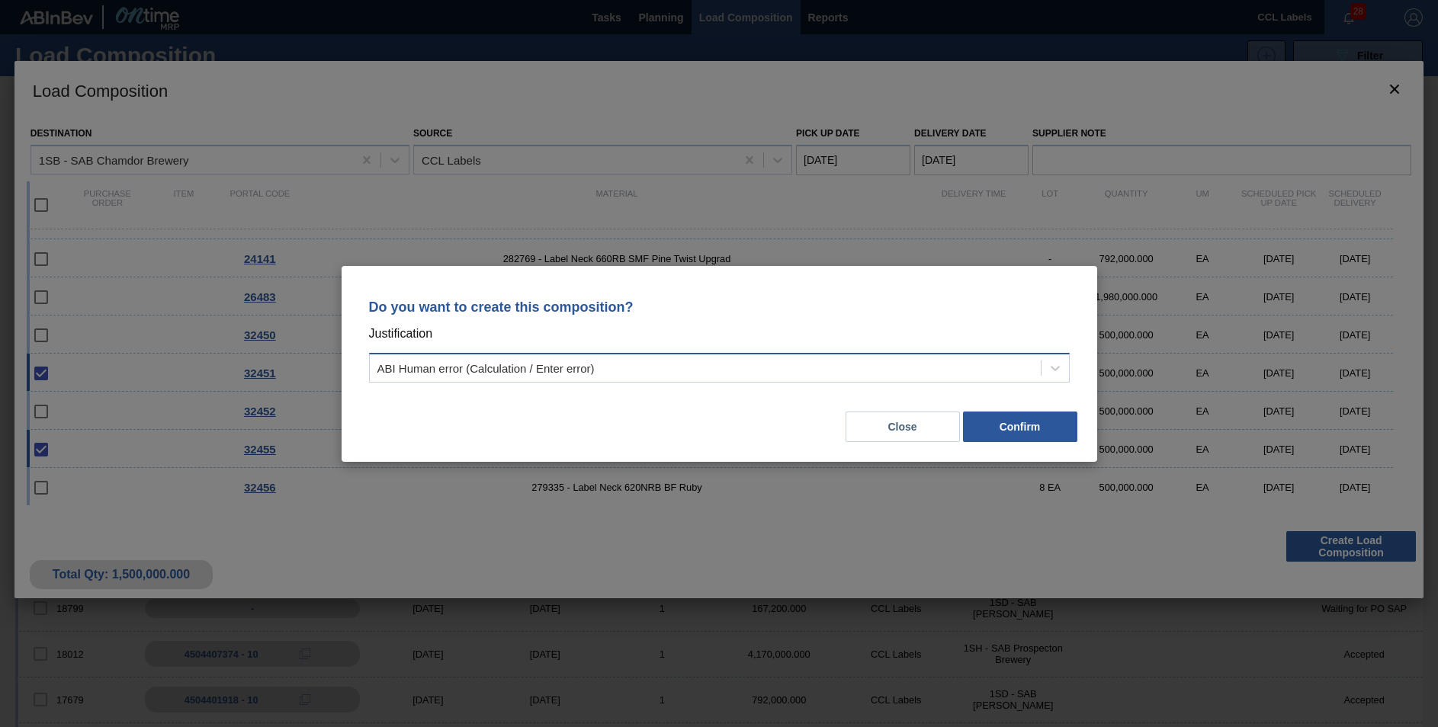
click at [598, 377] on div "ABI Human error (Calculation / Enter error)" at bounding box center [705, 368] width 671 height 22
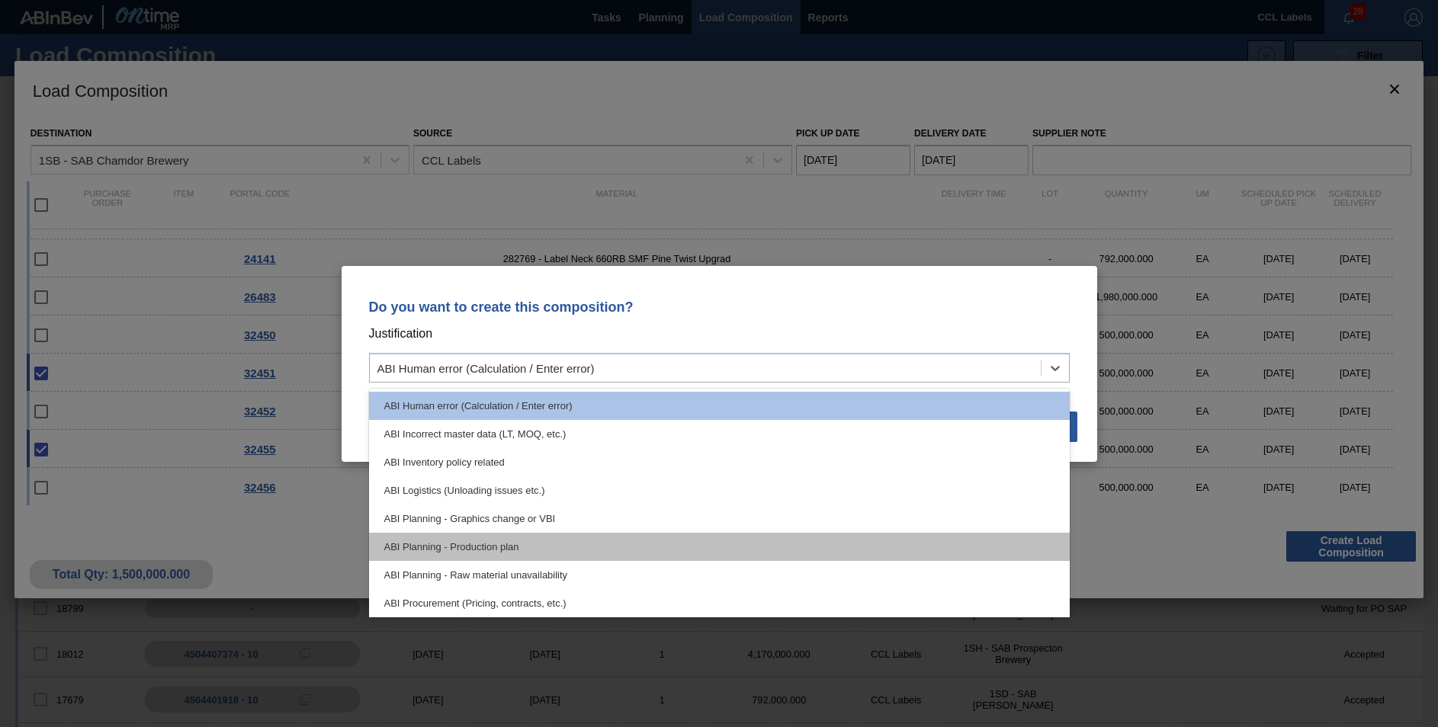
drag, startPoint x: 502, startPoint y: 545, endPoint x: 597, endPoint y: 538, distance: 95.6
click at [502, 546] on div "ABI Planning - Production plan" at bounding box center [719, 547] width 701 height 28
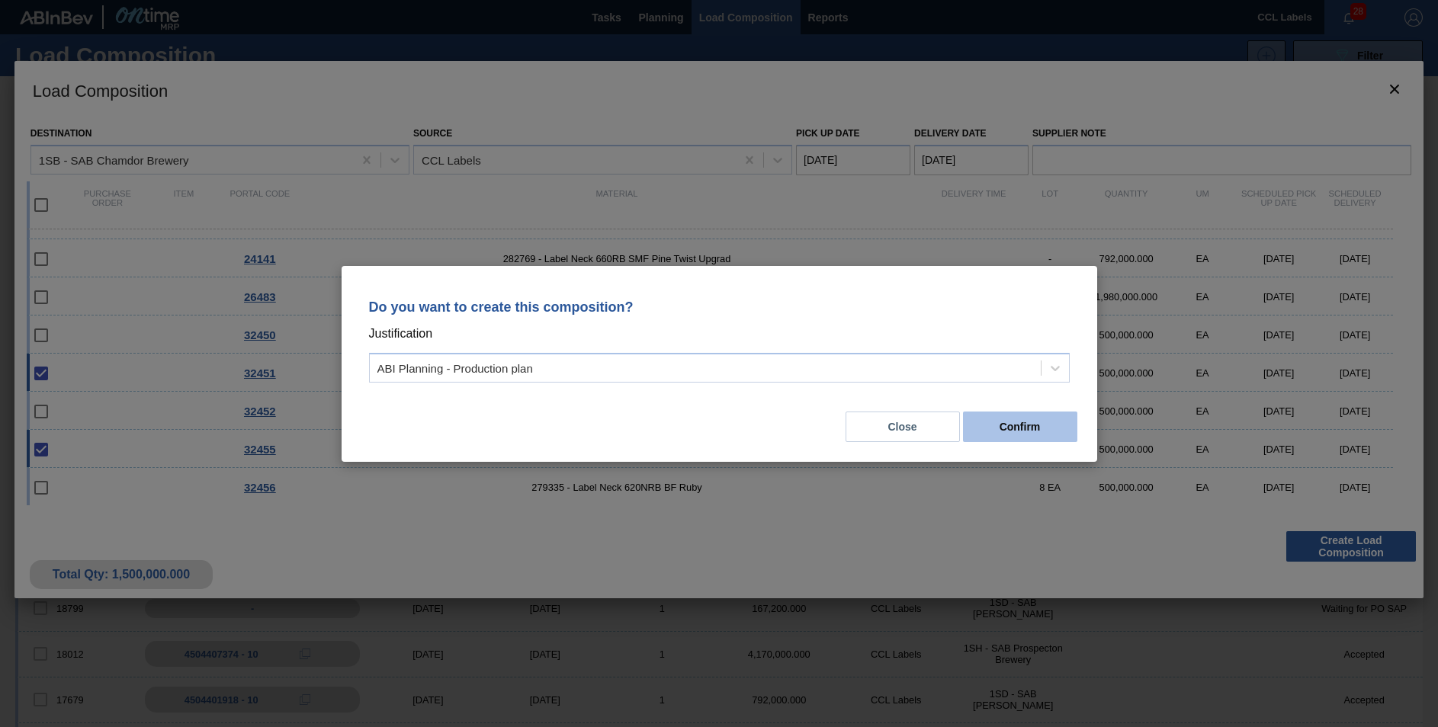
click at [1028, 416] on button "Confirm" at bounding box center [1020, 427] width 114 height 30
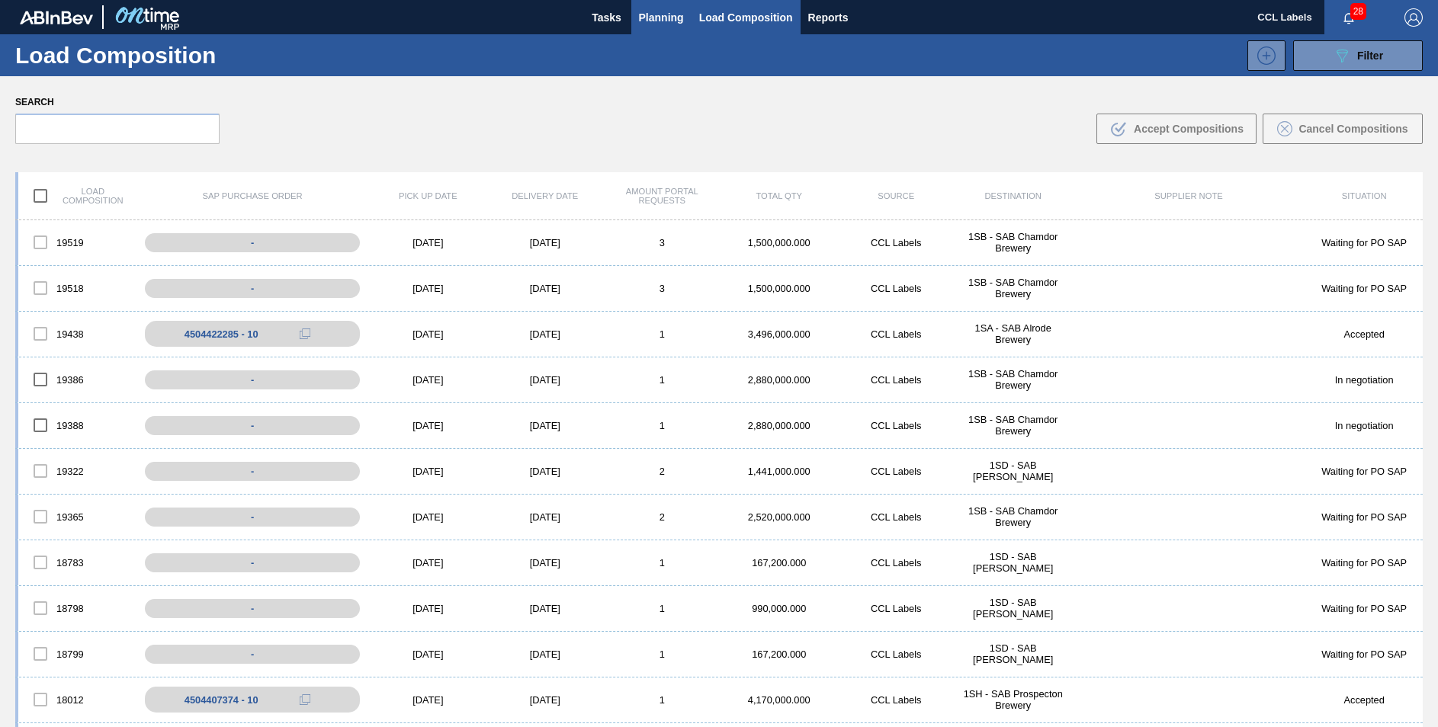
click at [663, 16] on span "Planning" at bounding box center [661, 17] width 45 height 18
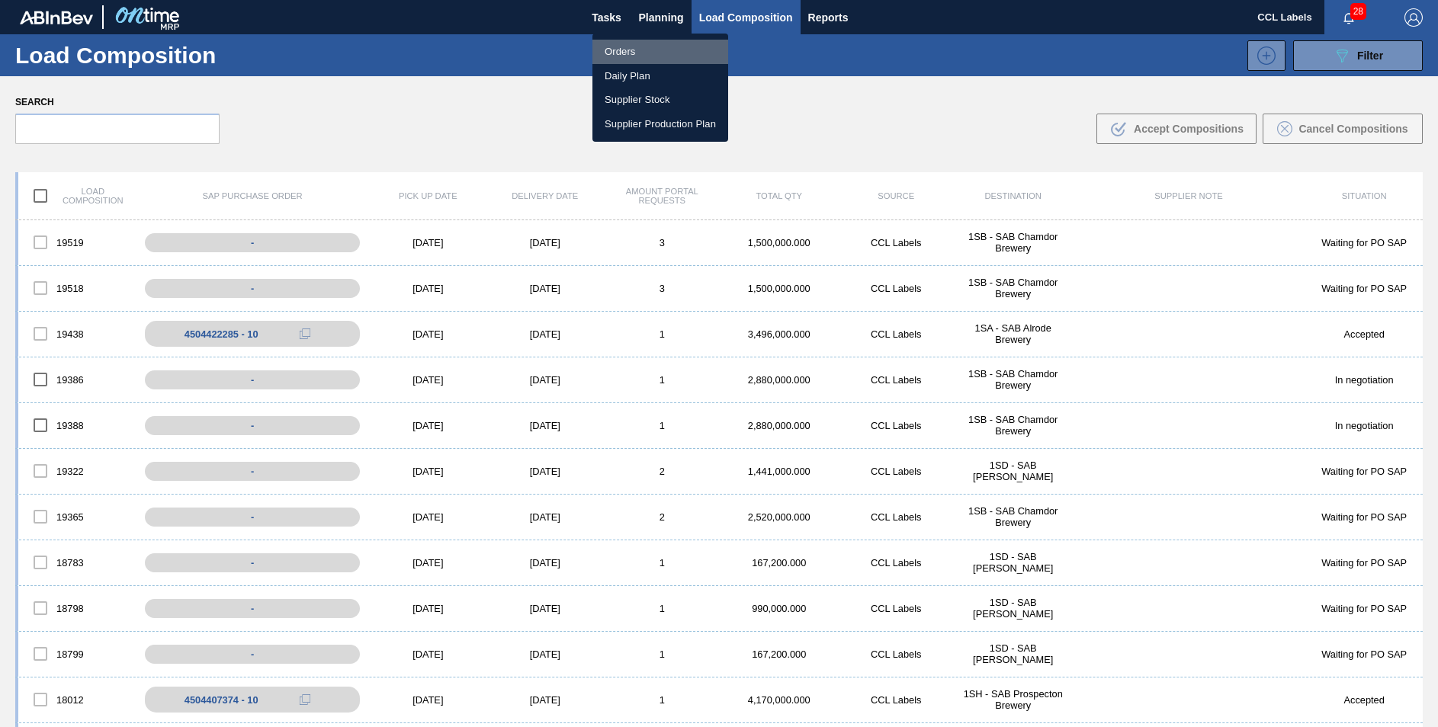
drag, startPoint x: 626, startPoint y: 50, endPoint x: 657, endPoint y: 47, distance: 31.4
click at [625, 50] on li "Orders" at bounding box center [660, 52] width 136 height 24
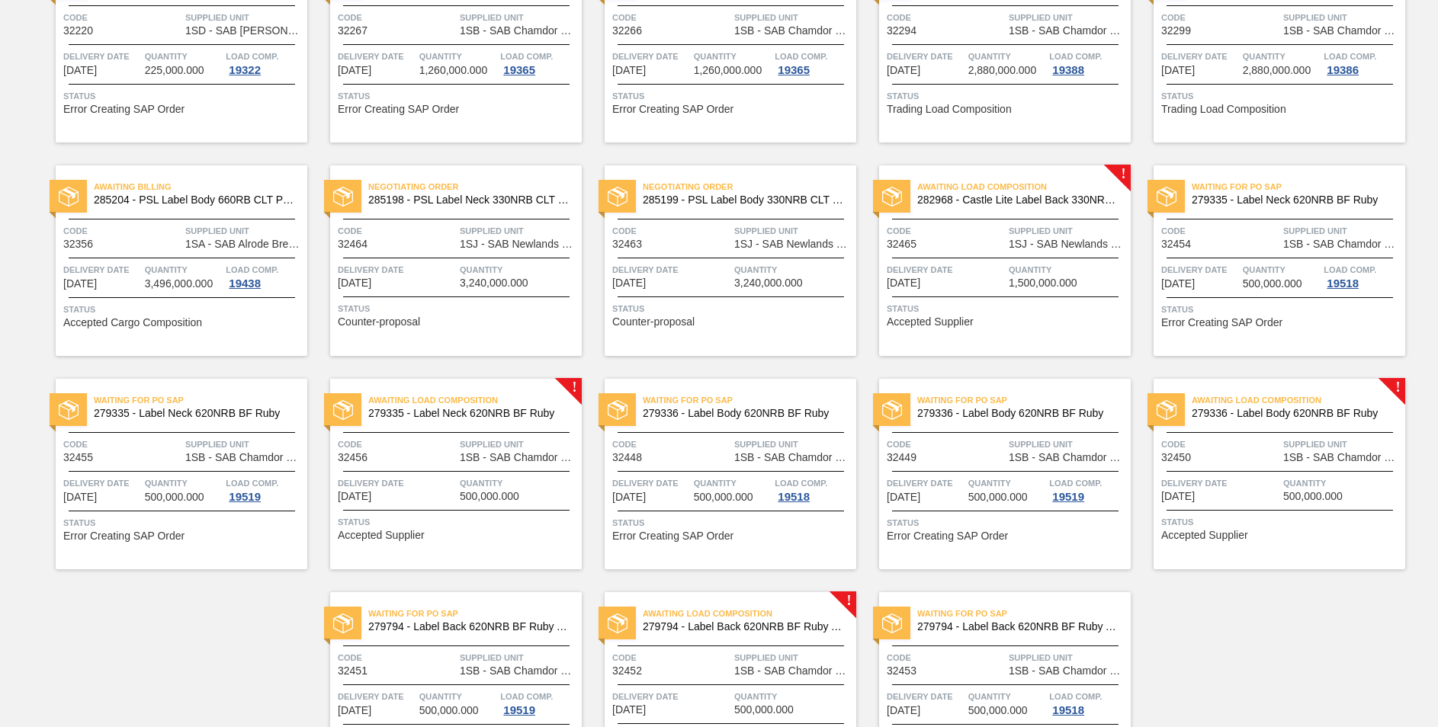
scroll to position [1150, 0]
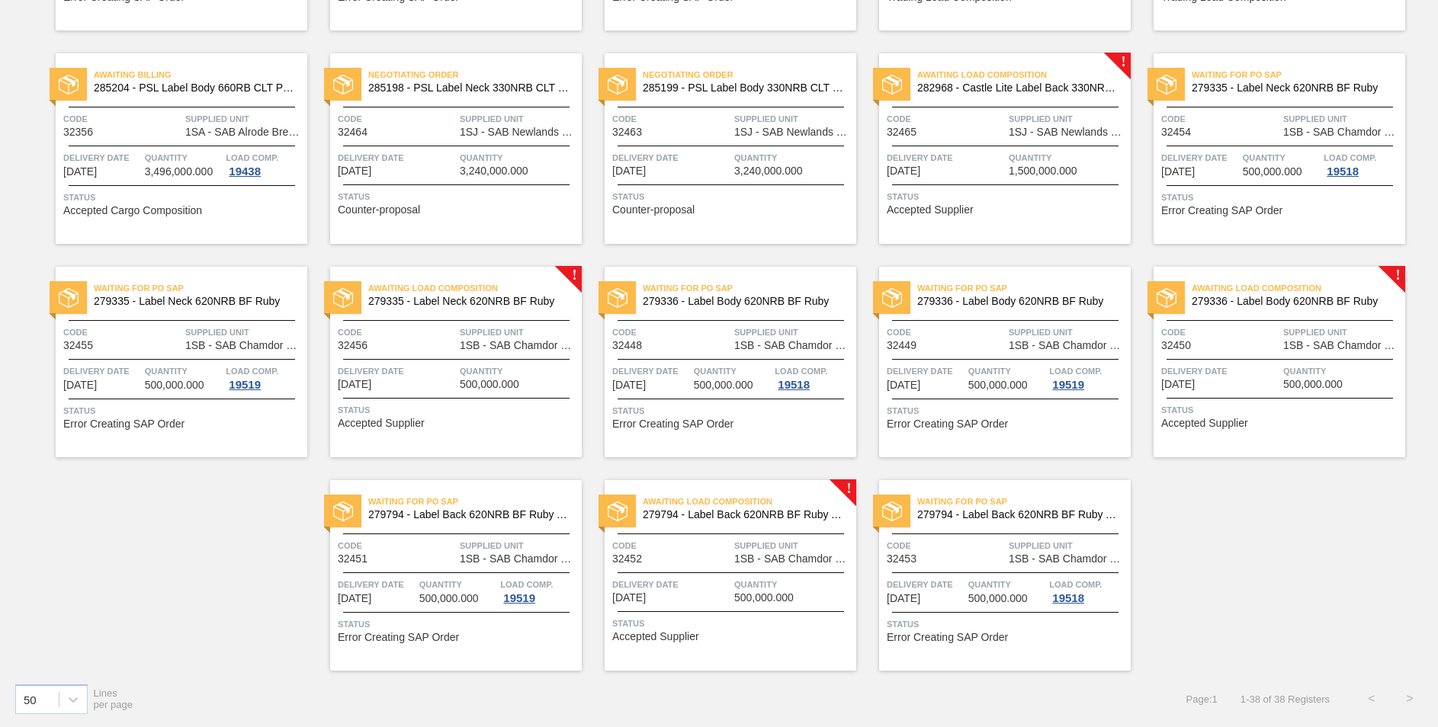
click at [709, 508] on span "Awaiting Load Composition" at bounding box center [749, 501] width 213 height 15
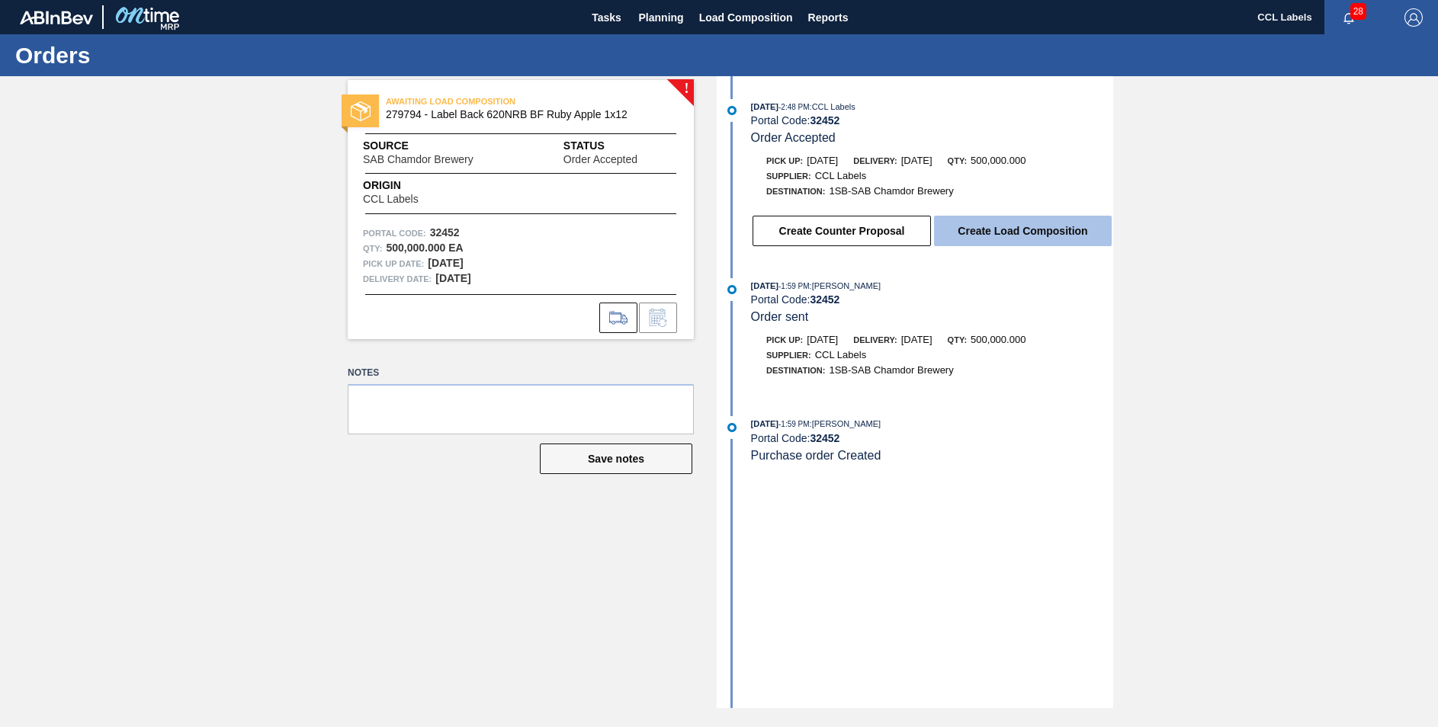
click at [1005, 238] on button "Create Load Composition" at bounding box center [1023, 231] width 178 height 30
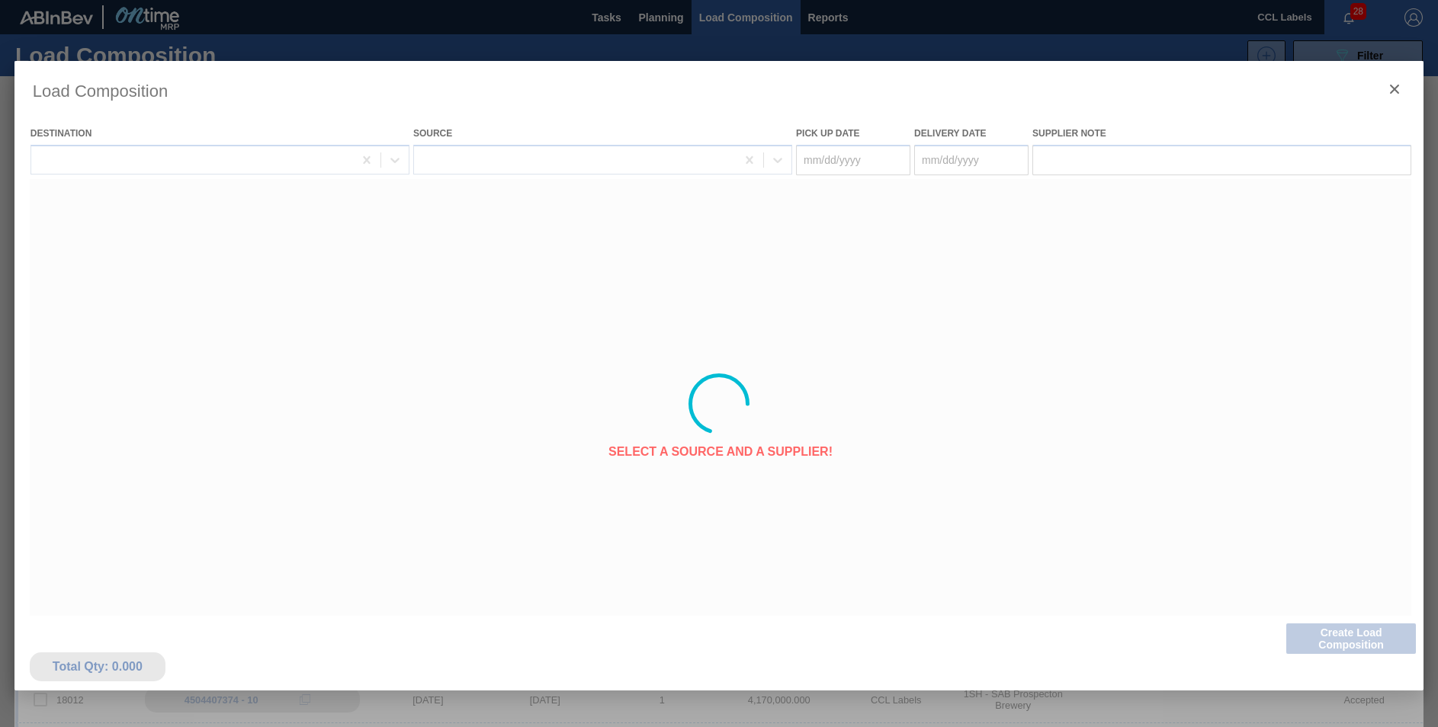
type Date "[DATE]"
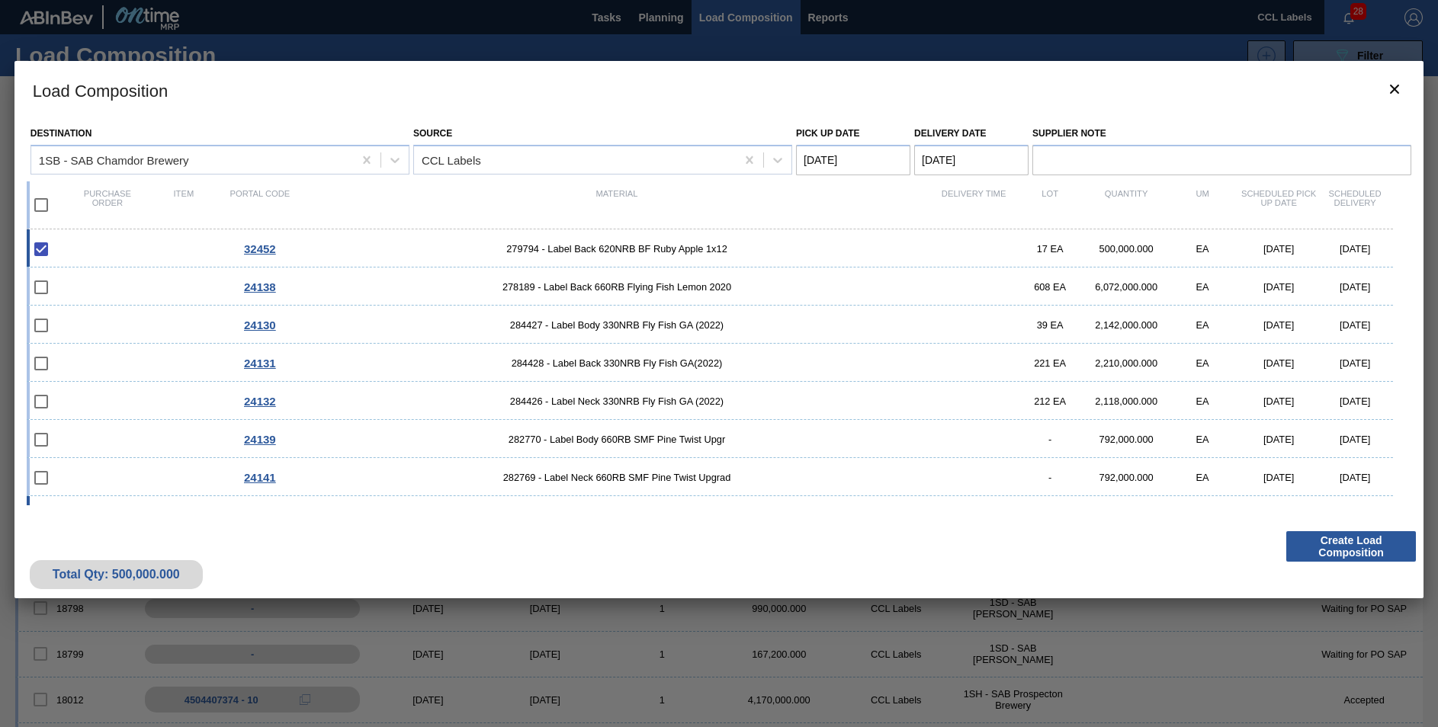
scroll to position [104, 0]
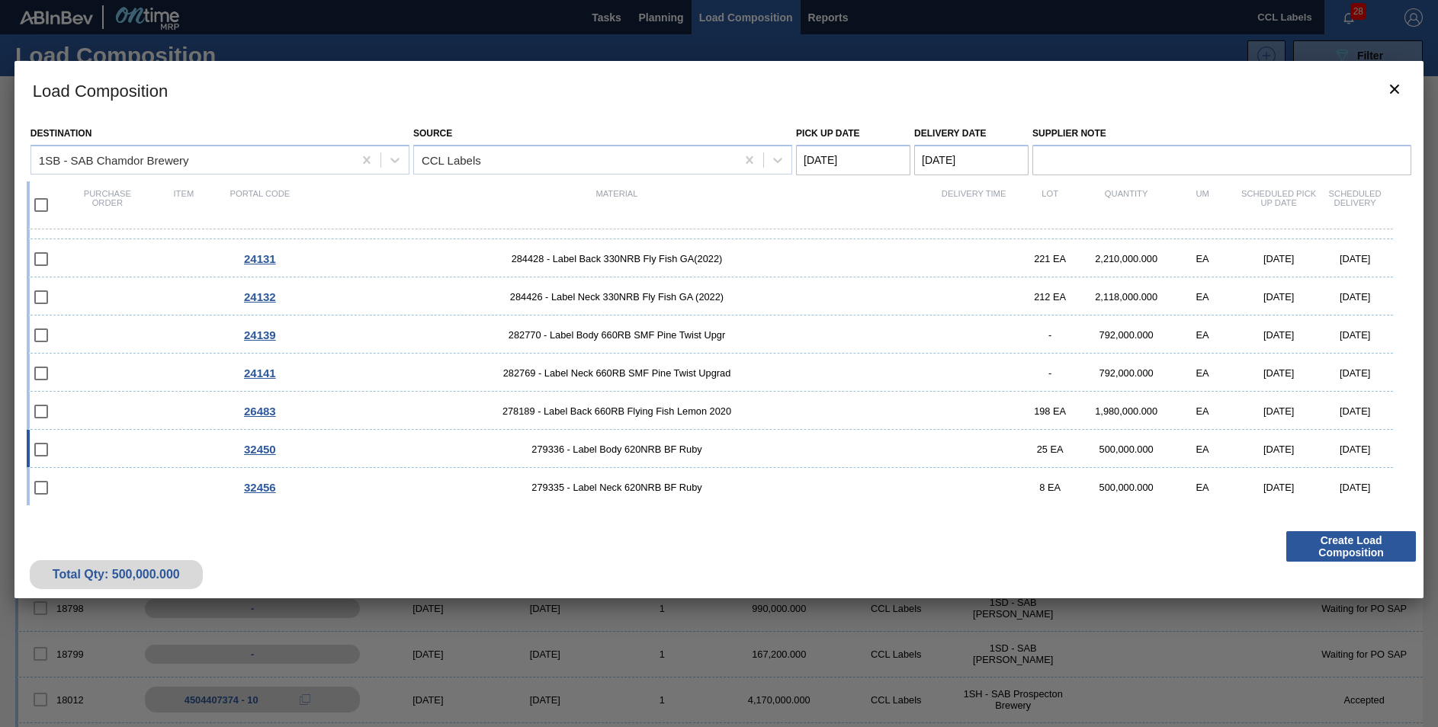
click at [658, 454] on span "279336 - Label Body 620NRB BF Ruby" at bounding box center [616, 449] width 637 height 11
checkbox input "true"
click at [647, 486] on span "279335 - Label Neck 620NRB BF Ruby" at bounding box center [616, 487] width 637 height 11
checkbox input "true"
click at [942, 157] on Date "[DATE]" at bounding box center [971, 160] width 114 height 30
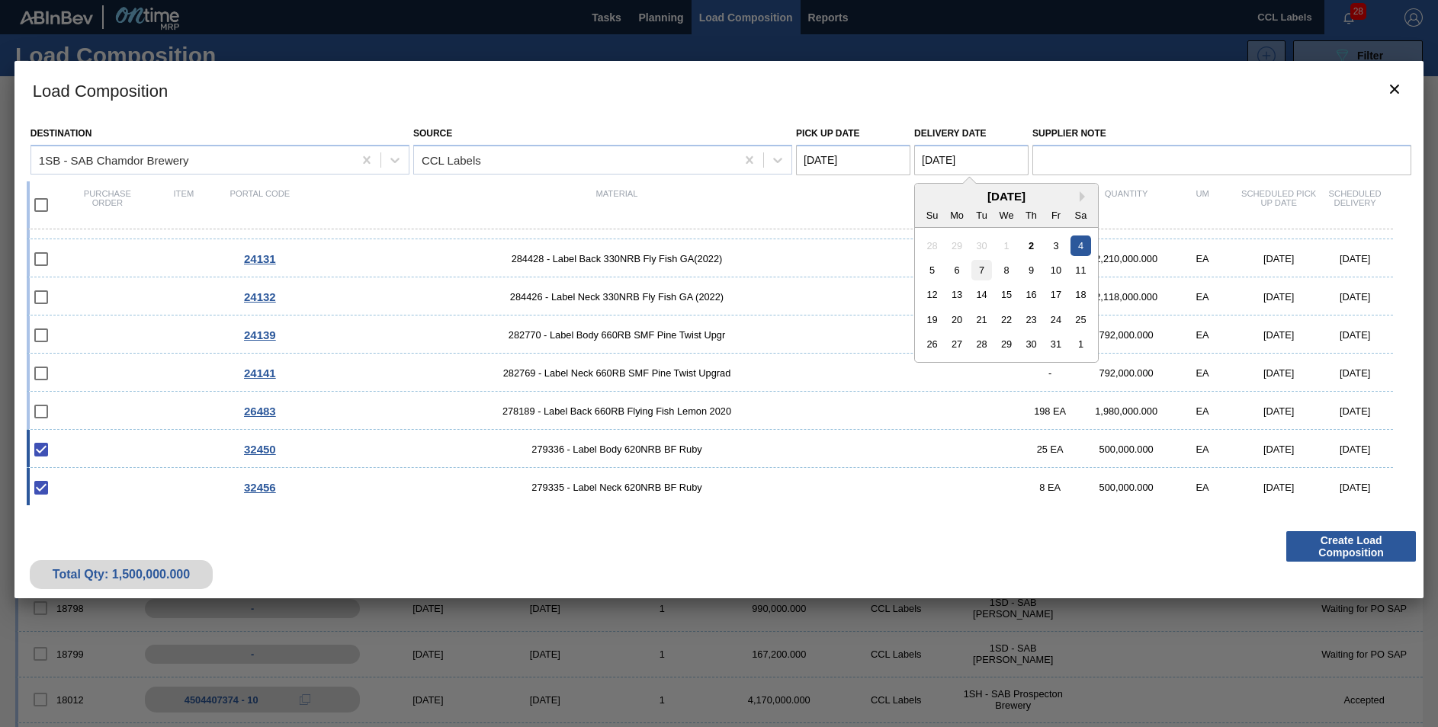
click at [984, 272] on div "7" at bounding box center [981, 270] width 21 height 21
type Date "[DATE]"
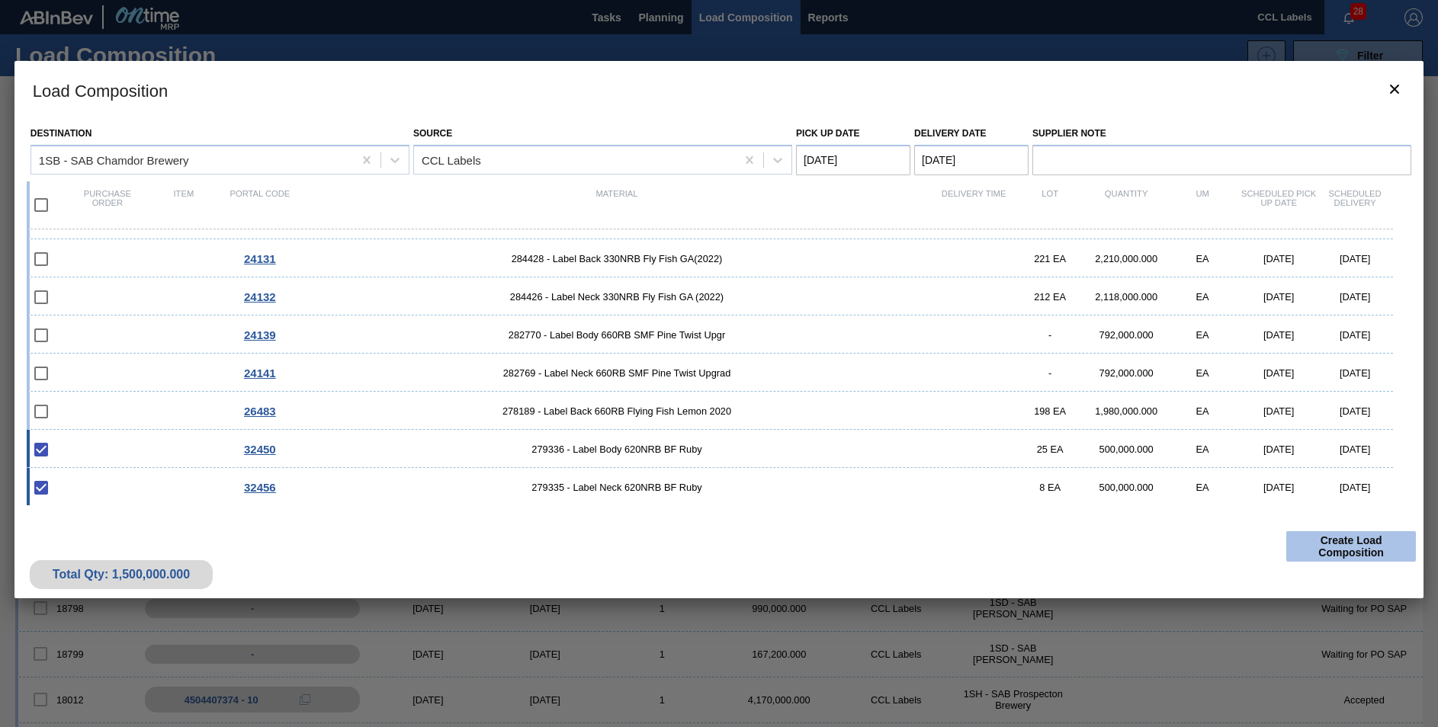
click at [1352, 540] on button "Create Load Composition" at bounding box center [1351, 546] width 130 height 30
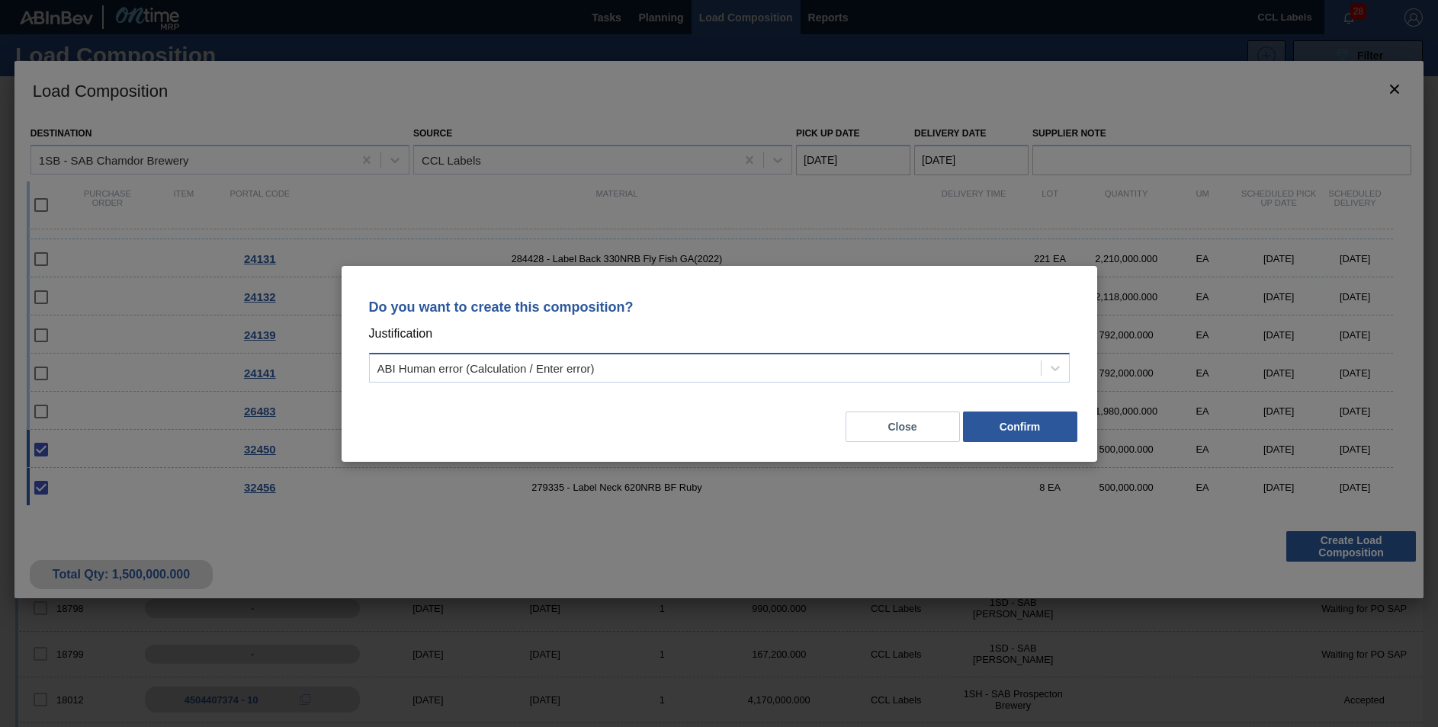
click at [610, 361] on div "ABI Human error (Calculation / Enter error)" at bounding box center [705, 368] width 671 height 22
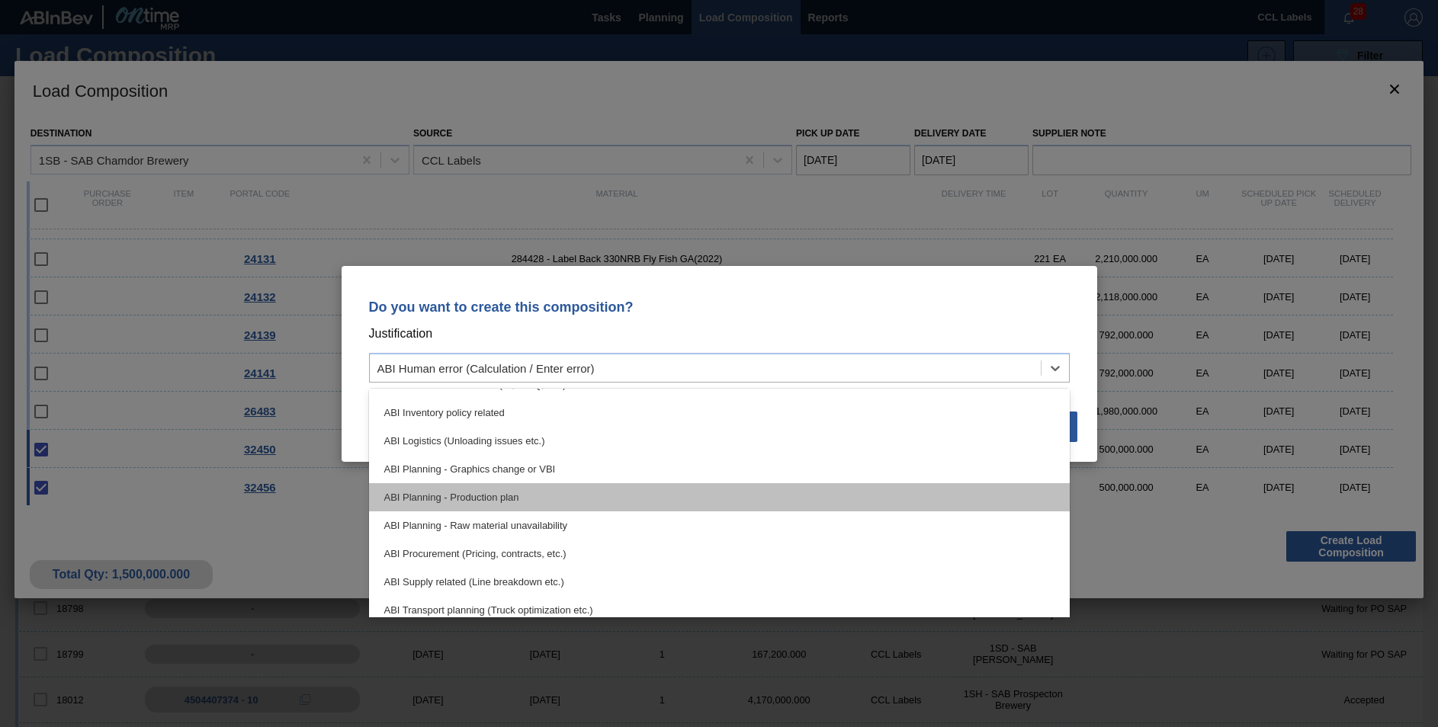
scroll to position [76, 0]
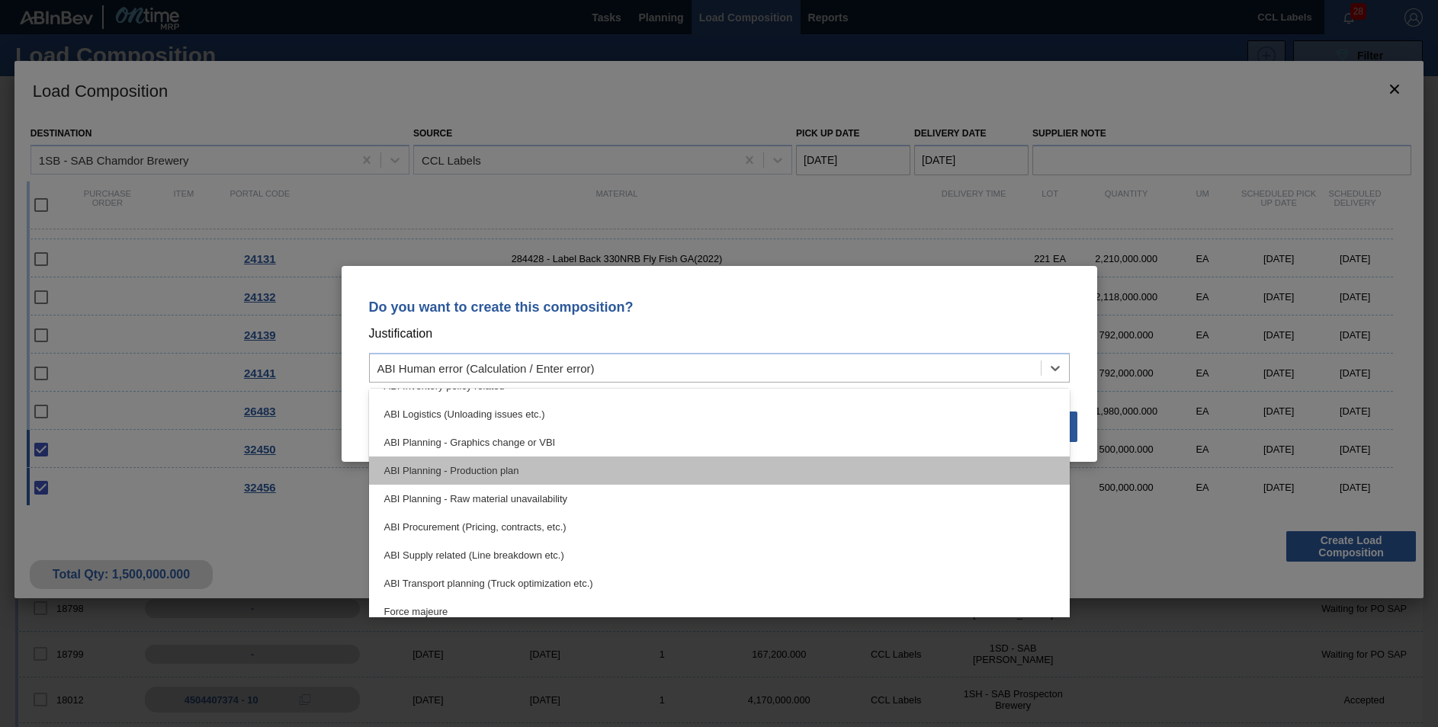
click at [514, 467] on div "ABI Planning - Production plan" at bounding box center [719, 471] width 701 height 28
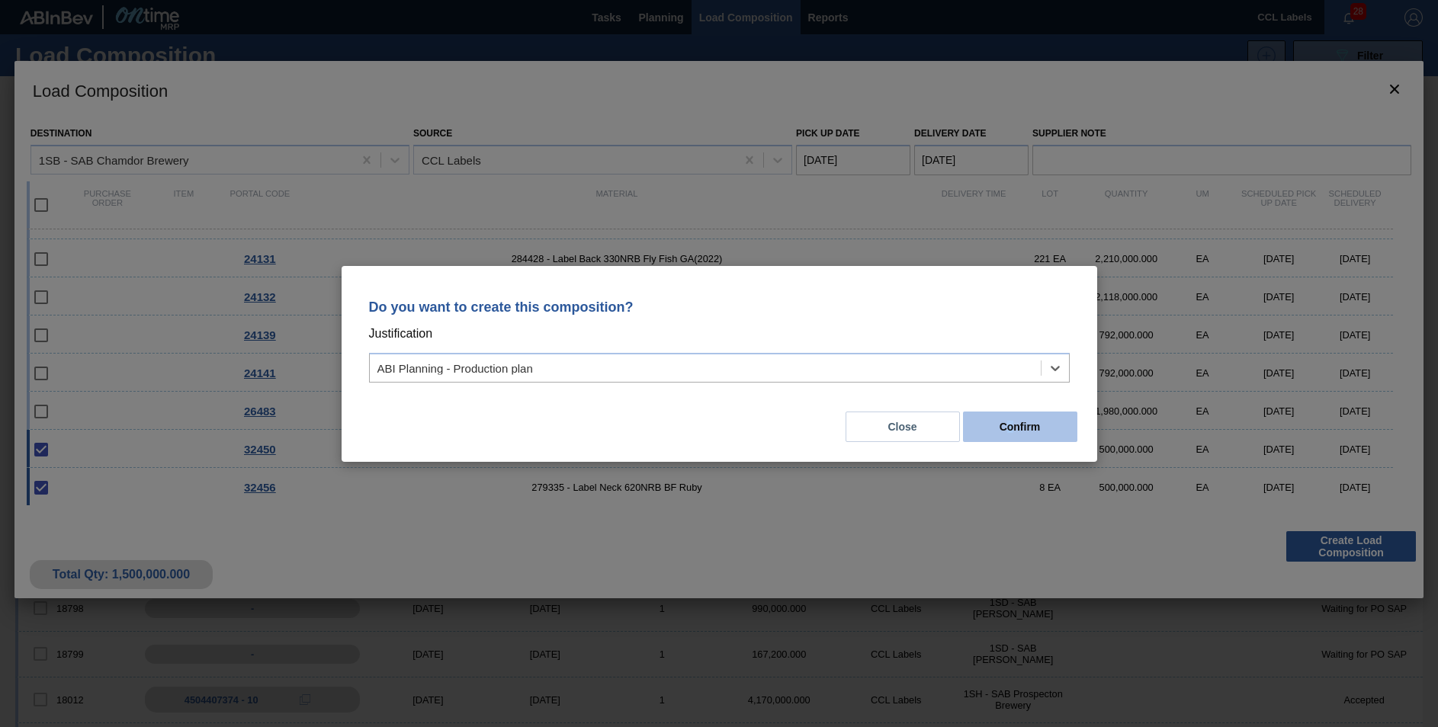
click at [1010, 414] on div "Close Confirm" at bounding box center [719, 418] width 719 height 52
drag, startPoint x: 1010, startPoint y: 414, endPoint x: 1022, endPoint y: 430, distance: 20.6
click at [1022, 430] on button "Confirm" at bounding box center [1020, 427] width 114 height 30
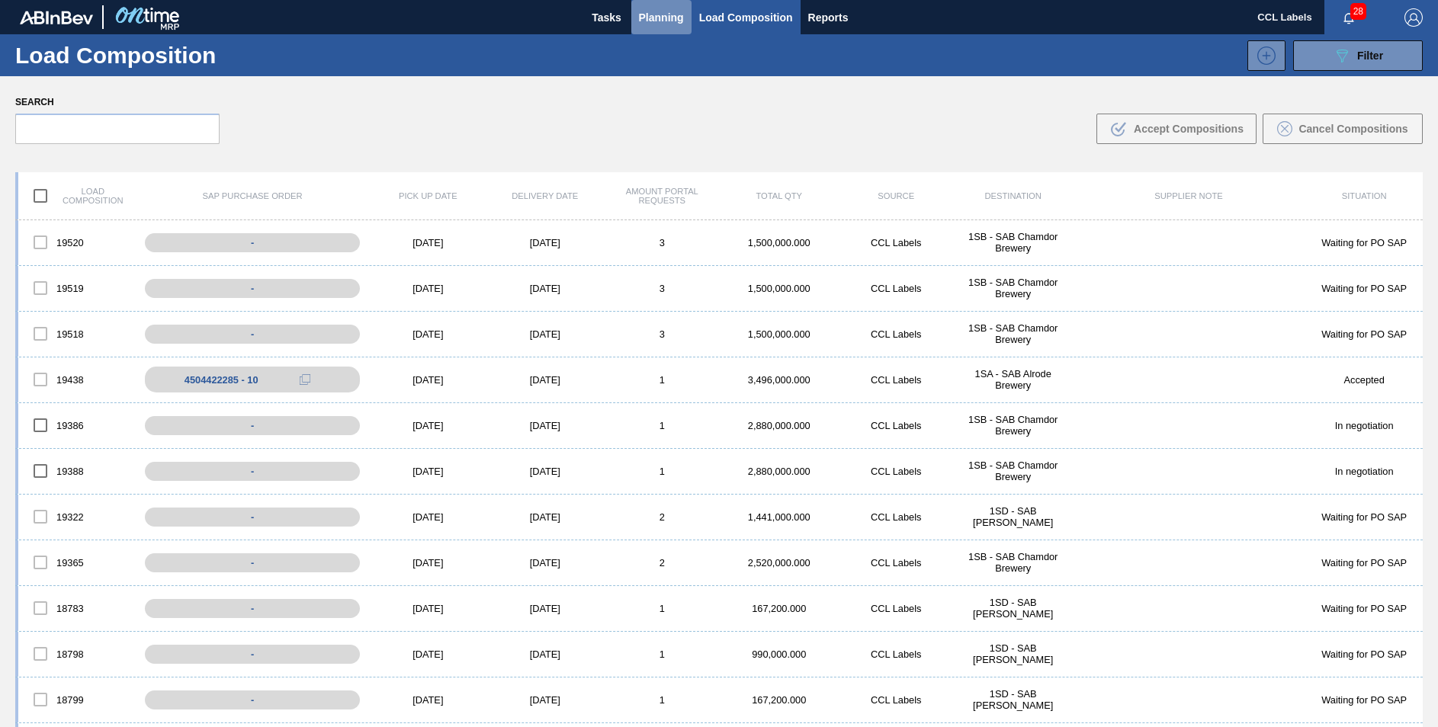
drag, startPoint x: 657, startPoint y: 6, endPoint x: 647, endPoint y: 40, distance: 35.9
click at [657, 8] on button "Planning" at bounding box center [661, 17] width 60 height 34
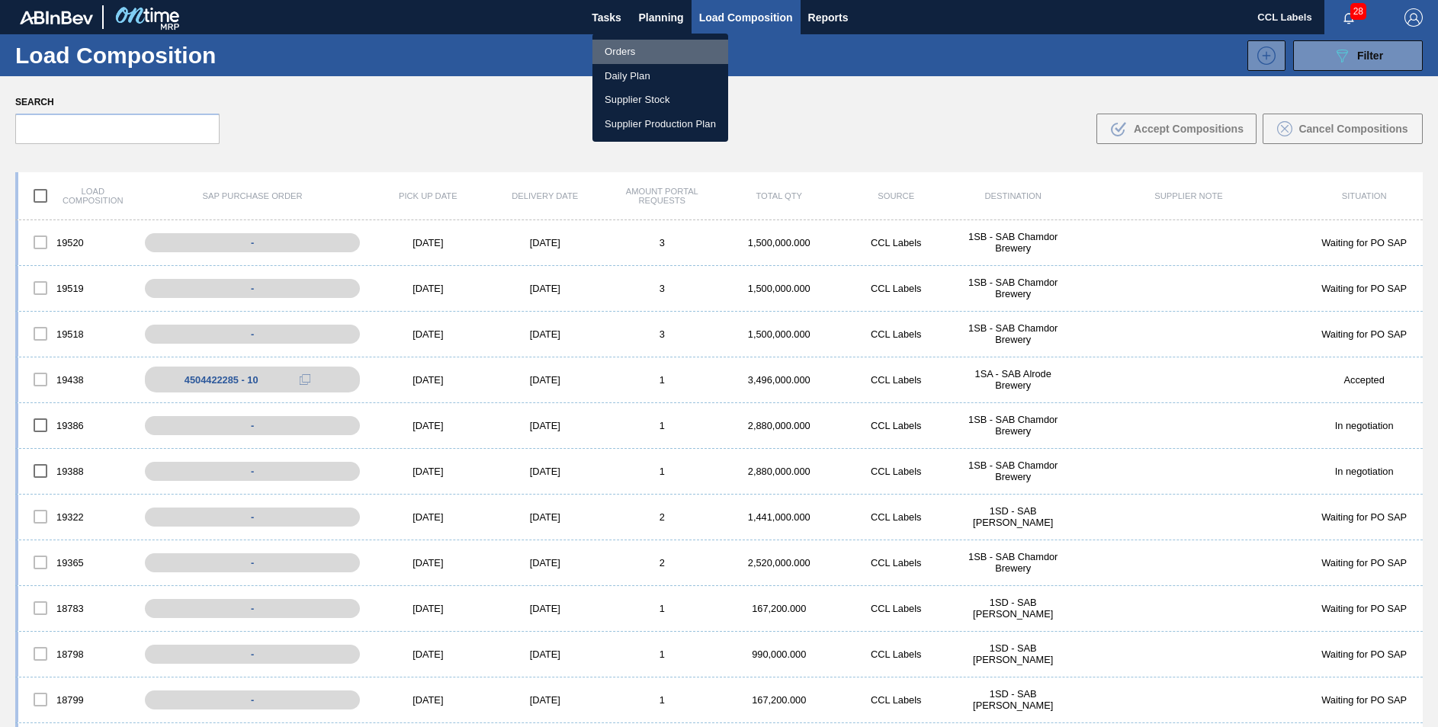
click at [629, 55] on li "Orders" at bounding box center [660, 52] width 136 height 24
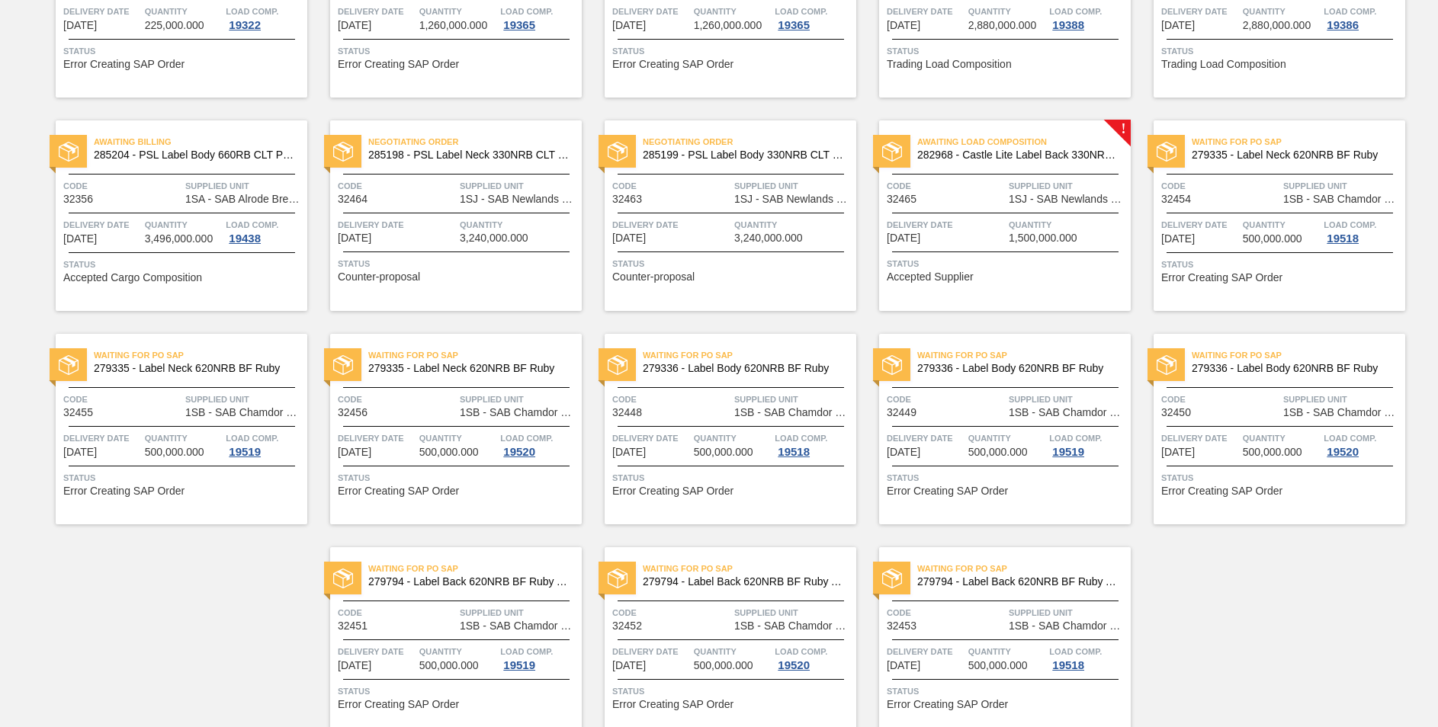
scroll to position [1150, 0]
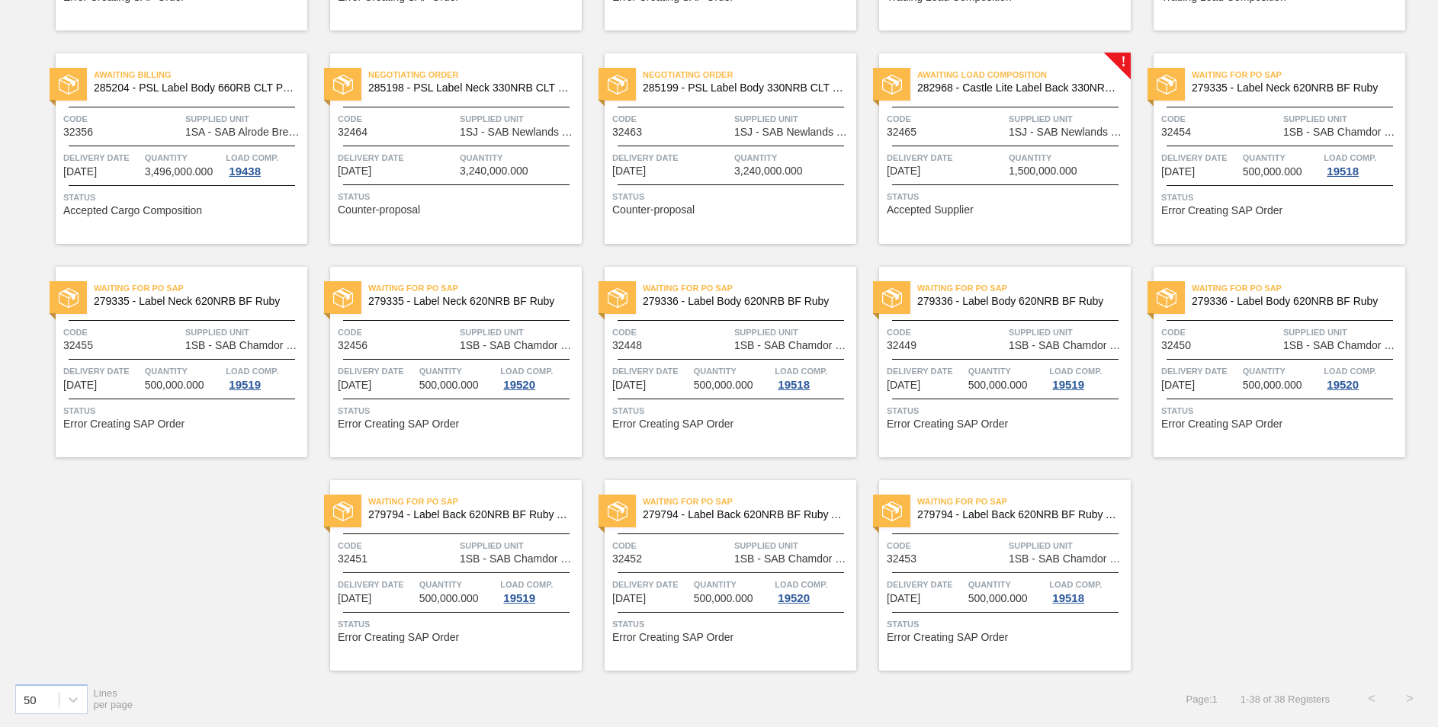
click at [1045, 292] on span "Waiting for PO SAP" at bounding box center [1023, 288] width 213 height 15
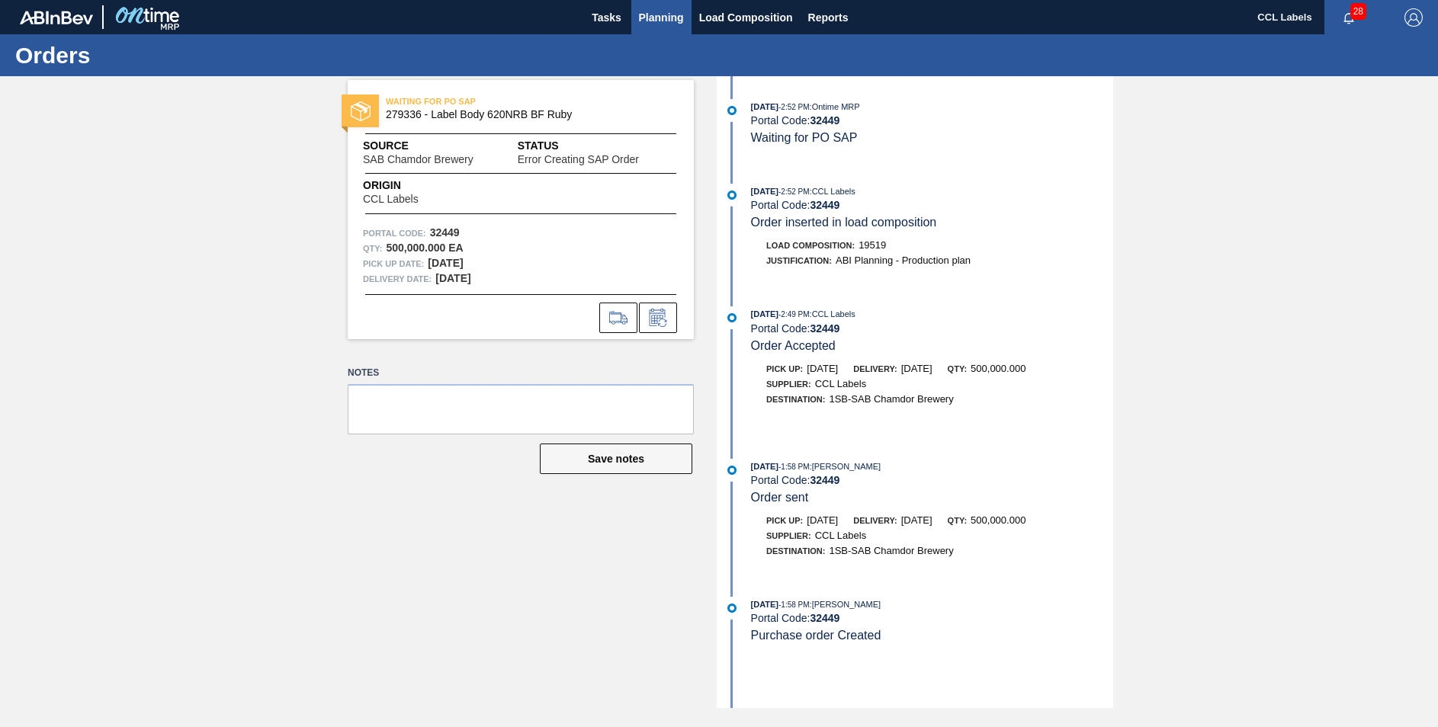
click at [662, 26] on span "Planning" at bounding box center [661, 17] width 45 height 18
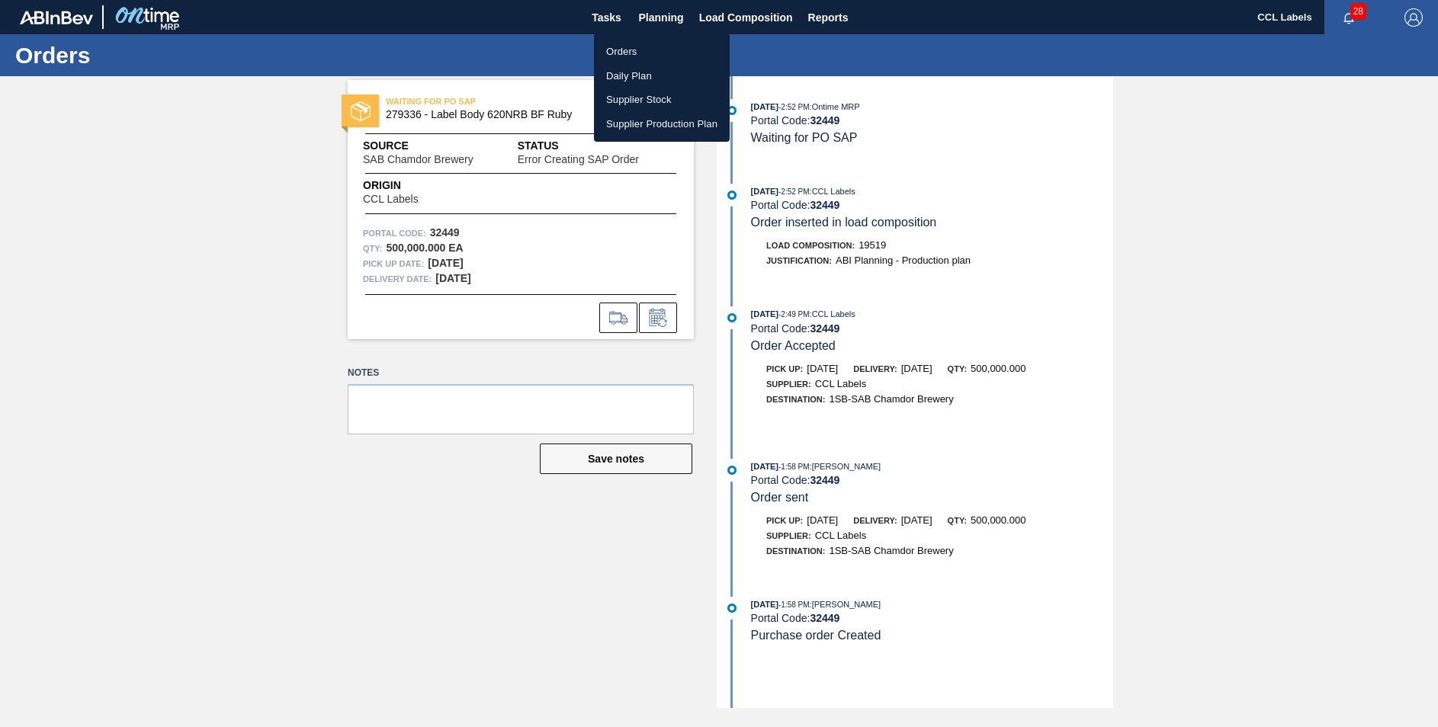
click at [756, 16] on div at bounding box center [719, 363] width 1438 height 727
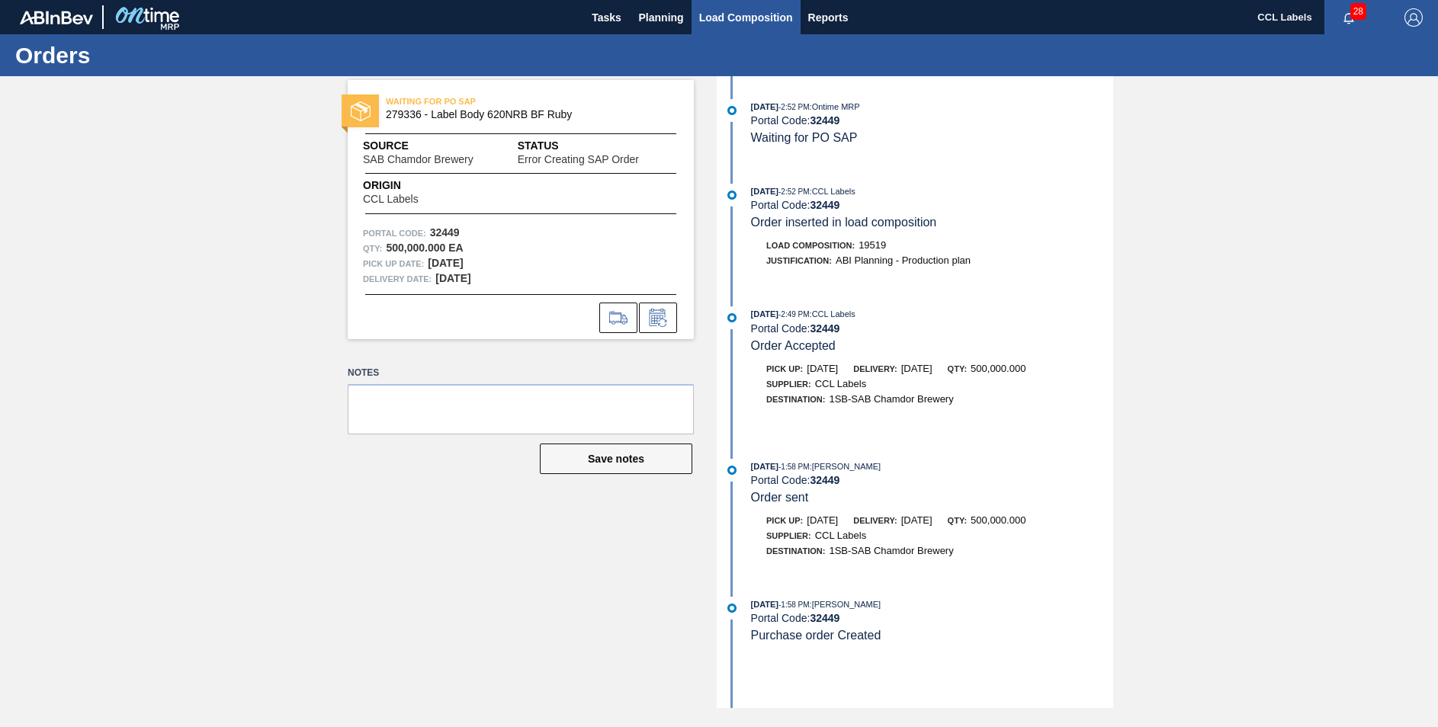
click at [741, 17] on span "Load Composition" at bounding box center [746, 17] width 94 height 18
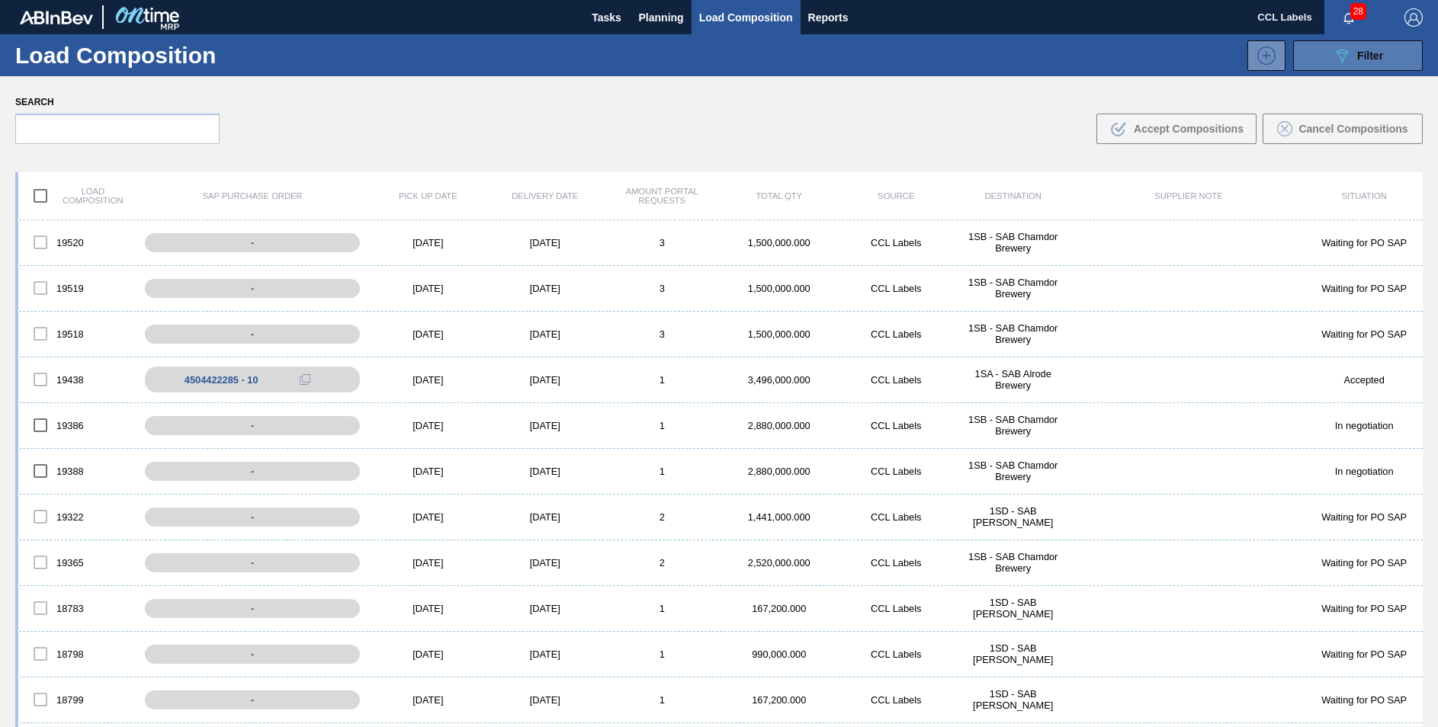
click at [1308, 62] on button "089F7B8B-B2A5-4AFE-B5C0-19BA573D28AC Filter" at bounding box center [1358, 55] width 130 height 30
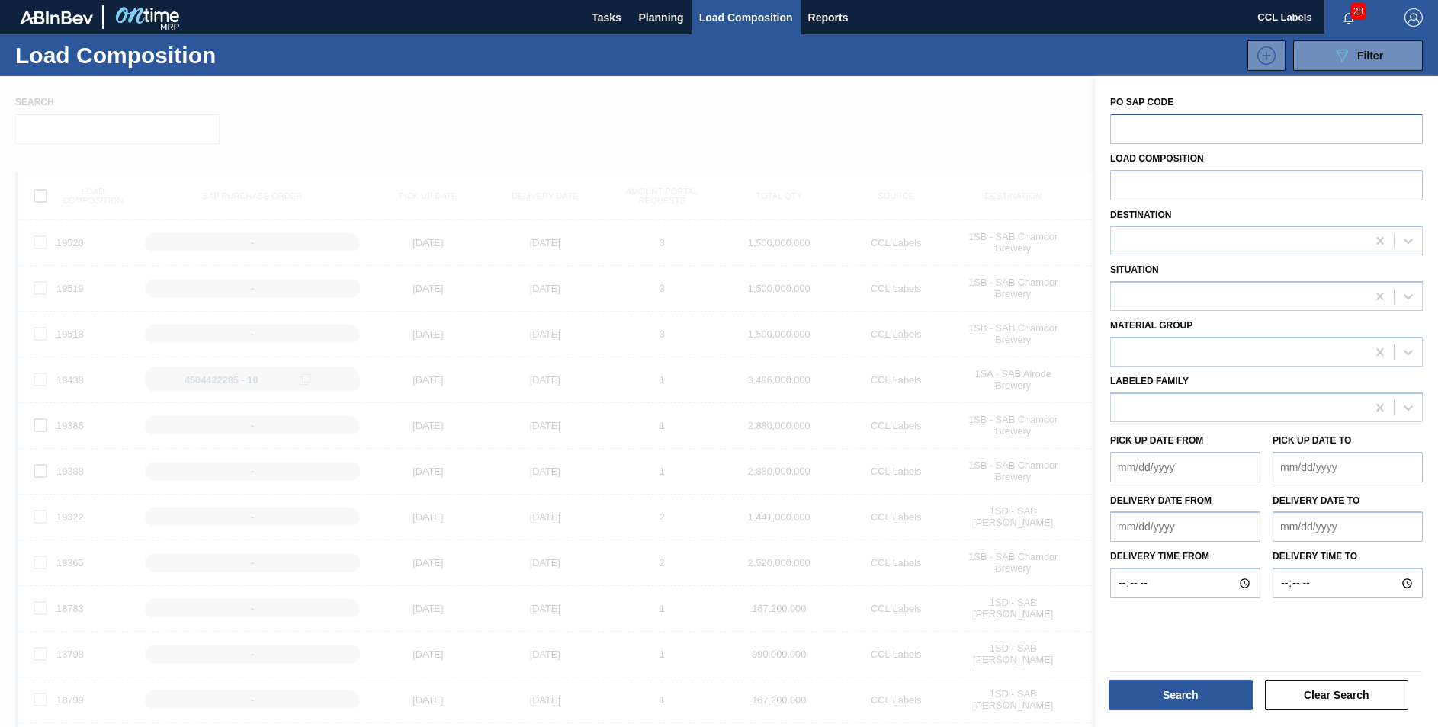
click at [1202, 133] on input "text" at bounding box center [1266, 128] width 313 height 29
click at [923, 113] on div at bounding box center [719, 439] width 1438 height 727
click at [644, 7] on button "Planning" at bounding box center [661, 17] width 60 height 34
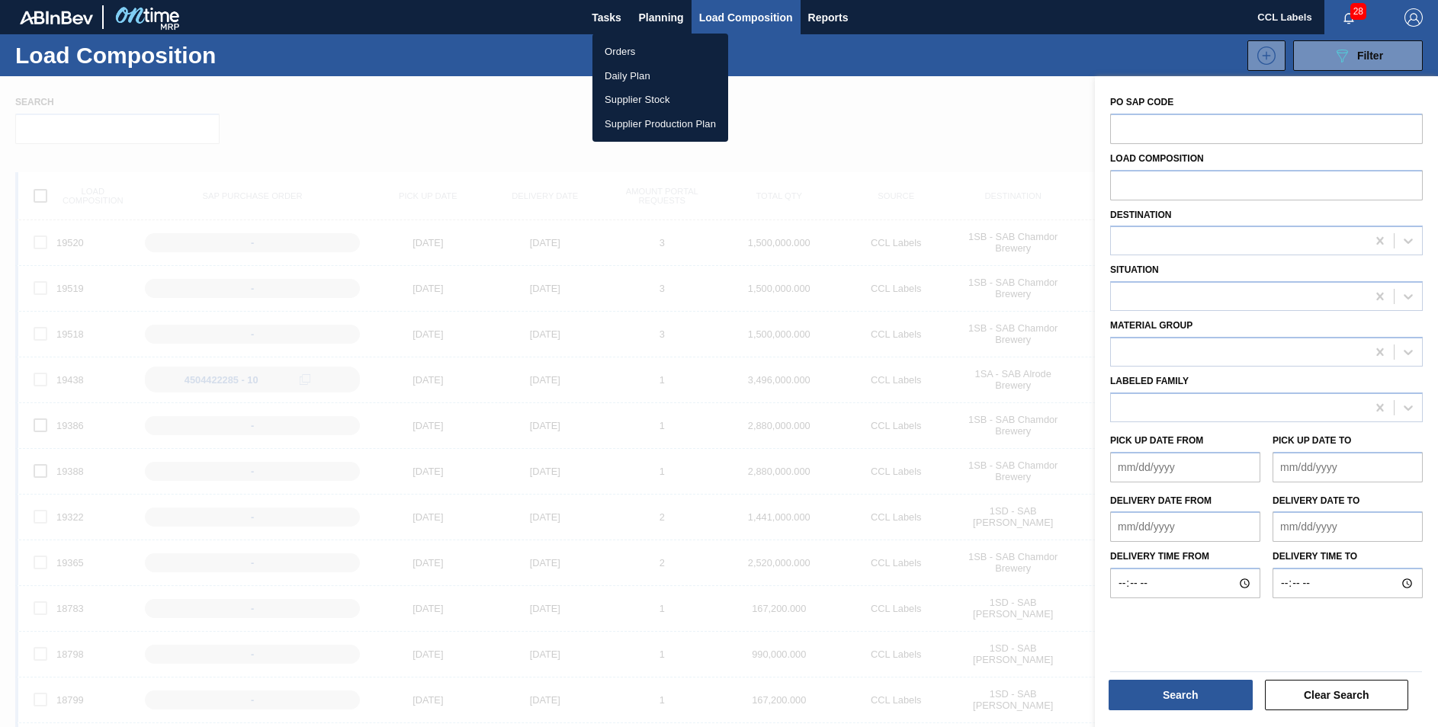
click at [619, 45] on li "Orders" at bounding box center [660, 52] width 136 height 24
click at [653, 52] on li "Orders" at bounding box center [660, 52] width 136 height 24
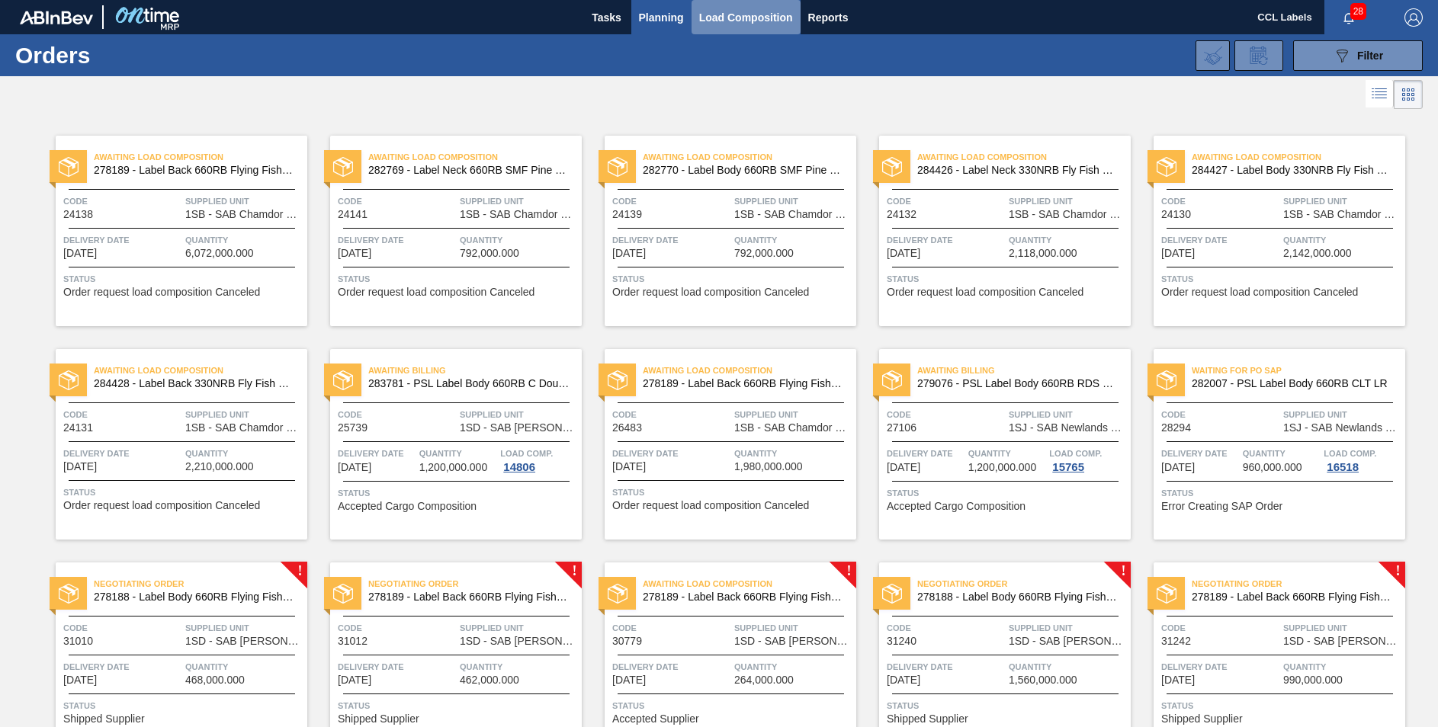
click at [730, 11] on span "Load Composition" at bounding box center [746, 17] width 94 height 18
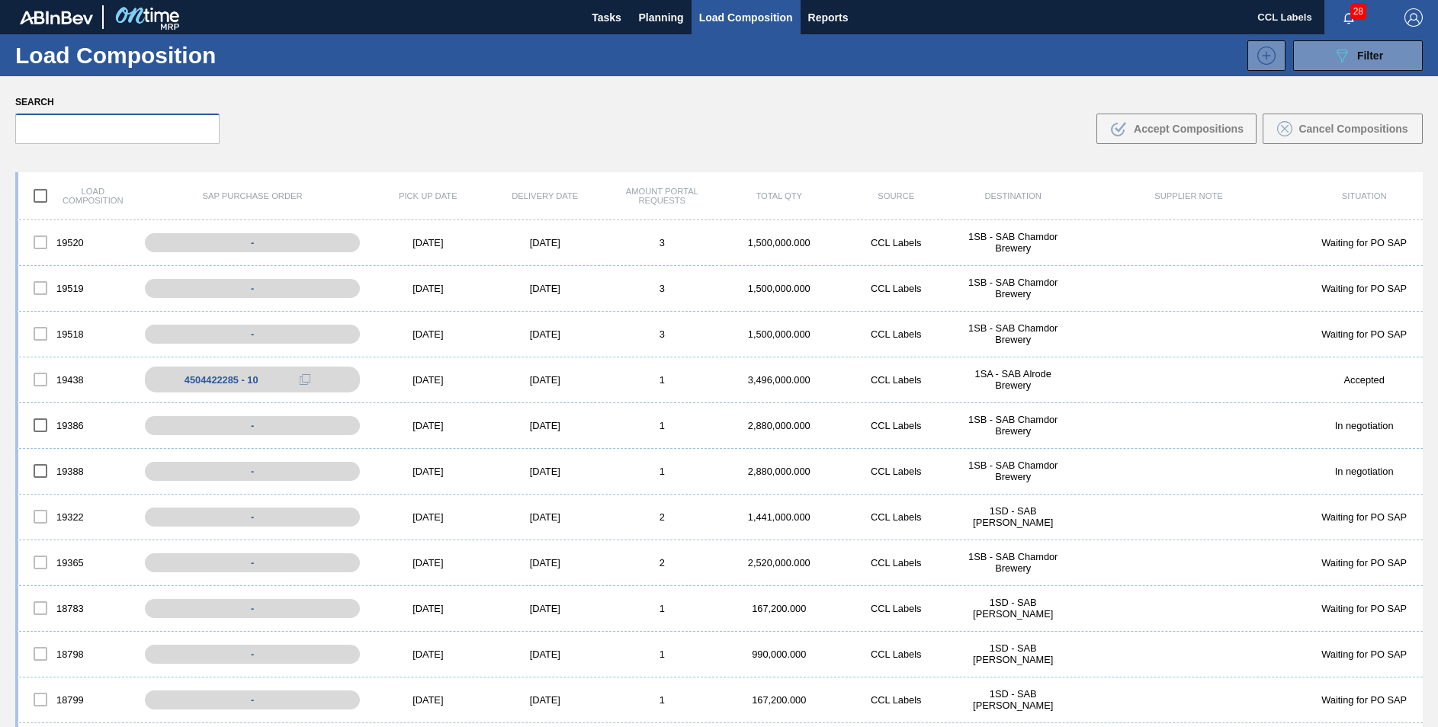
click at [52, 130] on input "text" at bounding box center [117, 129] width 204 height 30
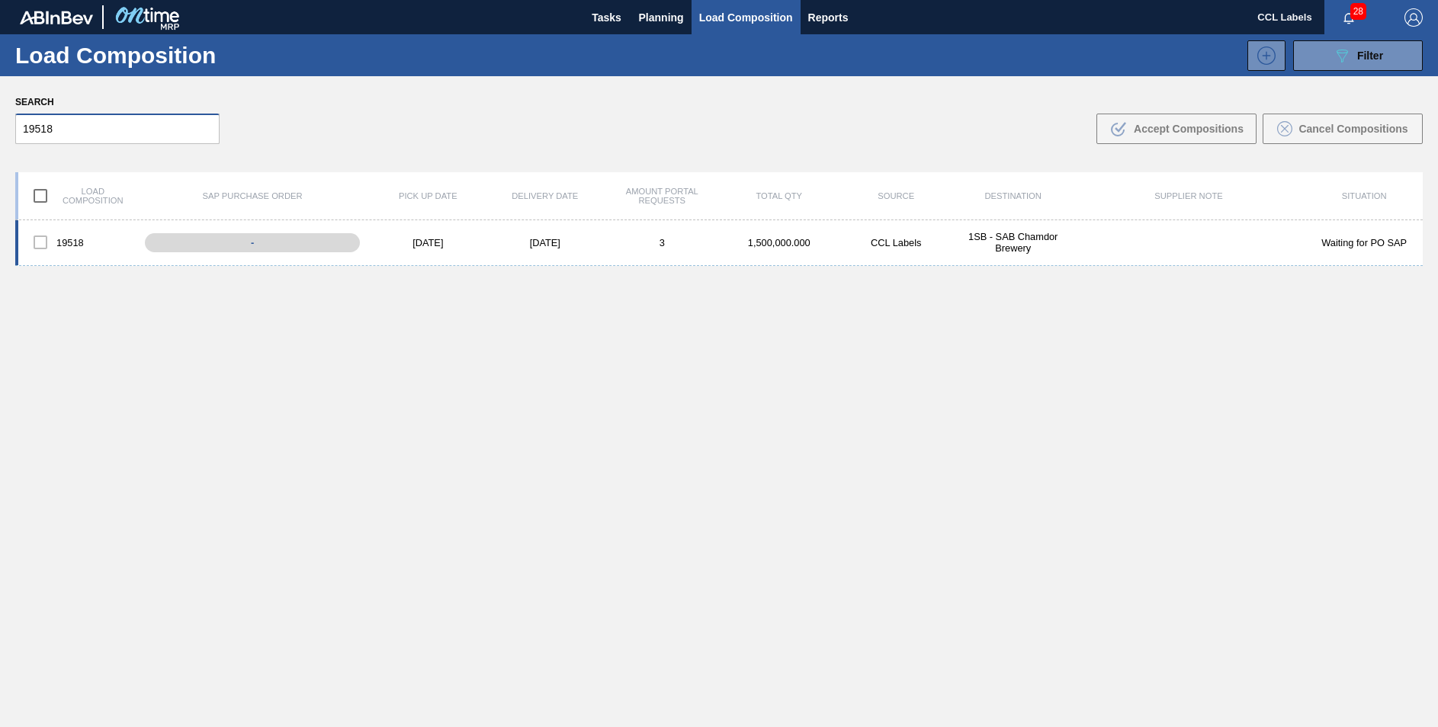
type input "19518"
click at [47, 244] on div at bounding box center [40, 242] width 32 height 32
click at [40, 246] on div at bounding box center [40, 242] width 32 height 32
click at [40, 243] on div at bounding box center [40, 242] width 32 height 32
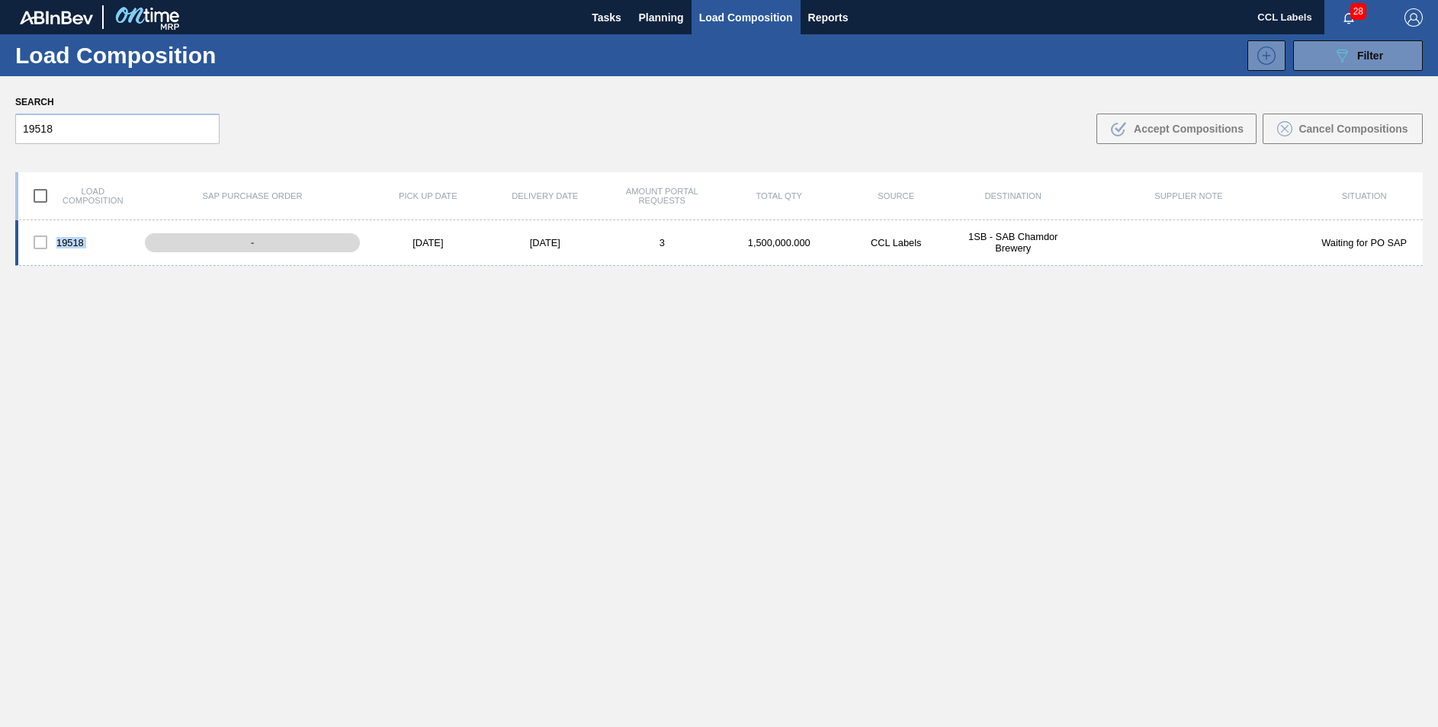
click at [40, 243] on div at bounding box center [40, 242] width 32 height 32
click at [40, 242] on div at bounding box center [40, 242] width 32 height 32
click at [1340, 299] on div "19518 - [DATE] [DATE] 3 1,500,000.000 CCL Labels 1SB - SAB Chamdor Brewery Wait…" at bounding box center [719, 509] width 1408 height 579
click at [36, 201] on input "checkbox" at bounding box center [40, 196] width 32 height 32
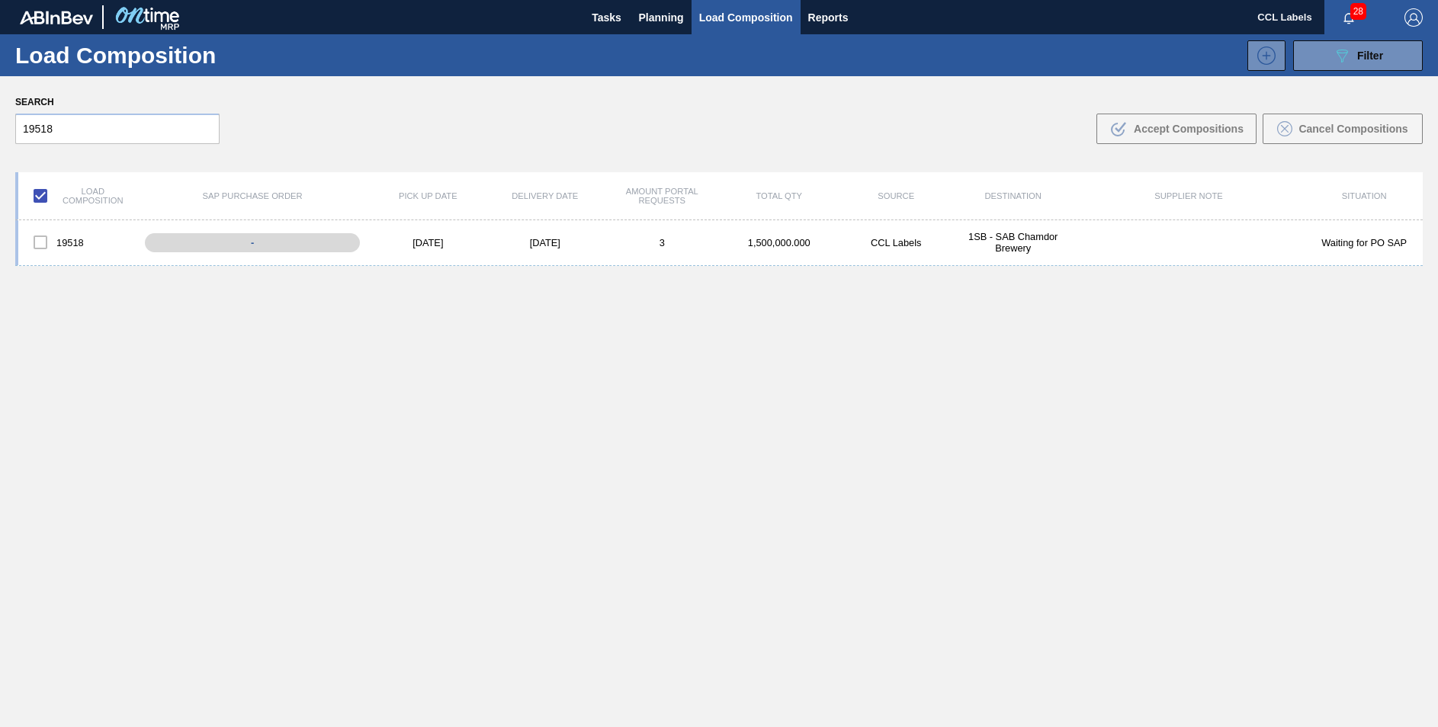
click at [156, 209] on div "Load composition SAP Purchase Order Pick up Date Delivery Date Amount Portal Re…" at bounding box center [719, 196] width 1408 height 48
drag, startPoint x: 939, startPoint y: 275, endPoint x: 931, endPoint y: 273, distance: 8.7
click at [931, 273] on div "19518 - [DATE] [DATE] 3 1,500,000.000 CCL Labels 1SB - SAB Chamdor Brewery Wait…" at bounding box center [719, 509] width 1408 height 579
click at [133, 194] on div "Load composition" at bounding box center [76, 196] width 117 height 32
click at [53, 194] on input "checkbox" at bounding box center [40, 196] width 32 height 32
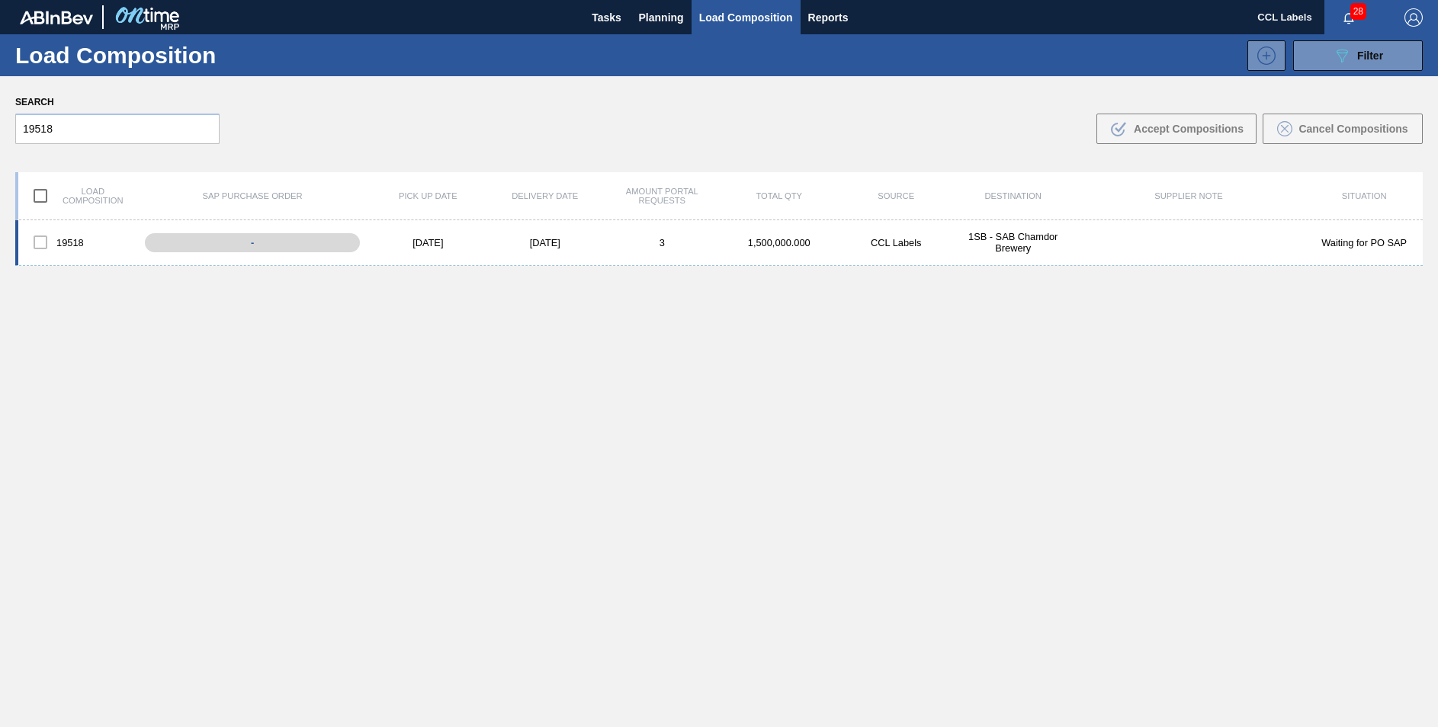
click at [381, 258] on div "19518 - [DATE] [DATE] 3 1,500,000.000 CCL Labels 1SB - SAB Chamdor Brewery Wait…" at bounding box center [719, 243] width 1408 height 46
click at [69, 192] on div "Load composition" at bounding box center [76, 196] width 117 height 32
click at [35, 194] on input "checkbox" at bounding box center [40, 196] width 32 height 32
checkbox input "true"
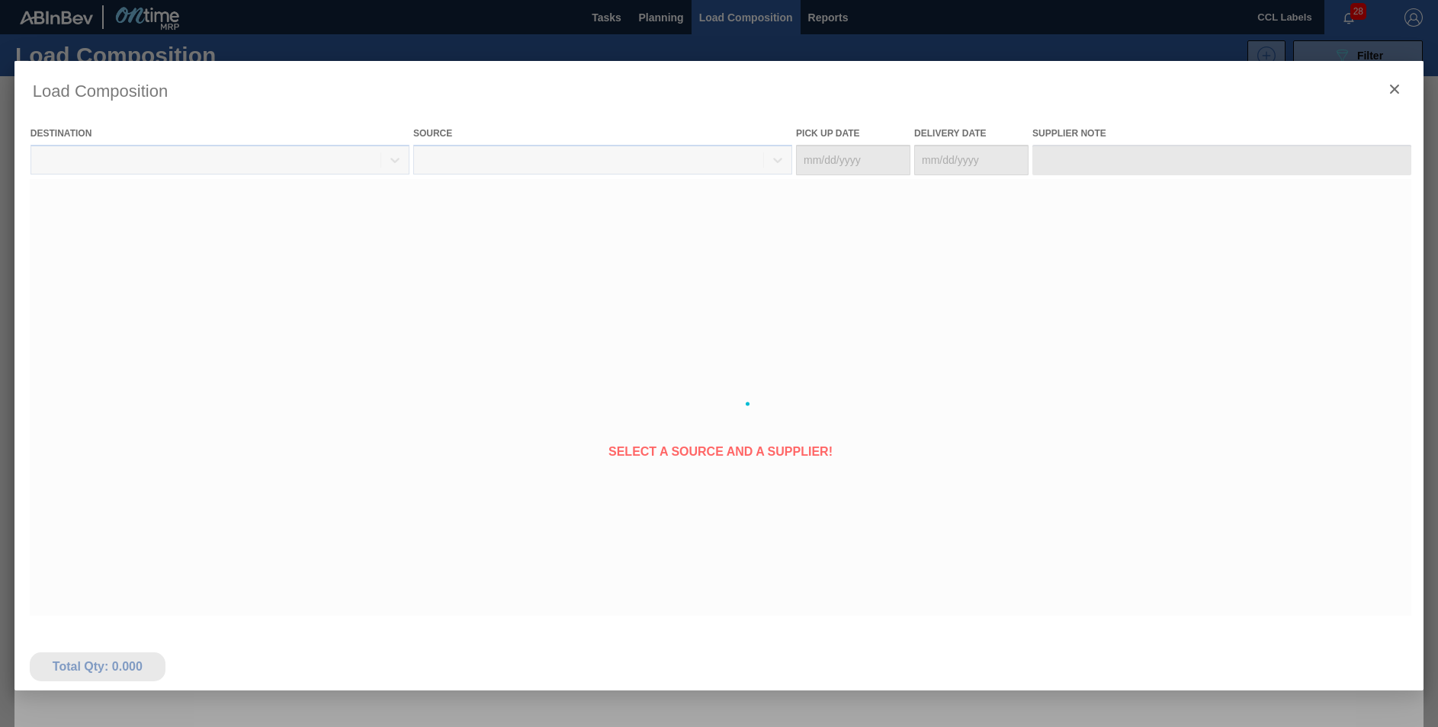
click at [1193, 272] on div at bounding box center [718, 404] width 1409 height 686
type Date "[DATE]"
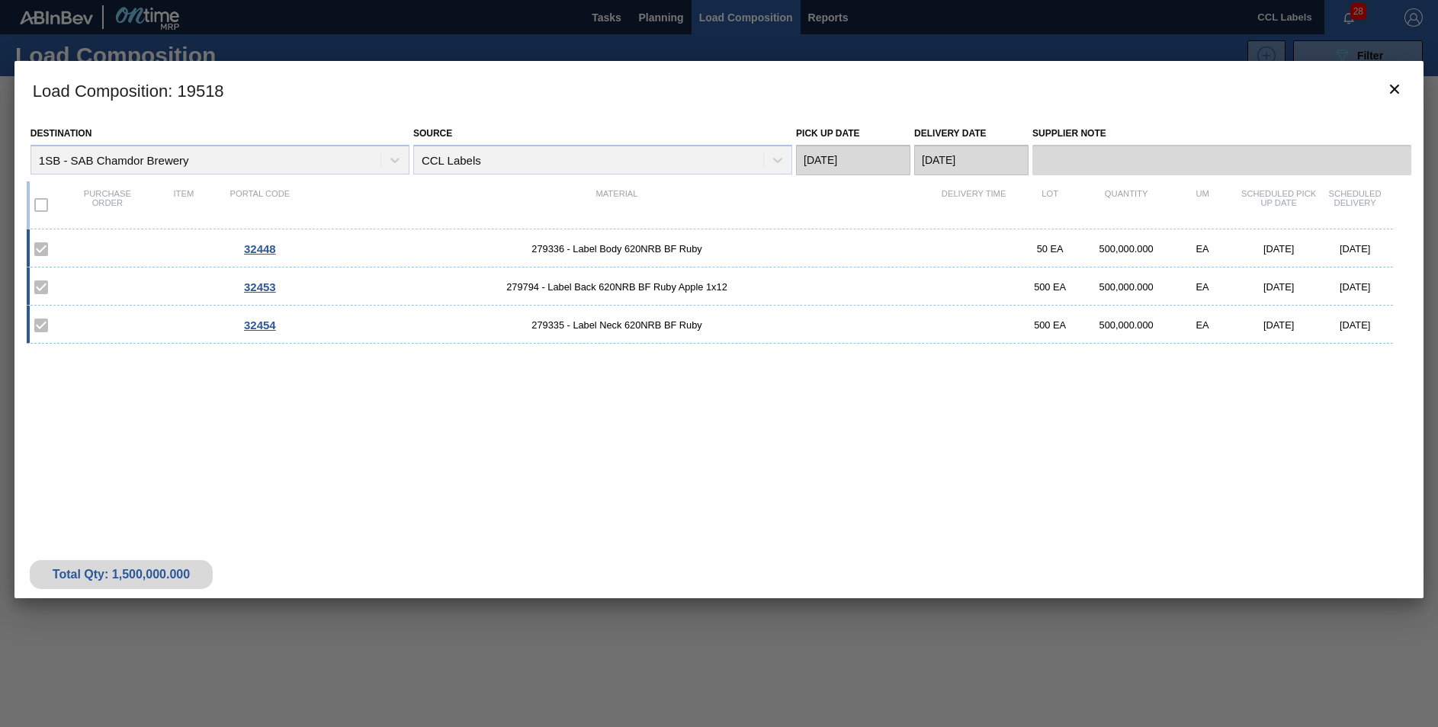
click at [714, 389] on div "32448 279336 - Label Body 620NRB BF Ruby 50 EA 500,000.000 EA [DATE] [DATE] 324…" at bounding box center [716, 368] width 1379 height 277
click at [35, 206] on label at bounding box center [41, 205] width 32 height 32
drag, startPoint x: 34, startPoint y: 203, endPoint x: 63, endPoint y: 206, distance: 29.9
click at [37, 203] on label at bounding box center [41, 205] width 32 height 32
click at [1389, 87] on icon "botão de ícone" at bounding box center [1394, 89] width 18 height 18
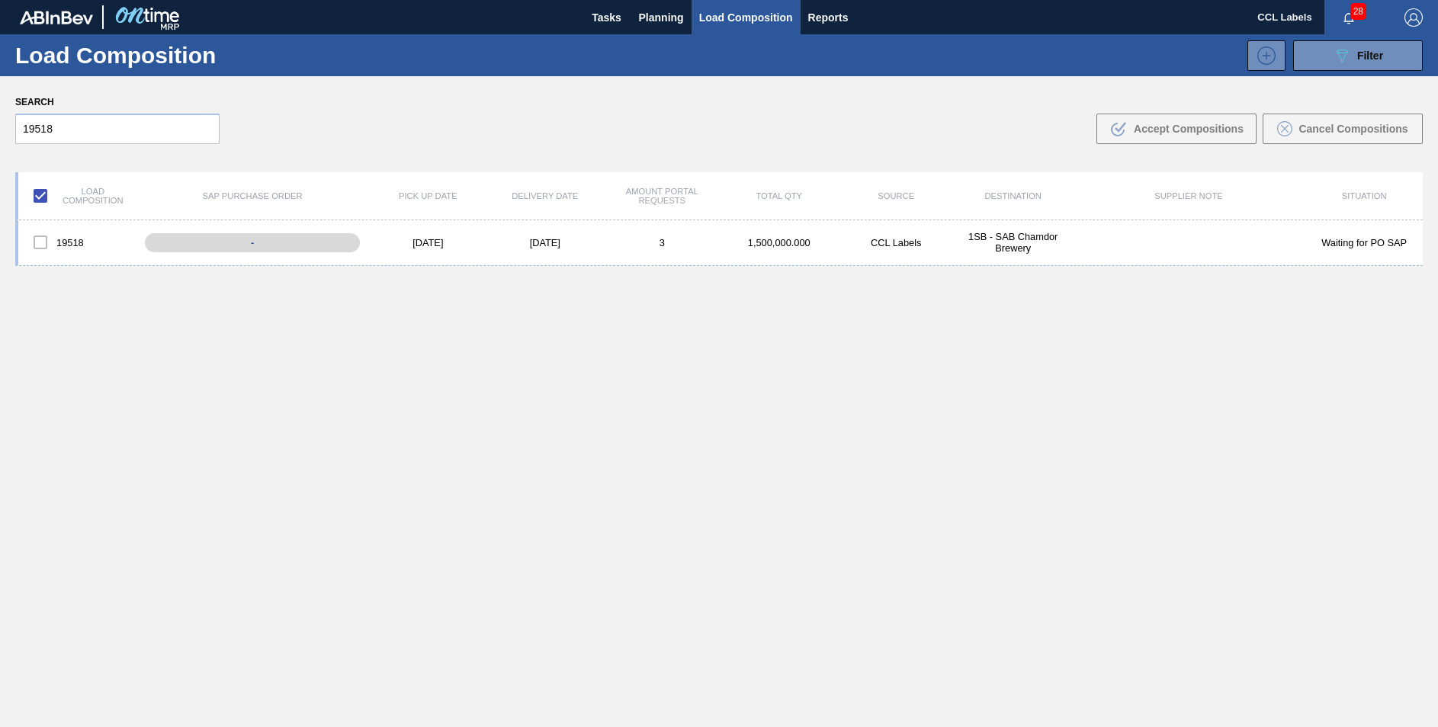
click at [508, 316] on div "19518 - [DATE] [DATE] 3 1,500,000.000 CCL Labels 1SB - SAB Chamdor Brewery Wait…" at bounding box center [719, 509] width 1408 height 579
click at [1247, 332] on div "19518 - [DATE] [DATE] 3 1,500,000.000 CCL Labels 1SB - SAB Chamdor Brewery Wait…" at bounding box center [719, 509] width 1408 height 579
click at [1261, 145] on div "Search 19518 .b{fill:var(--color-action-default)} Accept Compositions Cancel Co…" at bounding box center [719, 117] width 1438 height 83
click at [36, 196] on input "checkbox" at bounding box center [40, 196] width 32 height 32
checkbox input "false"
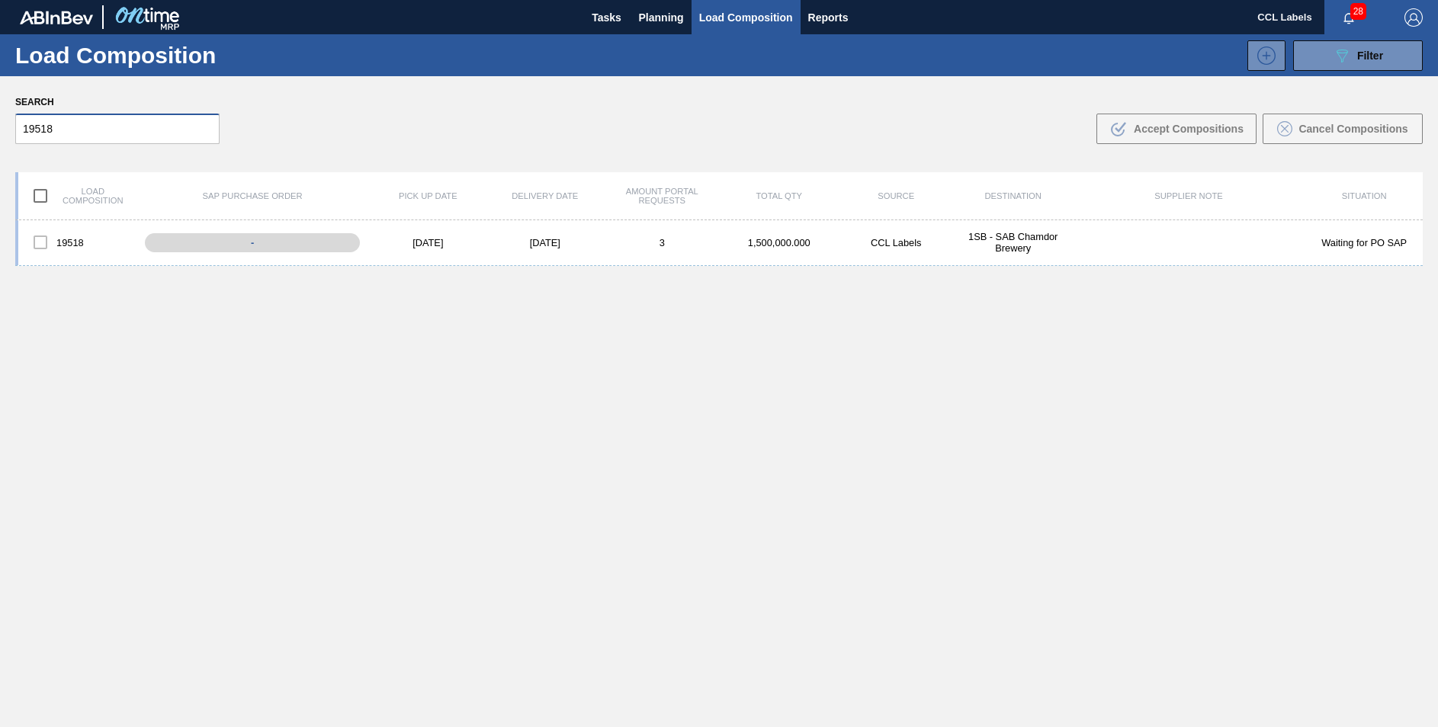
drag, startPoint x: 61, startPoint y: 129, endPoint x: -3, endPoint y: 121, distance: 64.5
click at [0, 0] on html "Tasks Planning Load Composition Reports CCL Labels 28 Mark all as read Load Com…" at bounding box center [719, 0] width 1438 height 0
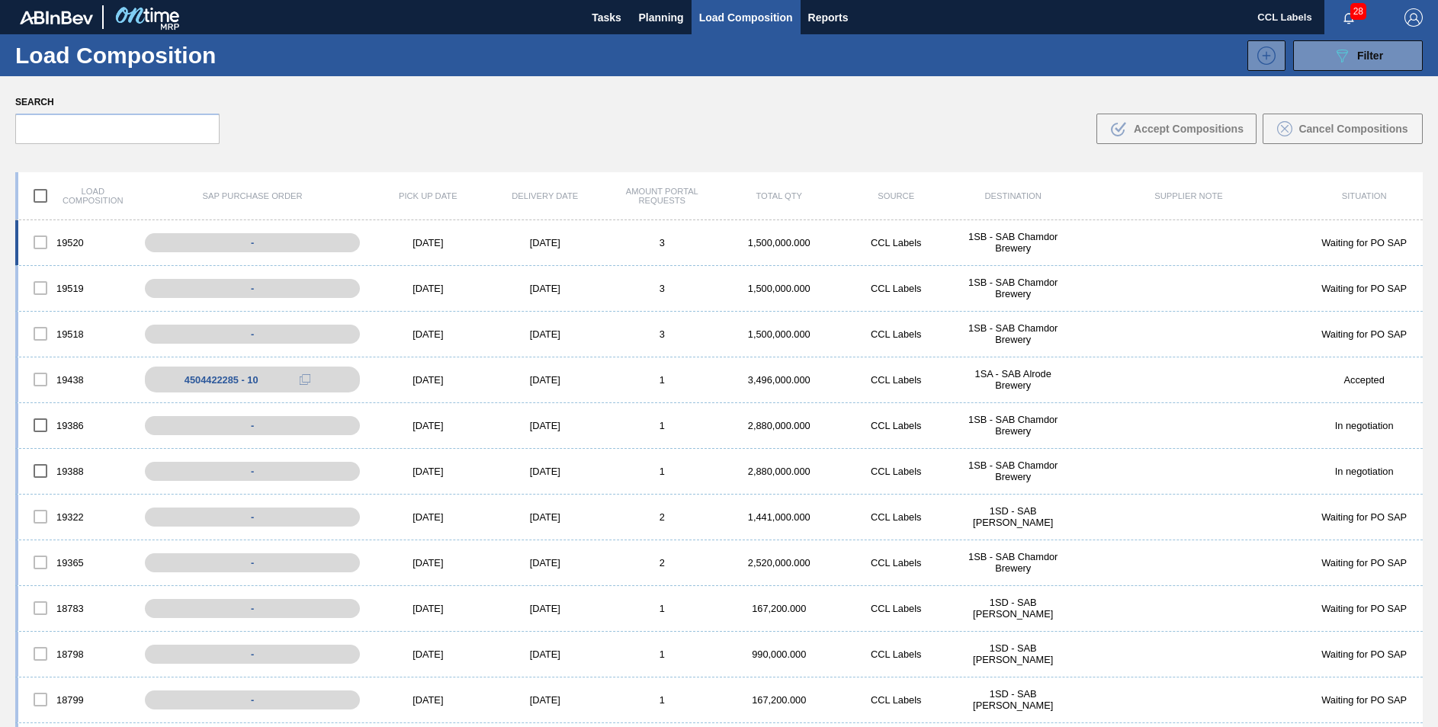
click at [742, 249] on div "19520 - [DATE] [DATE] 3 1,500,000.000 CCL Labels 1SB - SAB Chamdor Brewery Wait…" at bounding box center [719, 243] width 1408 height 46
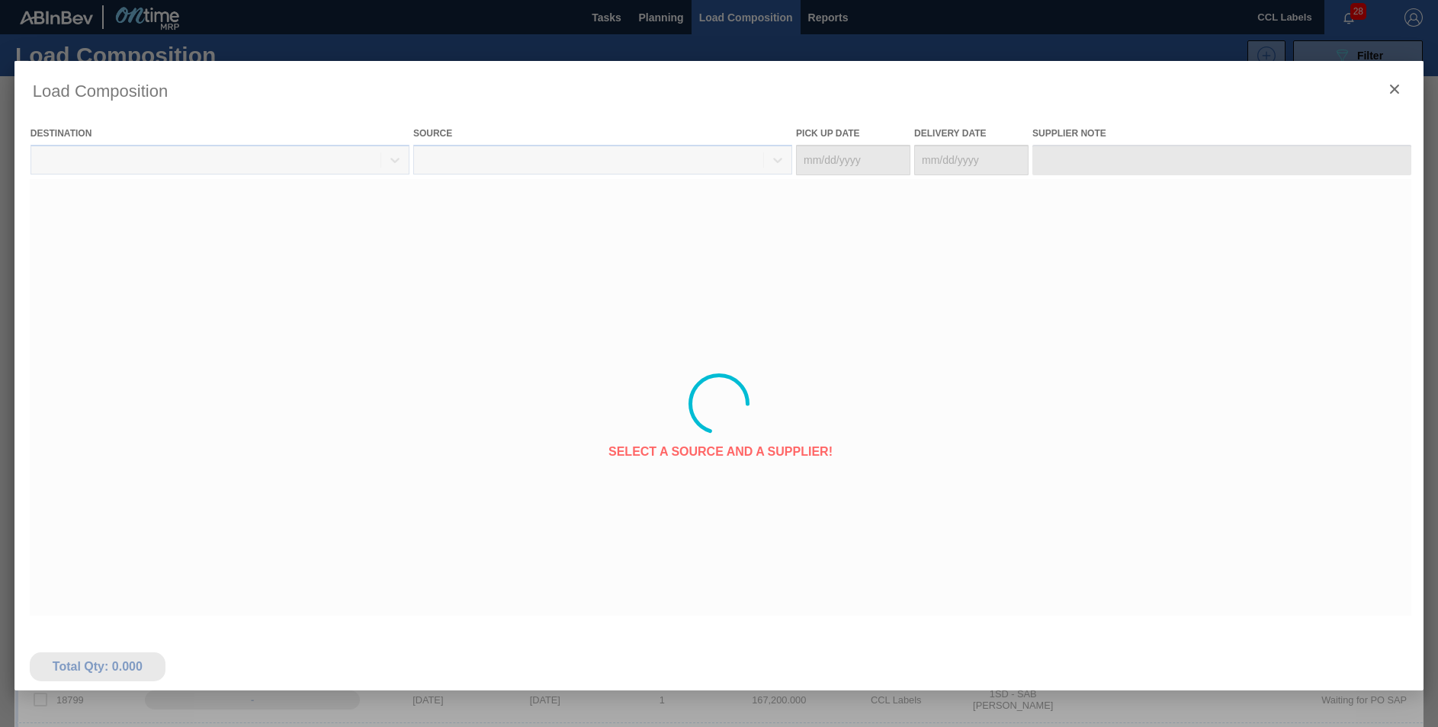
type Date "[DATE]"
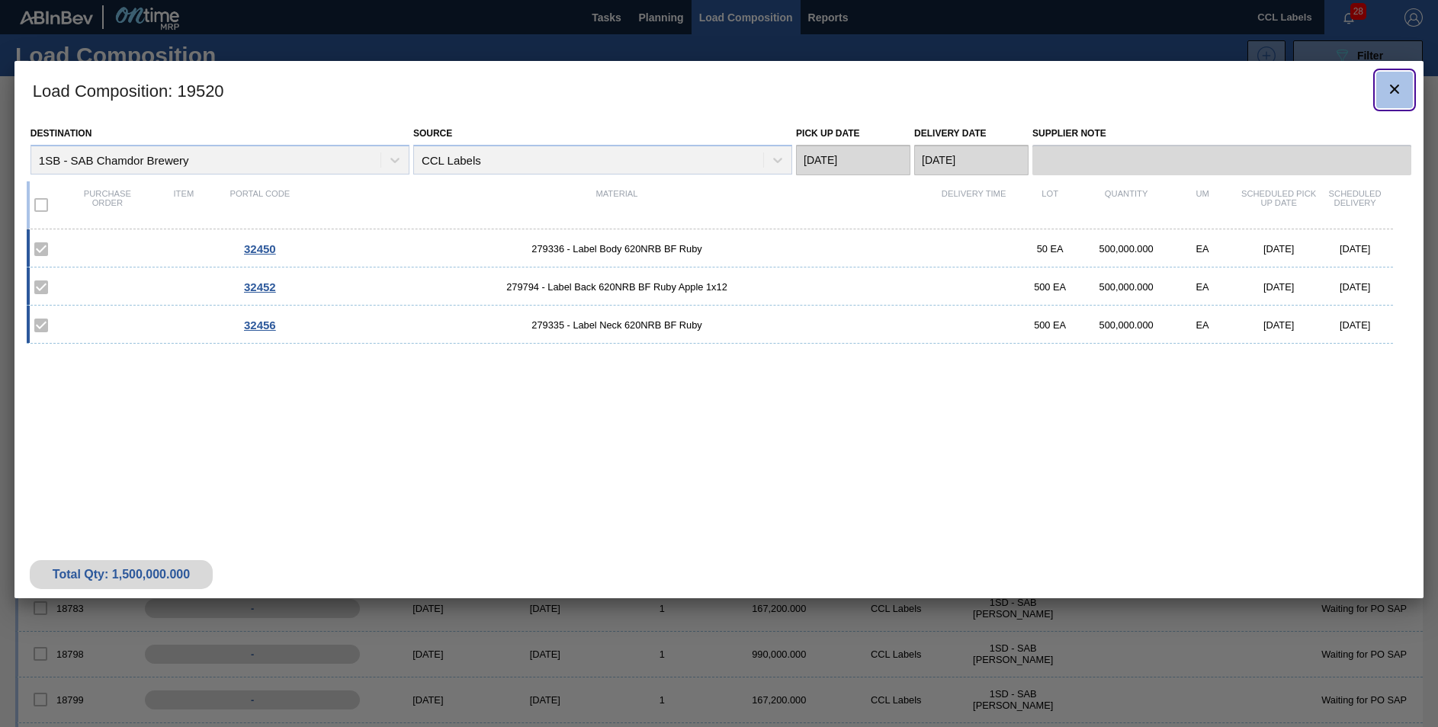
click at [1392, 85] on icon "botão de ícone" at bounding box center [1394, 89] width 9 height 9
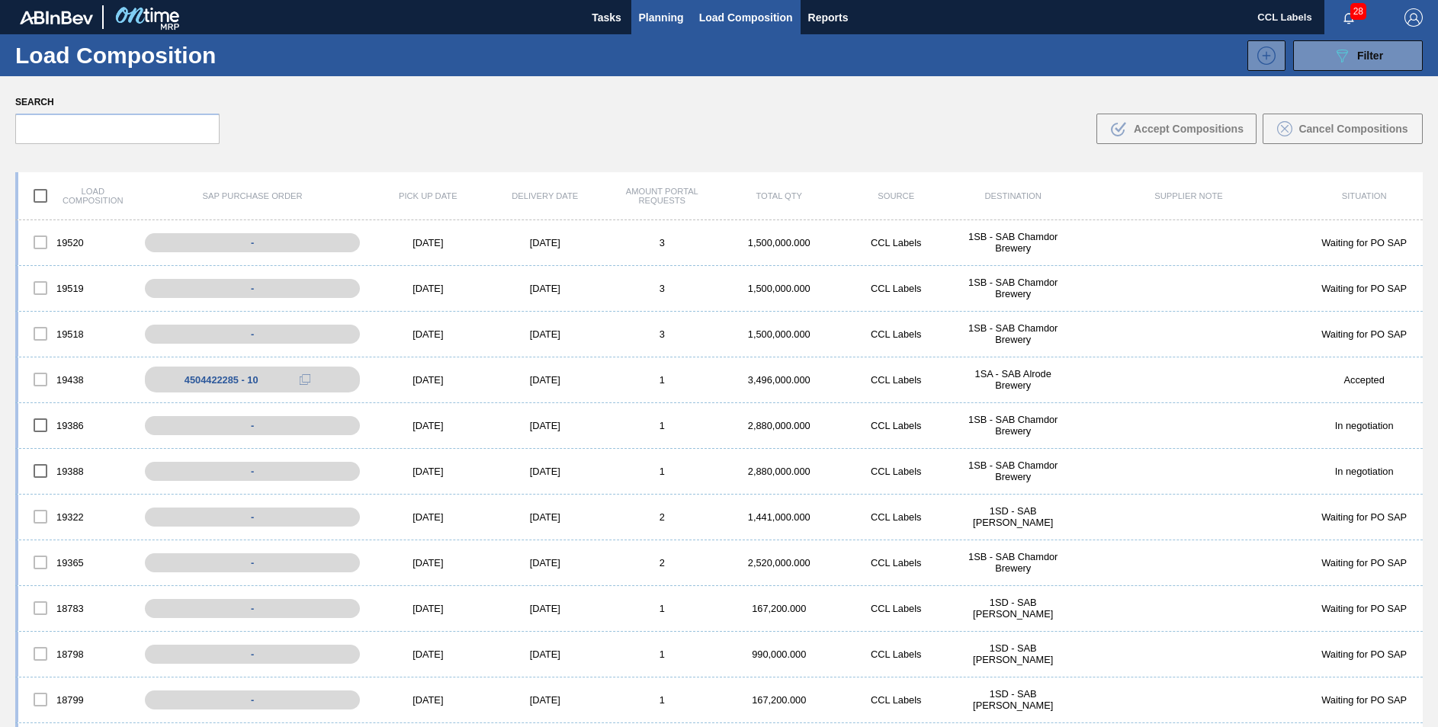
click at [689, 17] on button "Planning" at bounding box center [661, 17] width 60 height 34
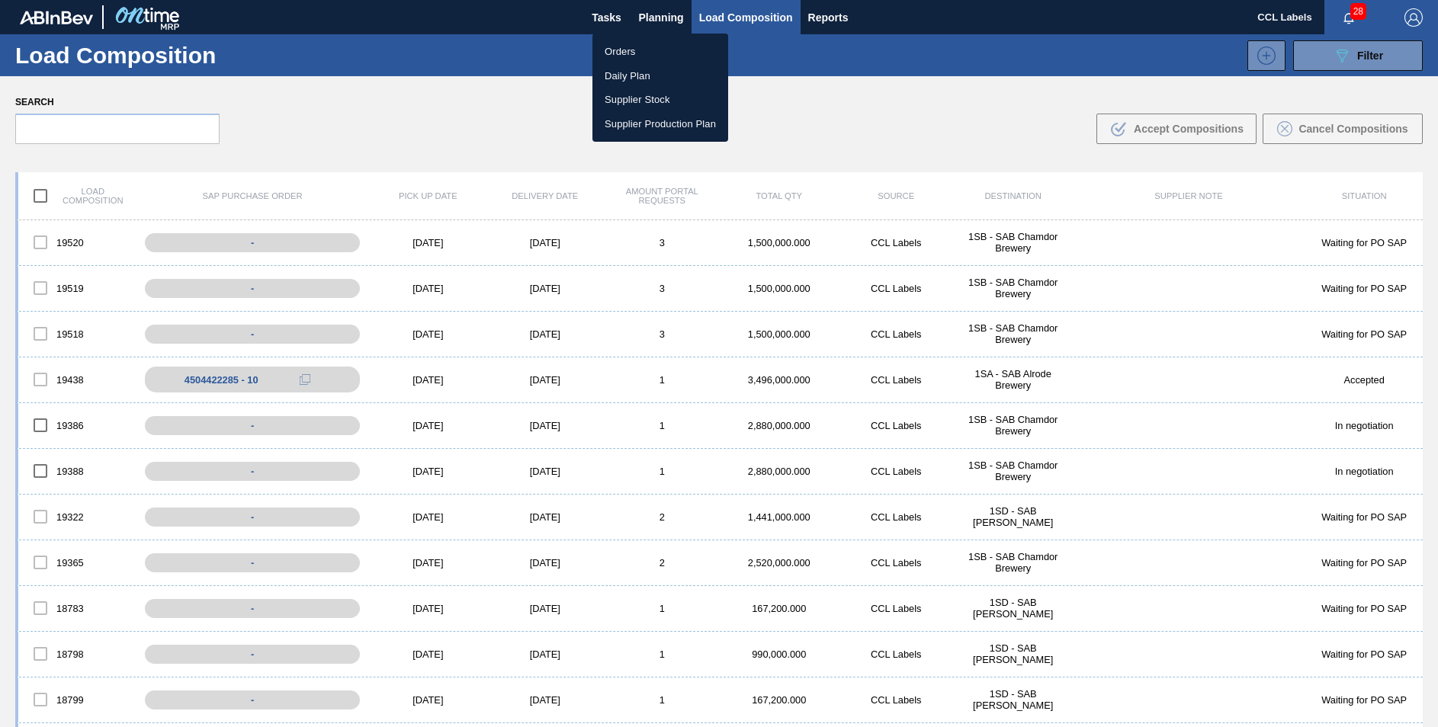
click at [608, 47] on li "Orders" at bounding box center [660, 52] width 136 height 24
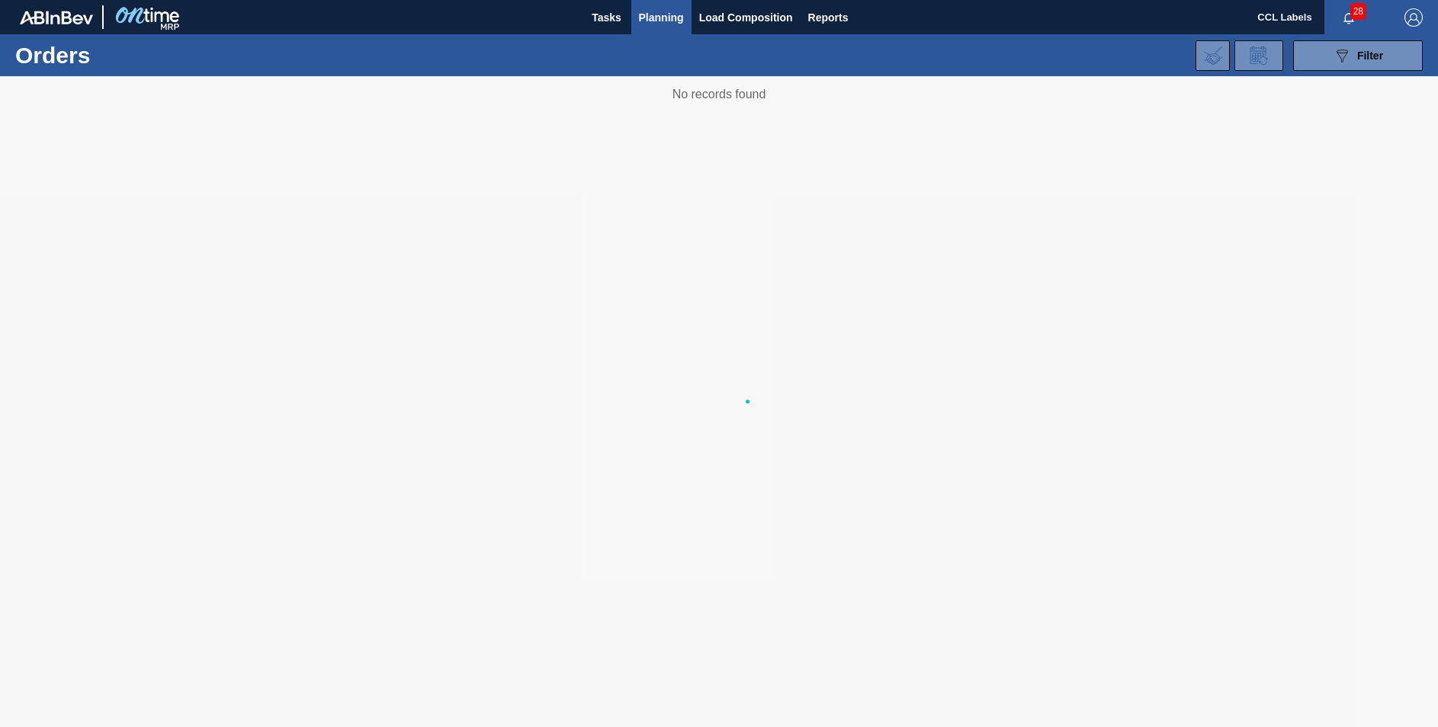
click at [612, 52] on div "089F7B8B-B2A5-4AFE-B5C0-19BA573D28AC Filter Portal Order Code PO SAP Code Step …" at bounding box center [836, 56] width 1188 height 46
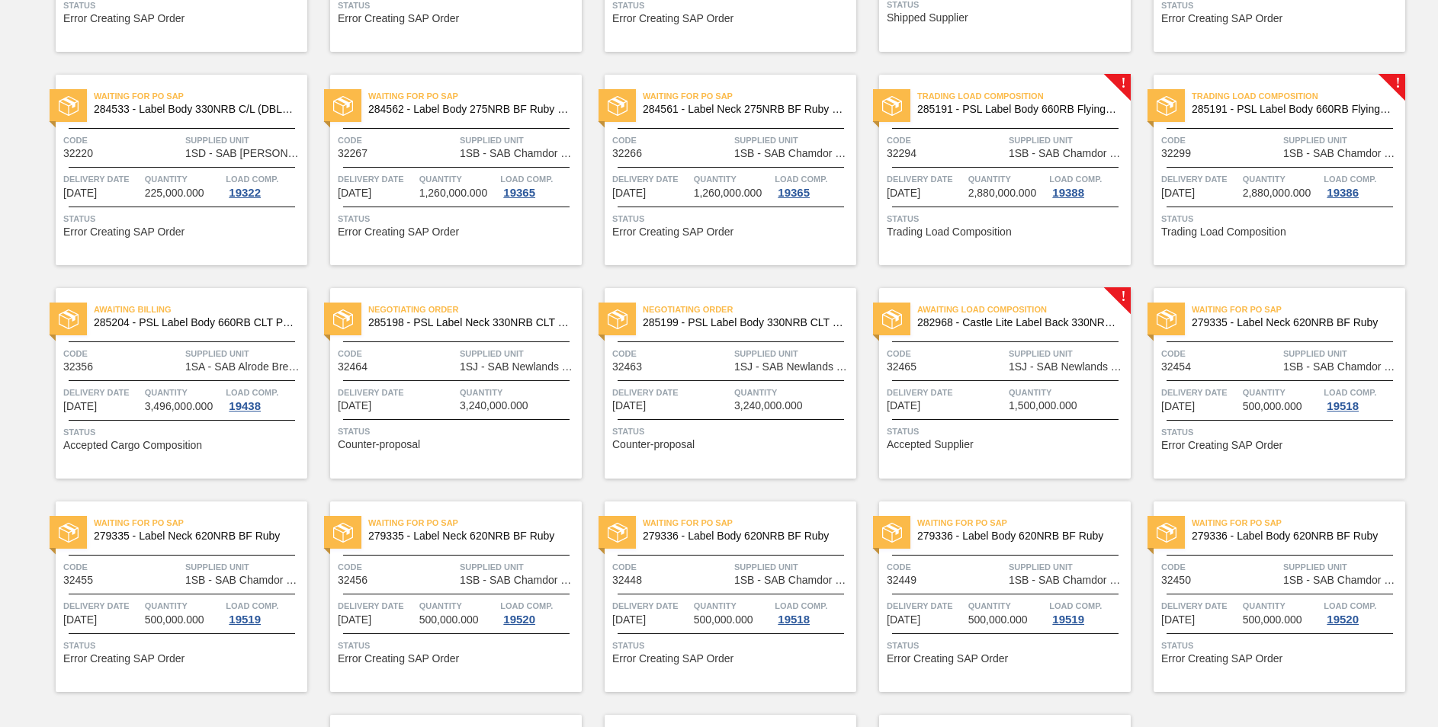
scroll to position [1150, 0]
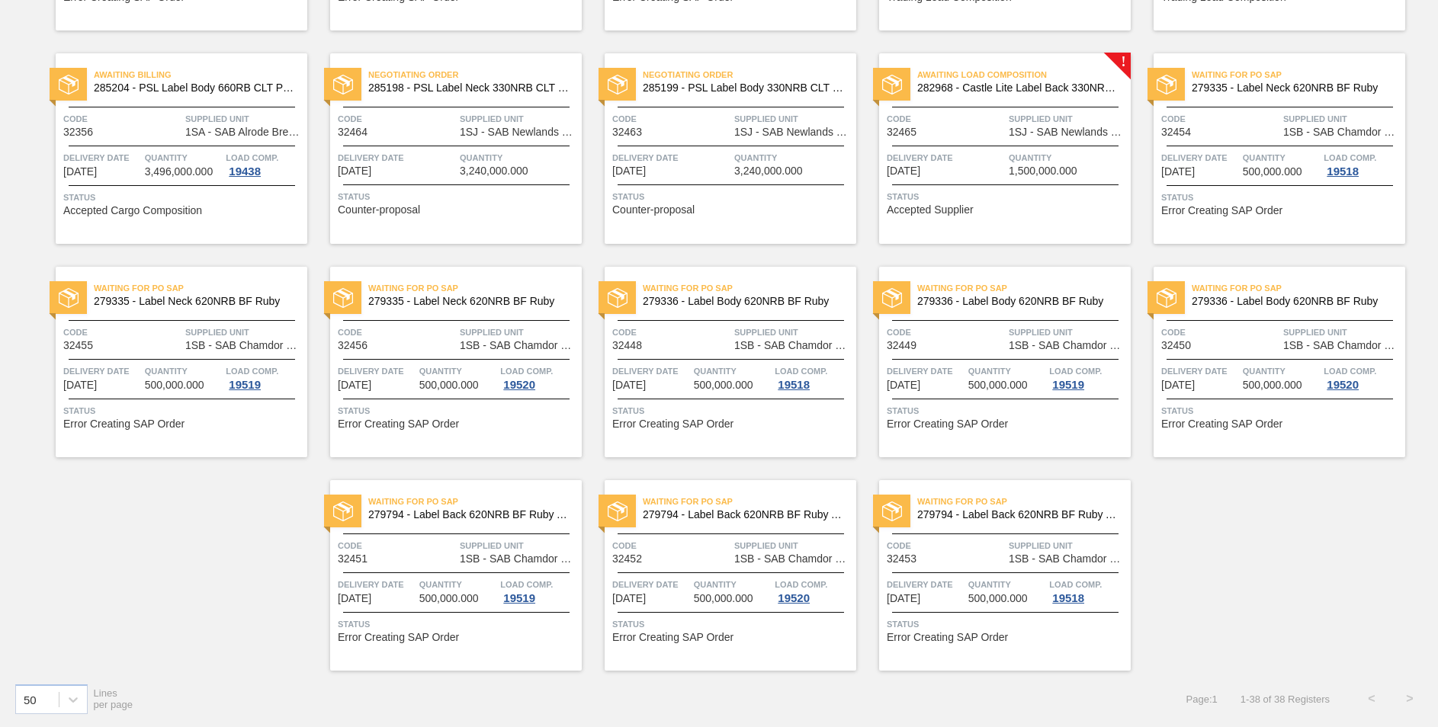
click at [748, 510] on span "279794 - Label Back 620NRB BF Ruby Apple 1x12" at bounding box center [743, 514] width 201 height 11
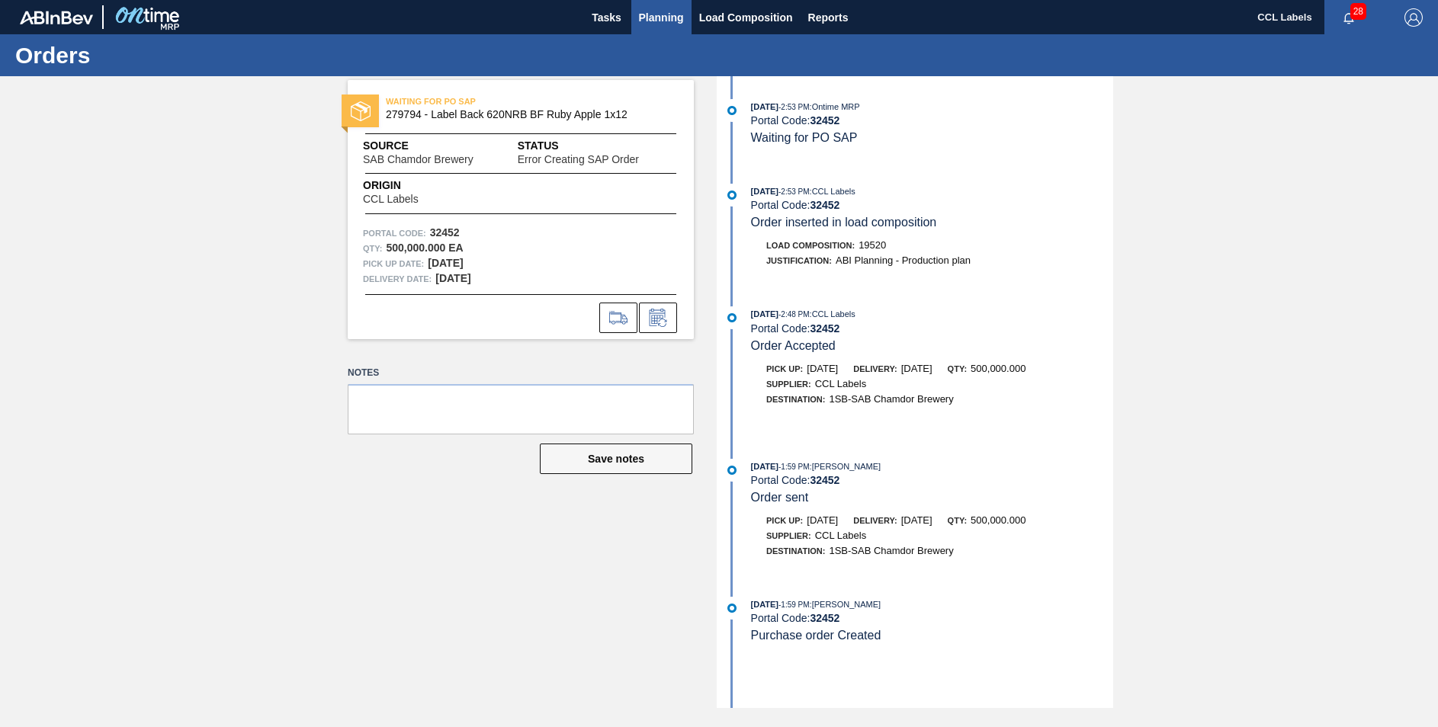
click at [655, 24] on span "Planning" at bounding box center [661, 17] width 45 height 18
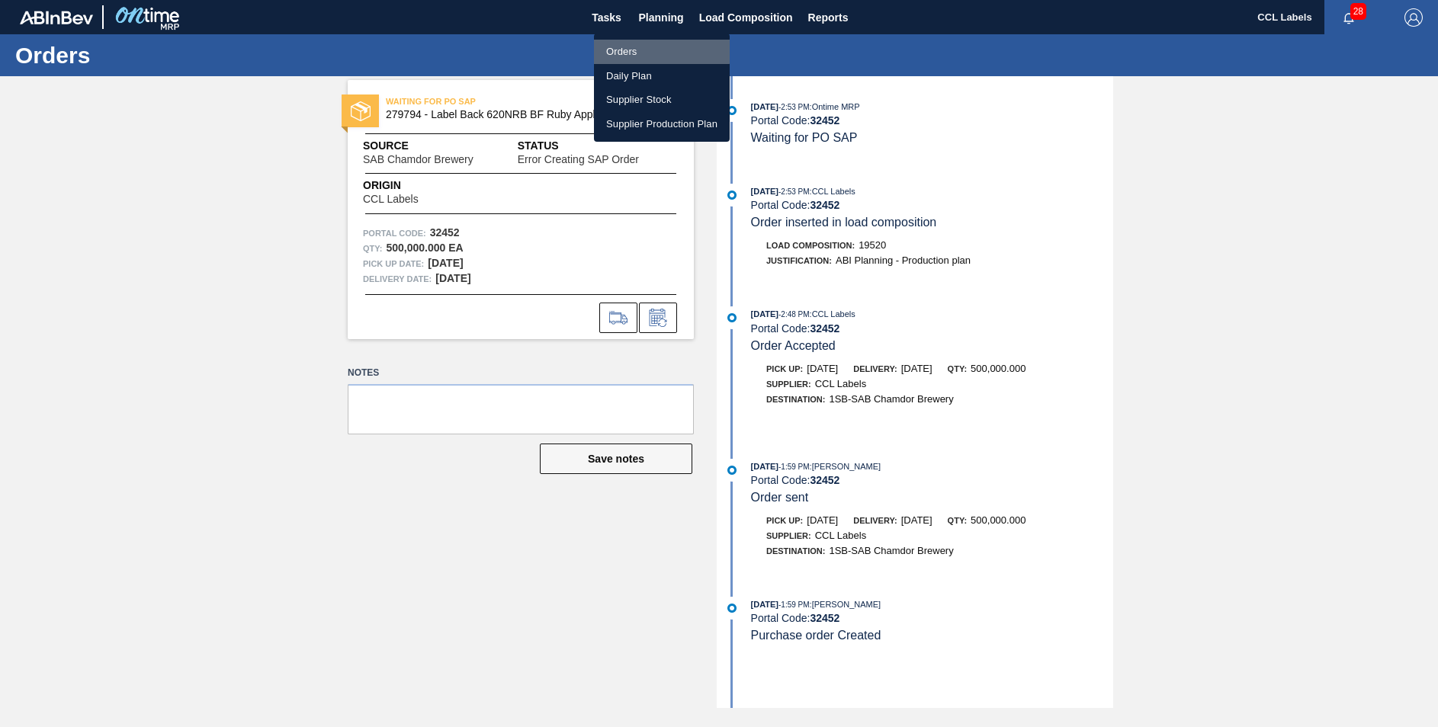
click at [626, 50] on li "Orders" at bounding box center [662, 52] width 136 height 24
click at [639, 50] on li "Orders" at bounding box center [662, 52] width 136 height 24
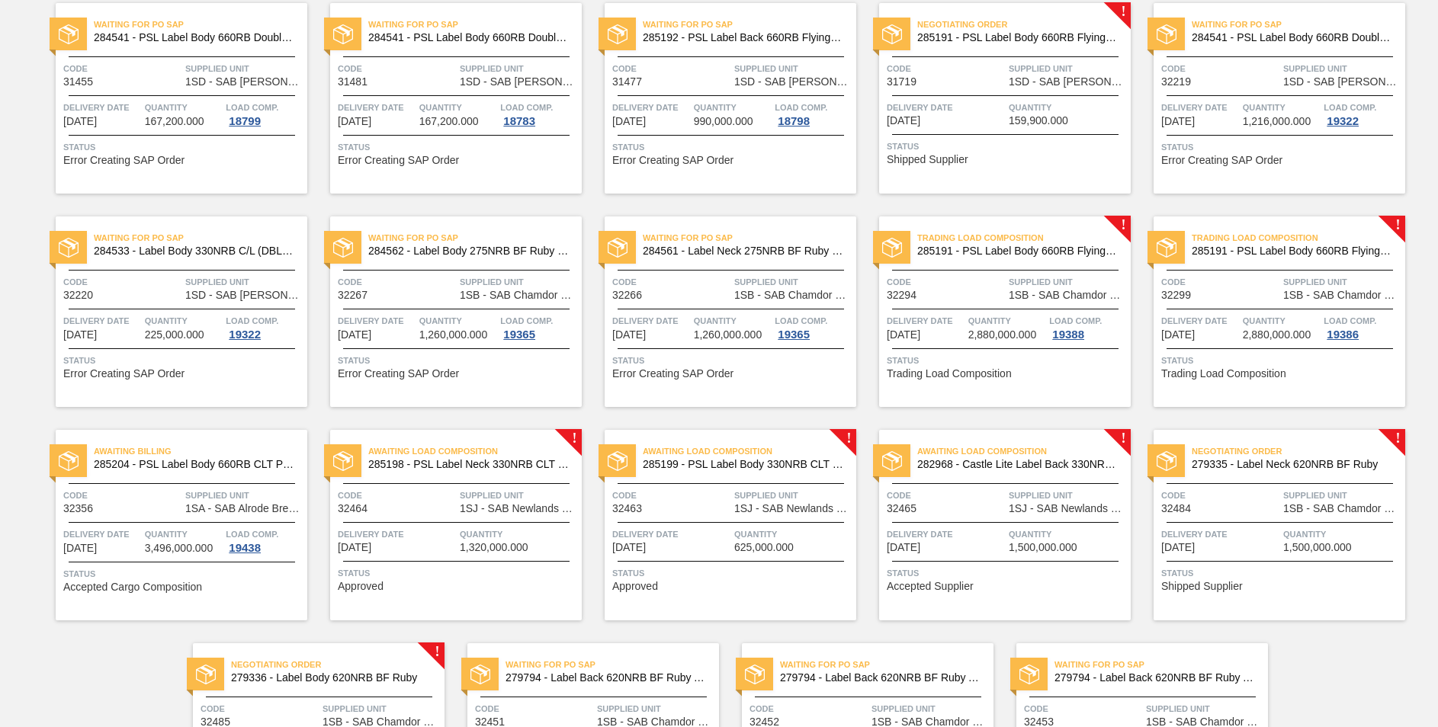
scroll to position [784, 0]
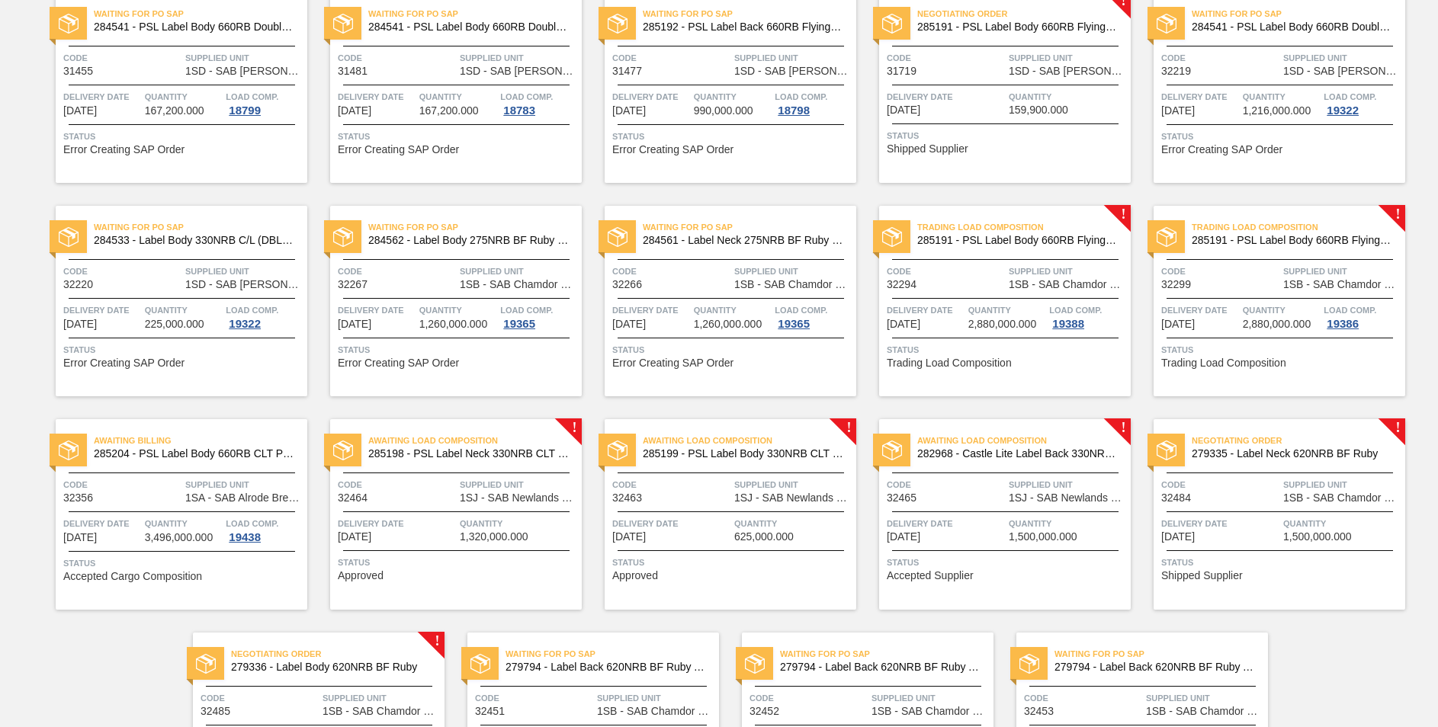
click at [500, 443] on span "Awaiting Load Composition" at bounding box center [474, 440] width 213 height 15
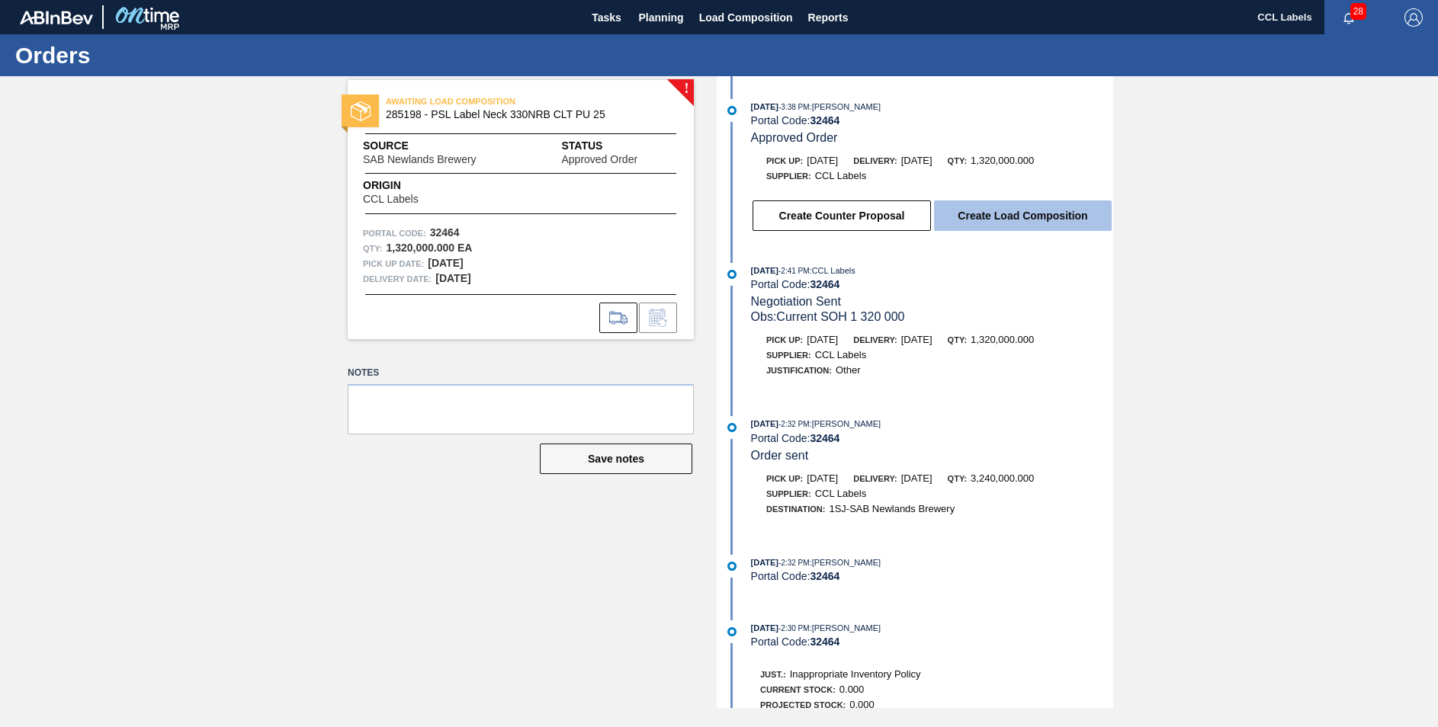
click at [999, 222] on button "Create Load Composition" at bounding box center [1023, 216] width 178 height 30
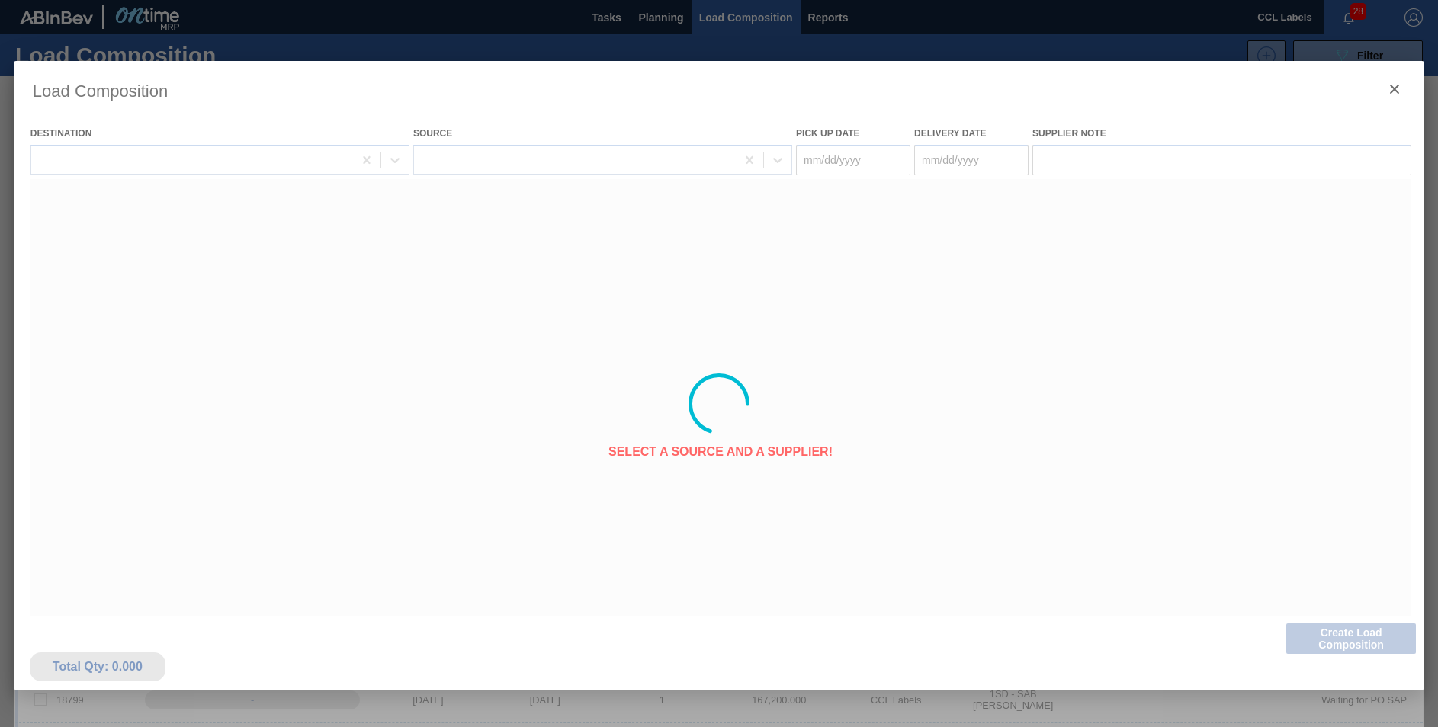
type Date "[DATE]"
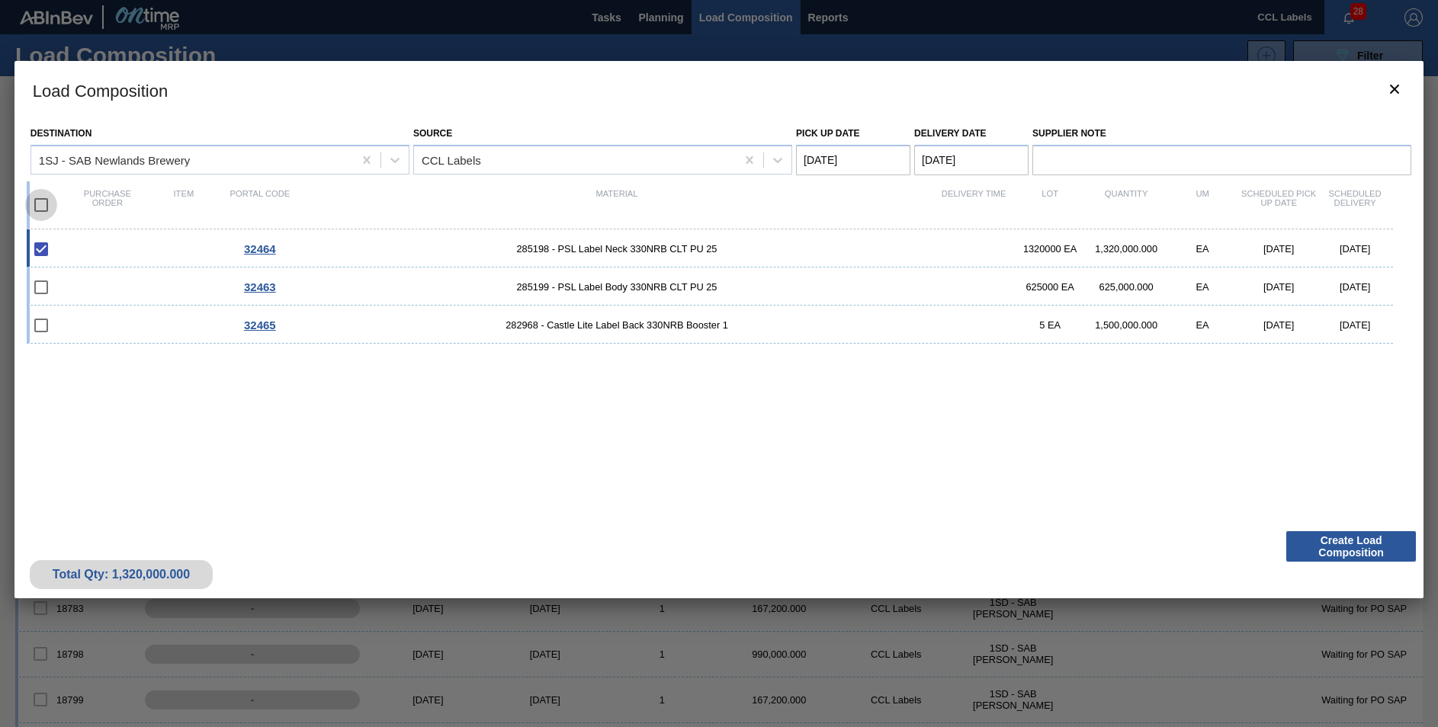
click at [36, 203] on input "checkbox" at bounding box center [41, 205] width 32 height 32
checkbox input "true"
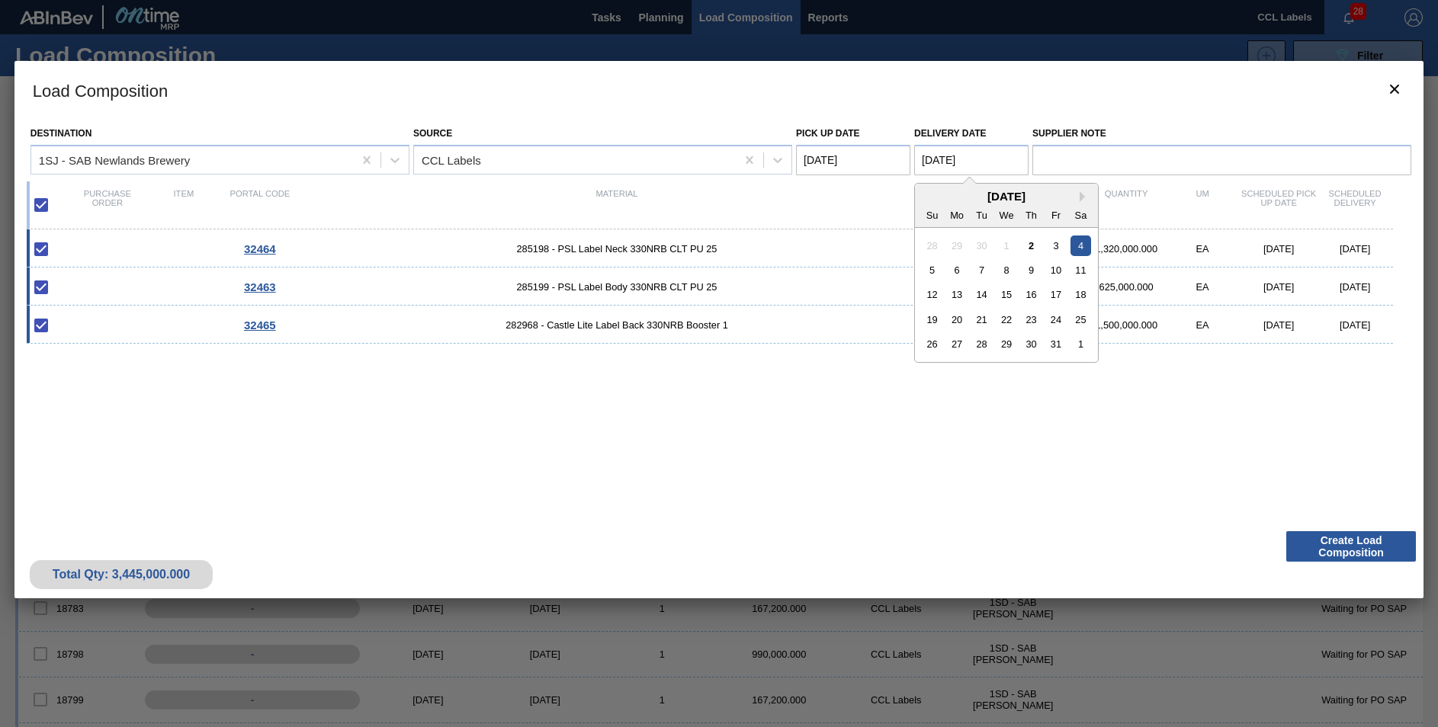
drag, startPoint x: 933, startPoint y: 161, endPoint x: 949, endPoint y: 161, distance: 16.0
click at [940, 161] on Date "[DATE]" at bounding box center [971, 160] width 114 height 30
click at [962, 275] on div "6" at bounding box center [957, 270] width 21 height 21
type Date "[DATE]"
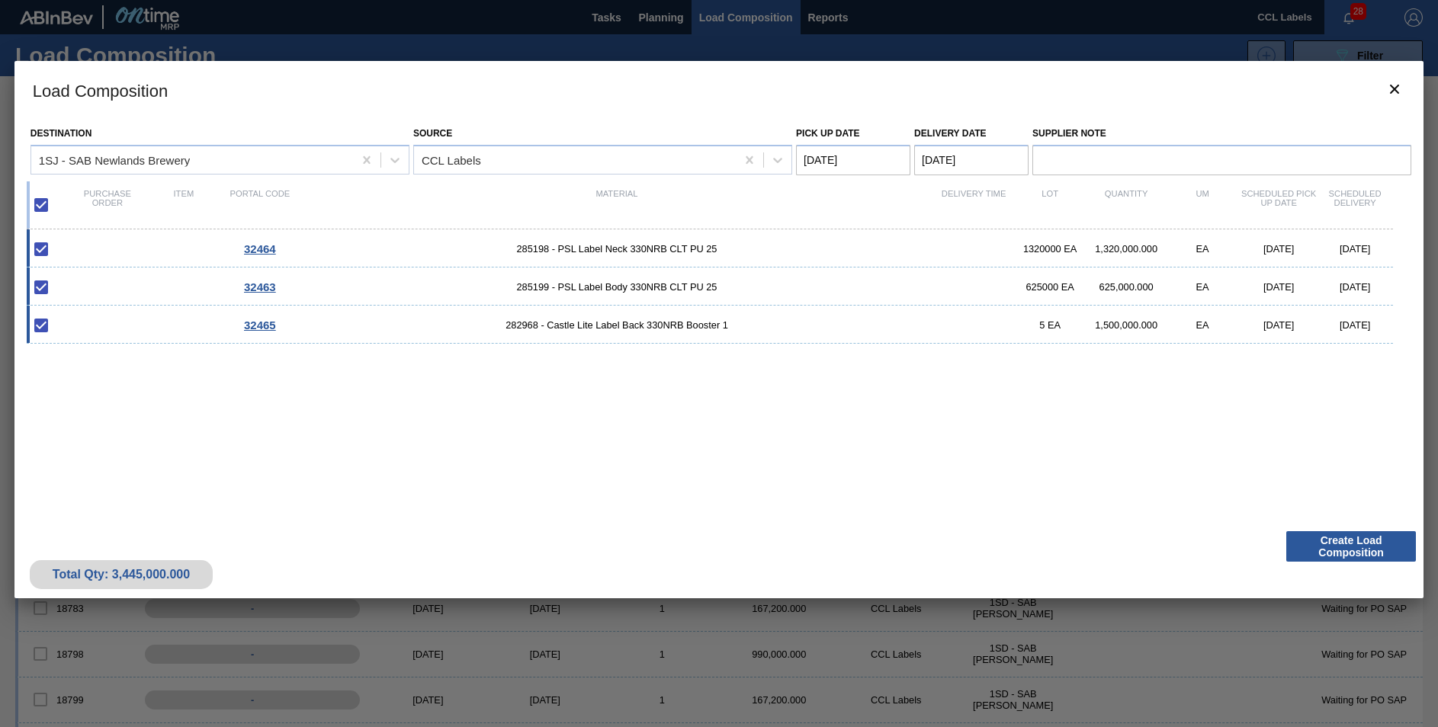
click at [1112, 420] on div "32464 285198 - PSL Label Neck 330NRB CLT PU 25 1320000 EA 1,320,000.000 EA [DAT…" at bounding box center [716, 368] width 1379 height 277
click at [1340, 555] on button "Create Load Composition" at bounding box center [1351, 546] width 130 height 30
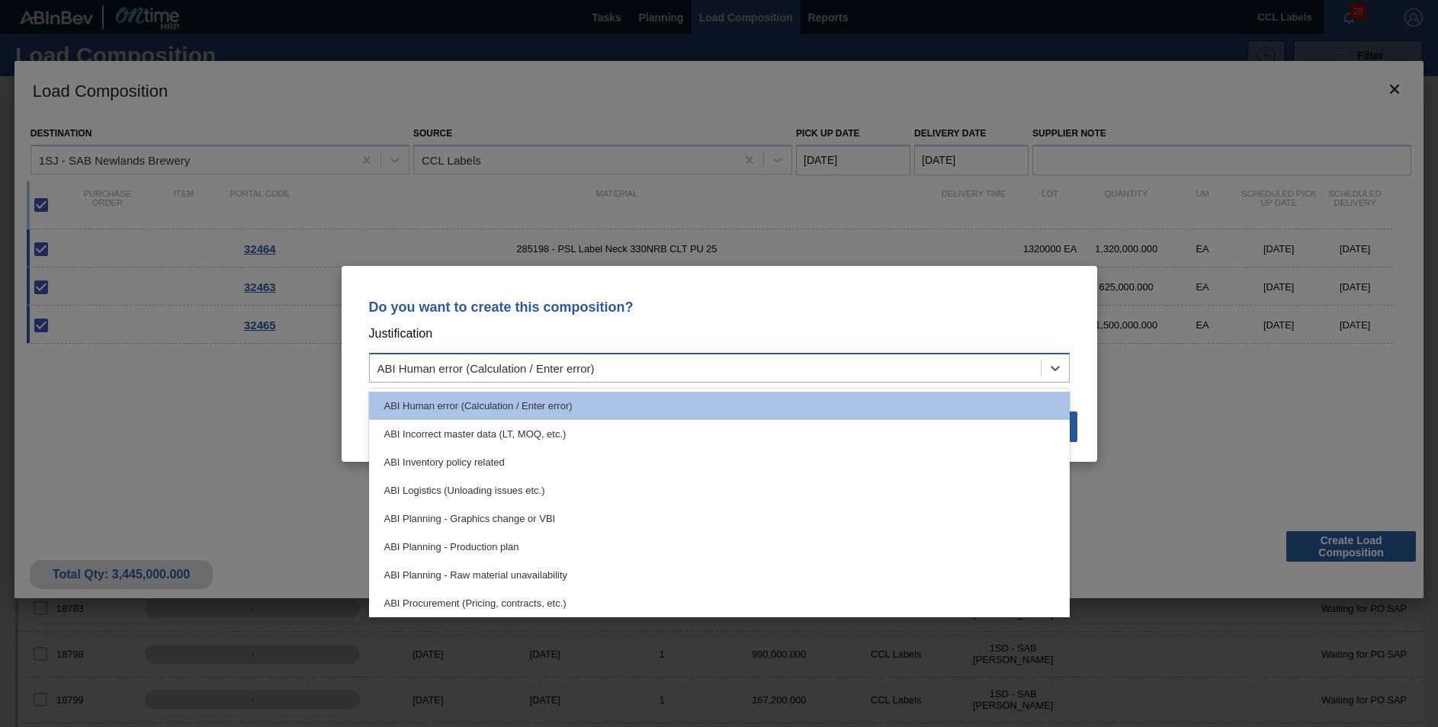
click at [682, 361] on div "ABI Human error (Calculation / Enter error)" at bounding box center [705, 368] width 671 height 22
click at [476, 538] on div "ABI Planning - Production plan" at bounding box center [719, 547] width 701 height 28
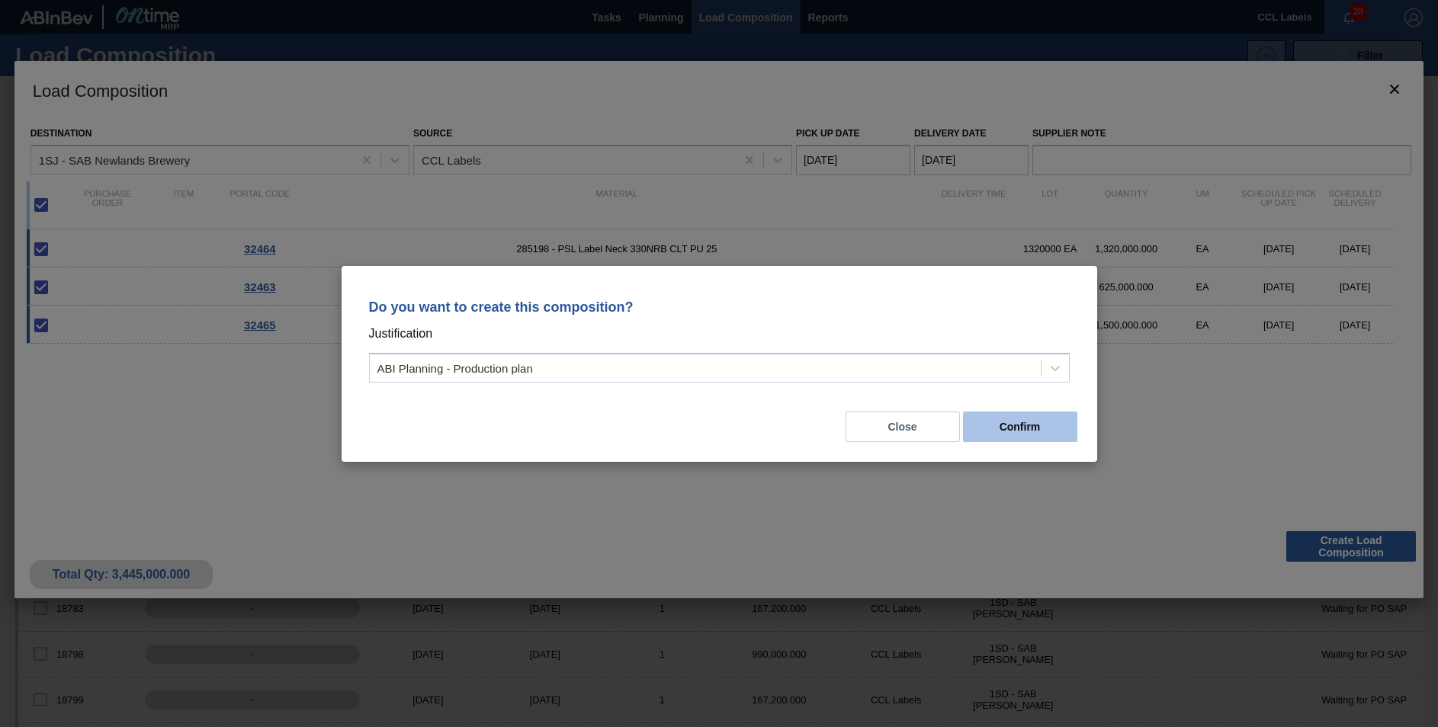
click at [988, 437] on button "Confirm" at bounding box center [1020, 427] width 114 height 30
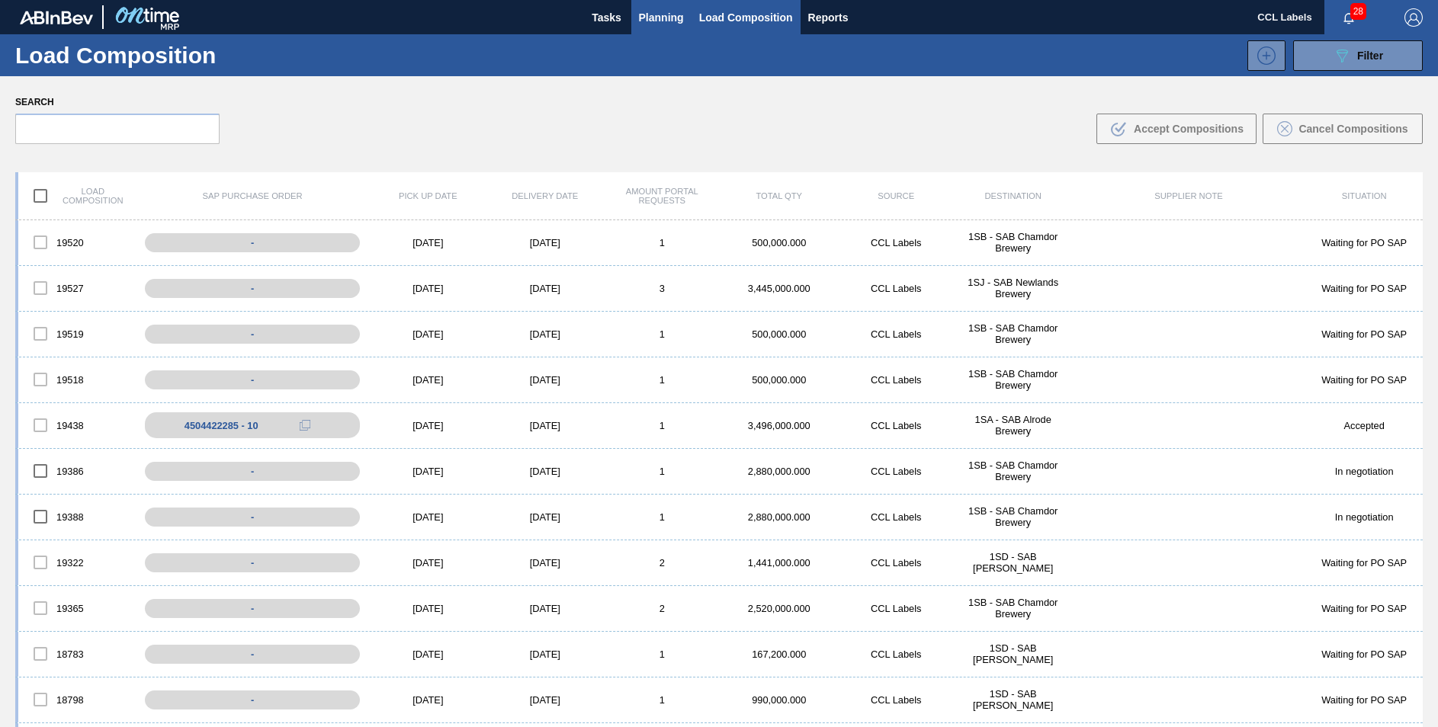
click at [666, 24] on span "Planning" at bounding box center [661, 17] width 45 height 18
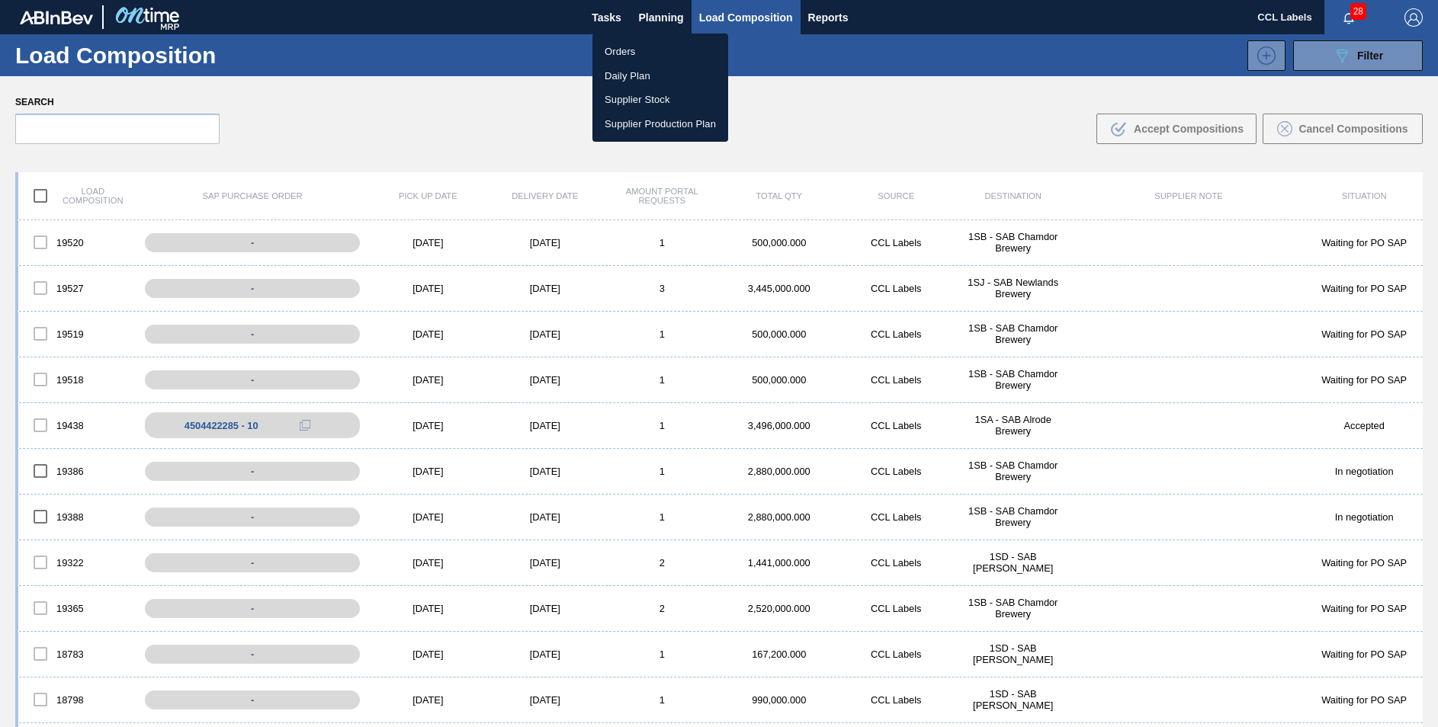
click at [615, 53] on li "Orders" at bounding box center [660, 52] width 136 height 24
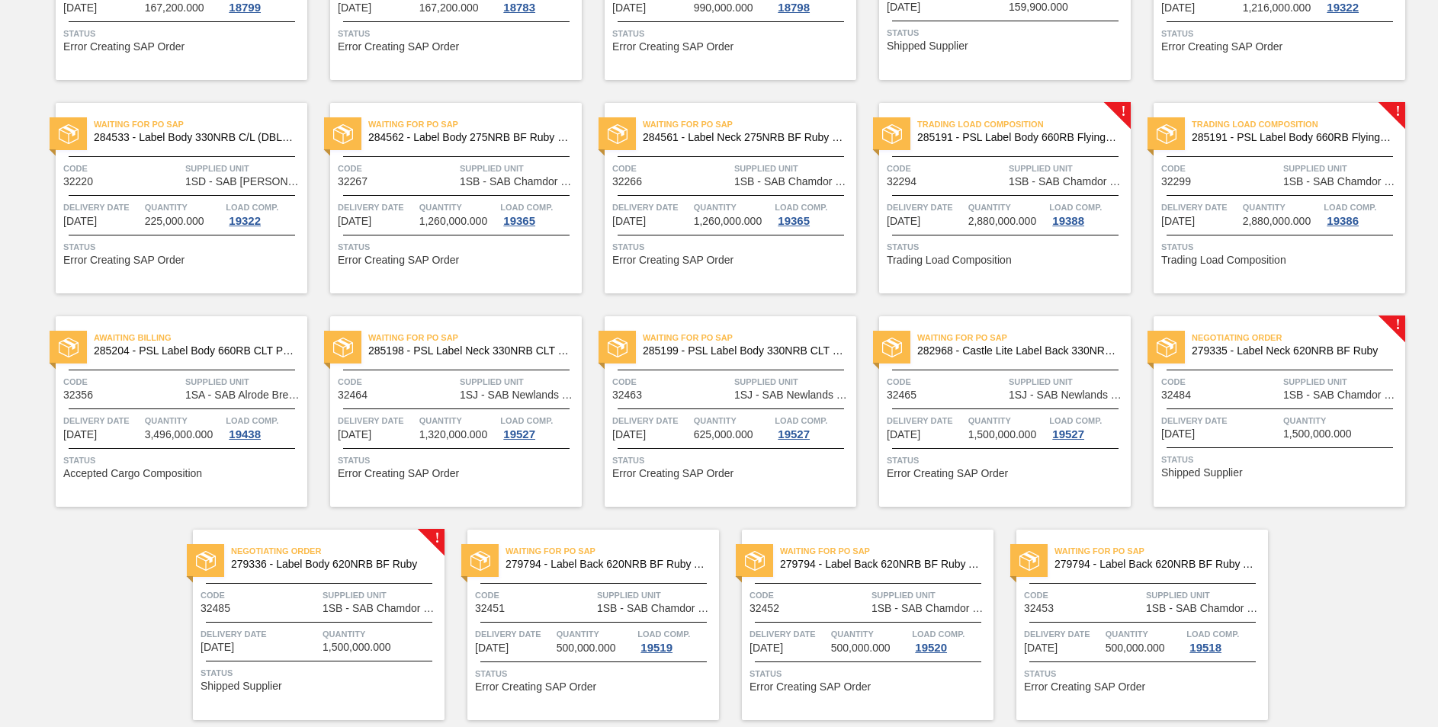
scroll to position [936, 0]
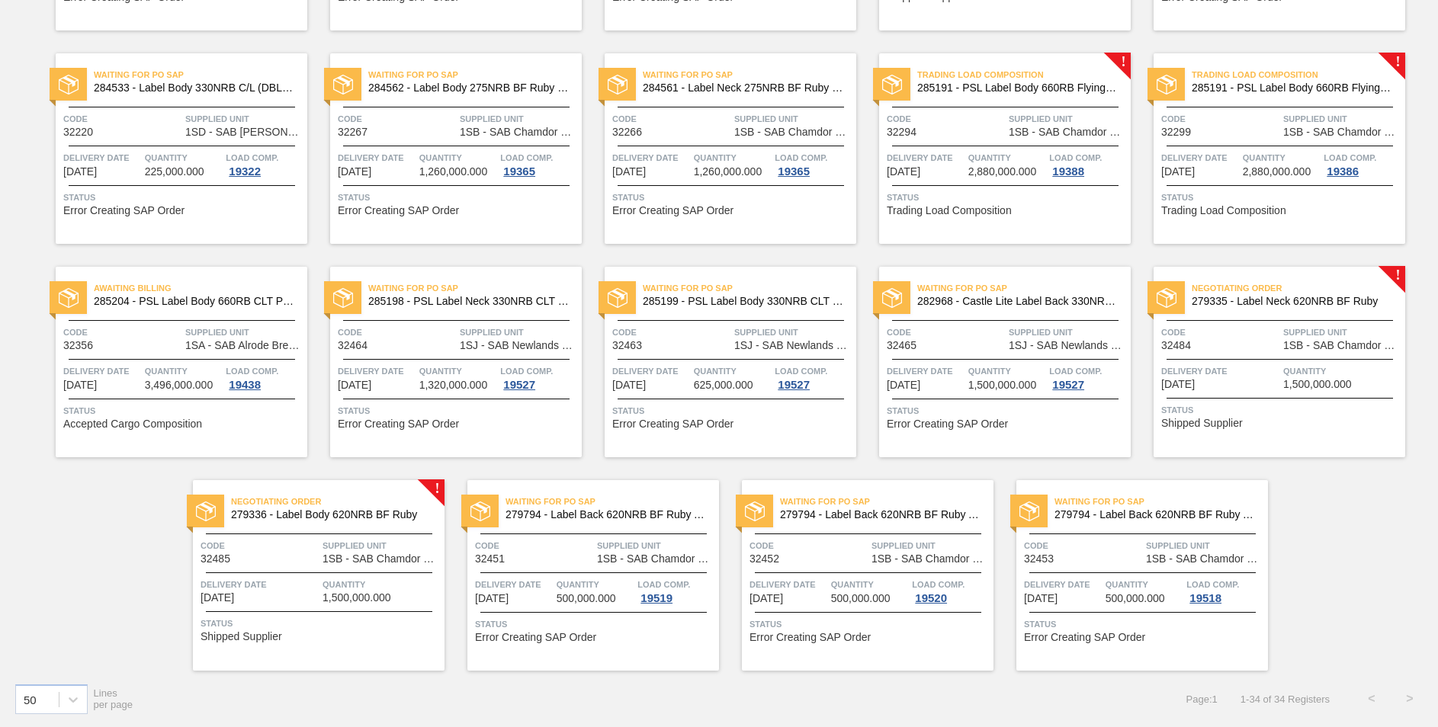
click at [485, 291] on span "Waiting for PO SAP" at bounding box center [474, 288] width 213 height 15
